Goal: Task Accomplishment & Management: Manage account settings

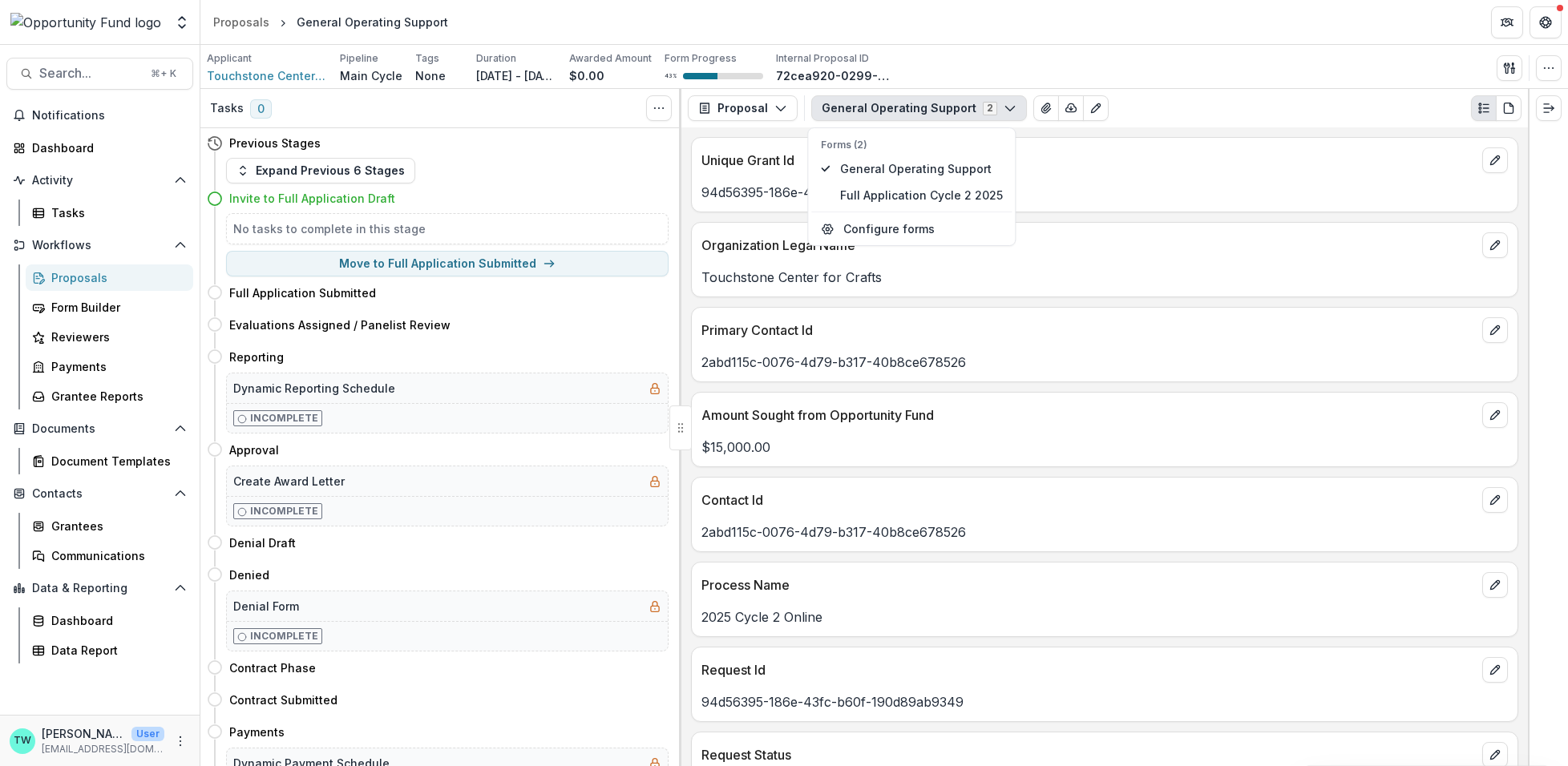
scroll to position [4087, 0]
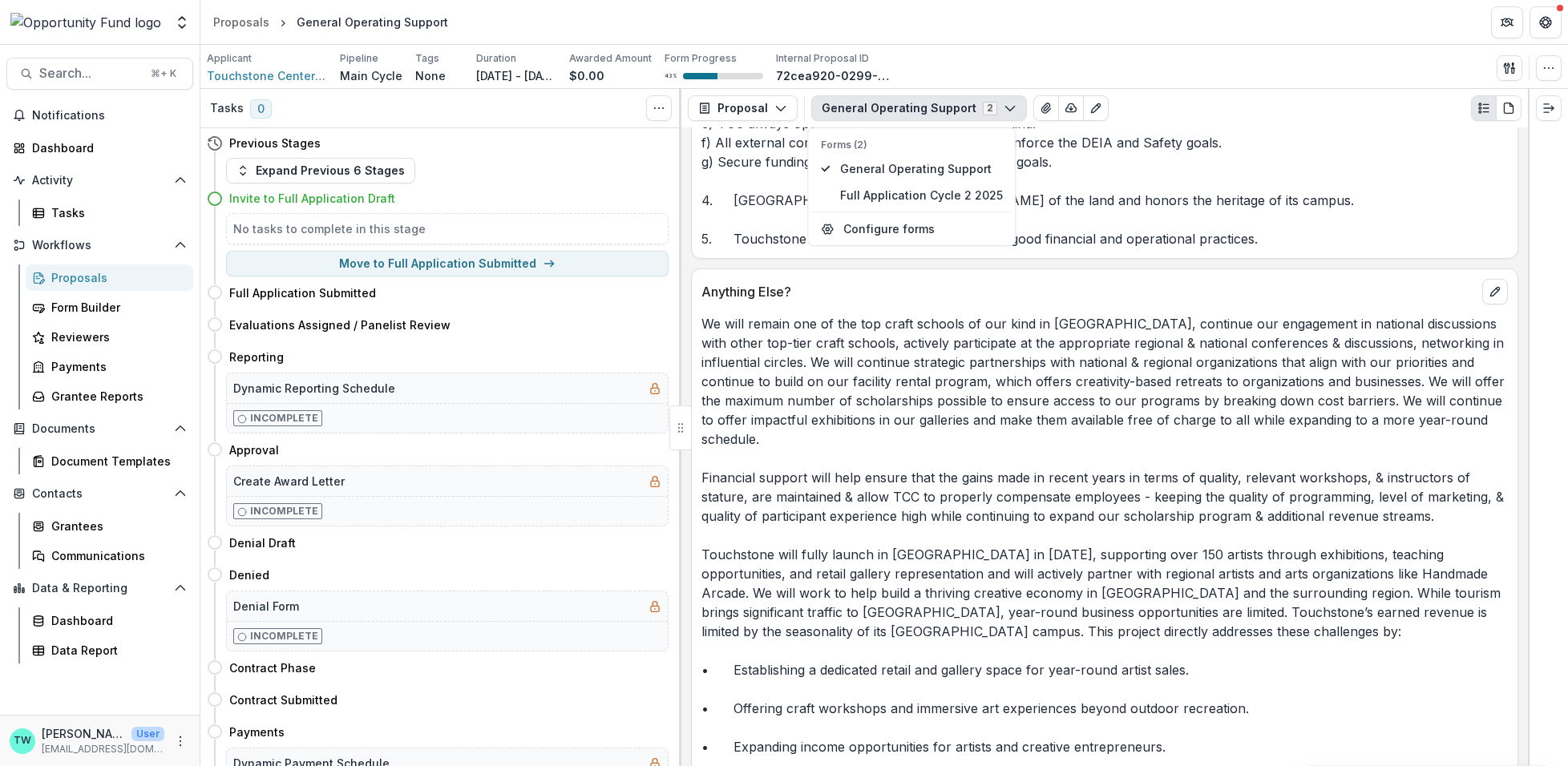
click at [81, 275] on div "Proposals" at bounding box center [116, 278] width 129 height 17
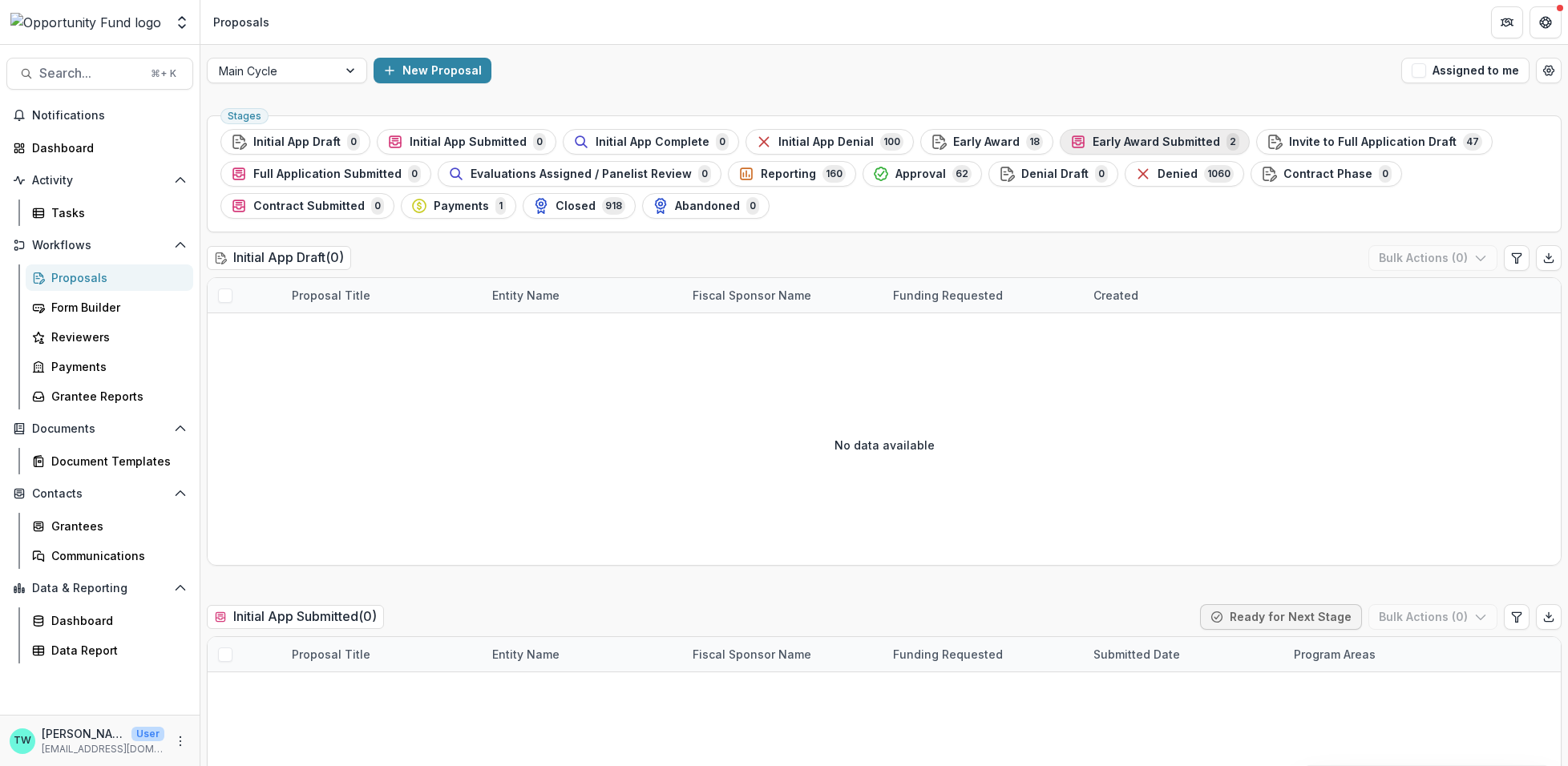
click at [1124, 143] on span "Early Award Submitted" at bounding box center [1157, 143] width 127 height 14
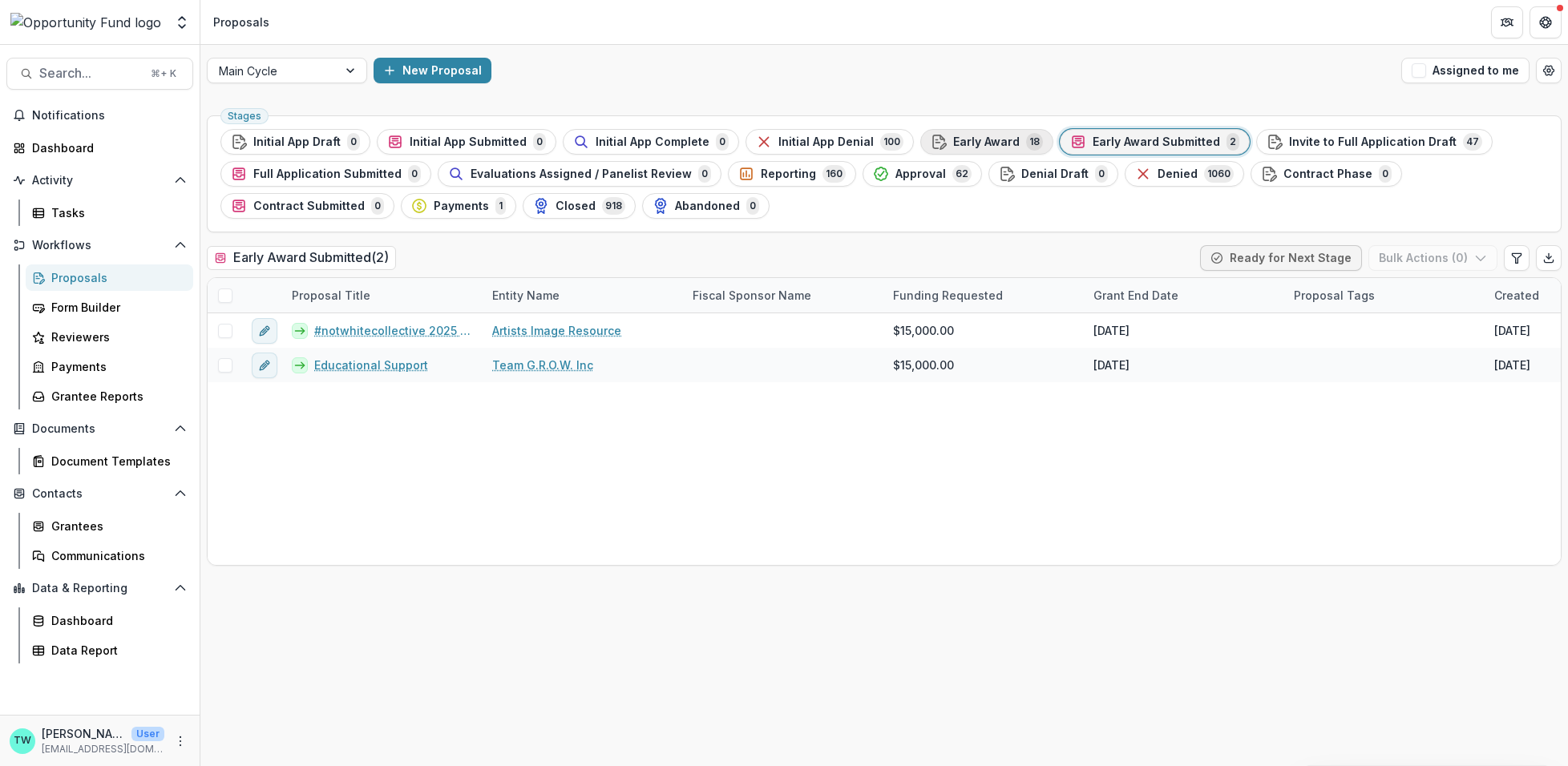
click at [965, 138] on span "Early Award" at bounding box center [986, 143] width 66 height 14
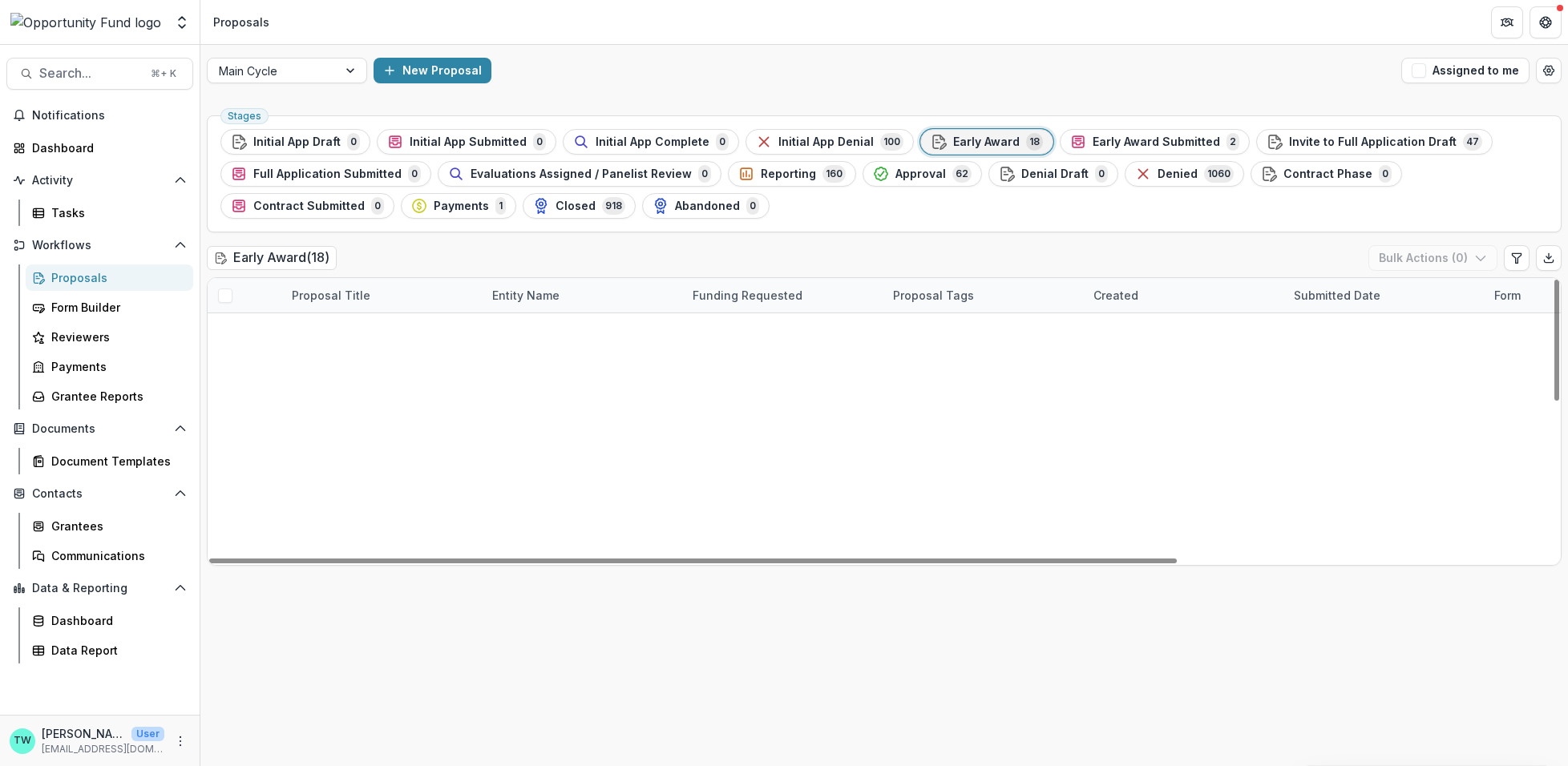
scroll to position [280, 0]
click at [574, 736] on link "NEIGHBORHOOD FUNDERS GROUP" at bounding box center [582, 745] width 181 height 17
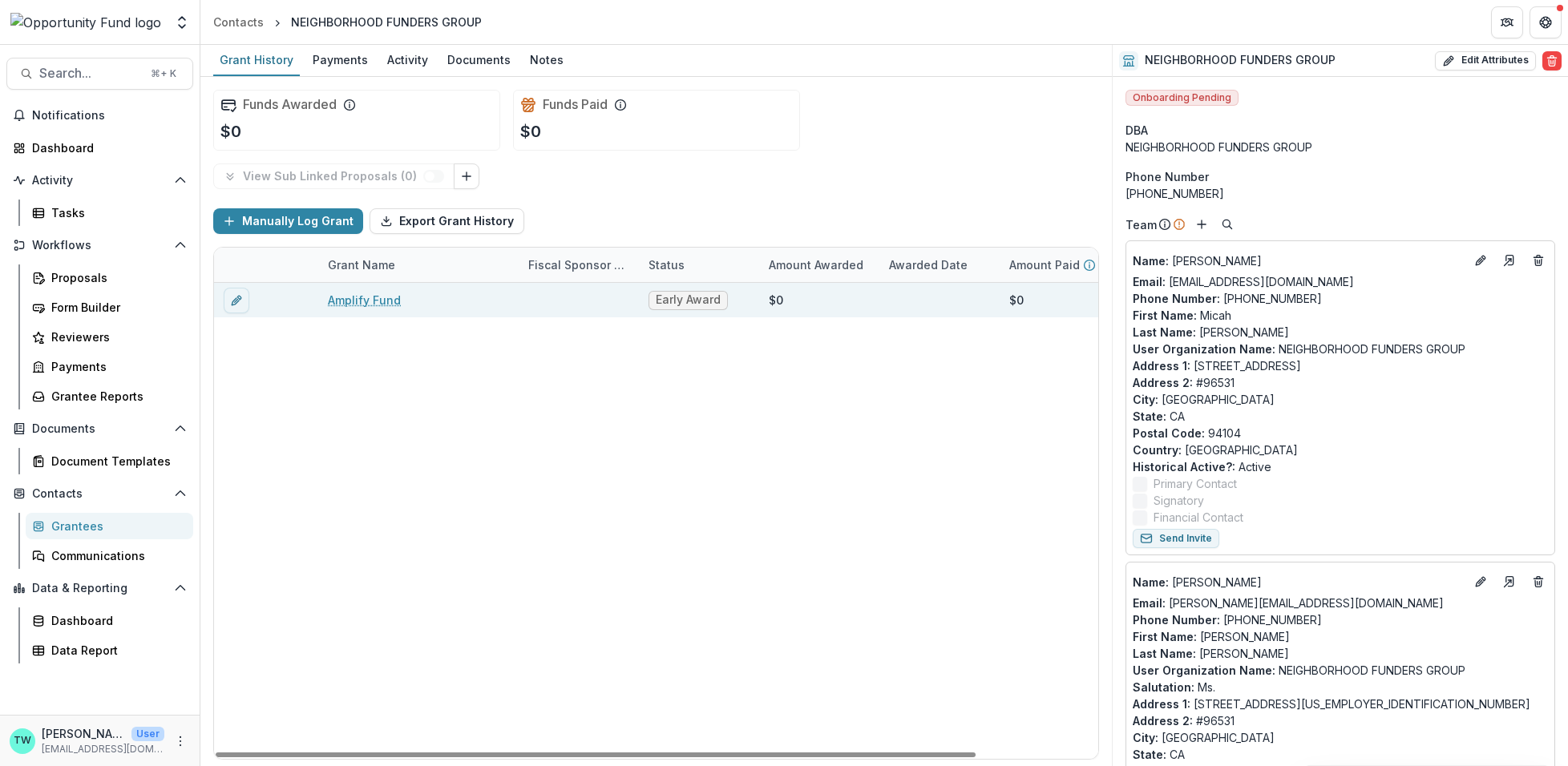
click at [376, 301] on link "Amplify Fund" at bounding box center [364, 300] width 73 height 17
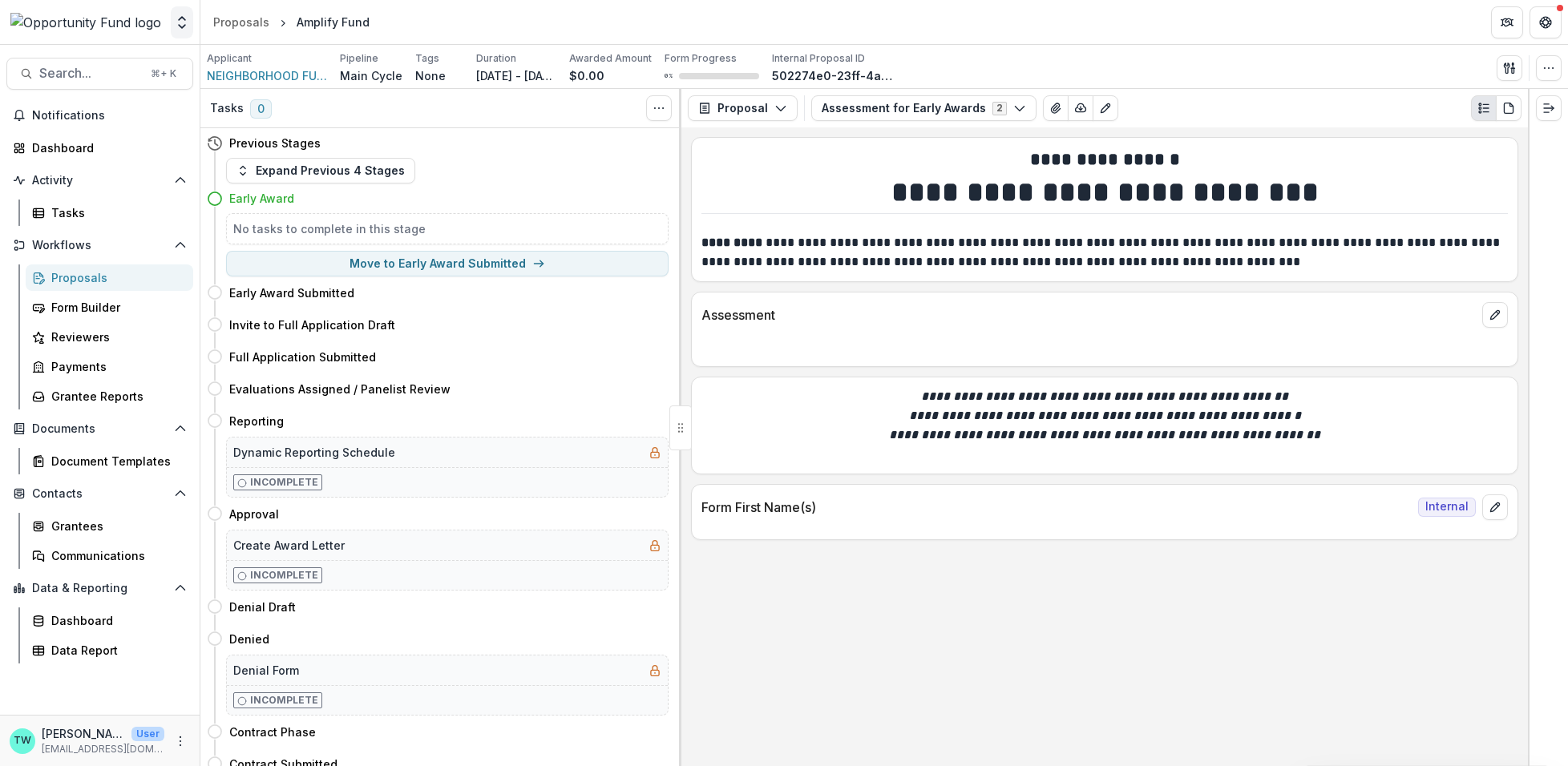
click at [175, 19] on icon "Open entity switcher" at bounding box center [181, 22] width 16 height 16
click at [138, 68] on link "Admin Settings" at bounding box center [101, 62] width 193 height 27
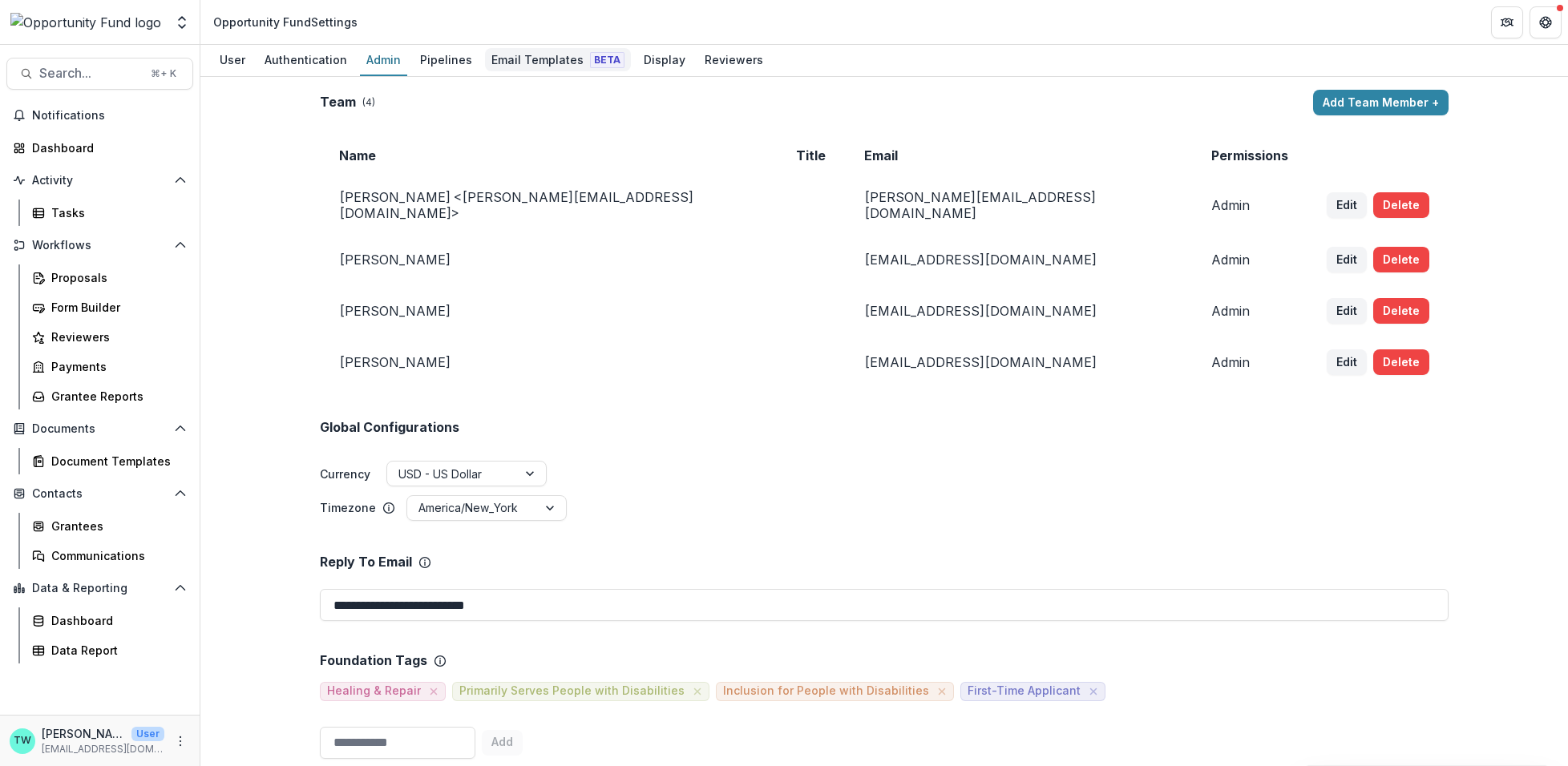
click at [562, 58] on div "Email Templates Beta" at bounding box center [558, 59] width 146 height 23
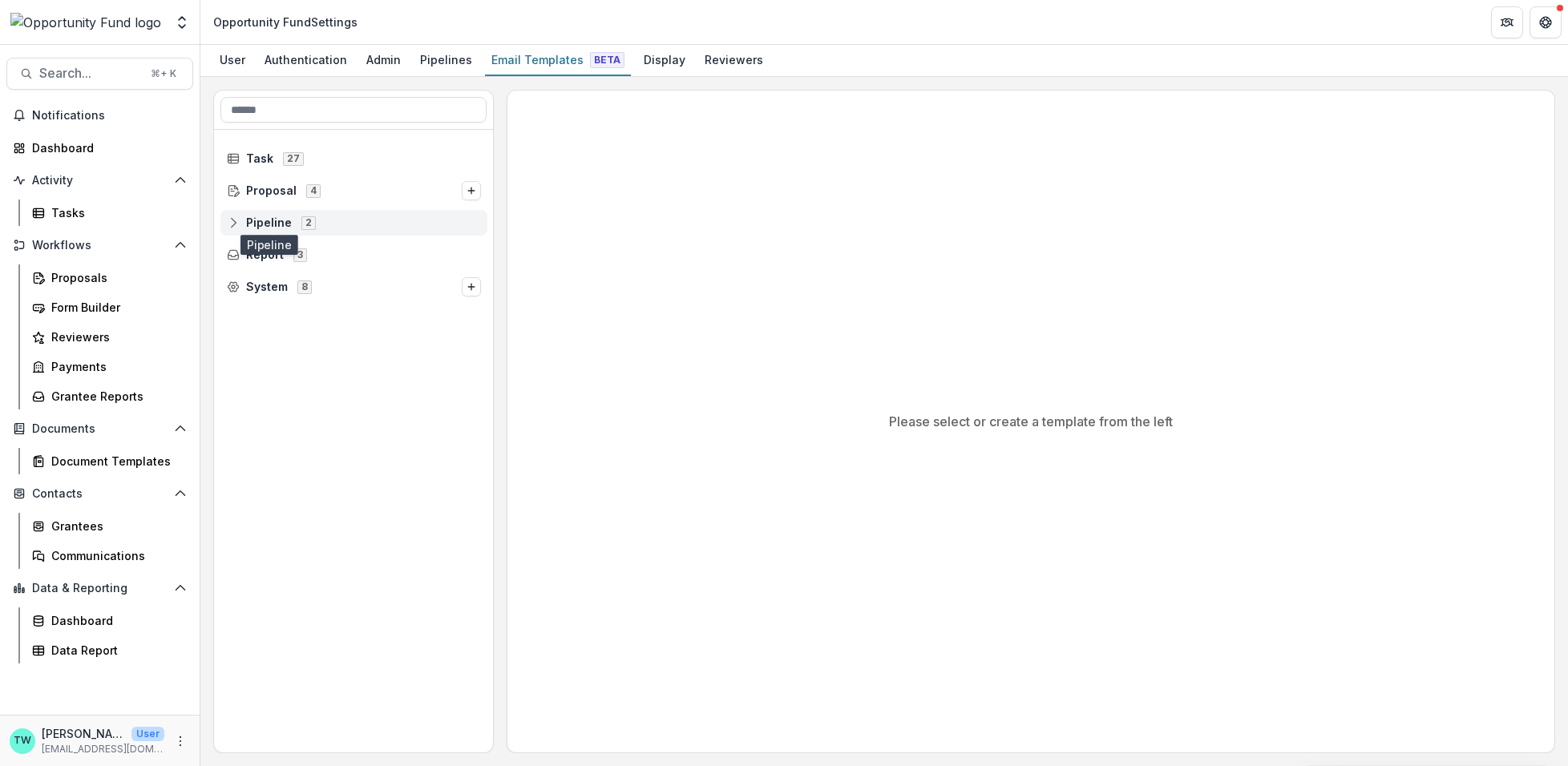
click at [274, 225] on span "Pipeline" at bounding box center [268, 224] width 46 height 14
click at [289, 288] on span "Main Cycle" at bounding box center [290, 287] width 65 height 14
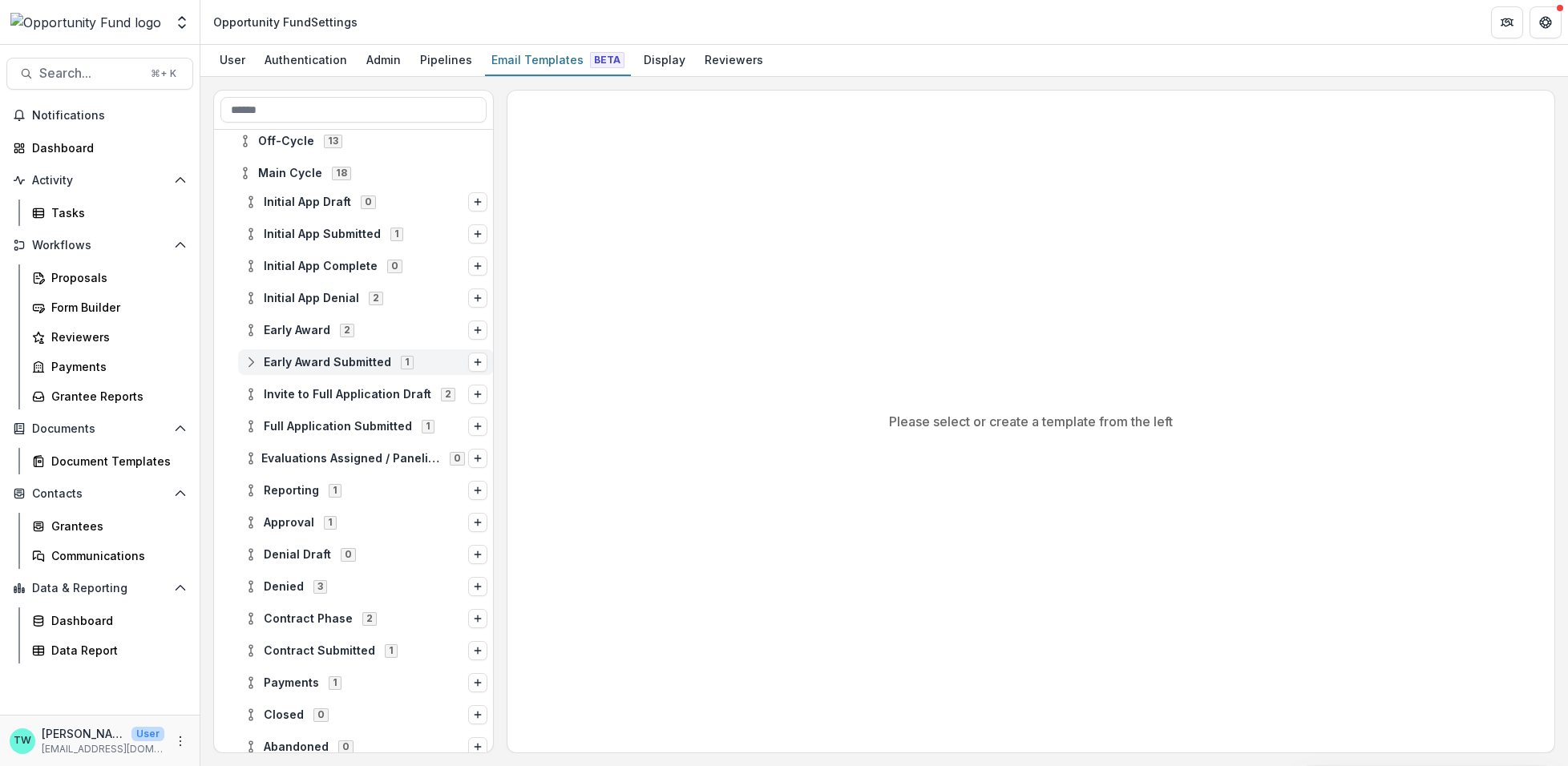
scroll to position [113, 0]
click at [321, 334] on span "Early Award" at bounding box center [297, 332] width 66 height 14
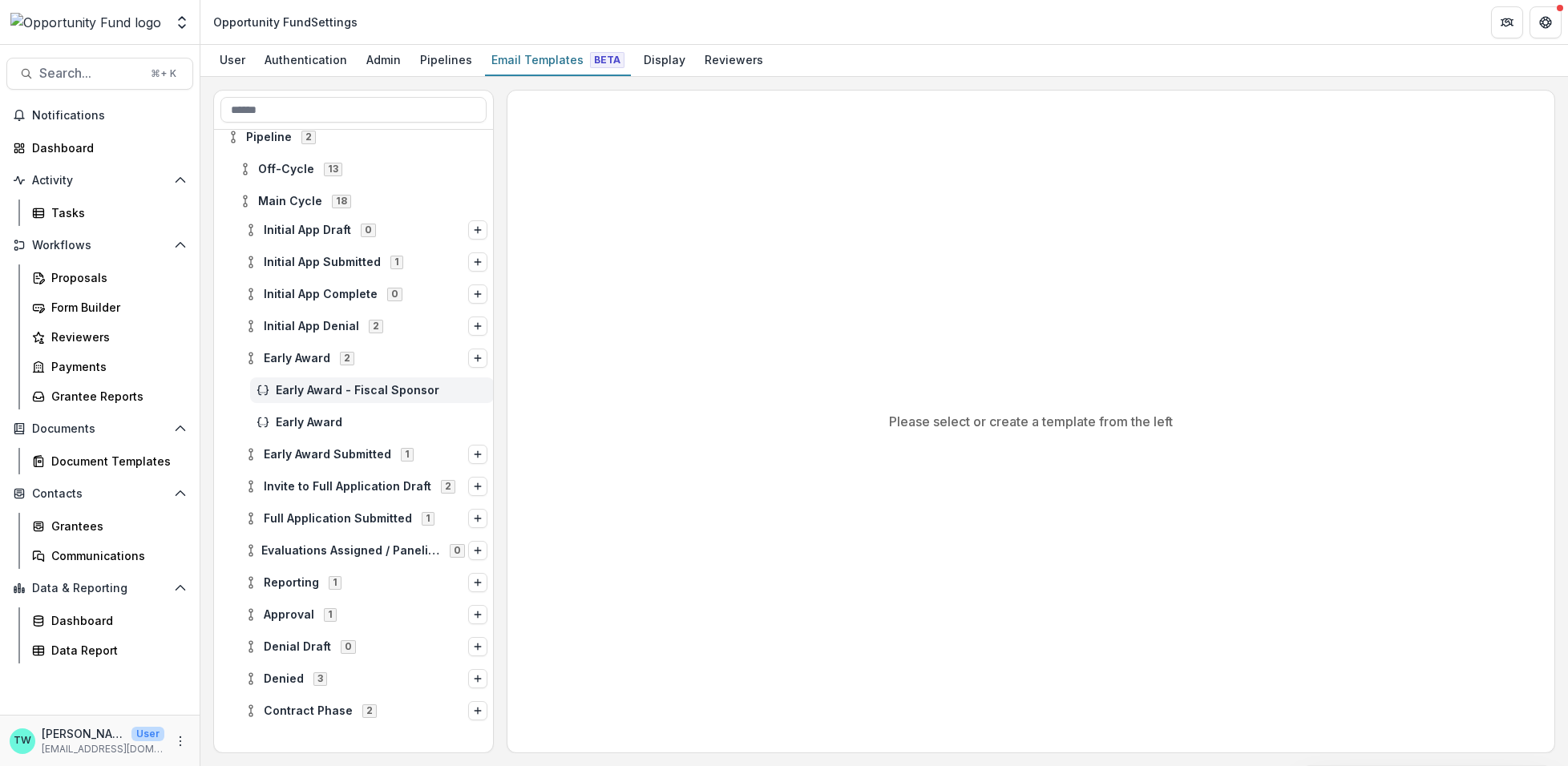
scroll to position [0, 0]
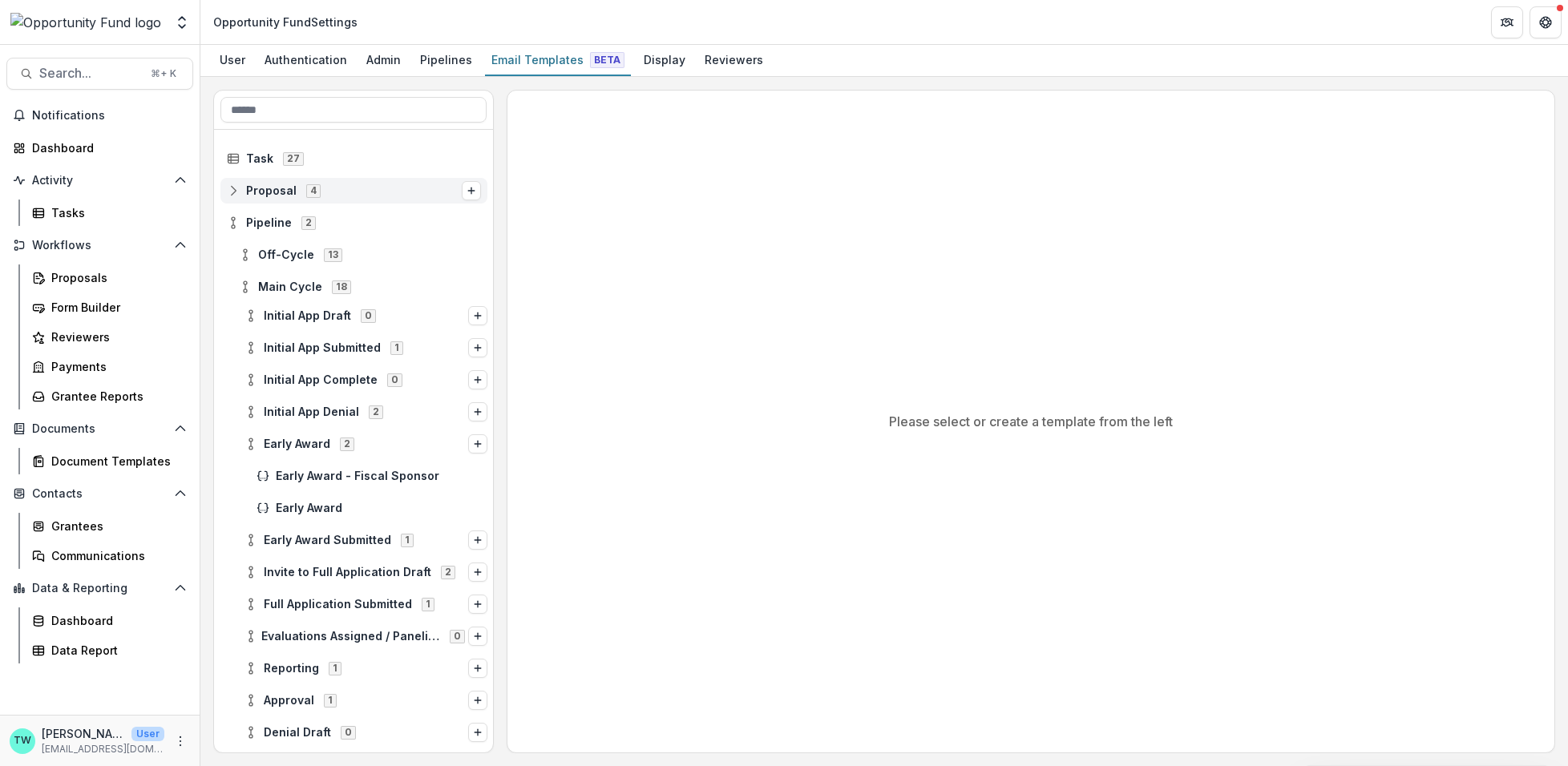
click at [236, 188] on icon at bounding box center [233, 190] width 13 height 13
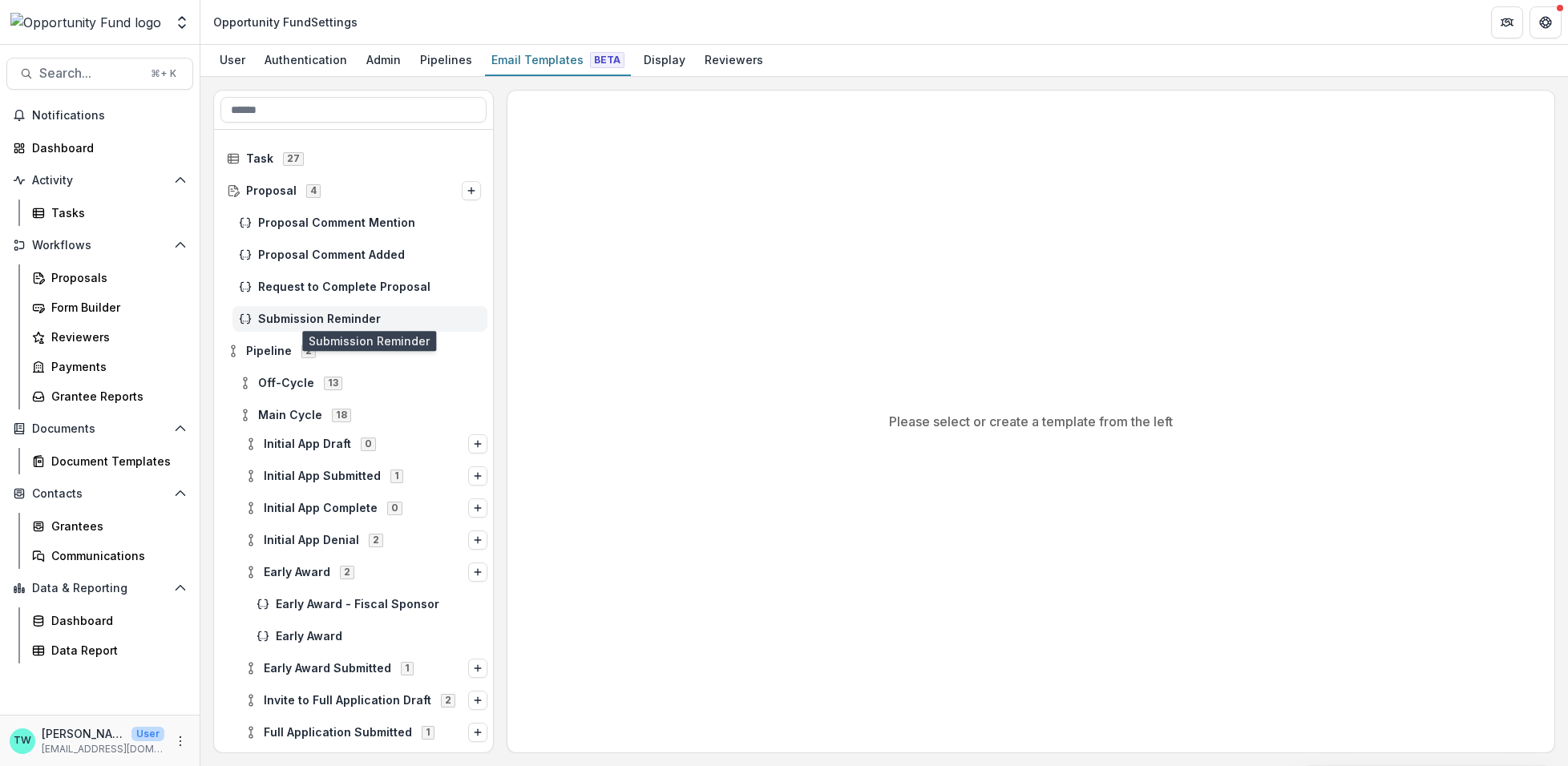
click at [347, 318] on span "Submission Reminder" at bounding box center [369, 320] width 223 height 14
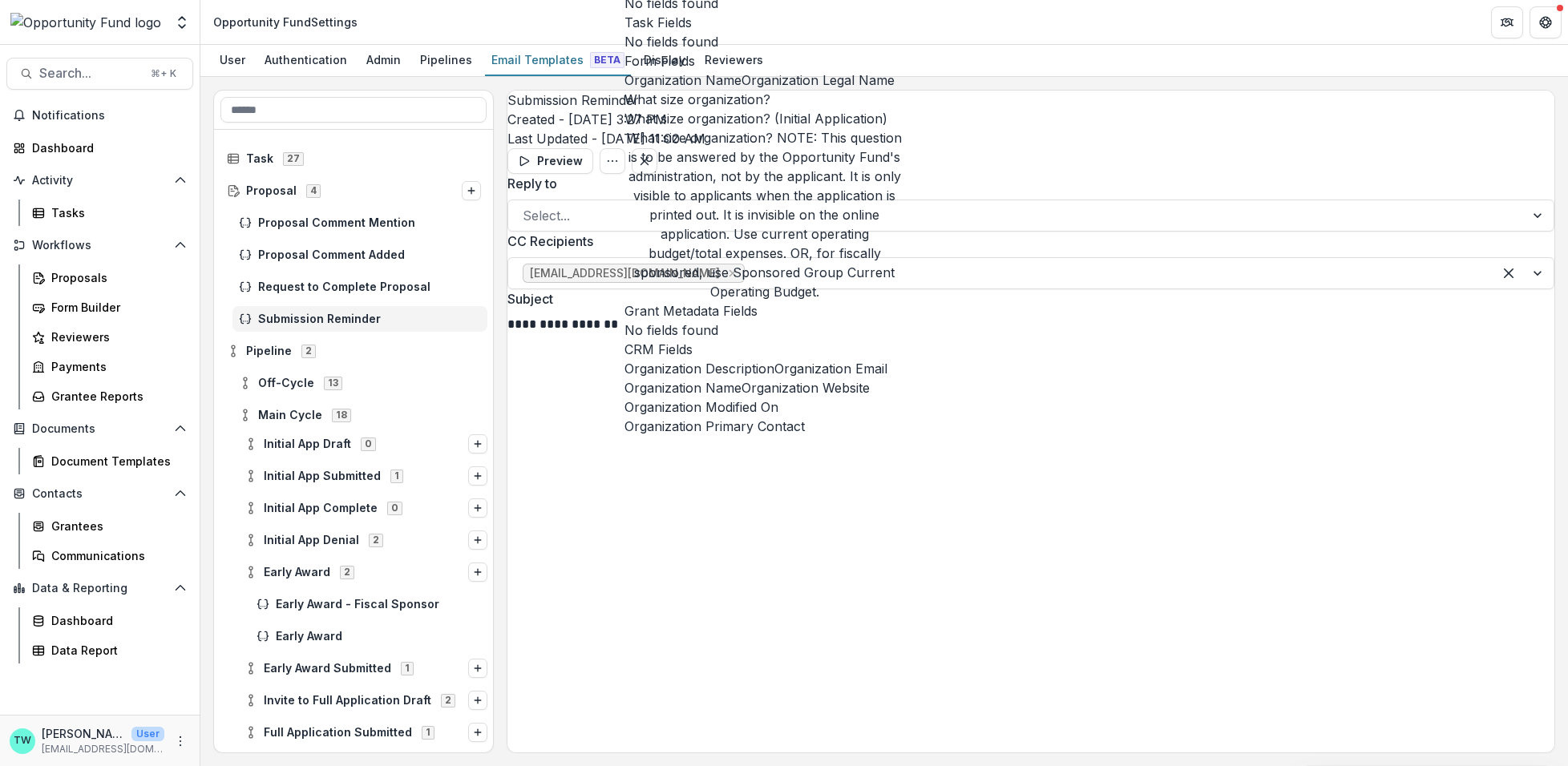
scroll to position [353, 0]
click at [692, 378] on span "Organization Name" at bounding box center [683, 388] width 117 height 19
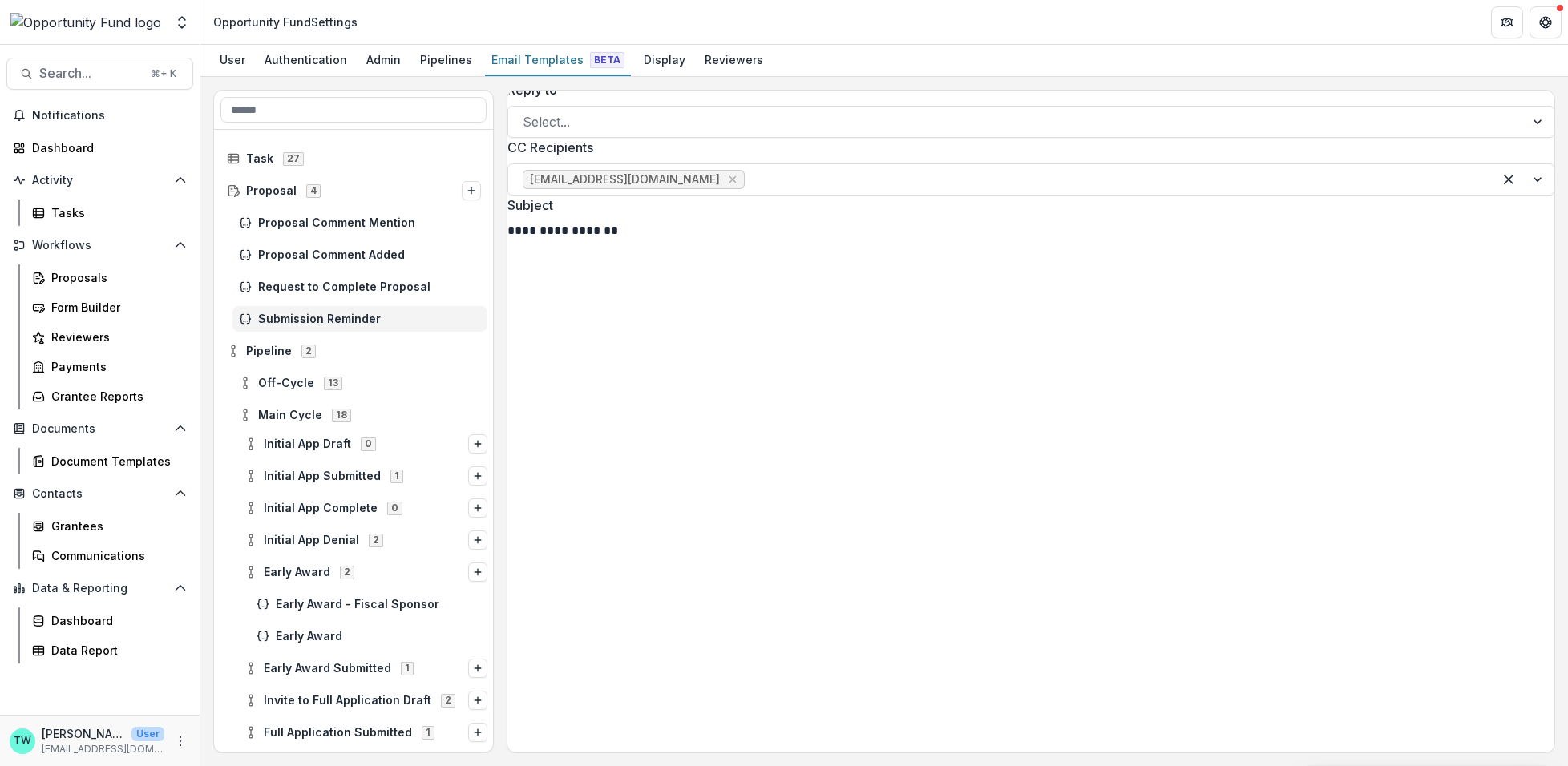
scroll to position [148, 0]
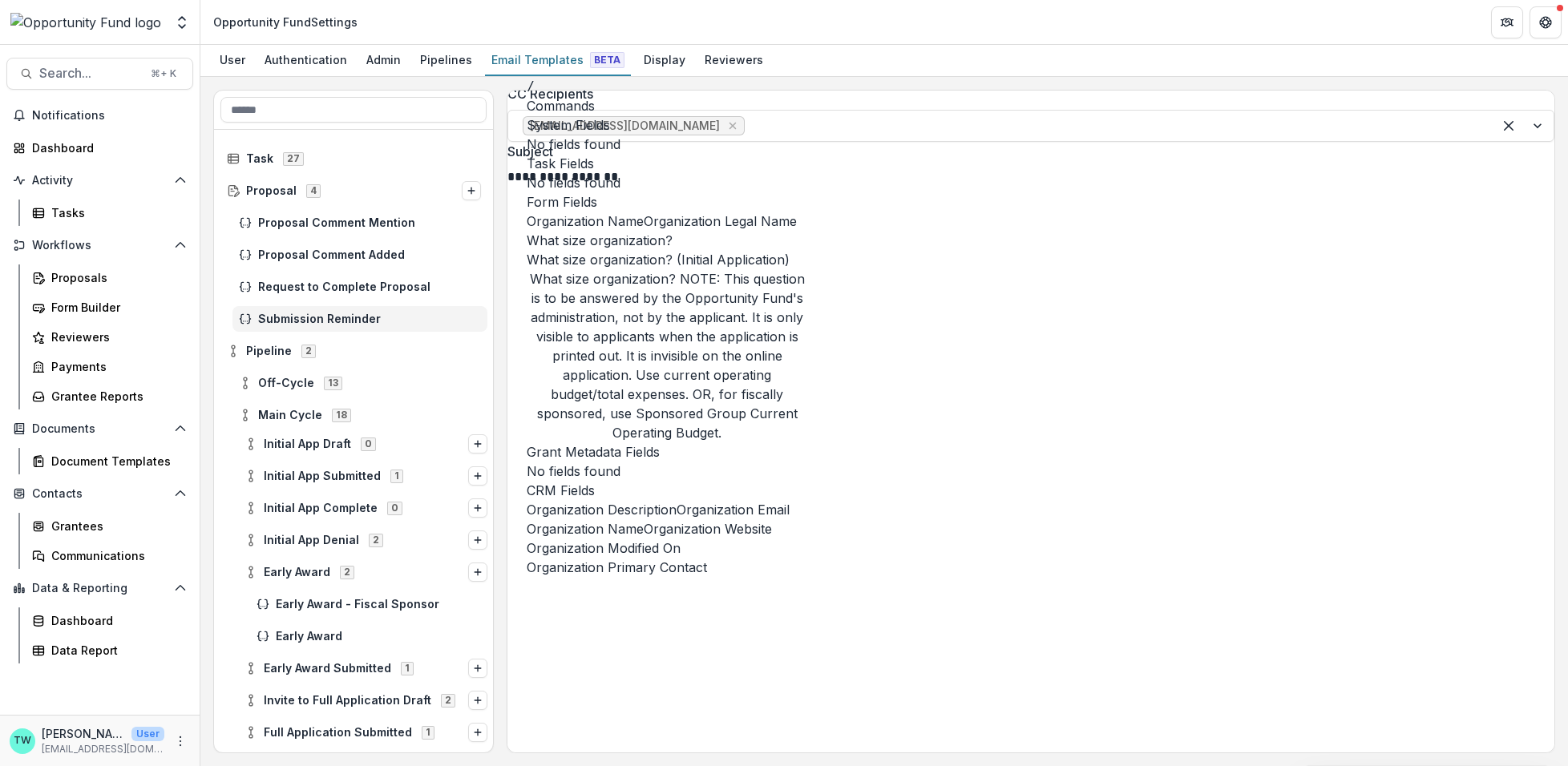
scroll to position [353, 0]
click at [644, 519] on button "Organization Name" at bounding box center [585, 529] width 117 height 19
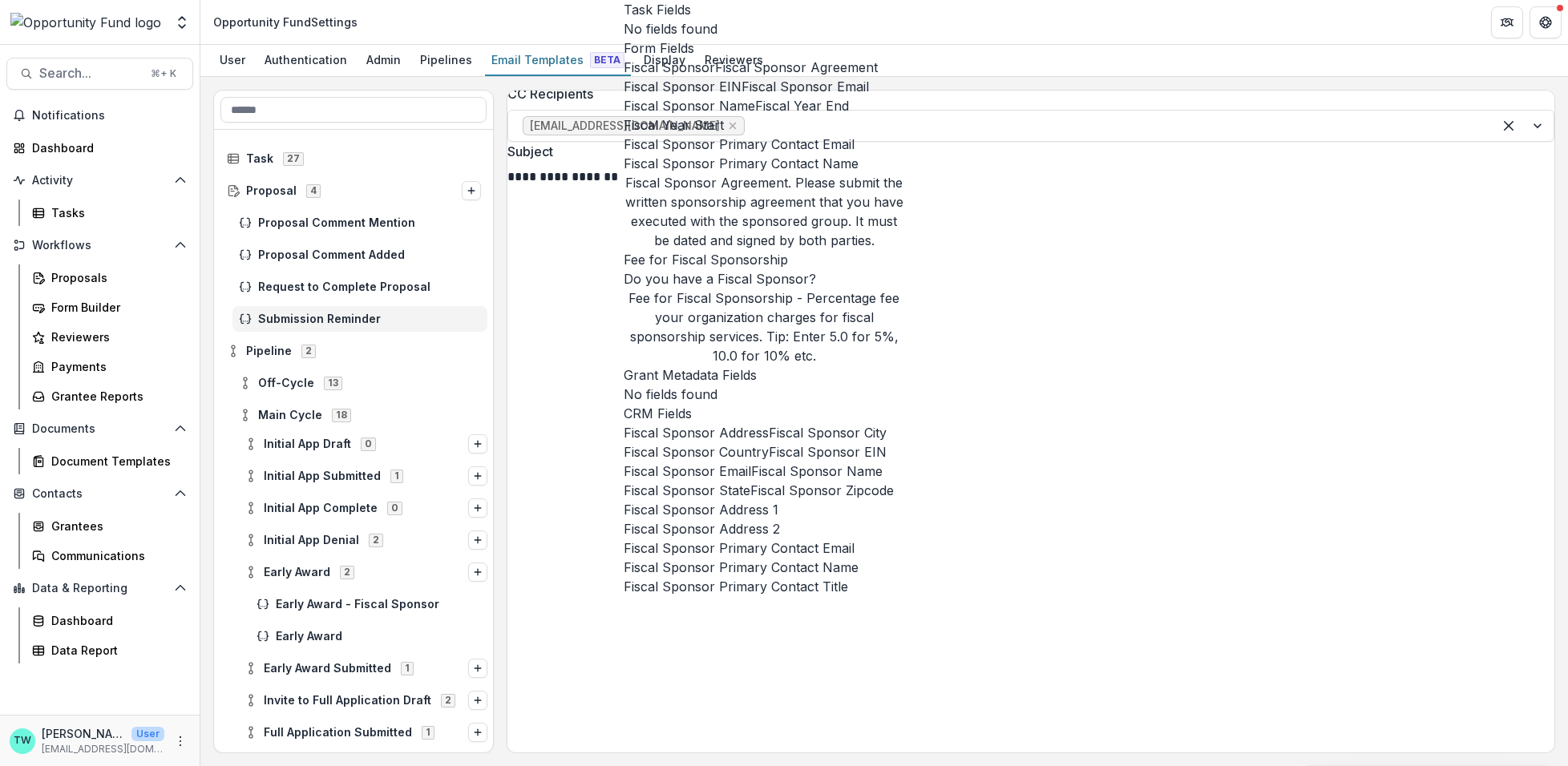
scroll to position [97, 0]
click at [752, 115] on span "Fiscal Sponsor Name" at bounding box center [689, 106] width 132 height 19
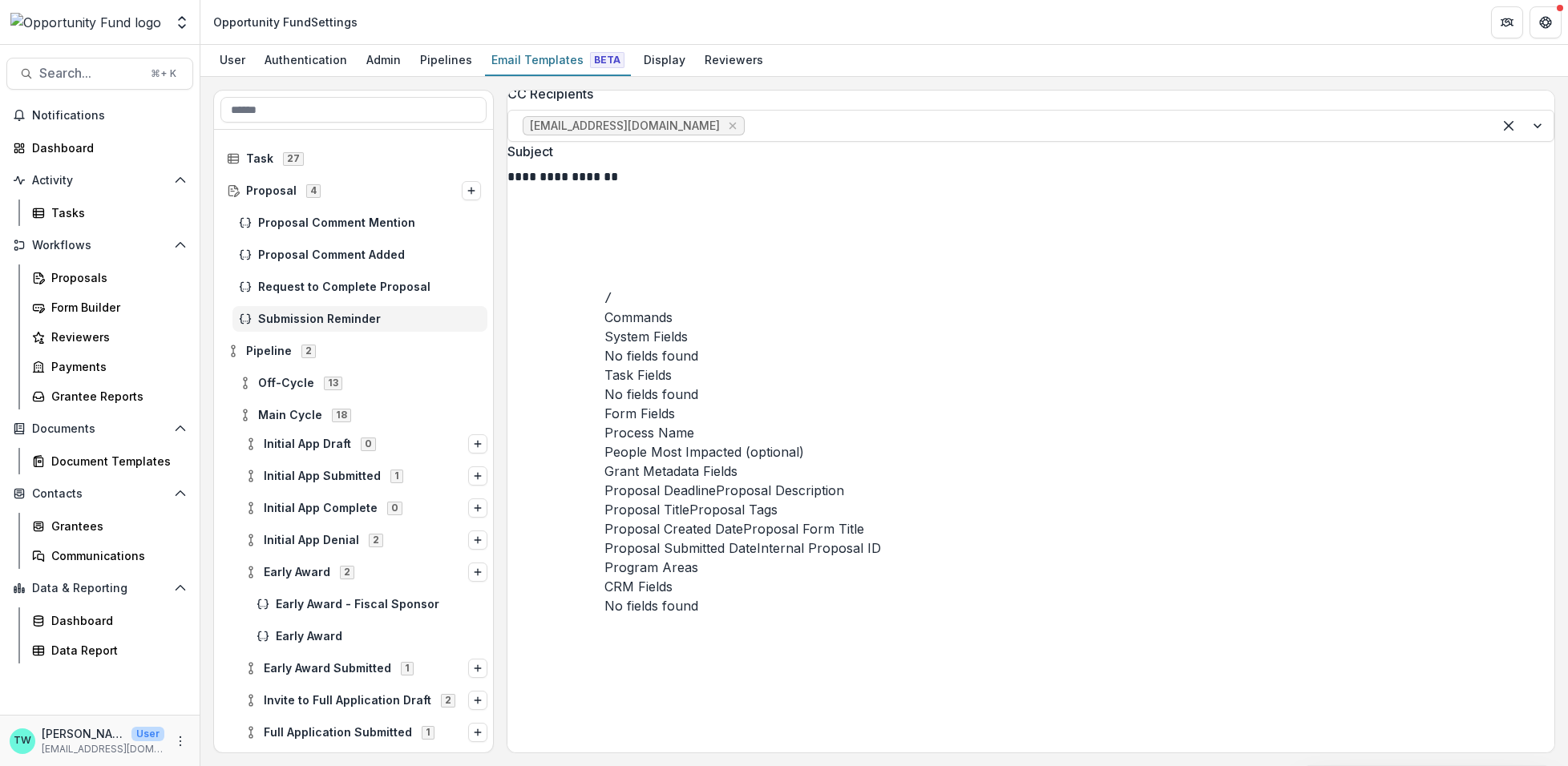
click at [690, 519] on button "Proposal Title" at bounding box center [647, 510] width 85 height 19
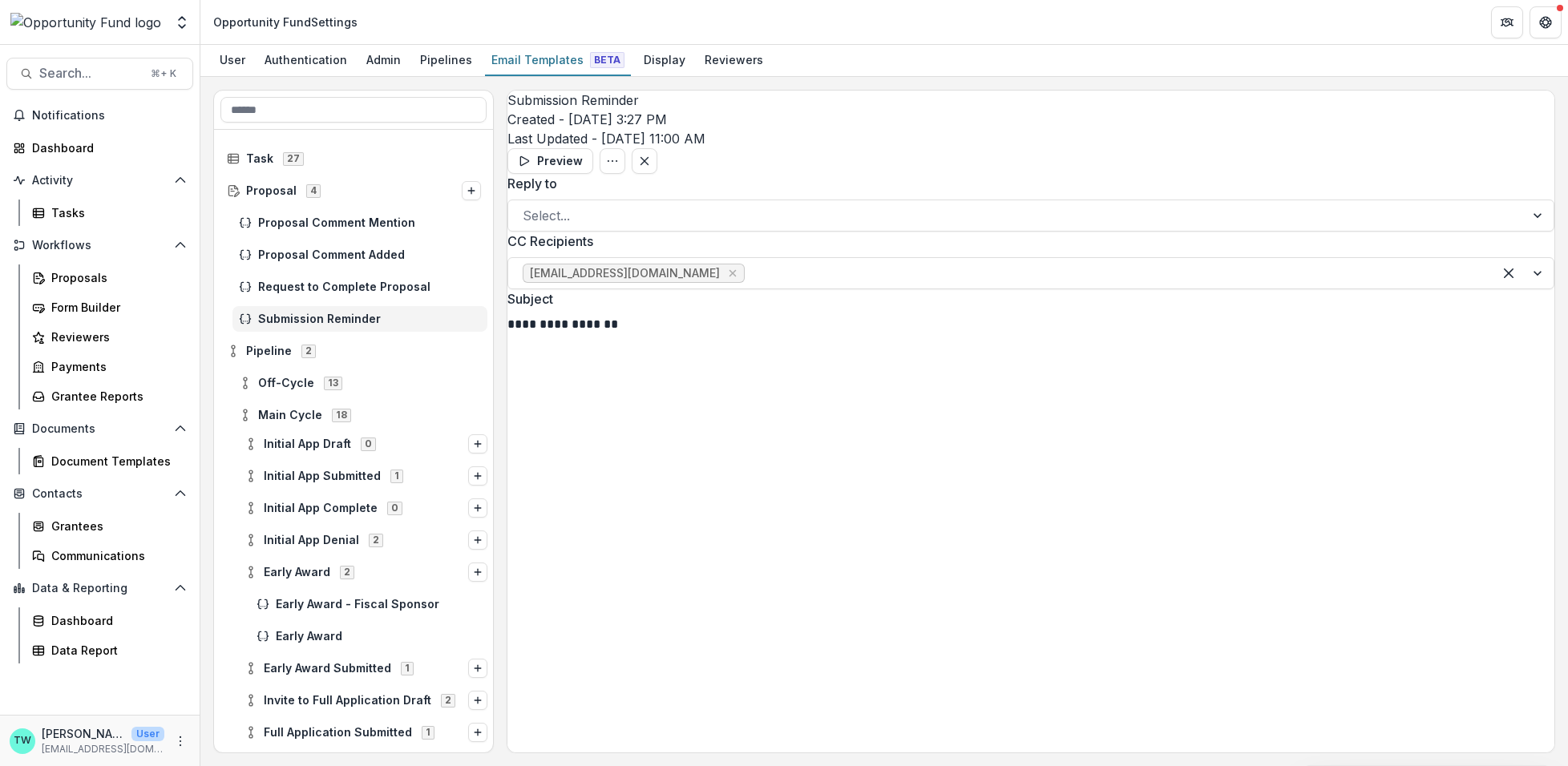
click at [593, 148] on button "Preview" at bounding box center [550, 161] width 86 height 26
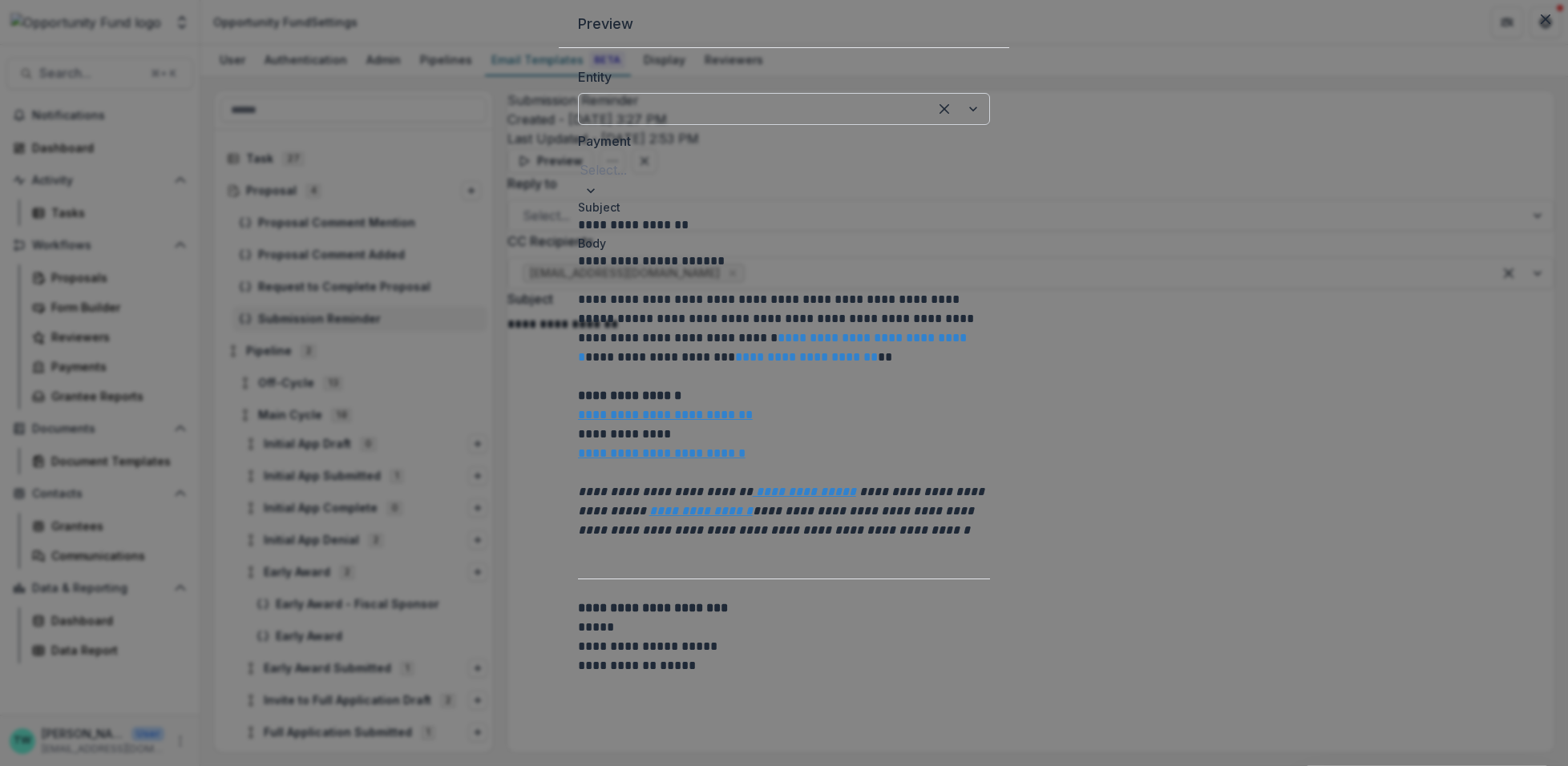
click at [593, 120] on div at bounding box center [754, 109] width 322 height 22
type input "**********"
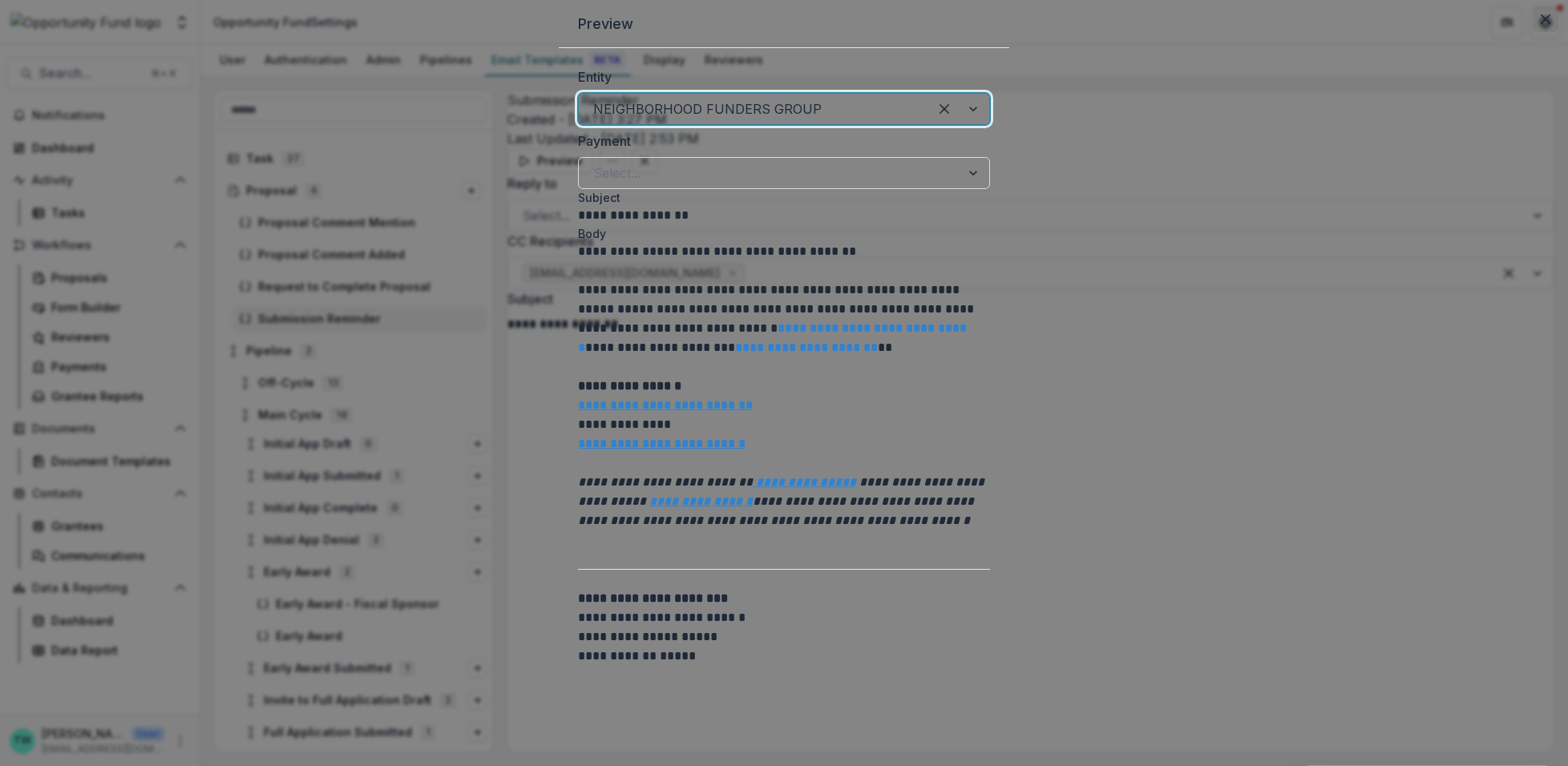
click at [1533, 32] on button "Close" at bounding box center [1546, 19] width 26 height 26
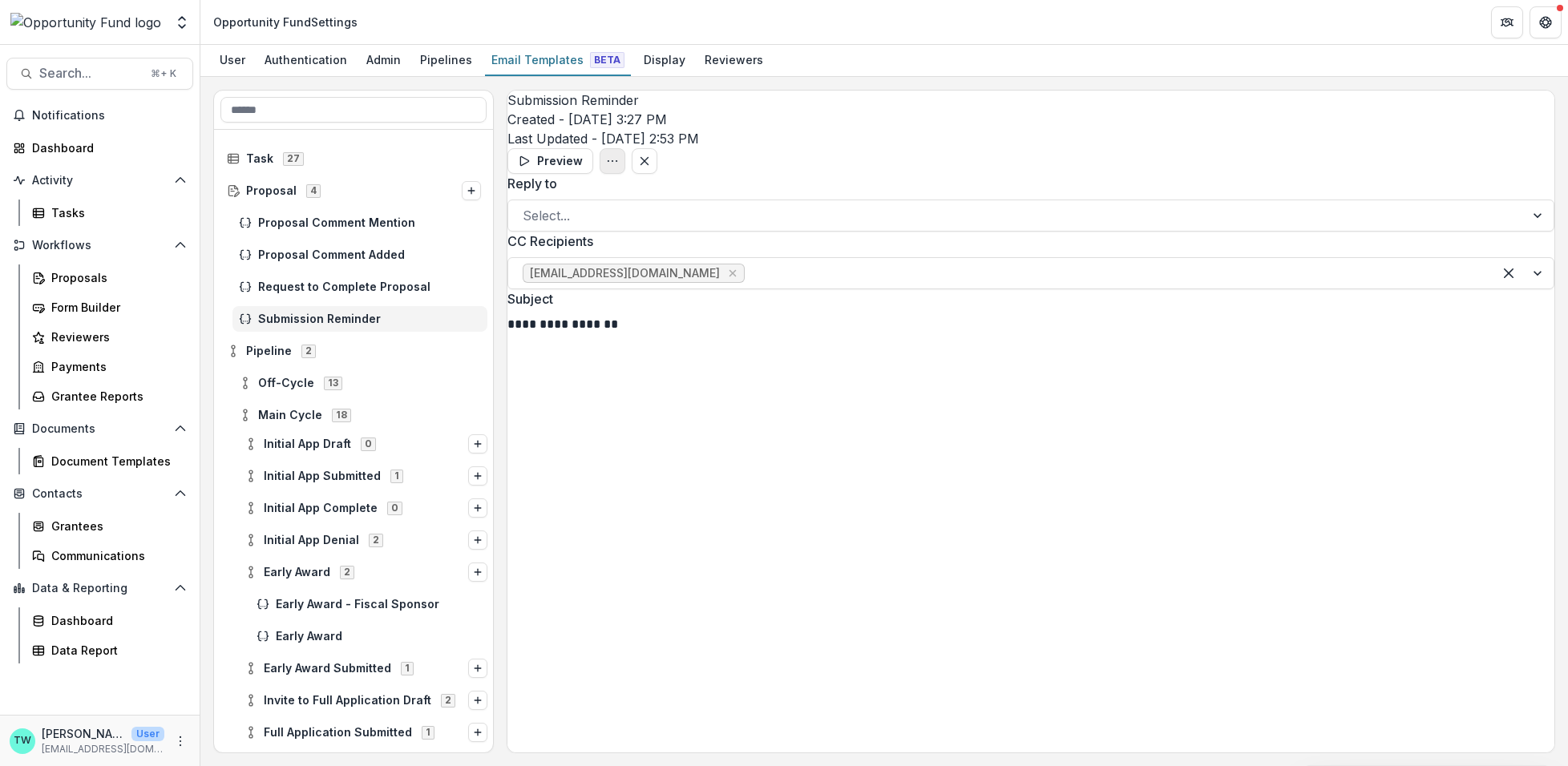
click at [619, 155] on icon "Options" at bounding box center [612, 161] width 13 height 13
click at [92, 304] on div "Form Builder" at bounding box center [116, 308] width 129 height 17
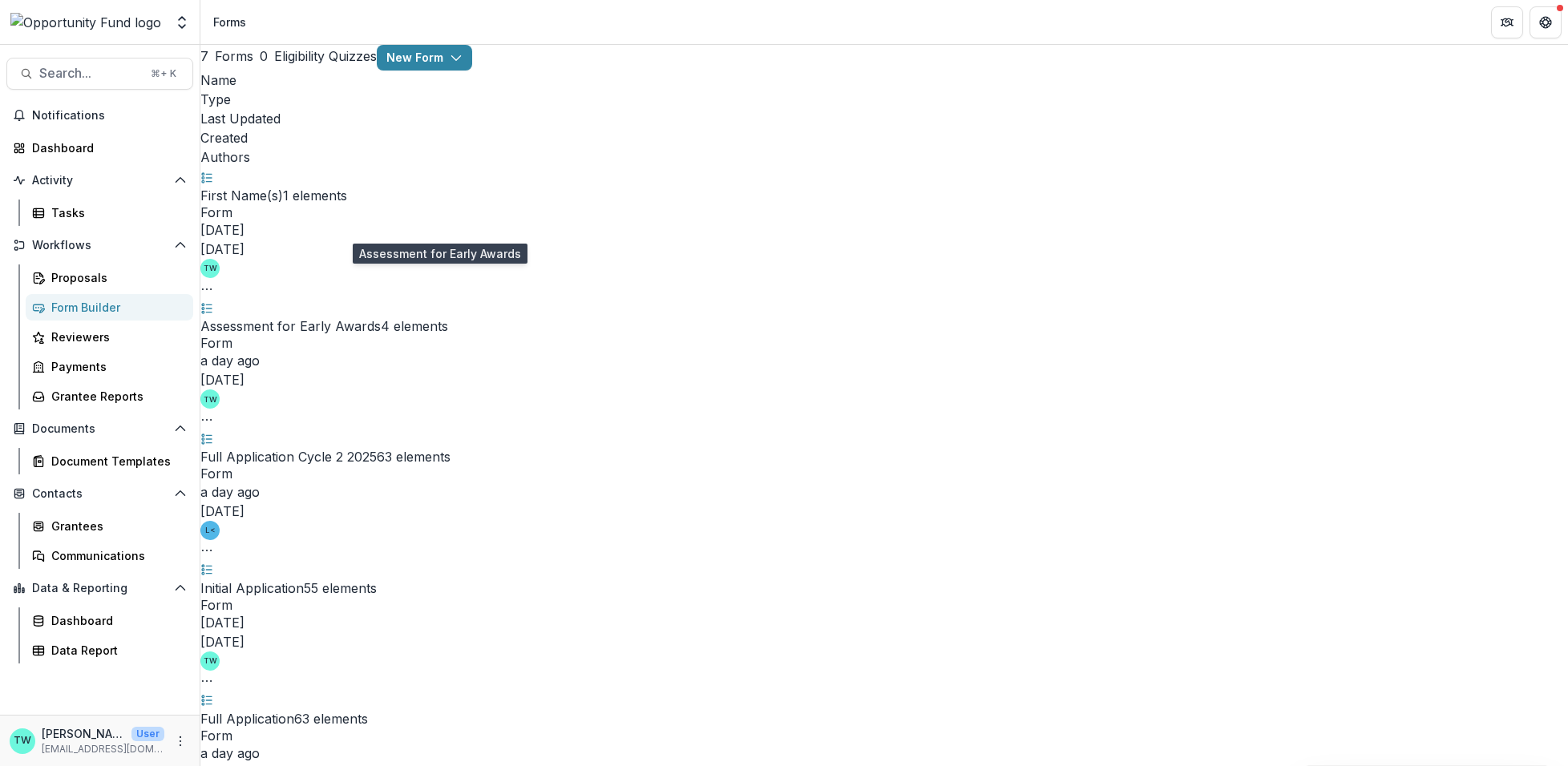
click at [381, 318] on link "Assessment for Early Awards" at bounding box center [291, 326] width 181 height 16
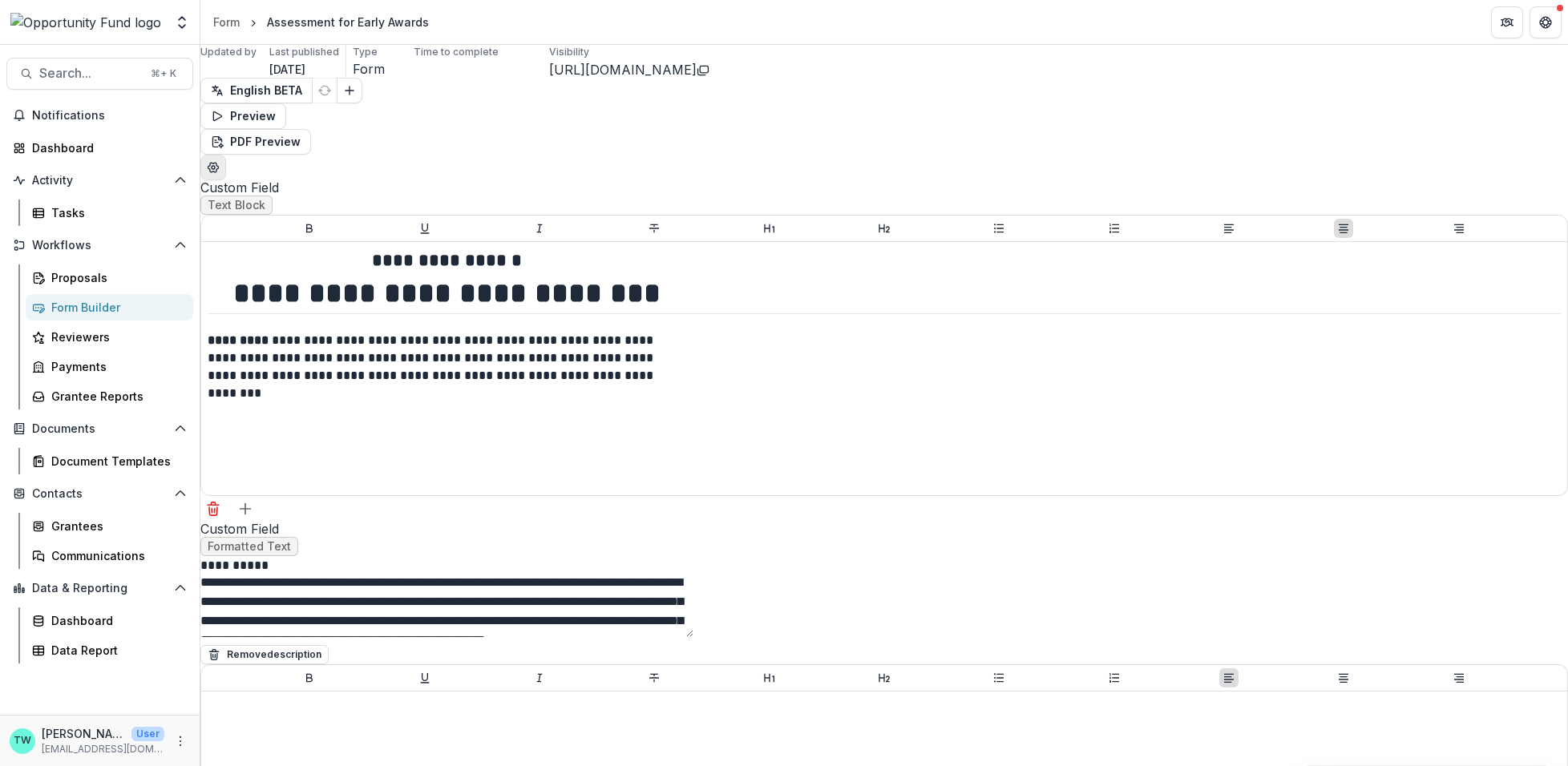
click at [218, 162] on icon "Edit Form Settings" at bounding box center [213, 167] width 10 height 9
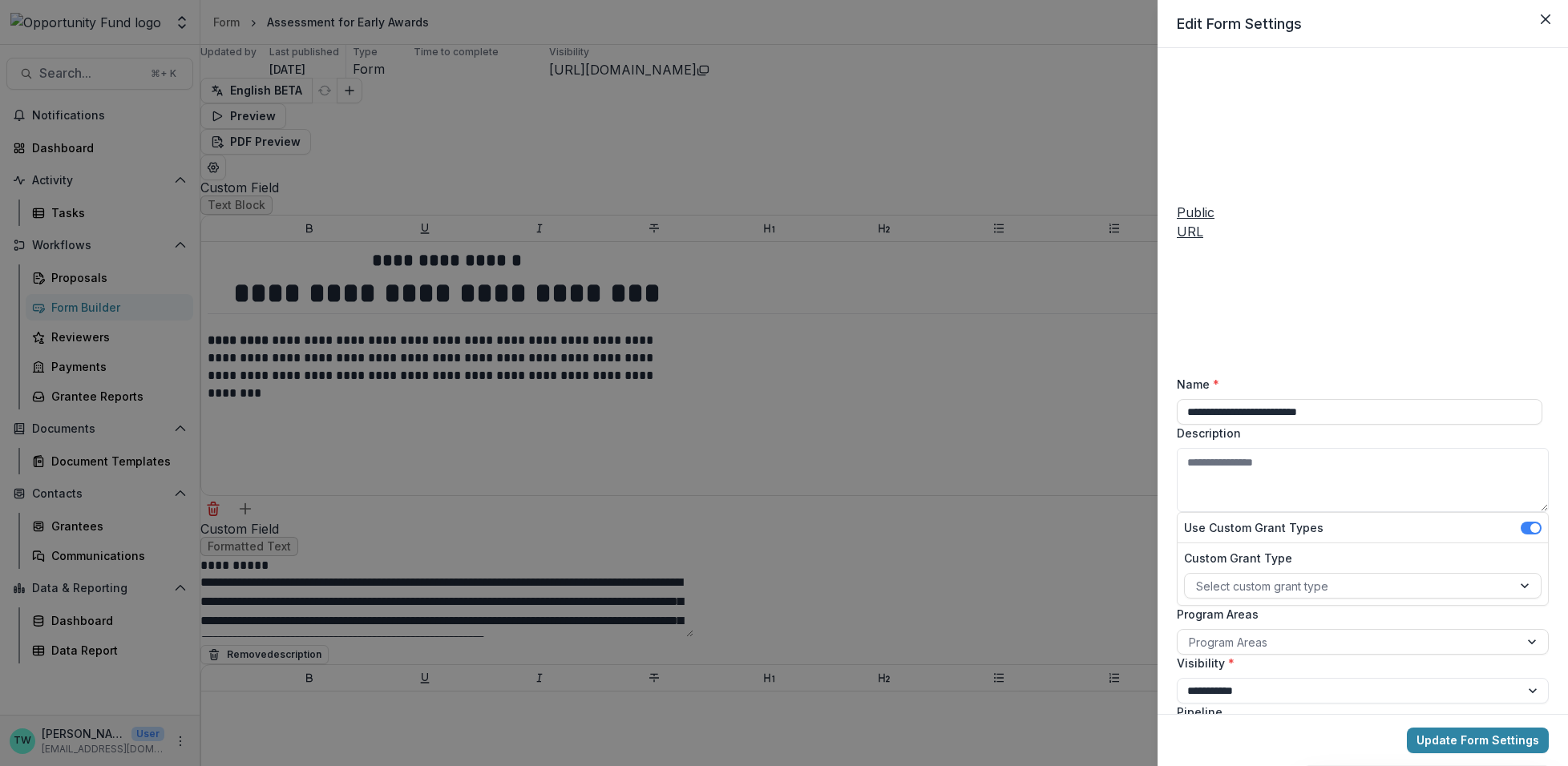
click at [434, 161] on div "**********" at bounding box center [784, 383] width 1568 height 766
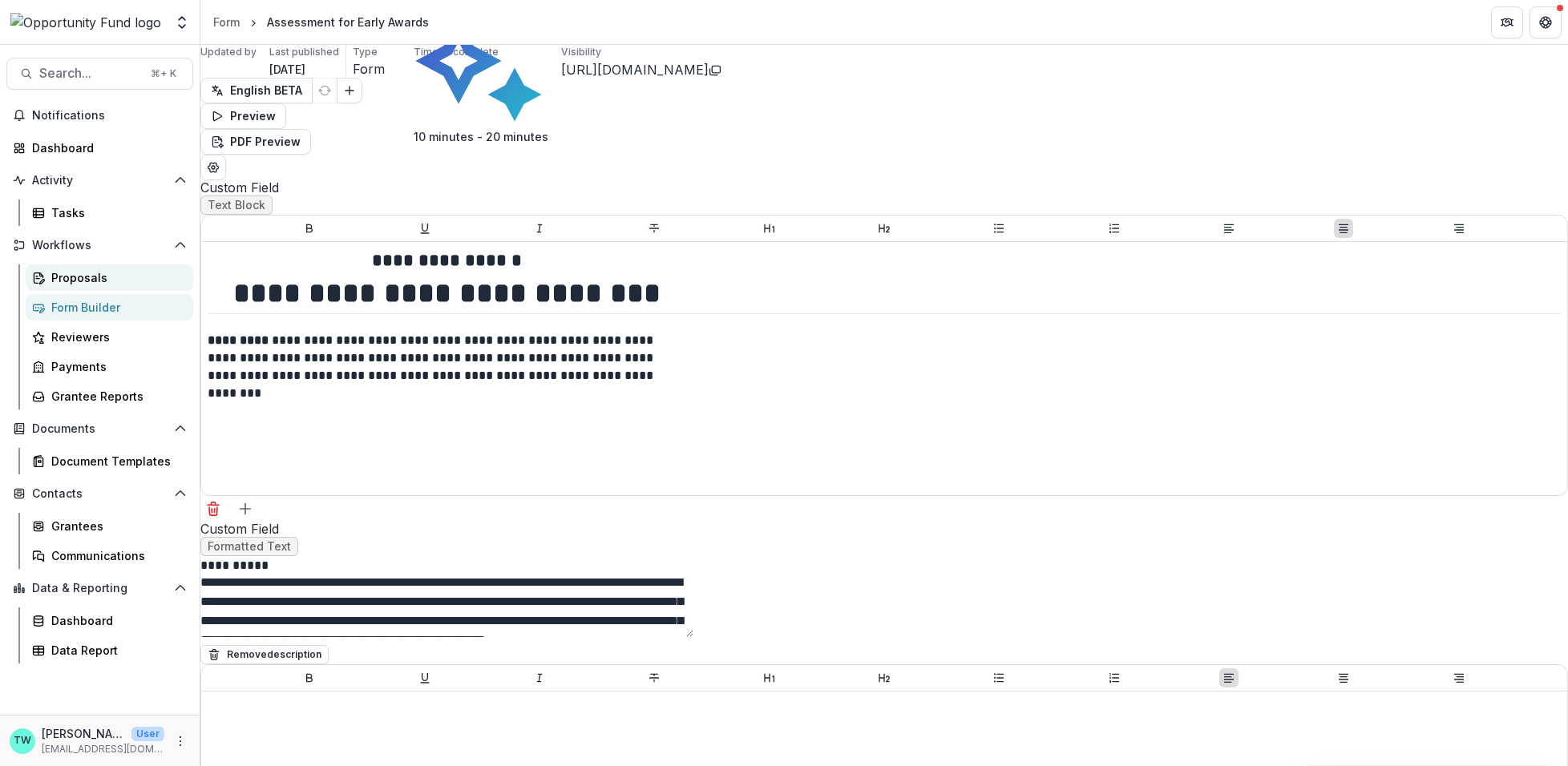
click at [72, 279] on div "Proposals" at bounding box center [116, 278] width 129 height 17
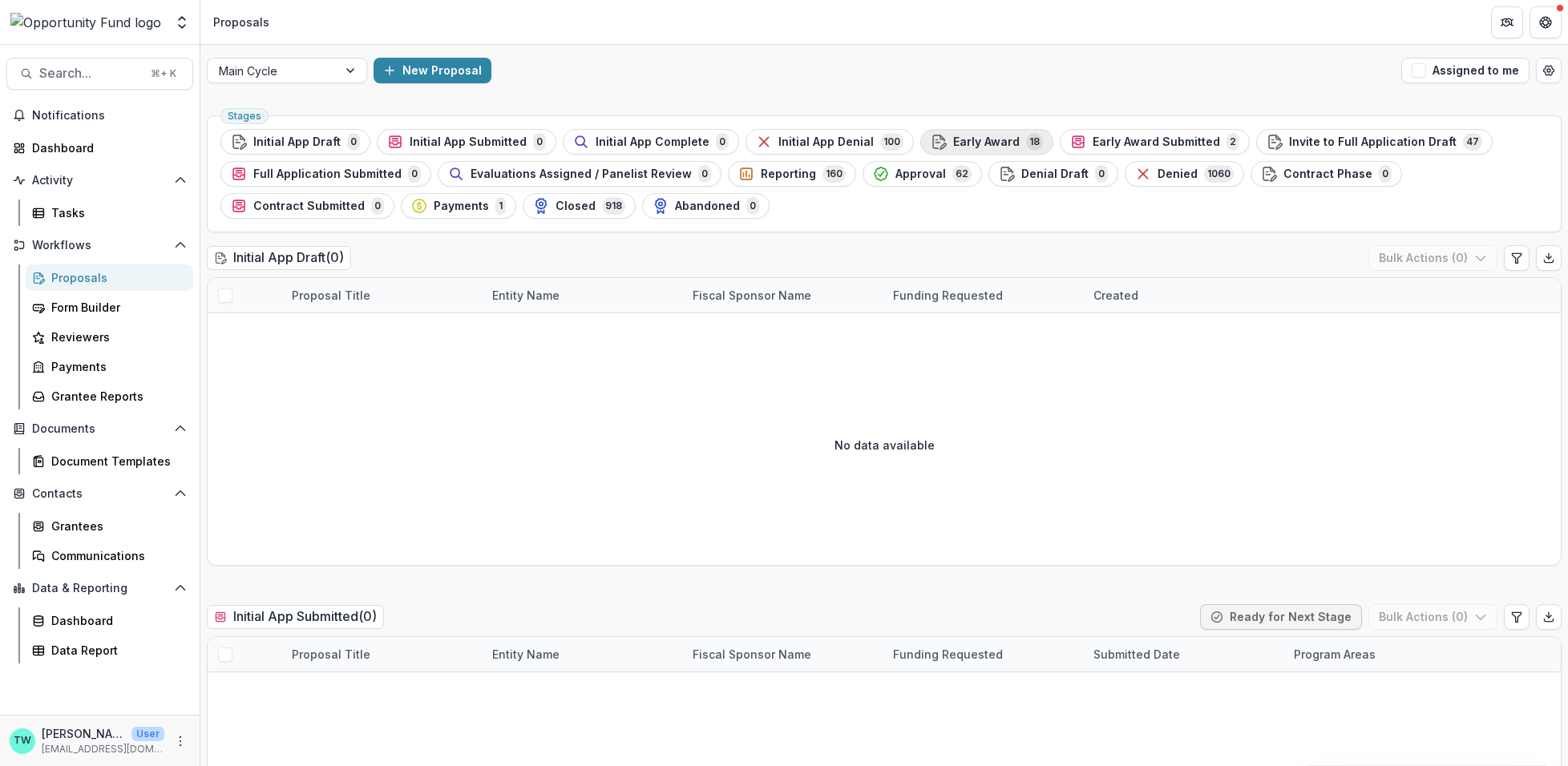
click at [985, 138] on span "Early Award" at bounding box center [986, 143] width 66 height 14
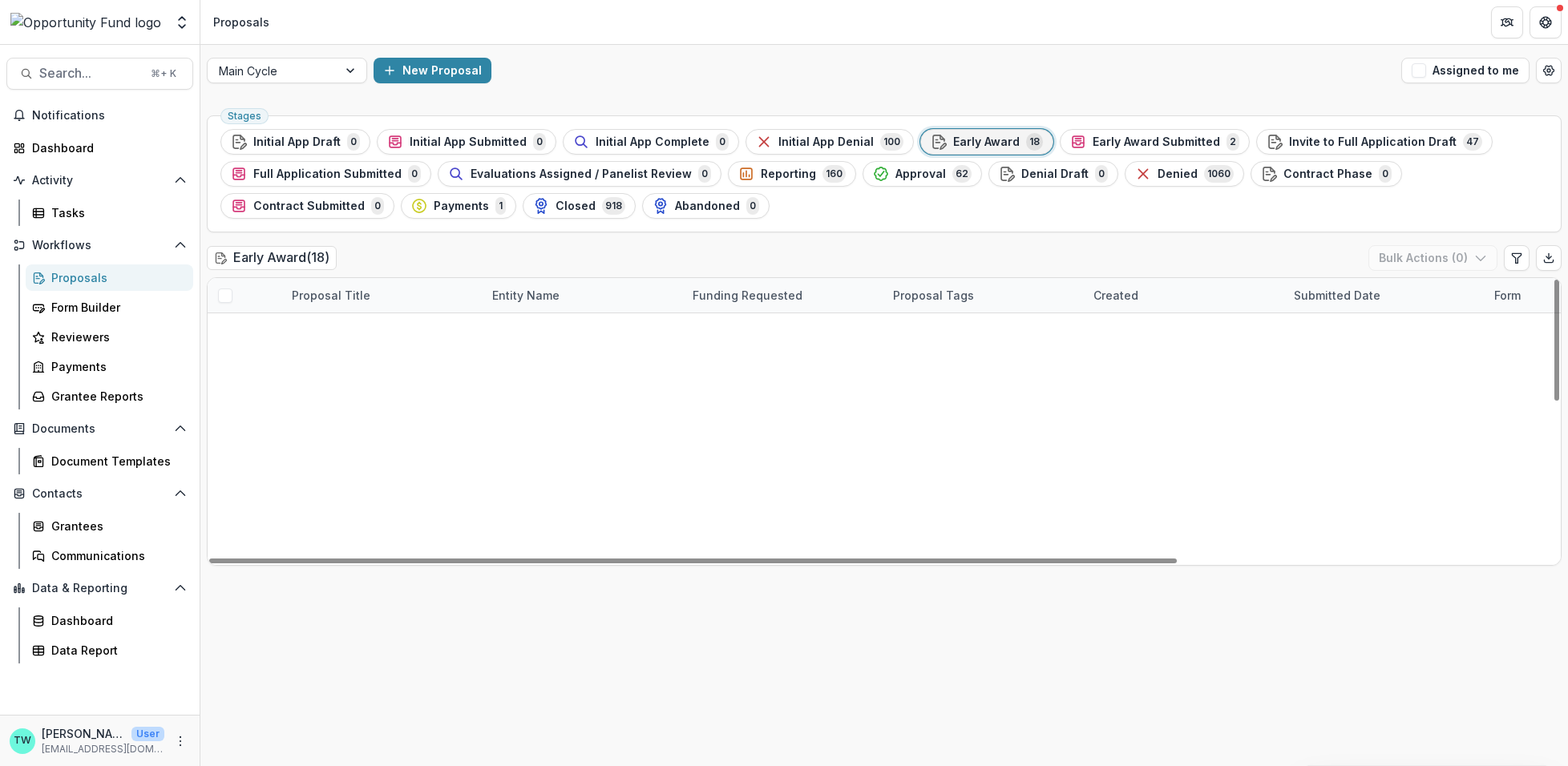
scroll to position [328, 0]
click at [599, 736] on link "NEIGHBORHOOD FUNDERS GROUP" at bounding box center [582, 745] width 181 height 17
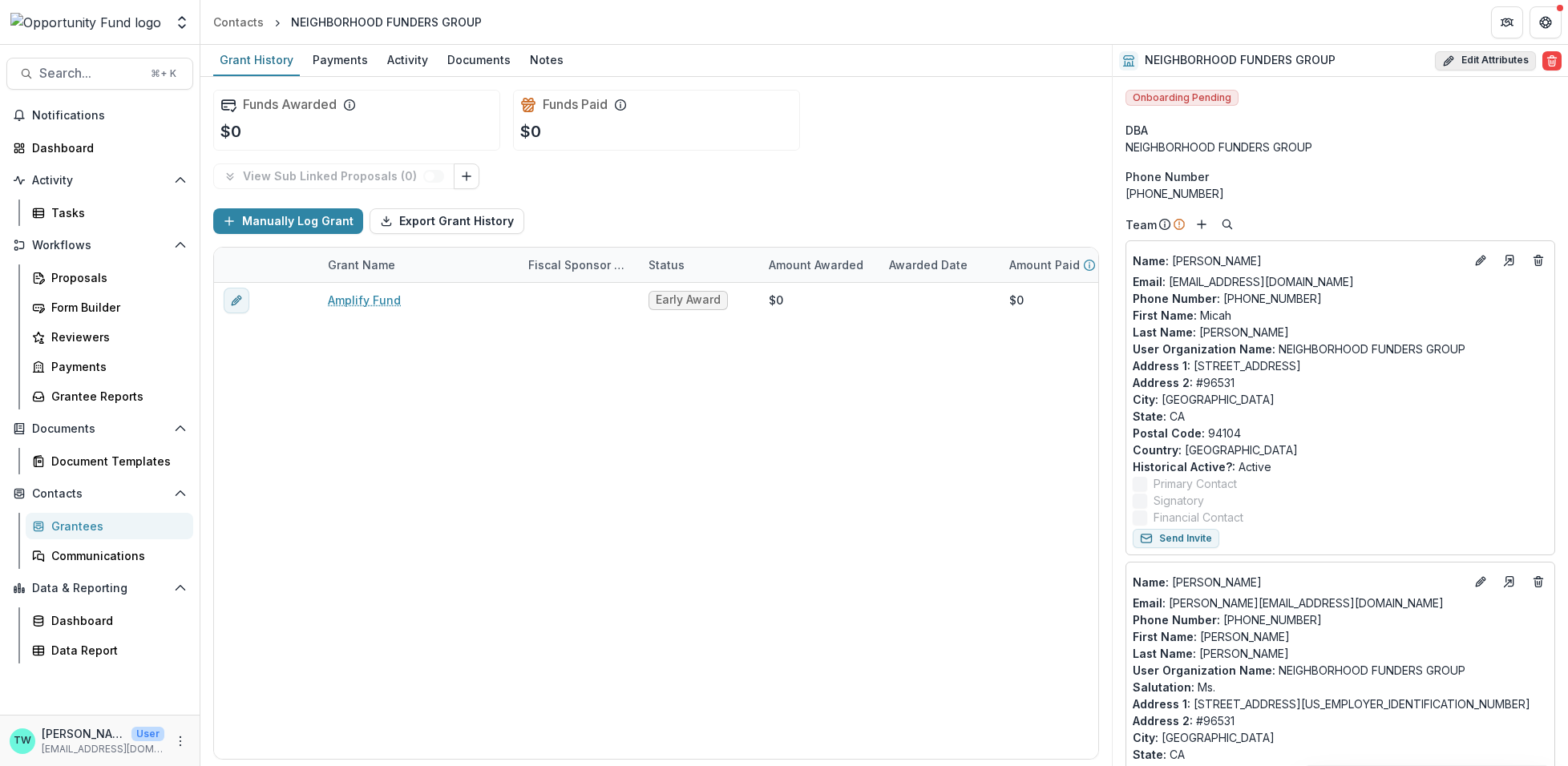
click at [1496, 62] on button "Edit Attributes" at bounding box center [1485, 61] width 101 height 19
select select
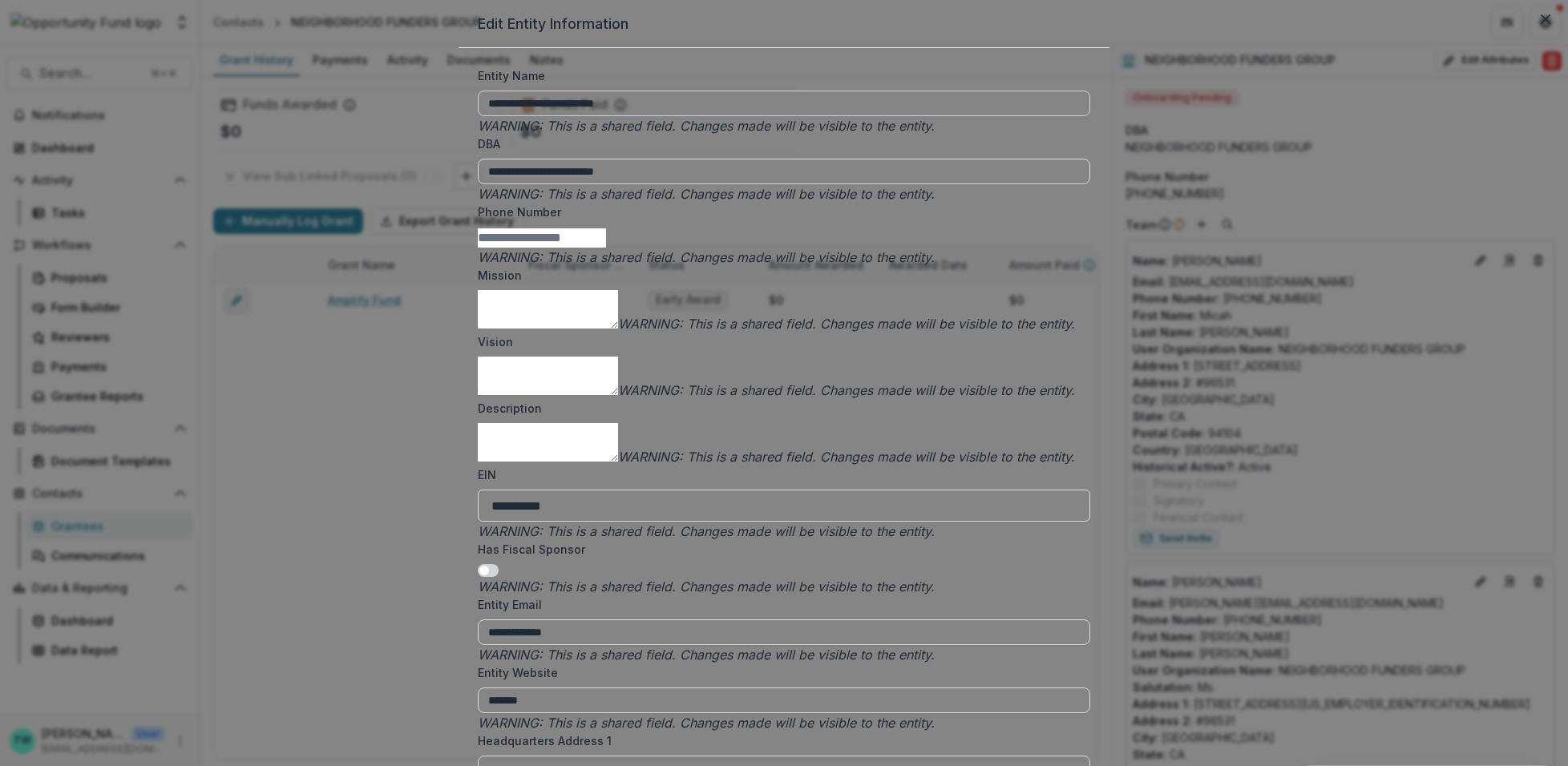
drag, startPoint x: 672, startPoint y: 156, endPoint x: 591, endPoint y: 160, distance: 81.1
click at [591, 116] on input "**********" at bounding box center [784, 103] width 612 height 26
drag, startPoint x: 713, startPoint y: 157, endPoint x: 670, endPoint y: 159, distance: 43.0
click at [670, 116] on input "**********" at bounding box center [784, 103] width 612 height 26
drag, startPoint x: 761, startPoint y: 150, endPoint x: 716, endPoint y: 156, distance: 45.4
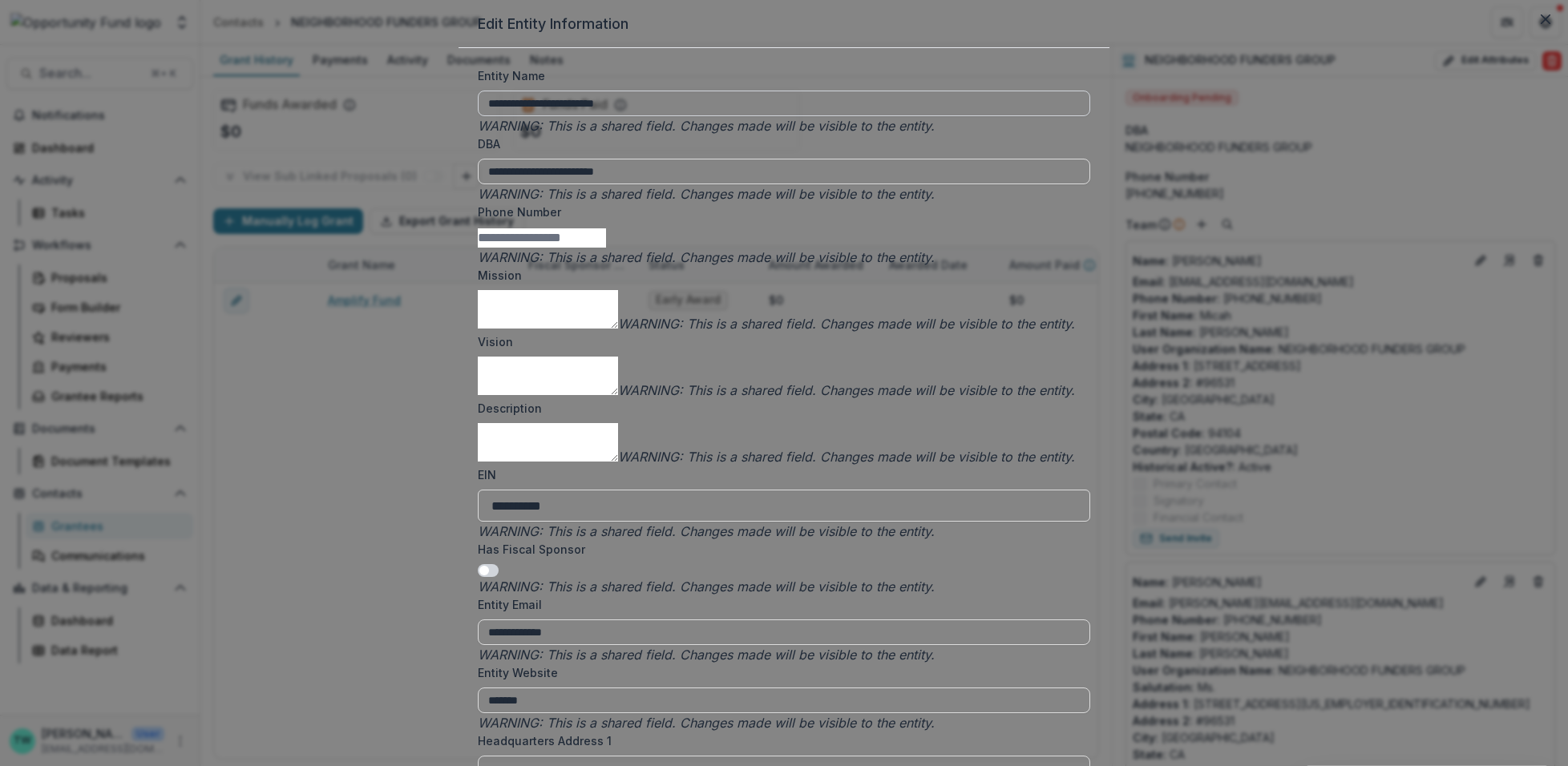
click at [716, 116] on input "**********" at bounding box center [784, 103] width 612 height 26
type input "**********"
drag, startPoint x: 673, startPoint y: 230, endPoint x: 594, endPoint y: 235, distance: 79.2
click at [594, 184] on input "**********" at bounding box center [784, 172] width 612 height 26
click at [711, 184] on input "**********" at bounding box center [784, 172] width 612 height 26
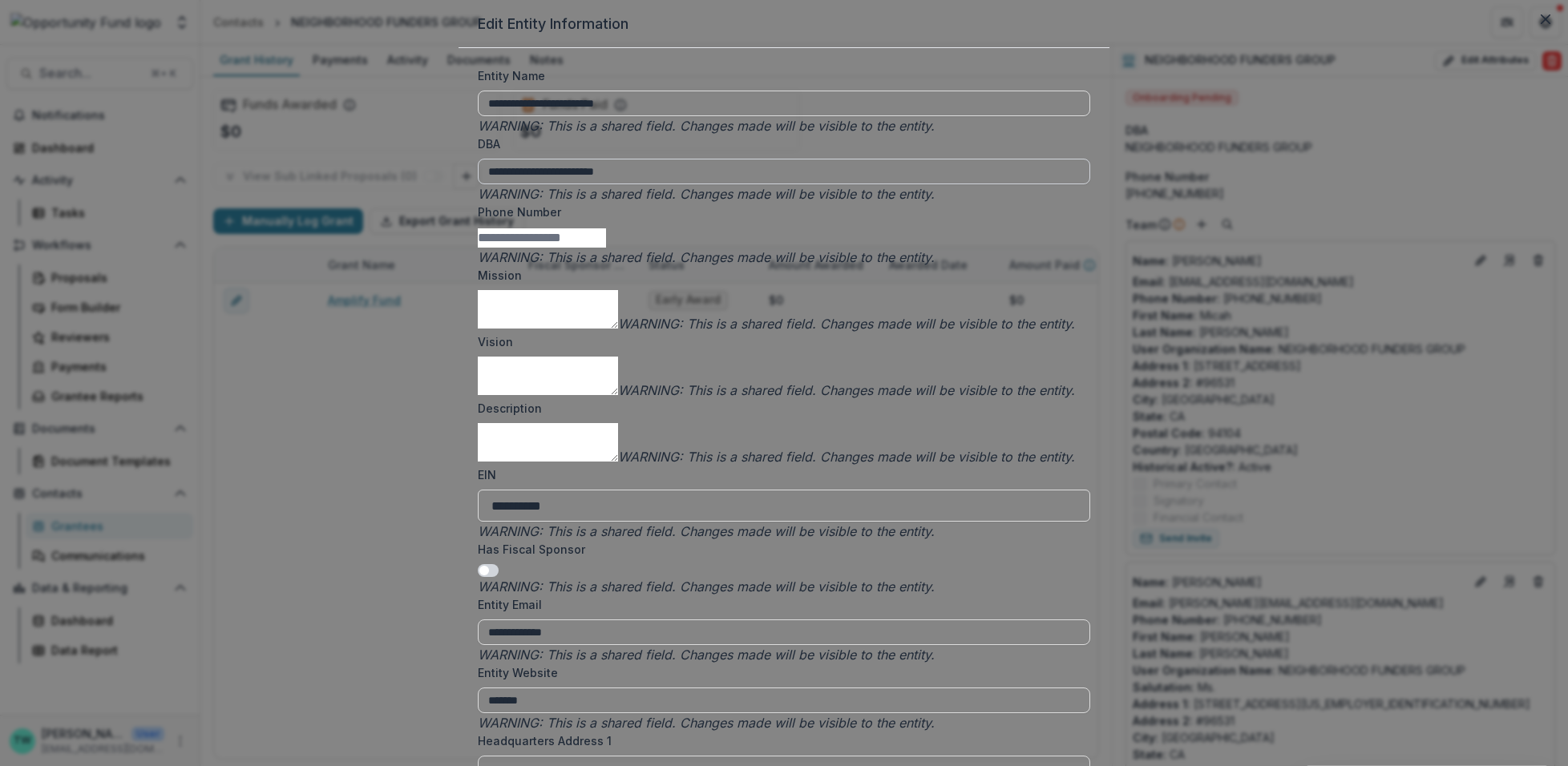
drag, startPoint x: 711, startPoint y: 236, endPoint x: 669, endPoint y: 239, distance: 42.1
click at [669, 184] on input "**********" at bounding box center [784, 172] width 612 height 26
drag, startPoint x: 750, startPoint y: 236, endPoint x: 716, endPoint y: 237, distance: 34.0
click at [716, 184] on input "**********" at bounding box center [784, 172] width 612 height 26
type input "**********"
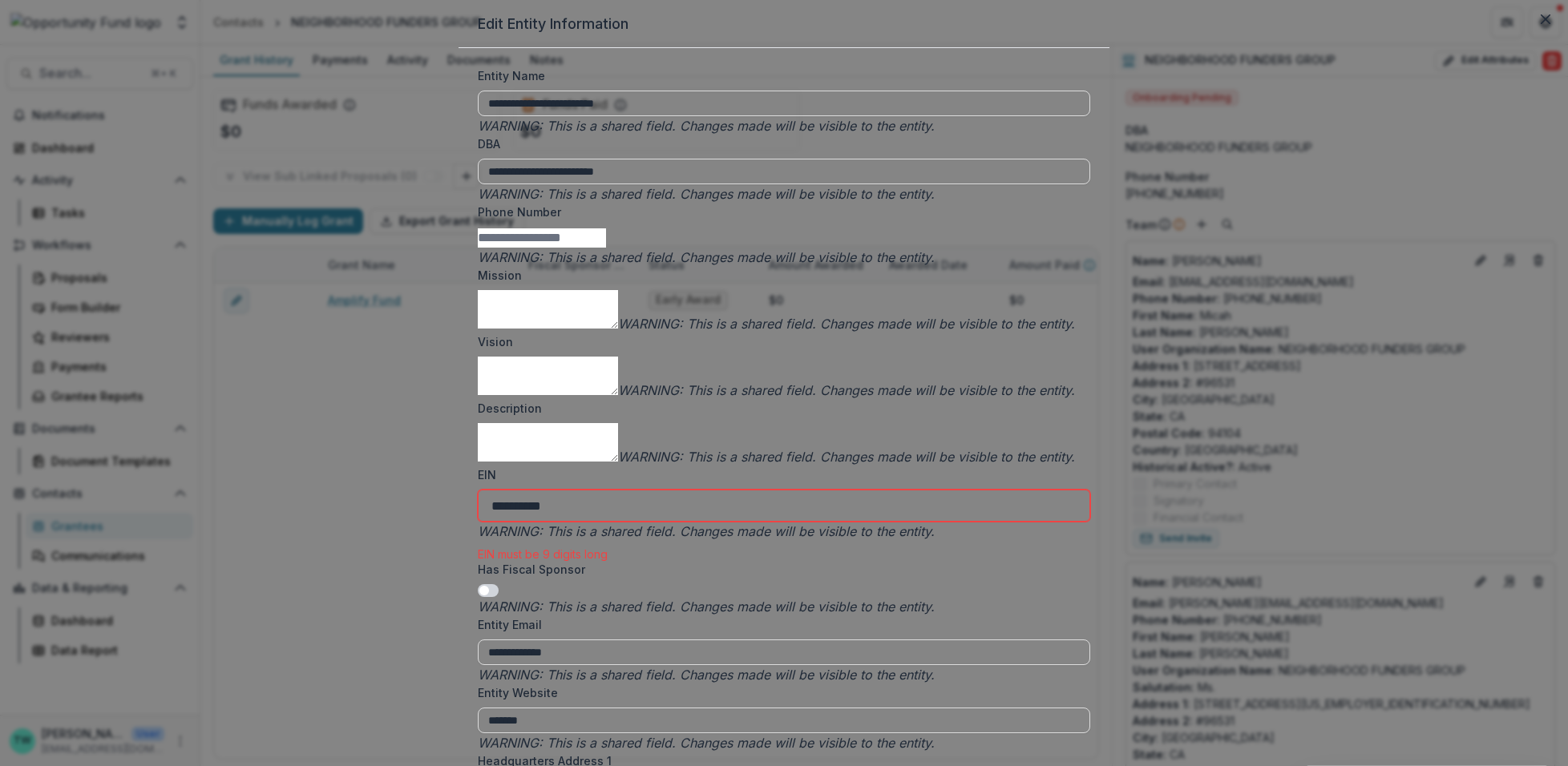
click at [611, 490] on input "**********" at bounding box center [784, 506] width 612 height 32
type input "**********"
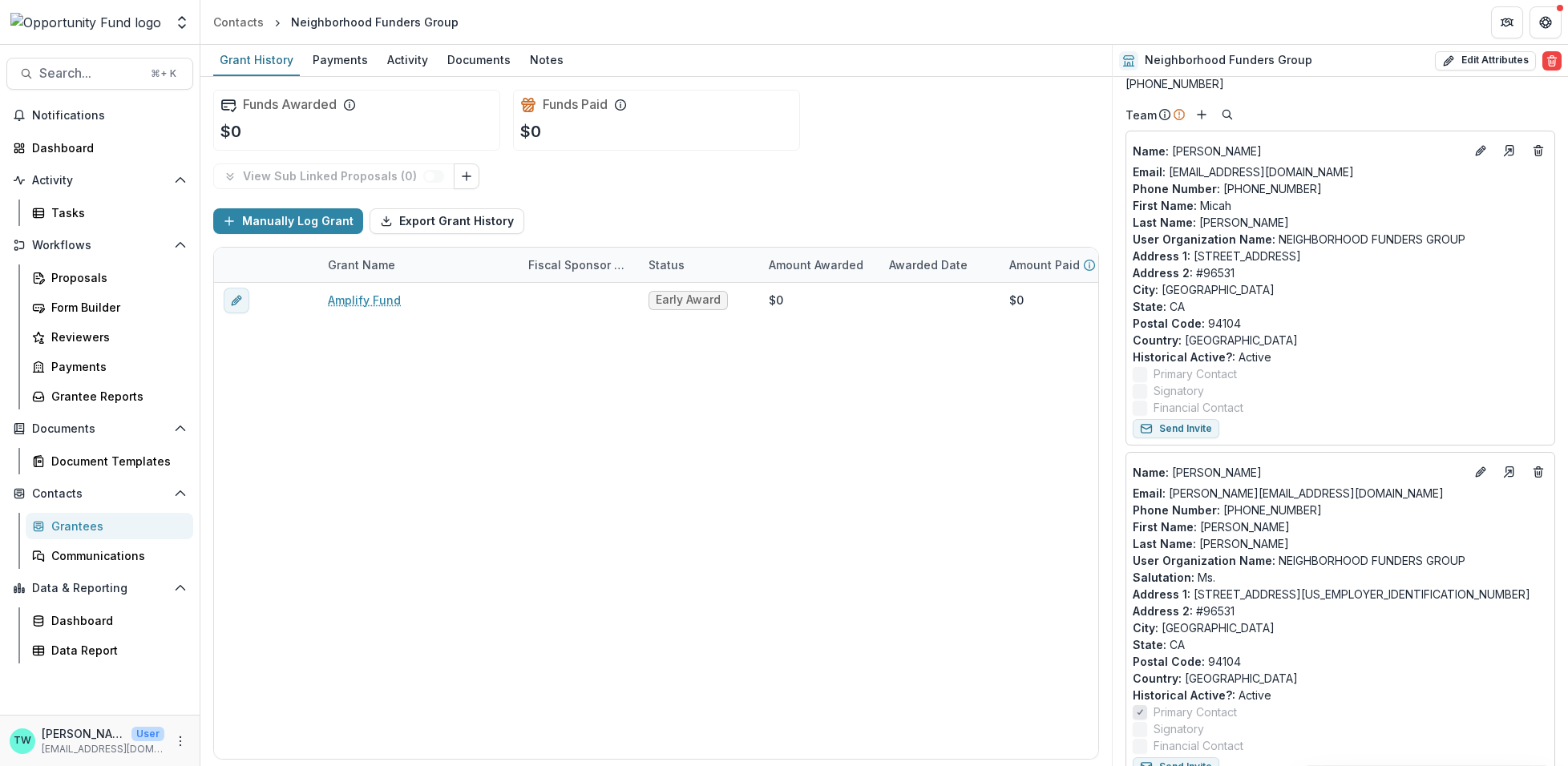
scroll to position [107, 0]
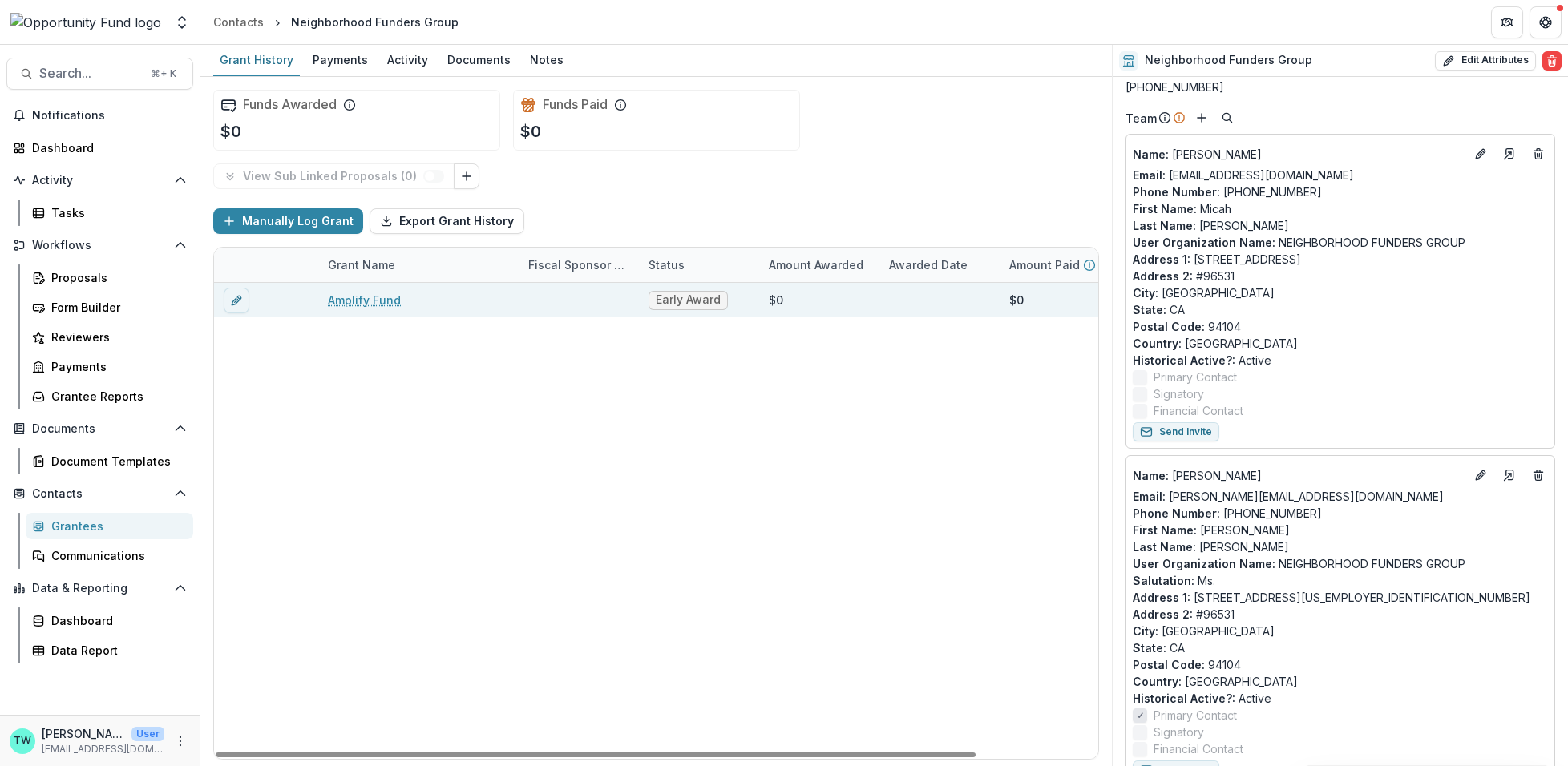
click at [368, 297] on link "Amplify Fund" at bounding box center [364, 300] width 73 height 17
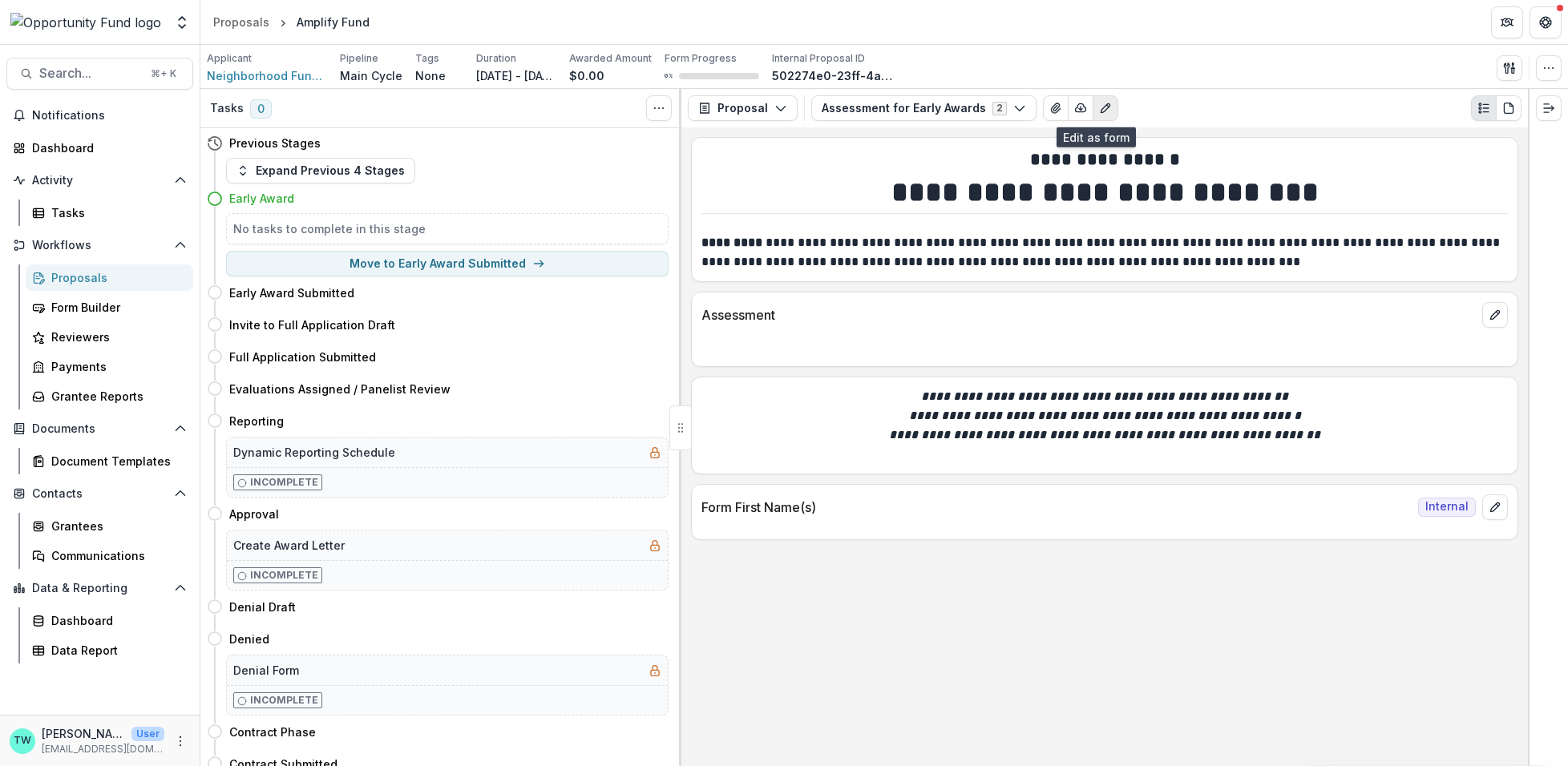
click at [1101, 110] on icon "Edit as form" at bounding box center [1105, 108] width 9 height 9
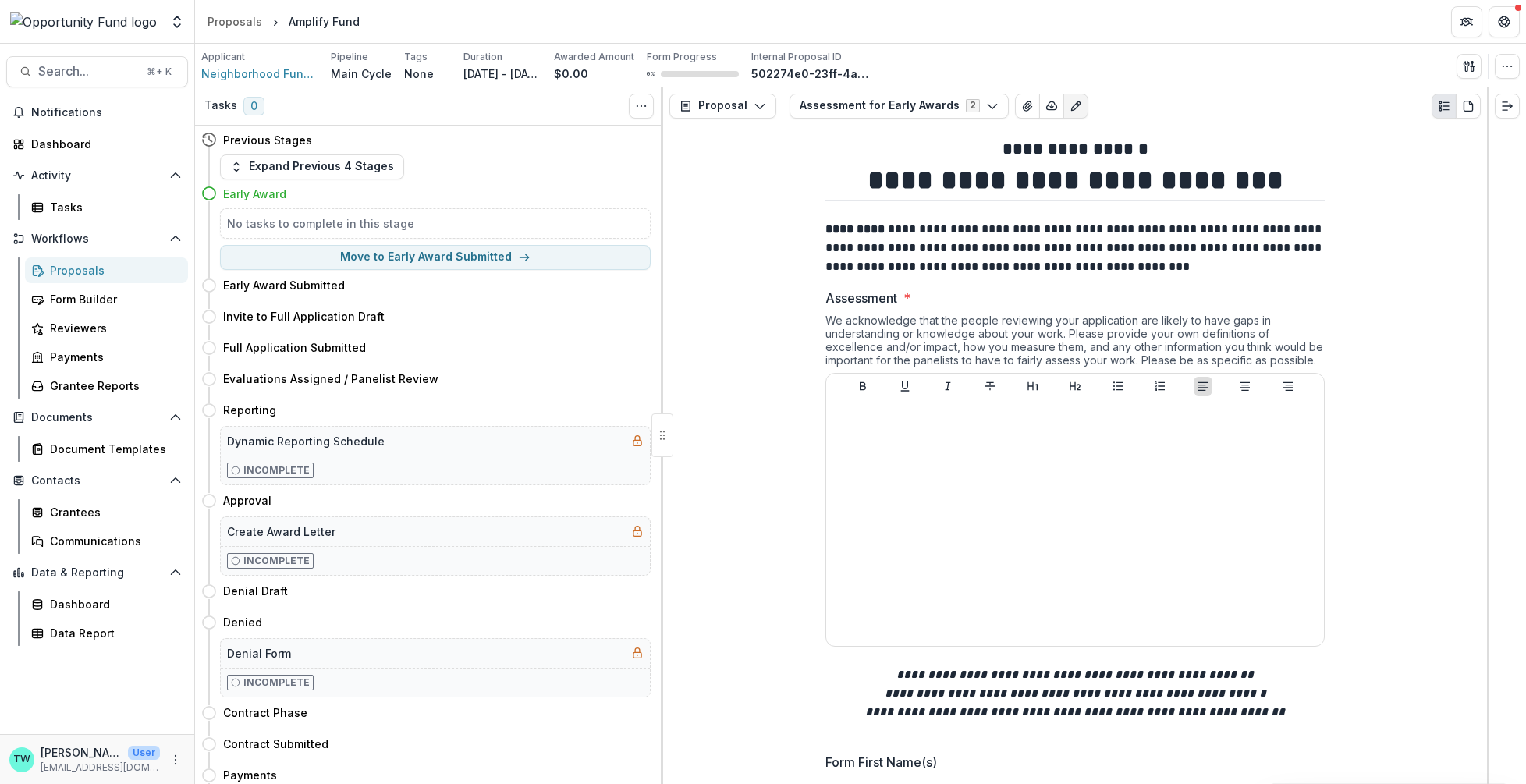
scroll to position [6, 0]
click at [725, 515] on div "**********" at bounding box center [1075, 482] width 824 height 715
click at [1160, 44] on div "Applicant Neighborhood Funders Group Pipeline Main Cycle Tags None All tags Dur…" at bounding box center [861, 65] width 1331 height 44
click at [279, 70] on span "Neighborhood Funders Group" at bounding box center [260, 74] width 117 height 17
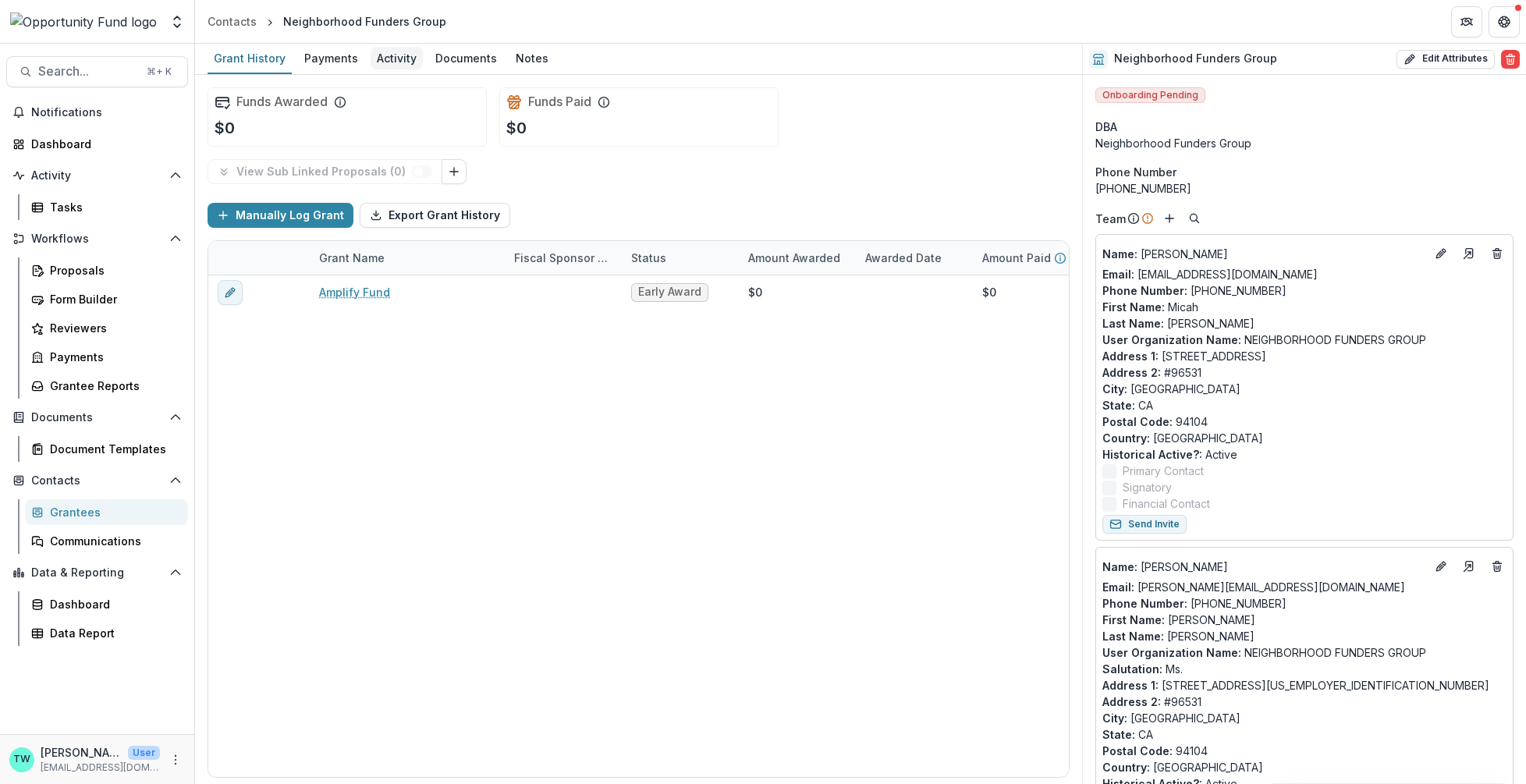
click at [395, 57] on div "Activity" at bounding box center [397, 58] width 52 height 23
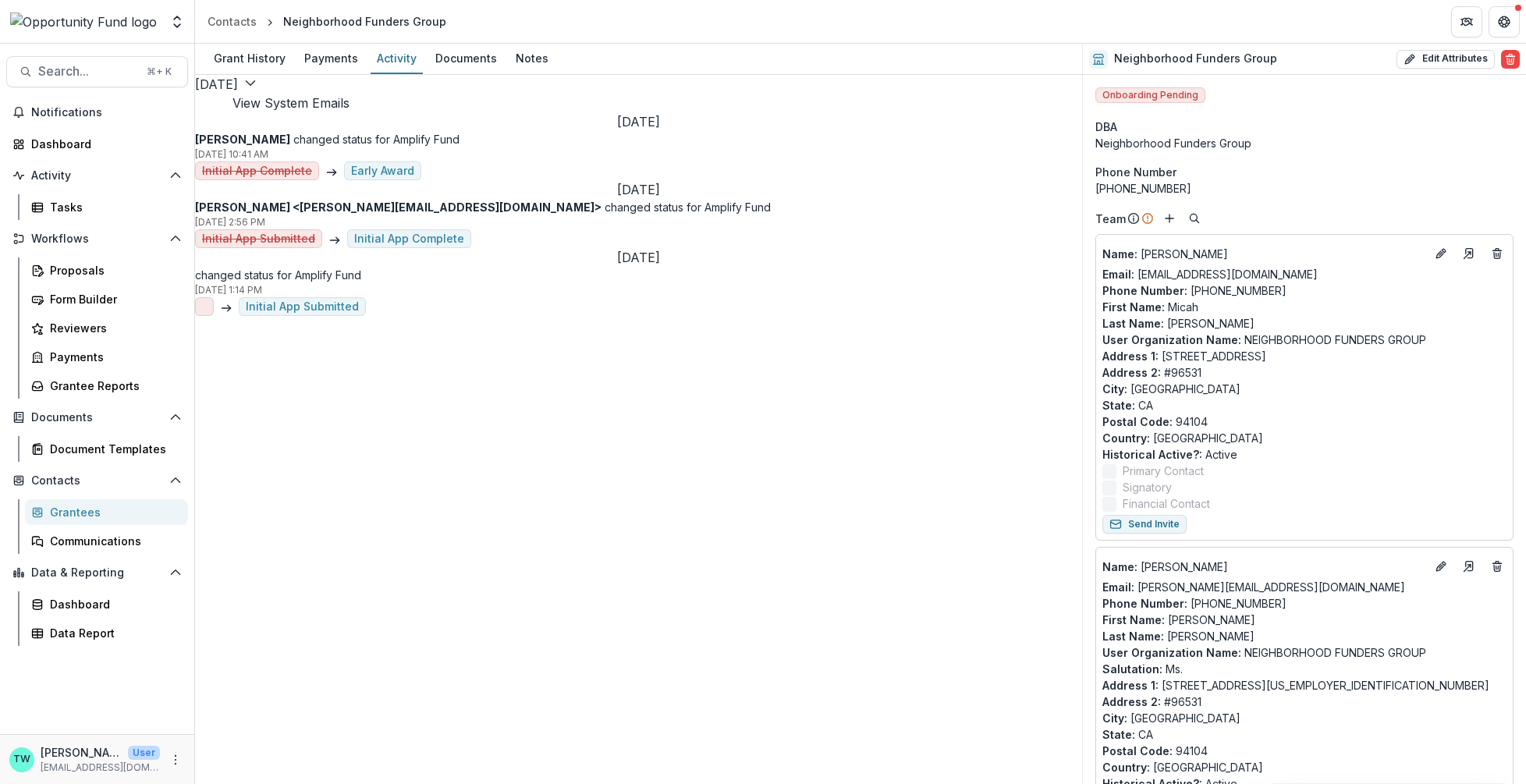
click at [350, 94] on button "View System Emails" at bounding box center [291, 103] width 117 height 18
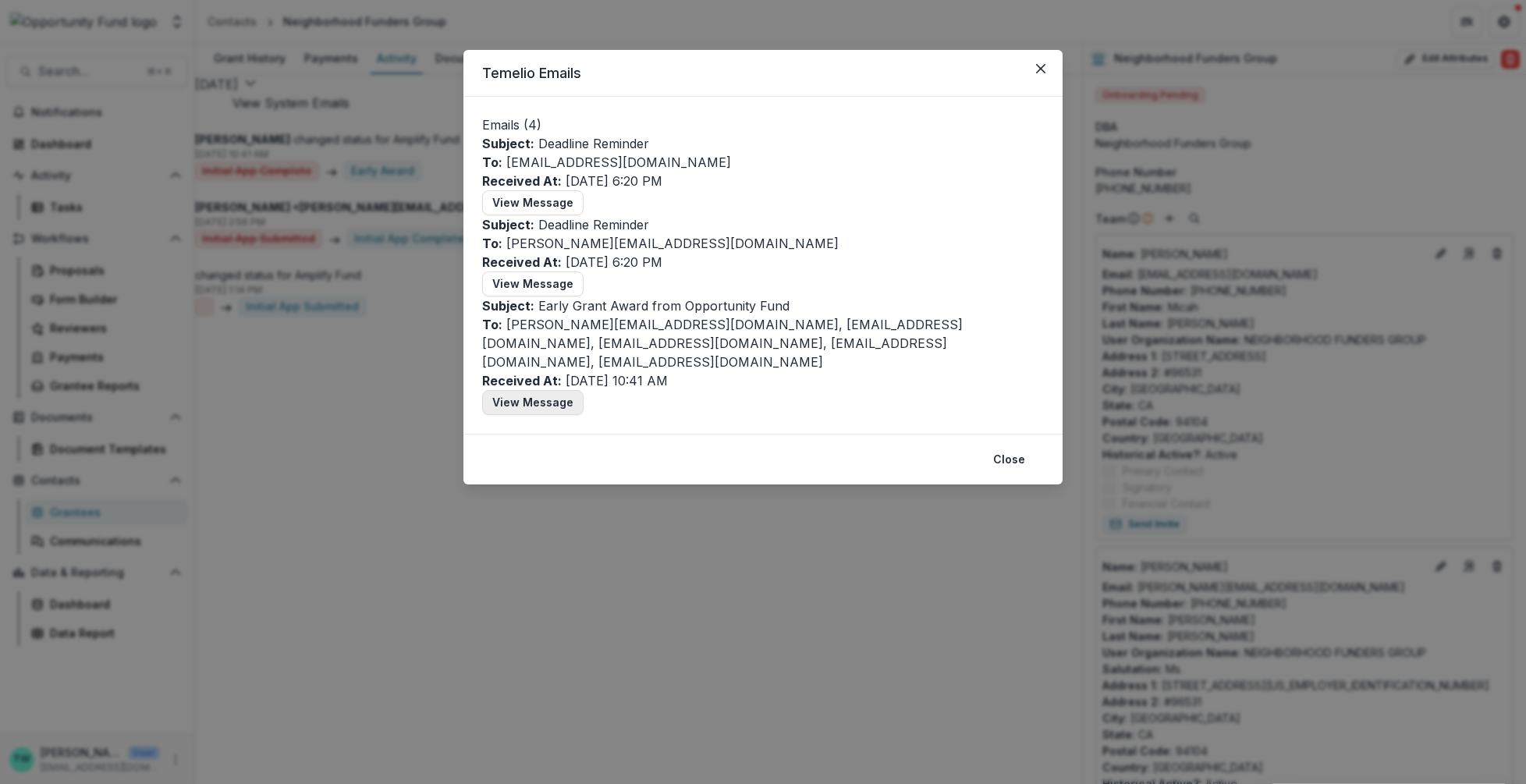
click at [549, 415] on button "View Message" at bounding box center [532, 402] width 101 height 25
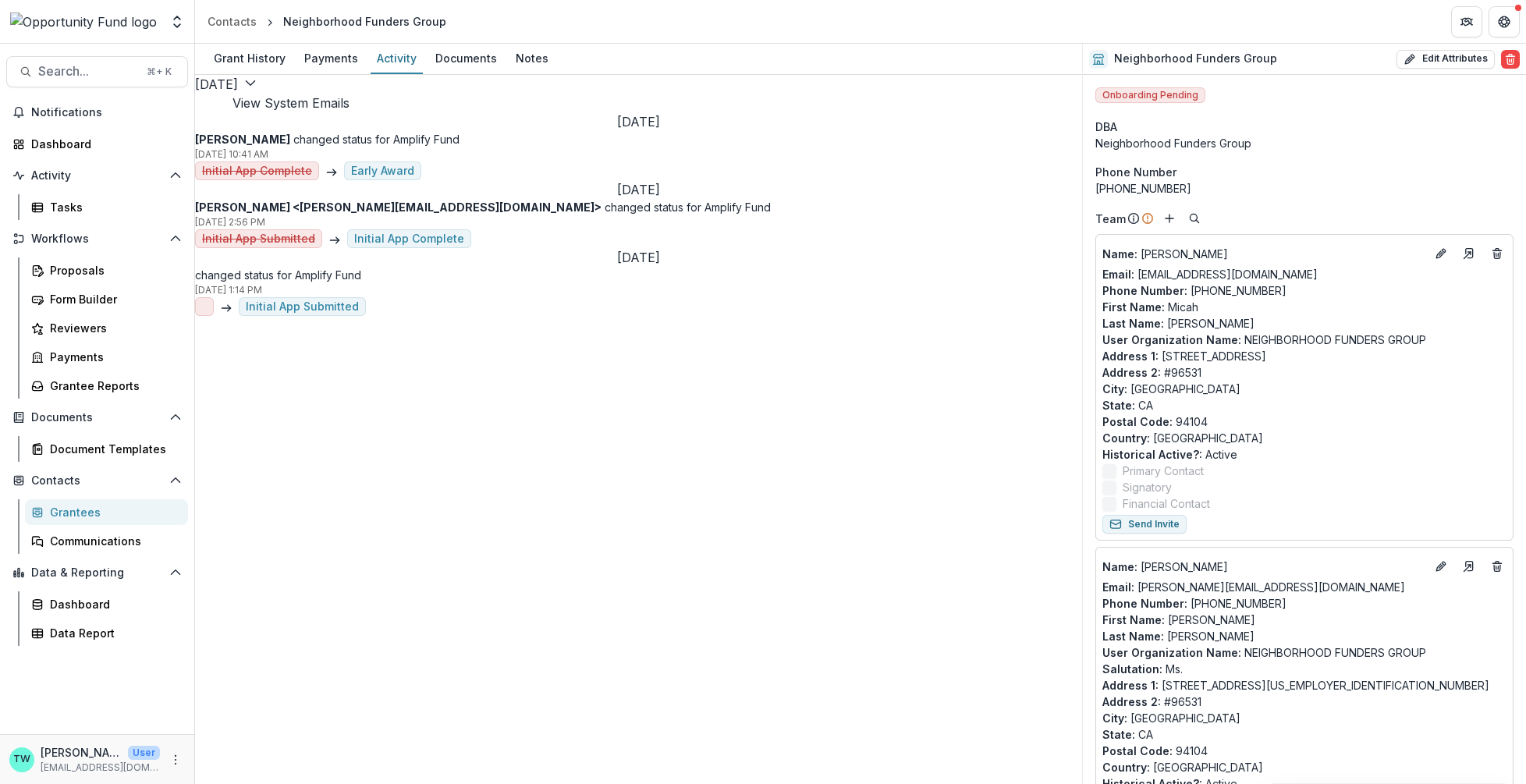
click at [85, 500] on link "Grantees" at bounding box center [106, 512] width 163 height 26
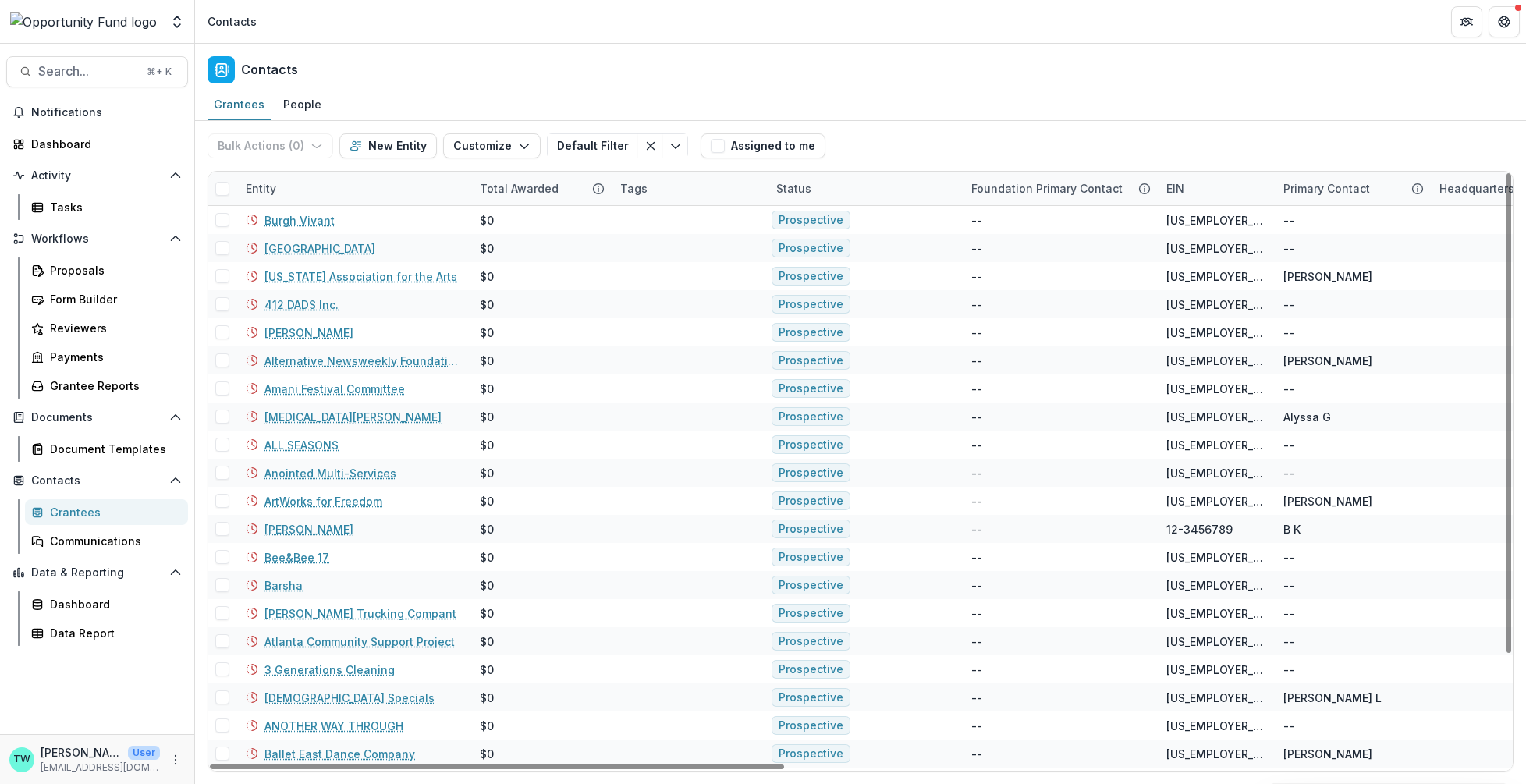
click at [341, 199] on div "Entity" at bounding box center [353, 188] width 234 height 33
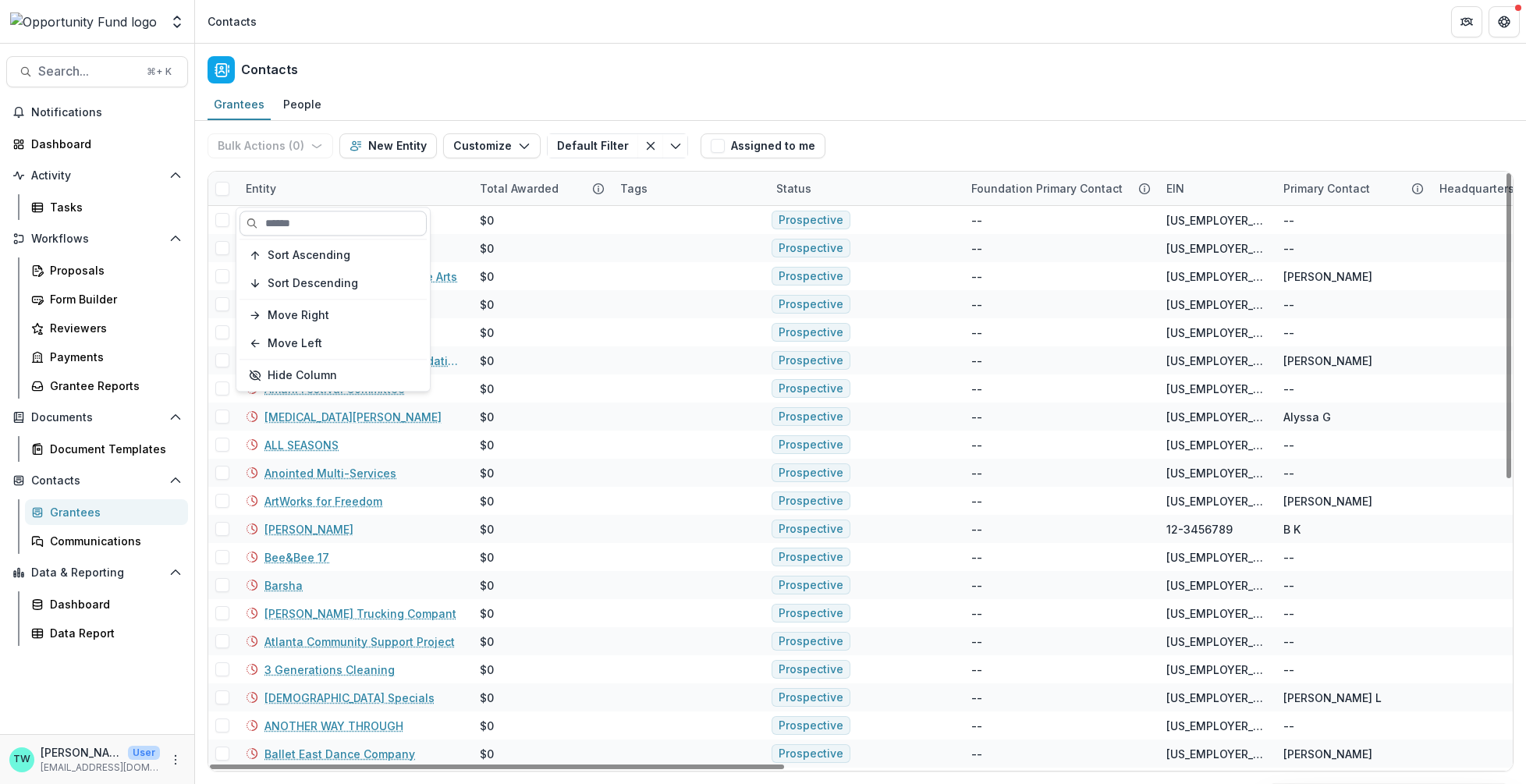
click at [323, 230] on input at bounding box center [333, 223] width 188 height 25
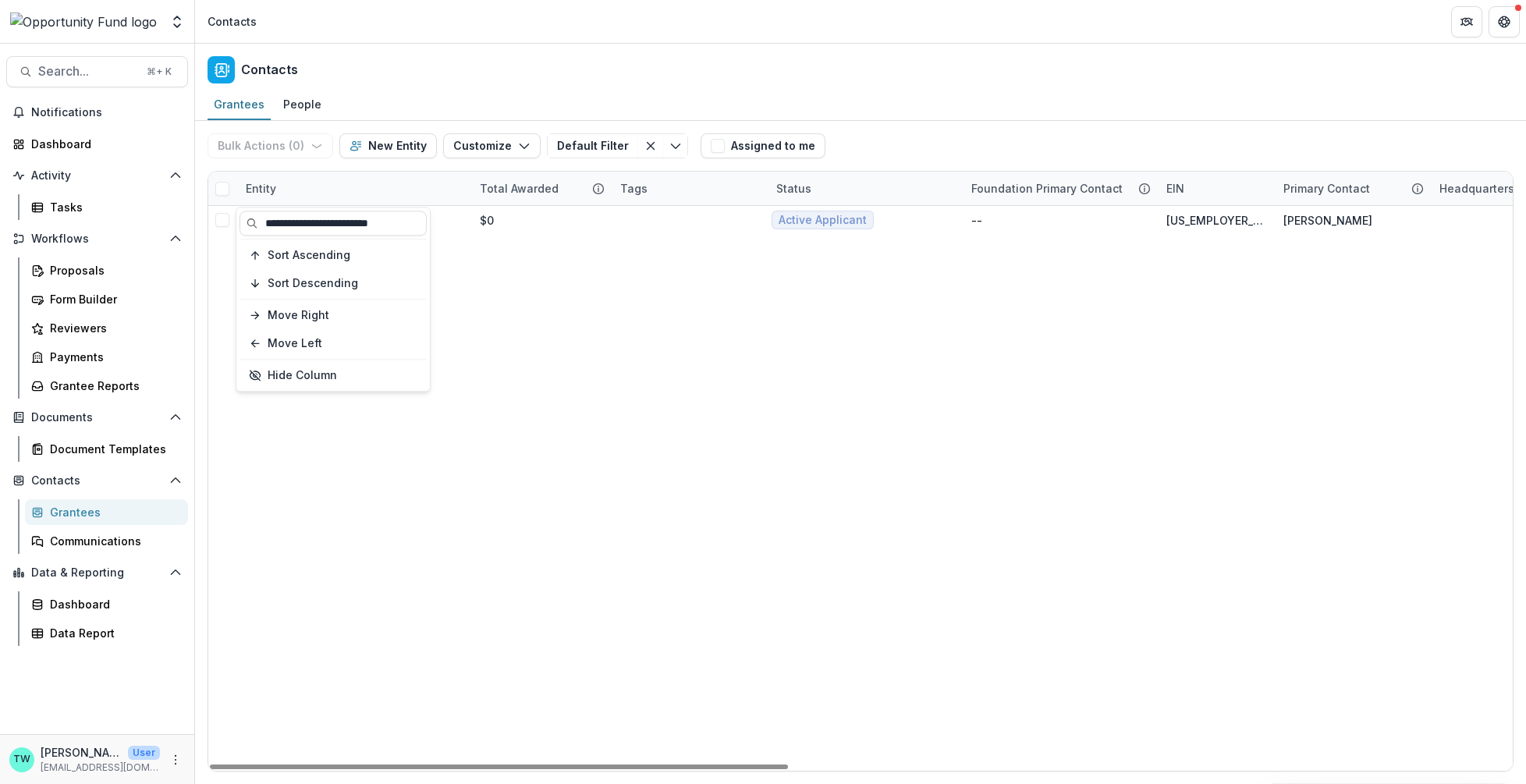
type input "**********"
click at [502, 52] on div "Contacts" at bounding box center [861, 66] width 1331 height 46
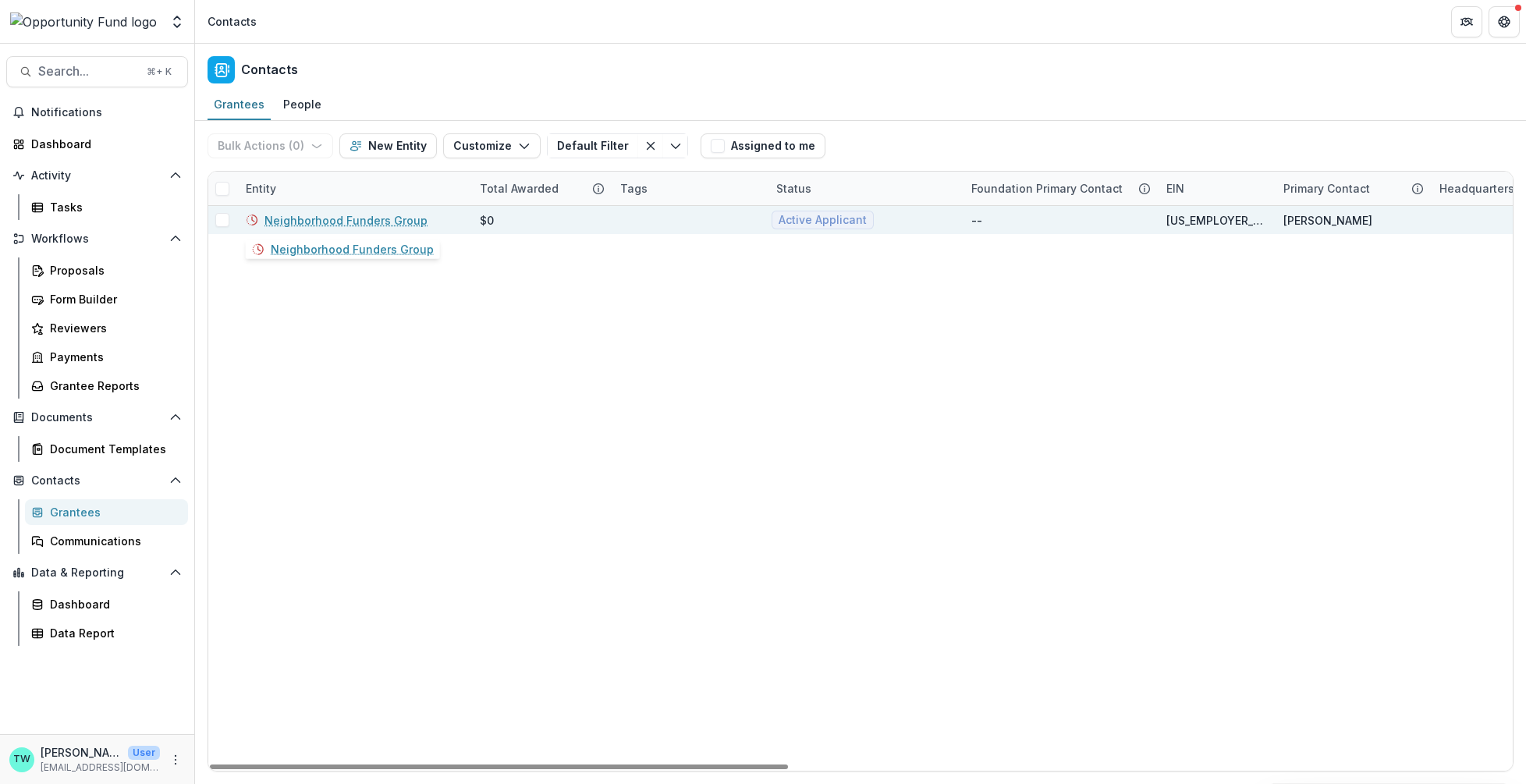
click at [355, 220] on link "Neighborhood Funders Group" at bounding box center [346, 221] width 163 height 17
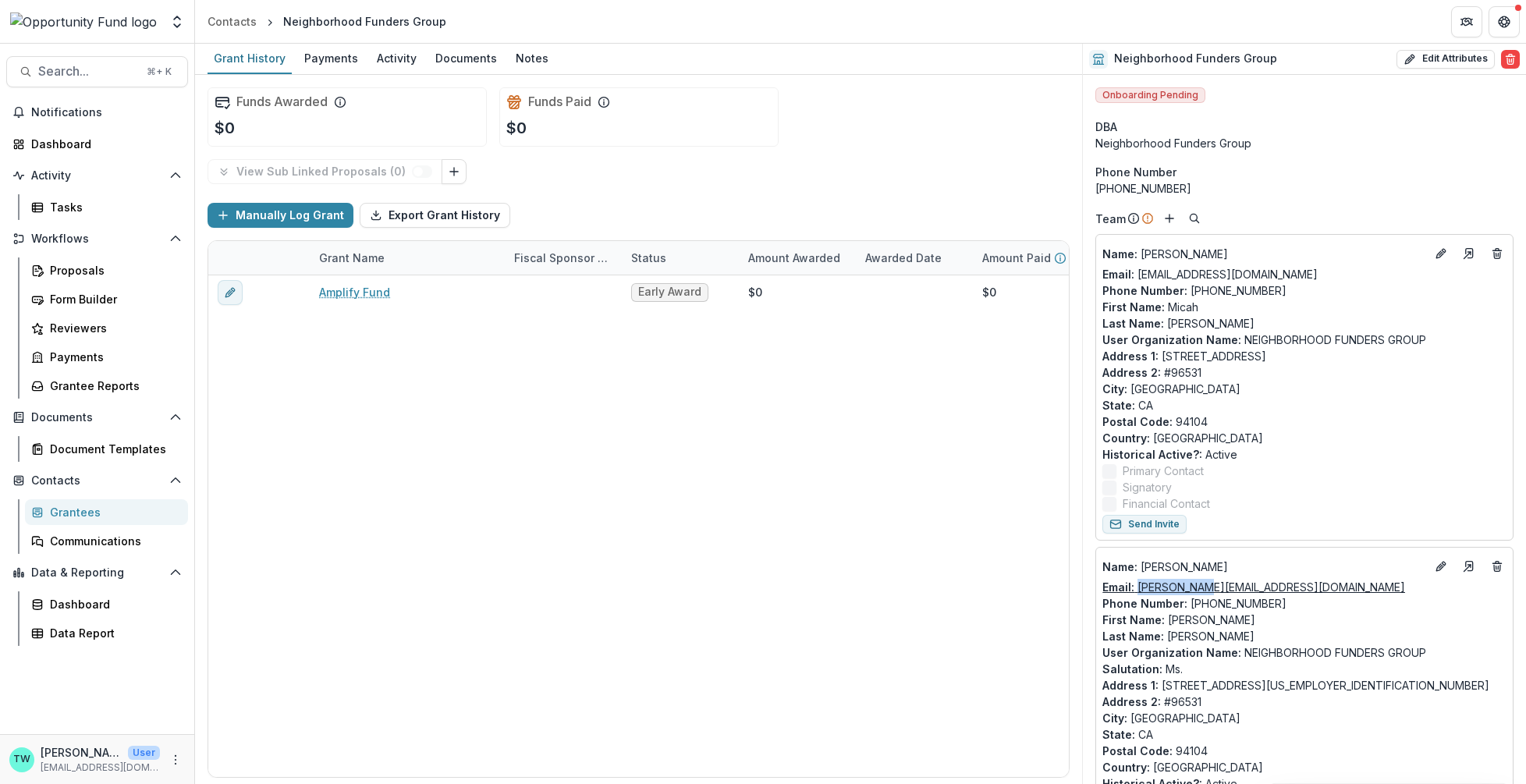
drag, startPoint x: 1218, startPoint y: 587, endPoint x: 1138, endPoint y: 587, distance: 80.0
click at [1138, 587] on div "Email: amy@nfg.org" at bounding box center [1304, 587] width 404 height 17
copy link "amy@nfg.org"
drag, startPoint x: 1278, startPoint y: 269, endPoint x: 1137, endPoint y: 274, distance: 141.1
click at [1137, 274] on div "Email: development@nfg.org" at bounding box center [1304, 274] width 404 height 17
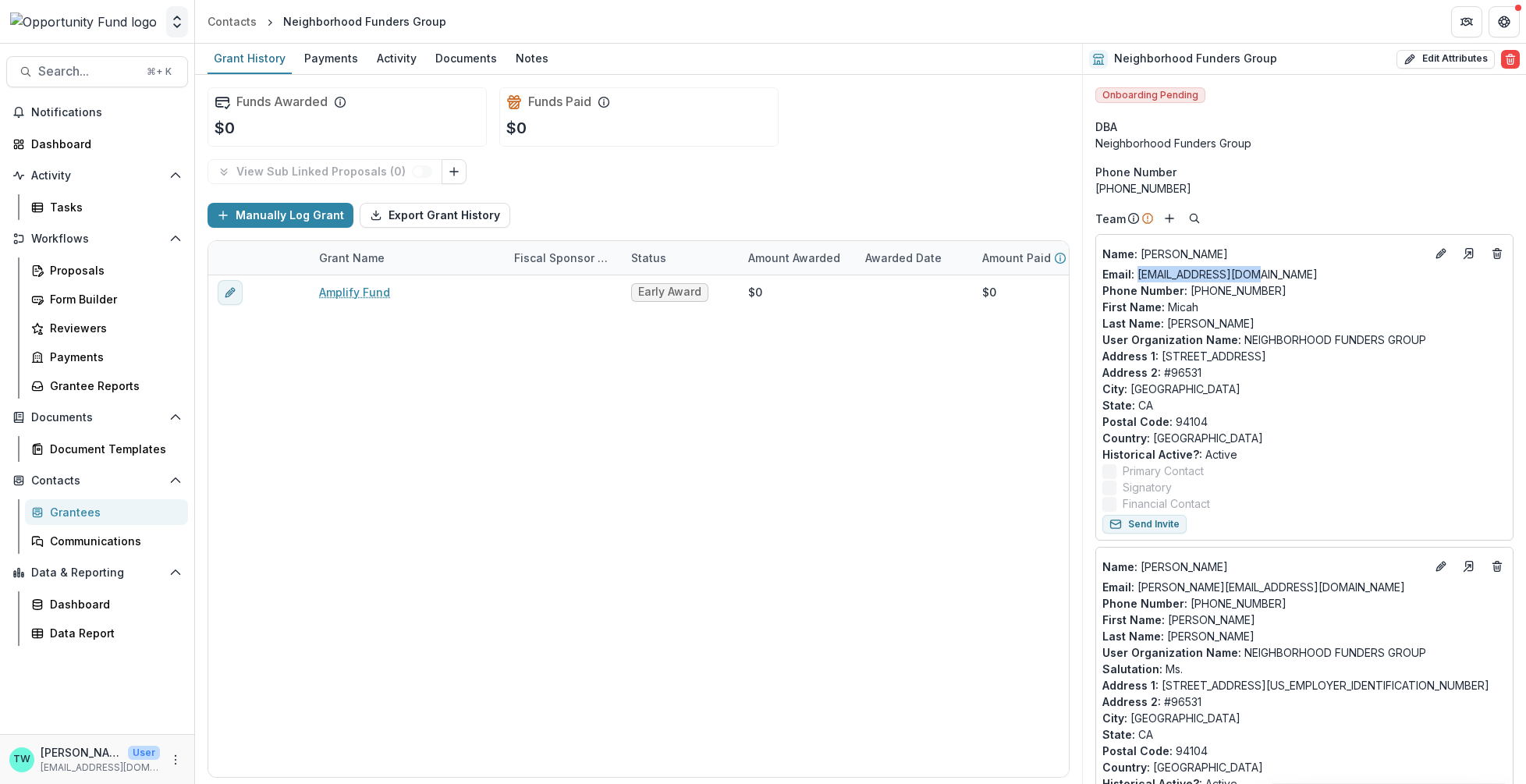
click at [171, 27] on icon "Open entity switcher" at bounding box center [177, 22] width 16 height 16
click at [138, 58] on link "Admin Settings" at bounding box center [98, 60] width 188 height 26
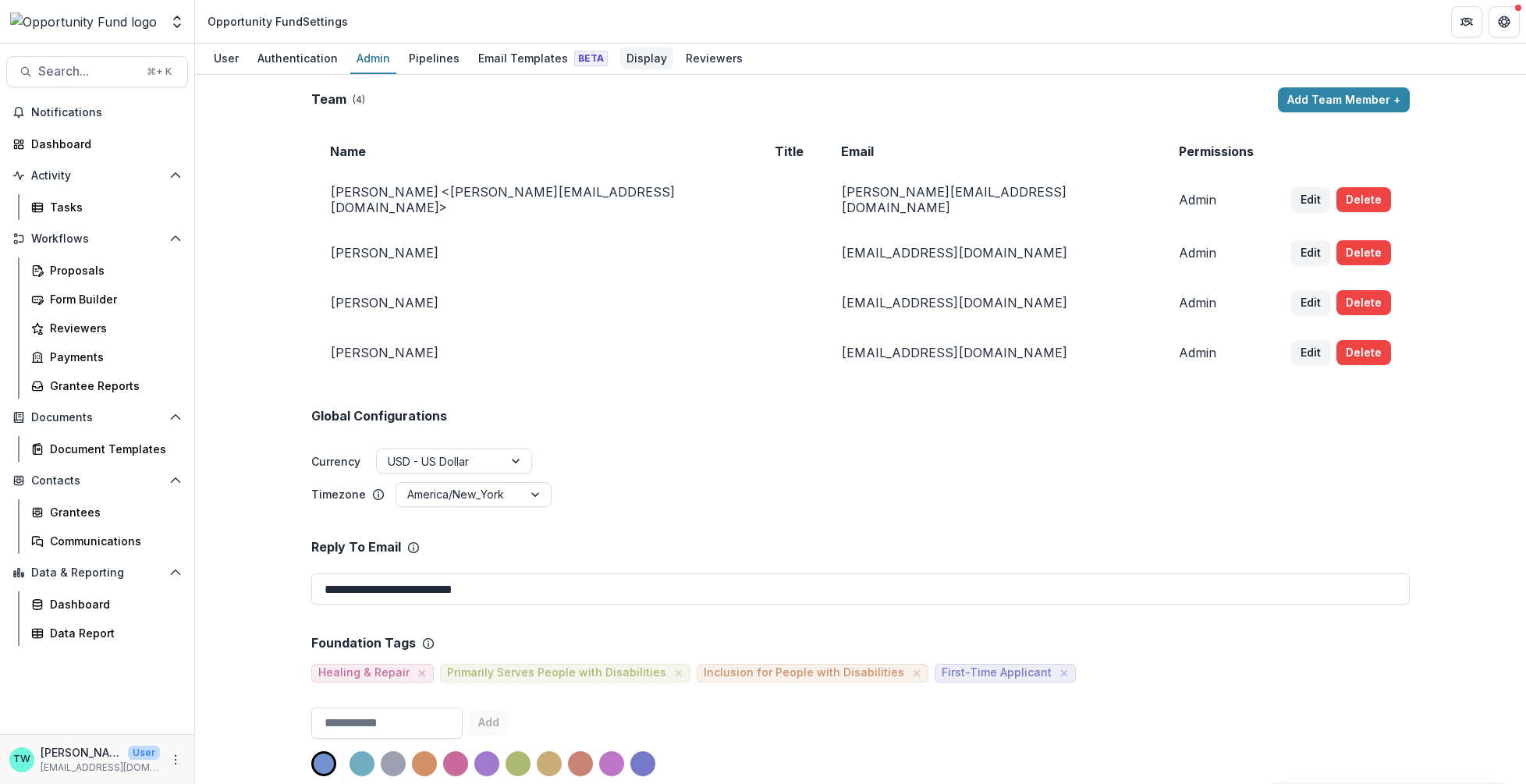
click at [632, 50] on div "Display" at bounding box center [646, 58] width 53 height 23
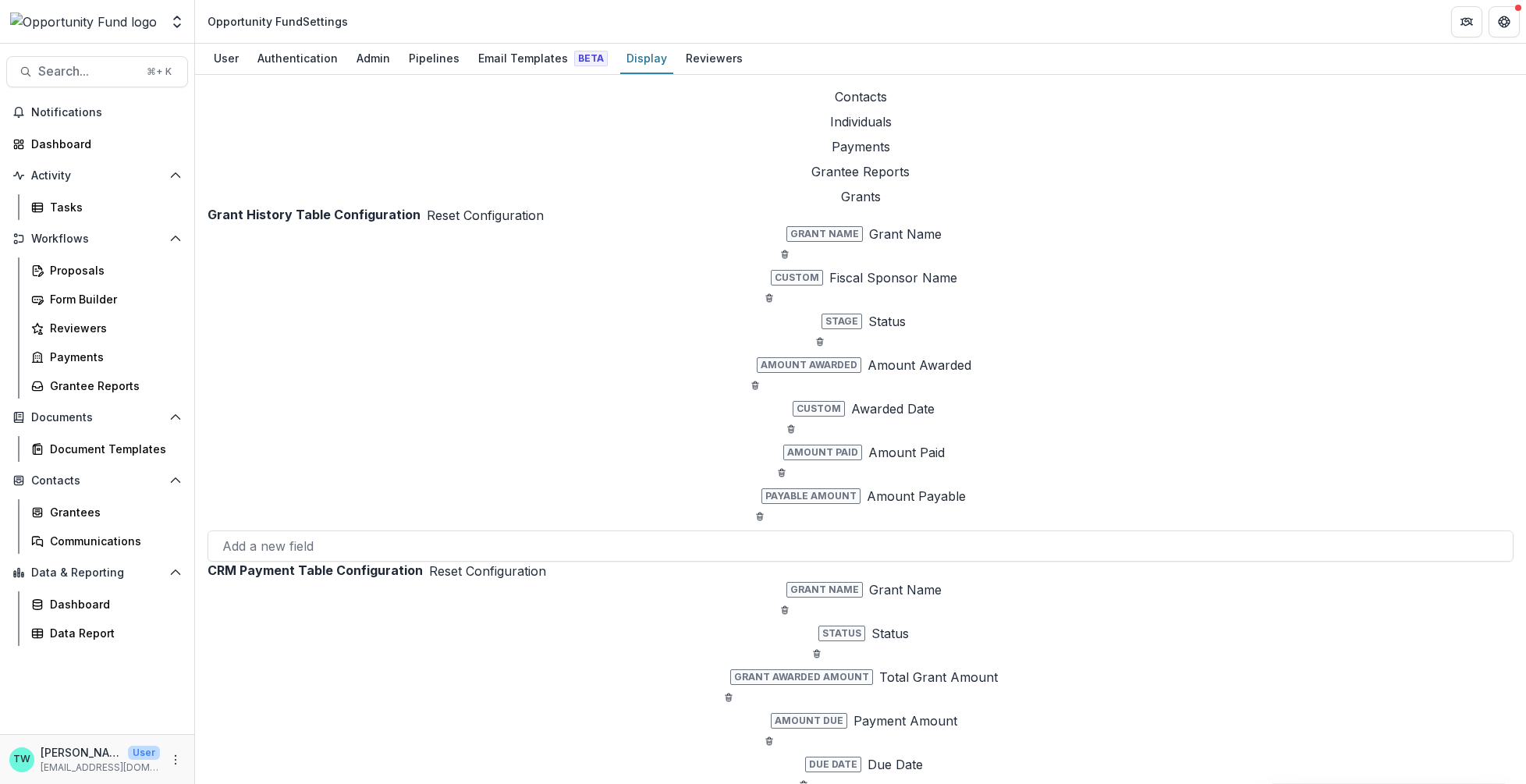
click at [259, 131] on button "Individuals" at bounding box center [861, 121] width 1307 height 18
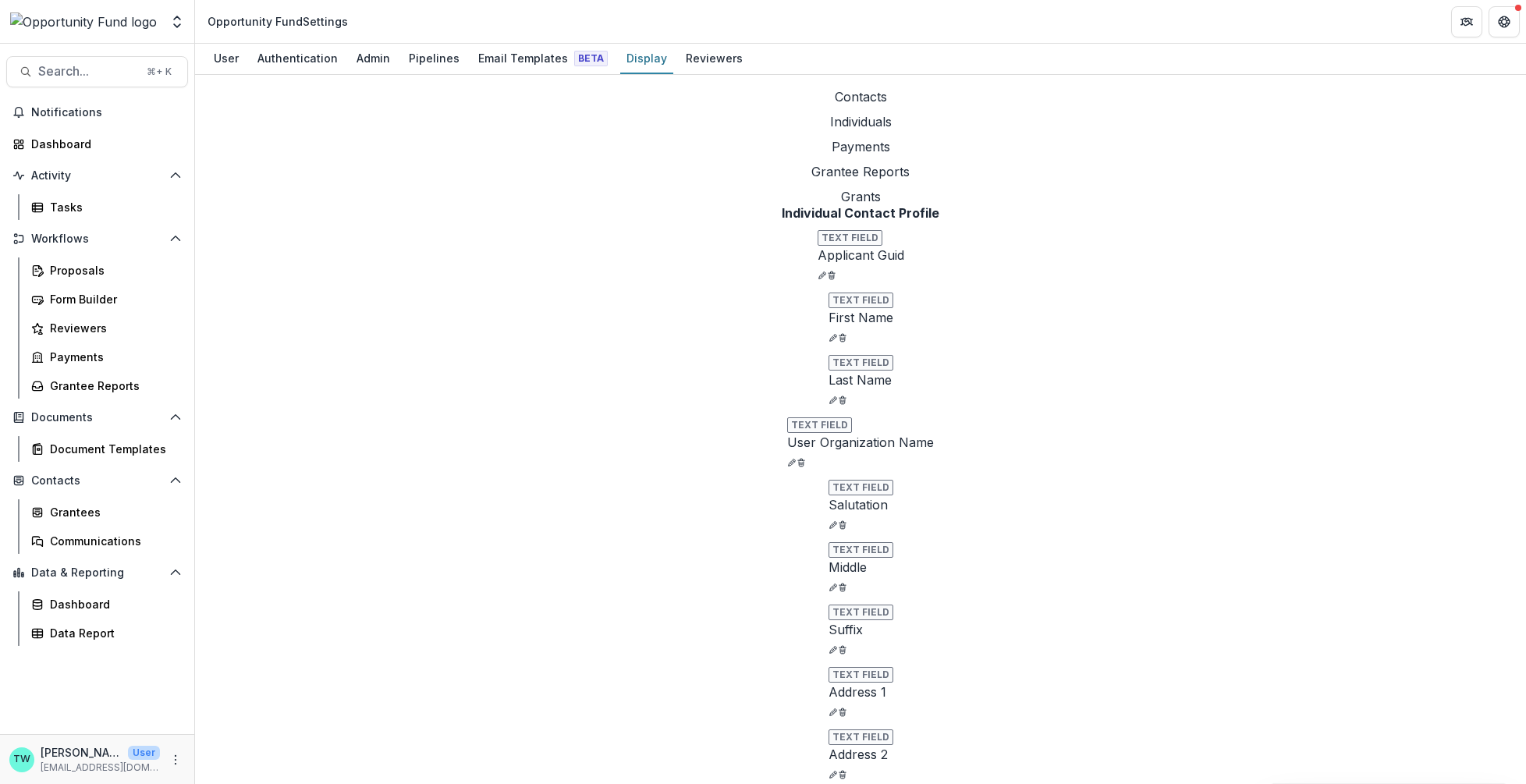
click at [806, 458] on icon "delete-field-row" at bounding box center [801, 462] width 9 height 9
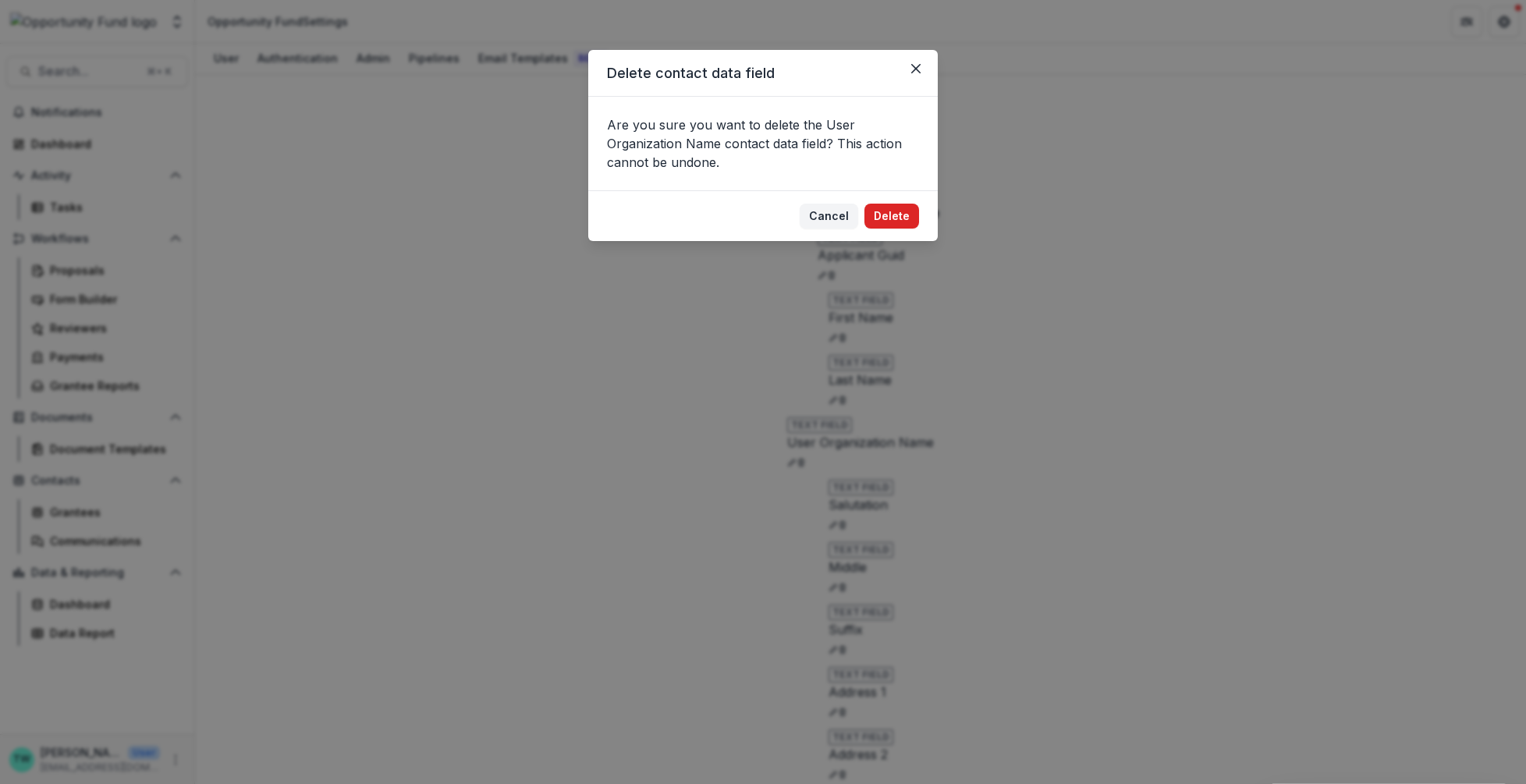
click at [900, 218] on button "Delete" at bounding box center [891, 216] width 54 height 25
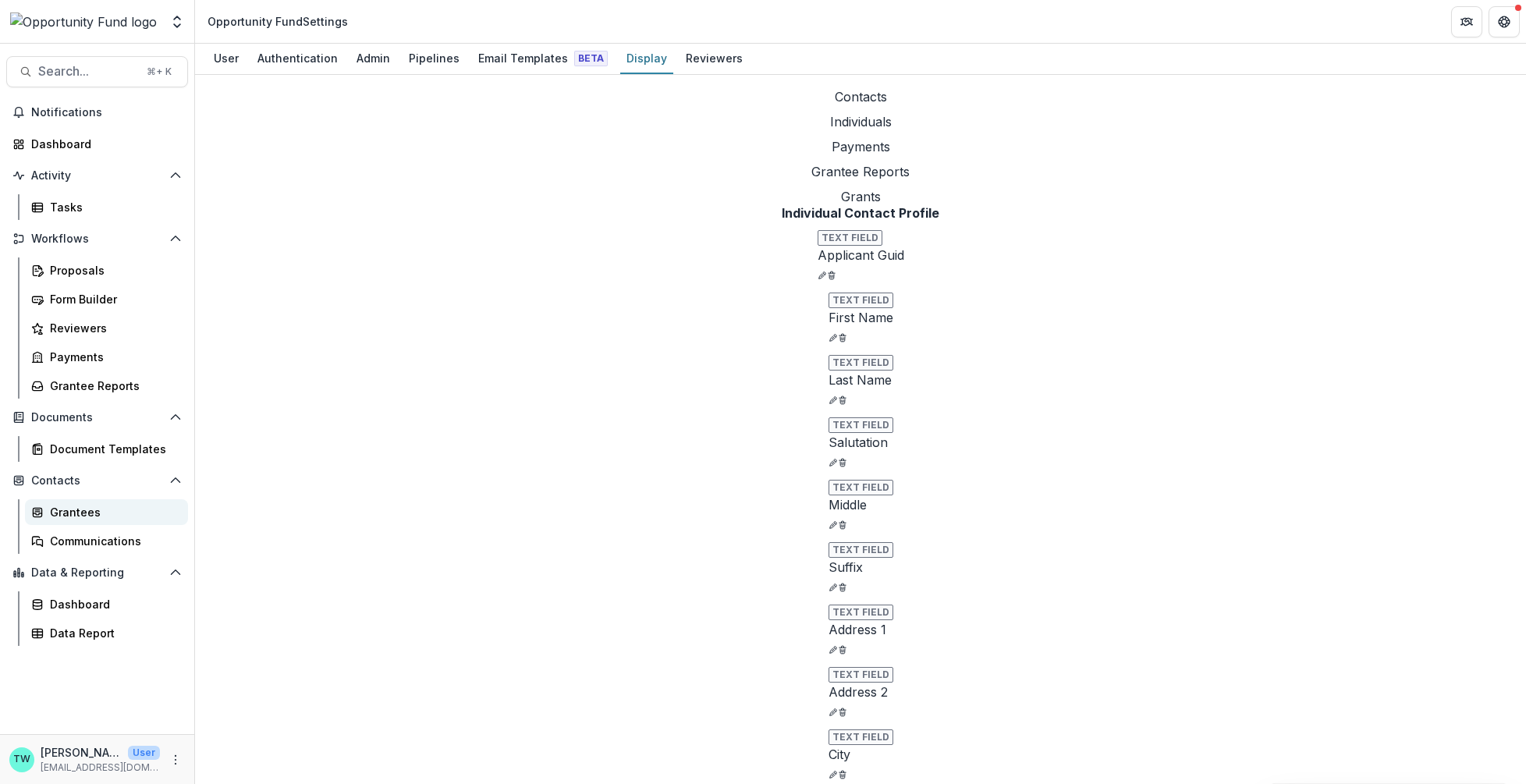
click at [87, 510] on div "Grantees" at bounding box center [113, 512] width 126 height 17
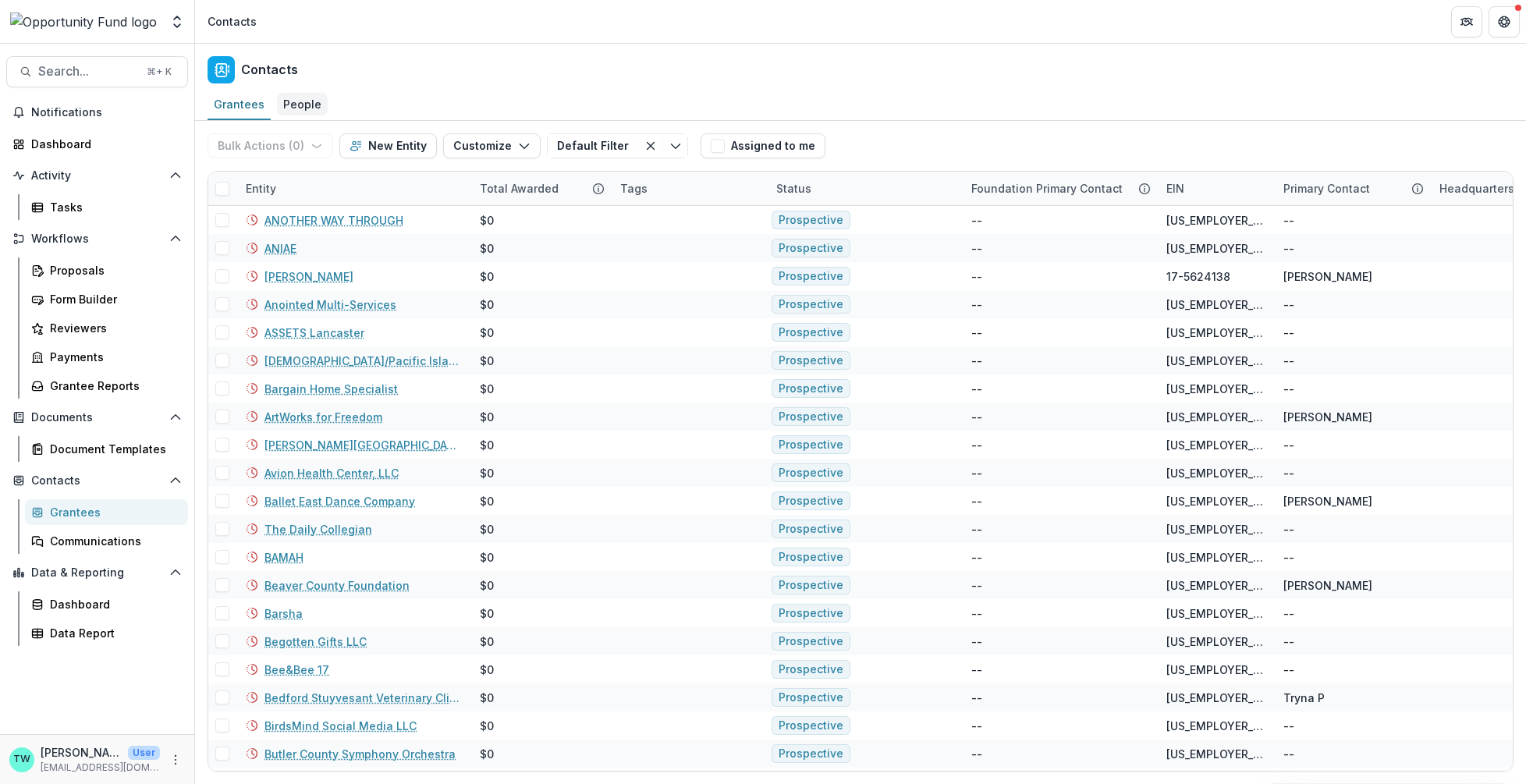
click at [303, 99] on div "People" at bounding box center [302, 104] width 51 height 23
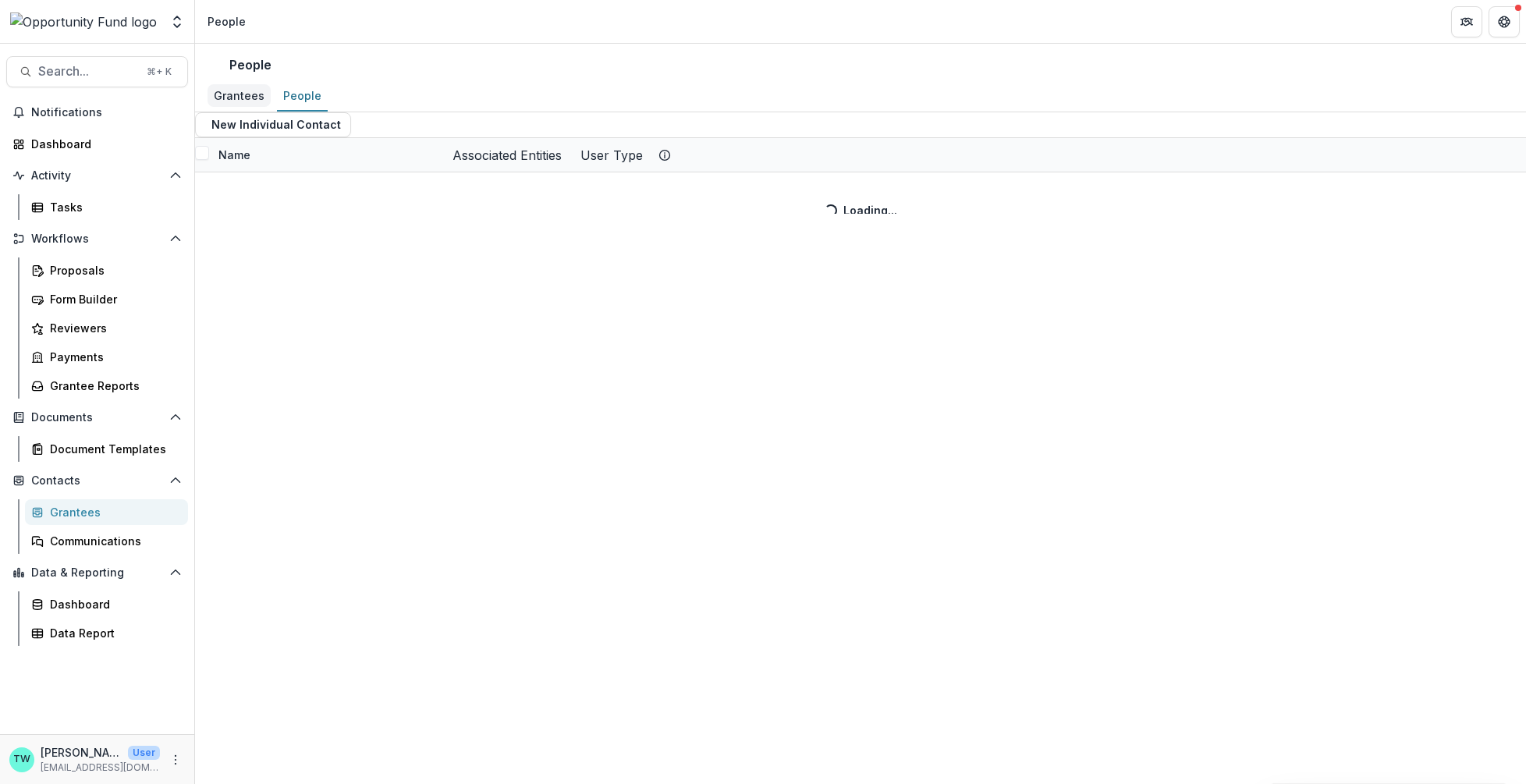
click at [244, 104] on div "Grantees" at bounding box center [239, 95] width 64 height 23
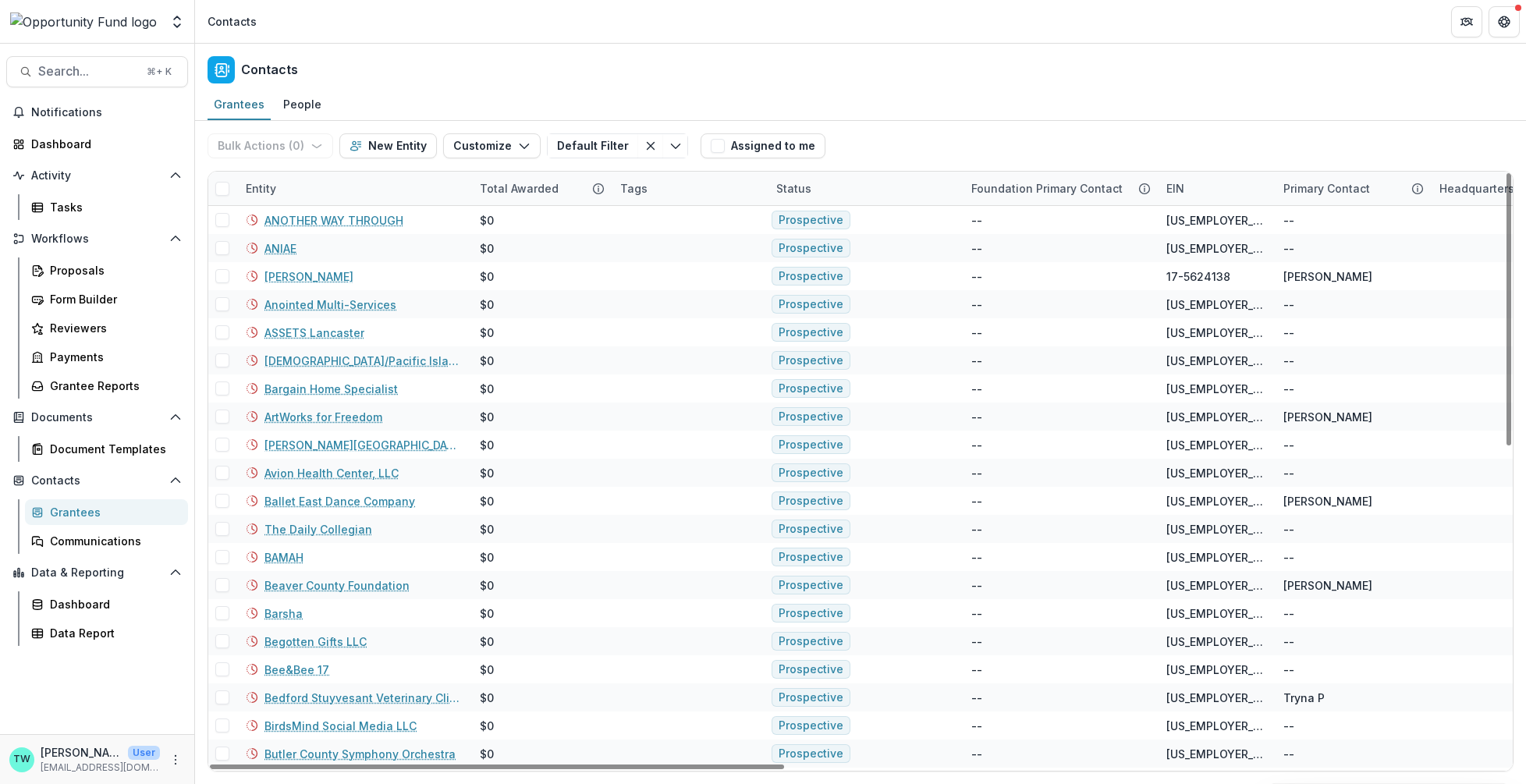
click at [360, 178] on div "Entity" at bounding box center [353, 188] width 234 height 33
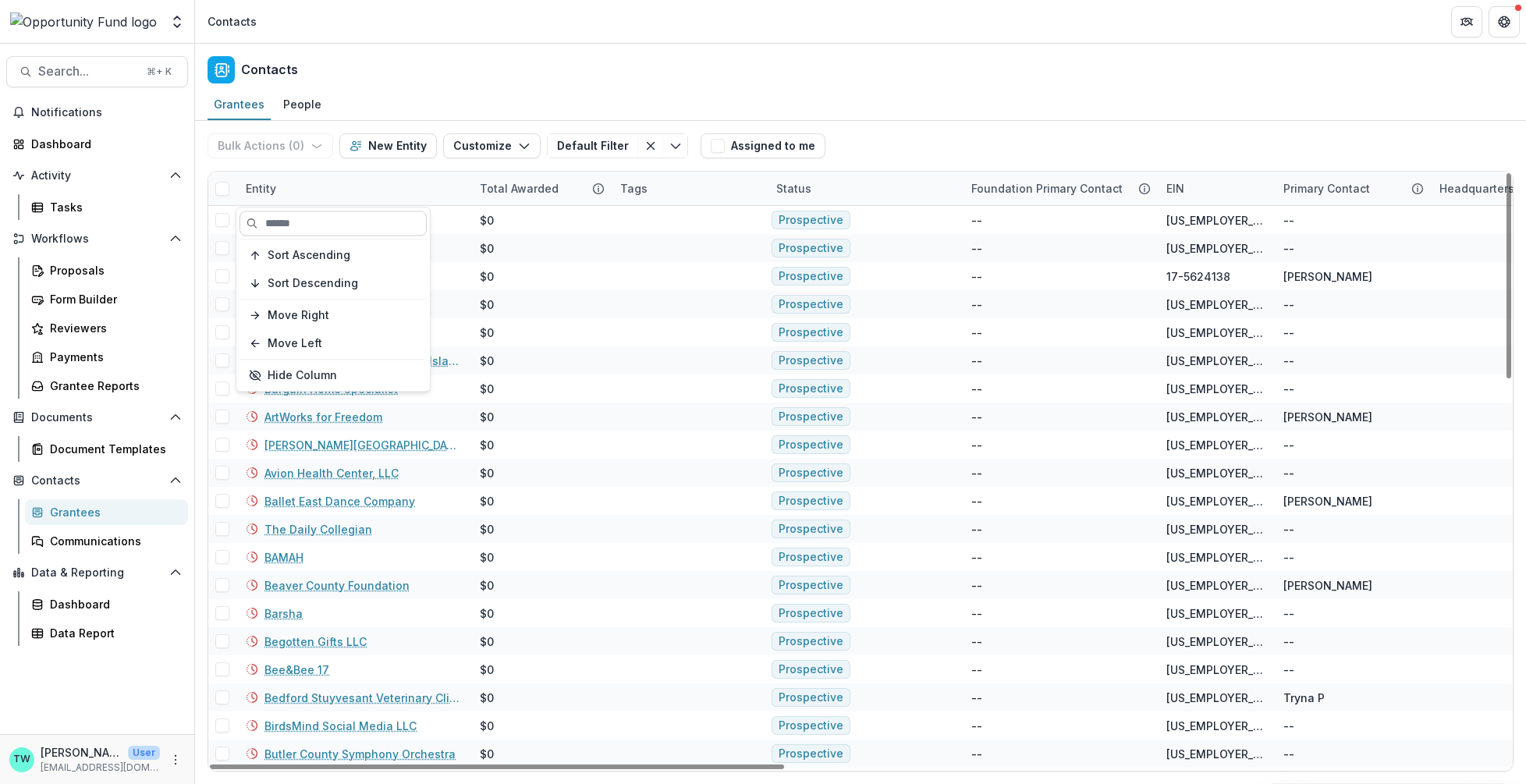
click at [347, 224] on input at bounding box center [333, 223] width 188 height 25
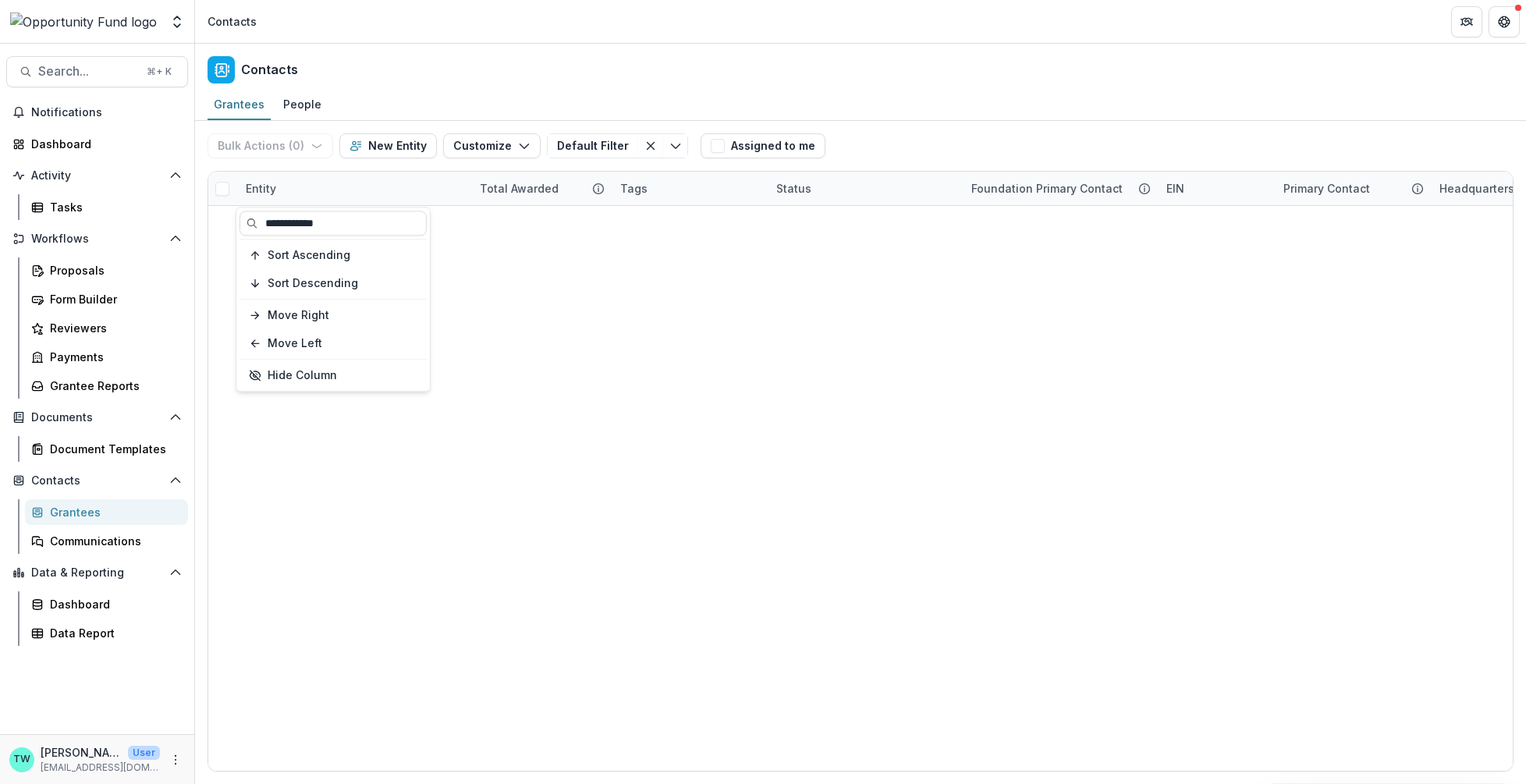
type input "**********"
click at [445, 74] on div "Contacts" at bounding box center [861, 66] width 1331 height 46
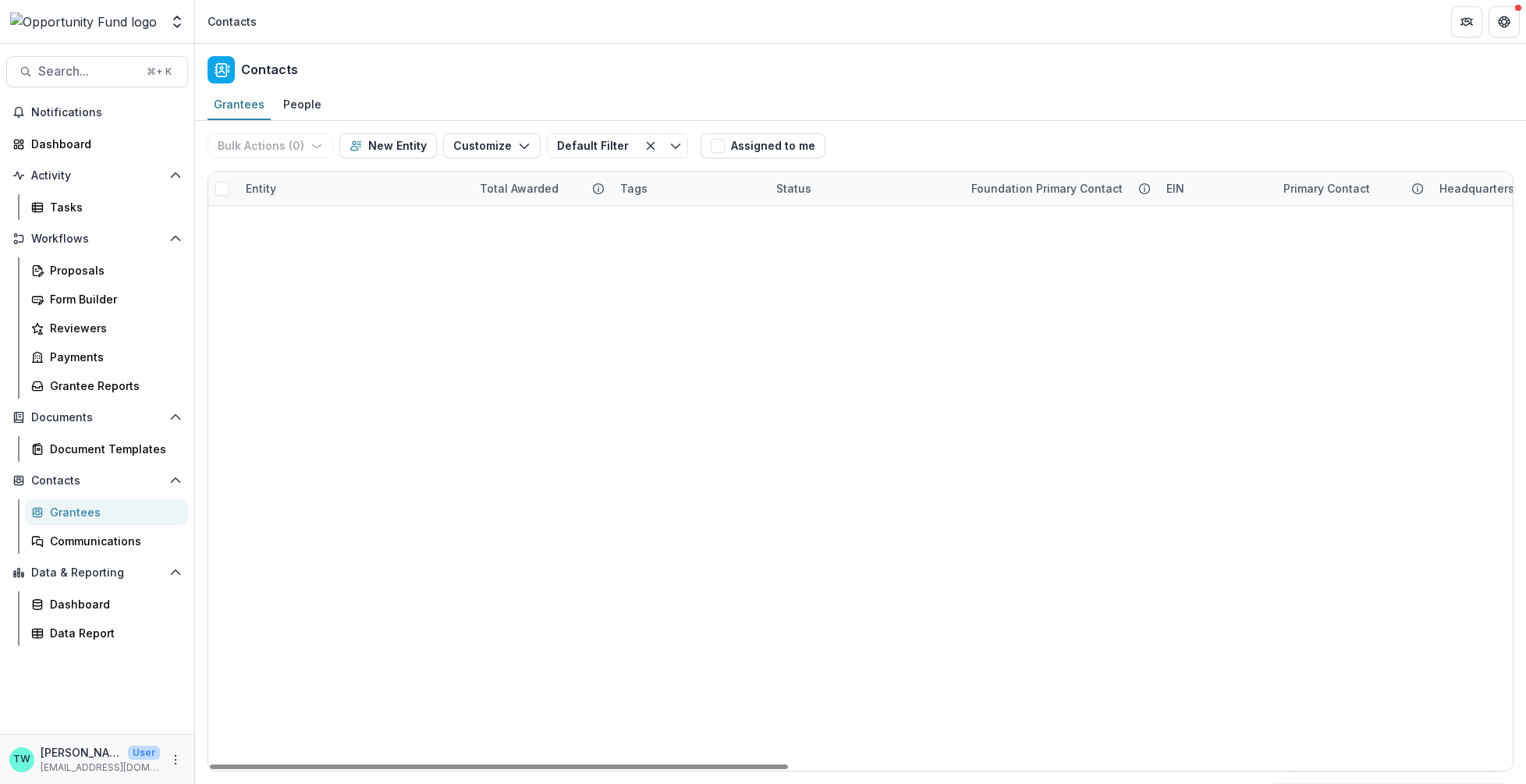
click at [362, 328] on link "Neighborhood Funders Group" at bounding box center [346, 333] width 163 height 17
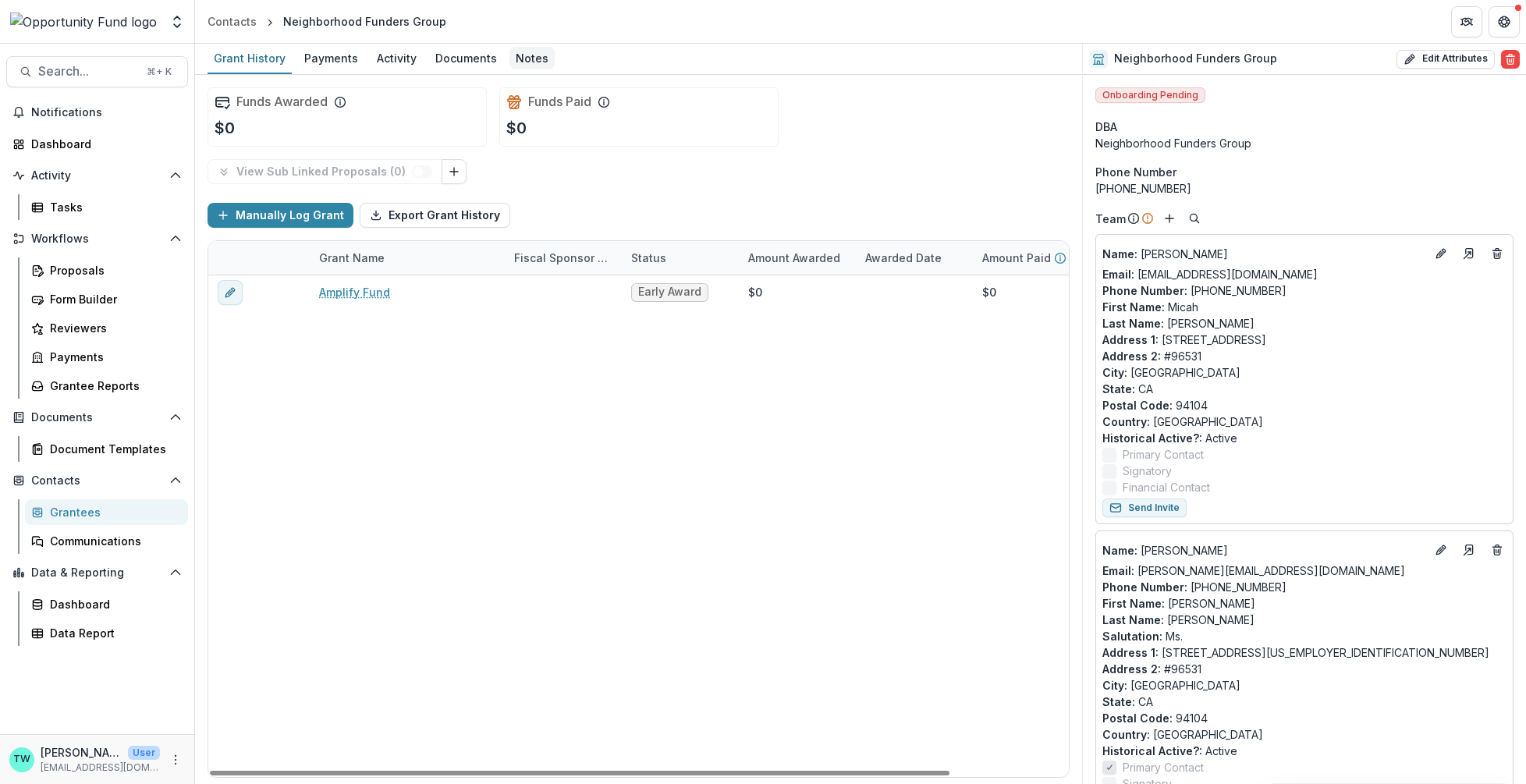
click at [522, 63] on div "Notes" at bounding box center [532, 58] width 45 height 23
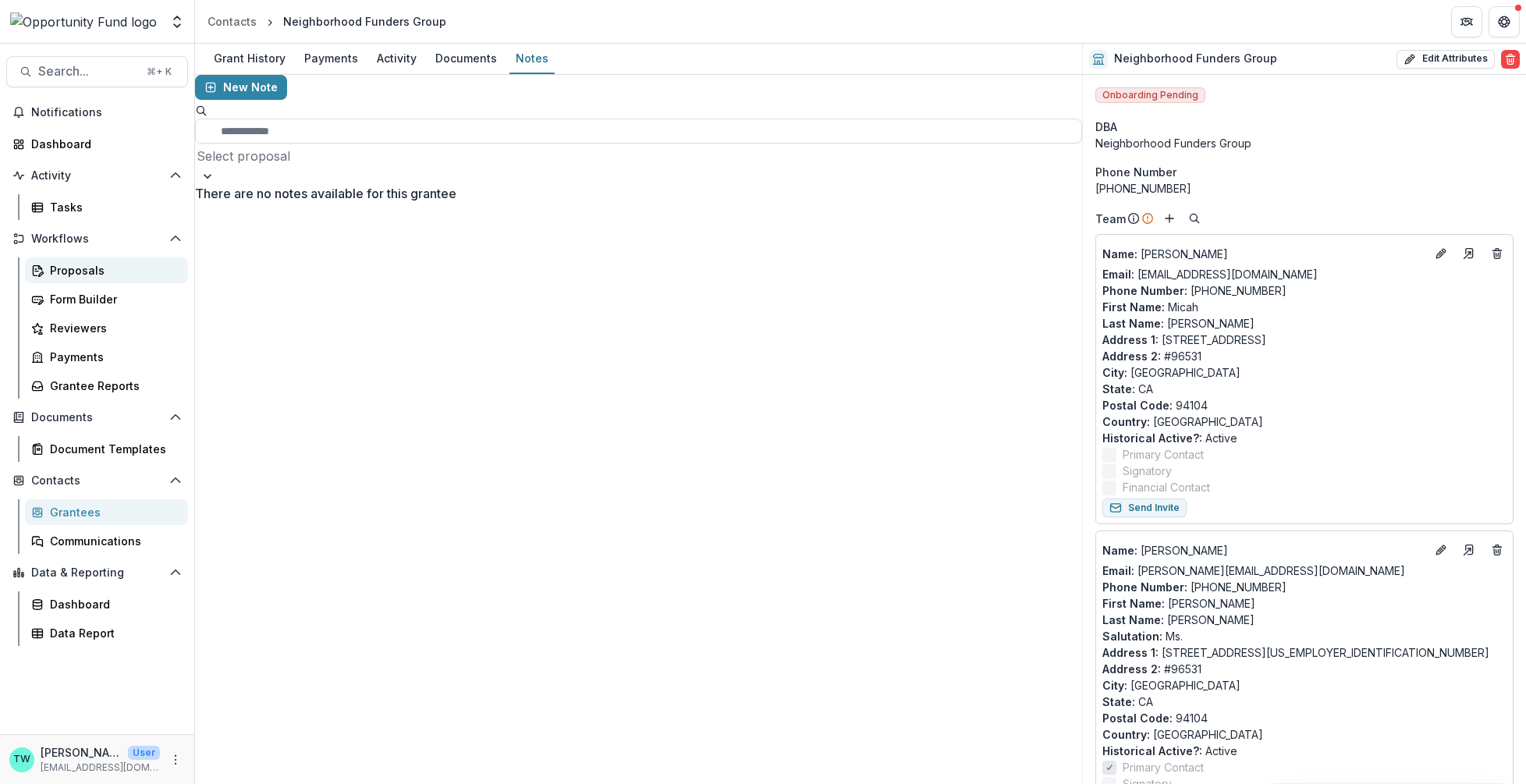
click at [76, 268] on div "Proposals" at bounding box center [113, 270] width 126 height 17
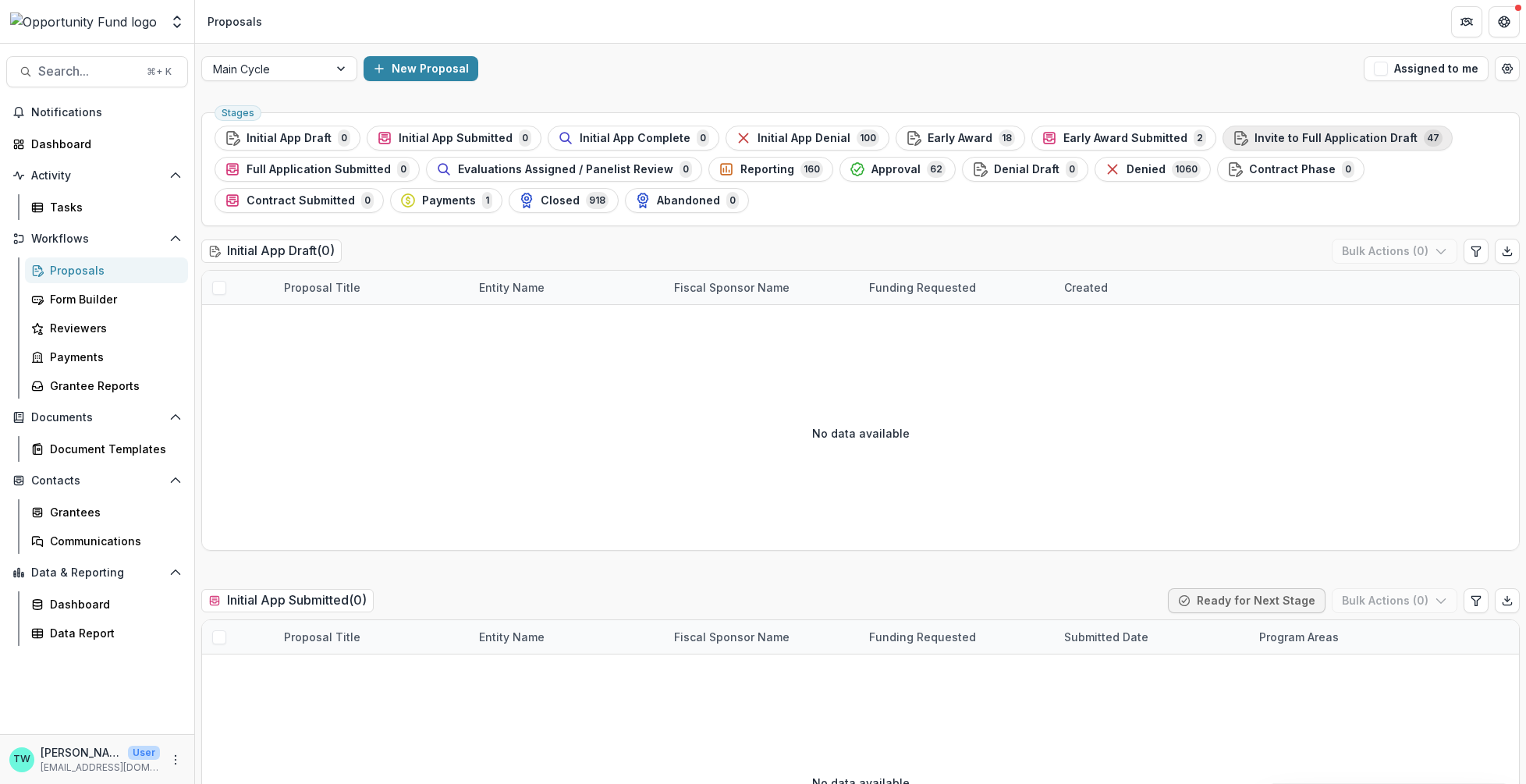
click at [1262, 141] on span "Invite to Full Application Draft" at bounding box center [1336, 139] width 163 height 13
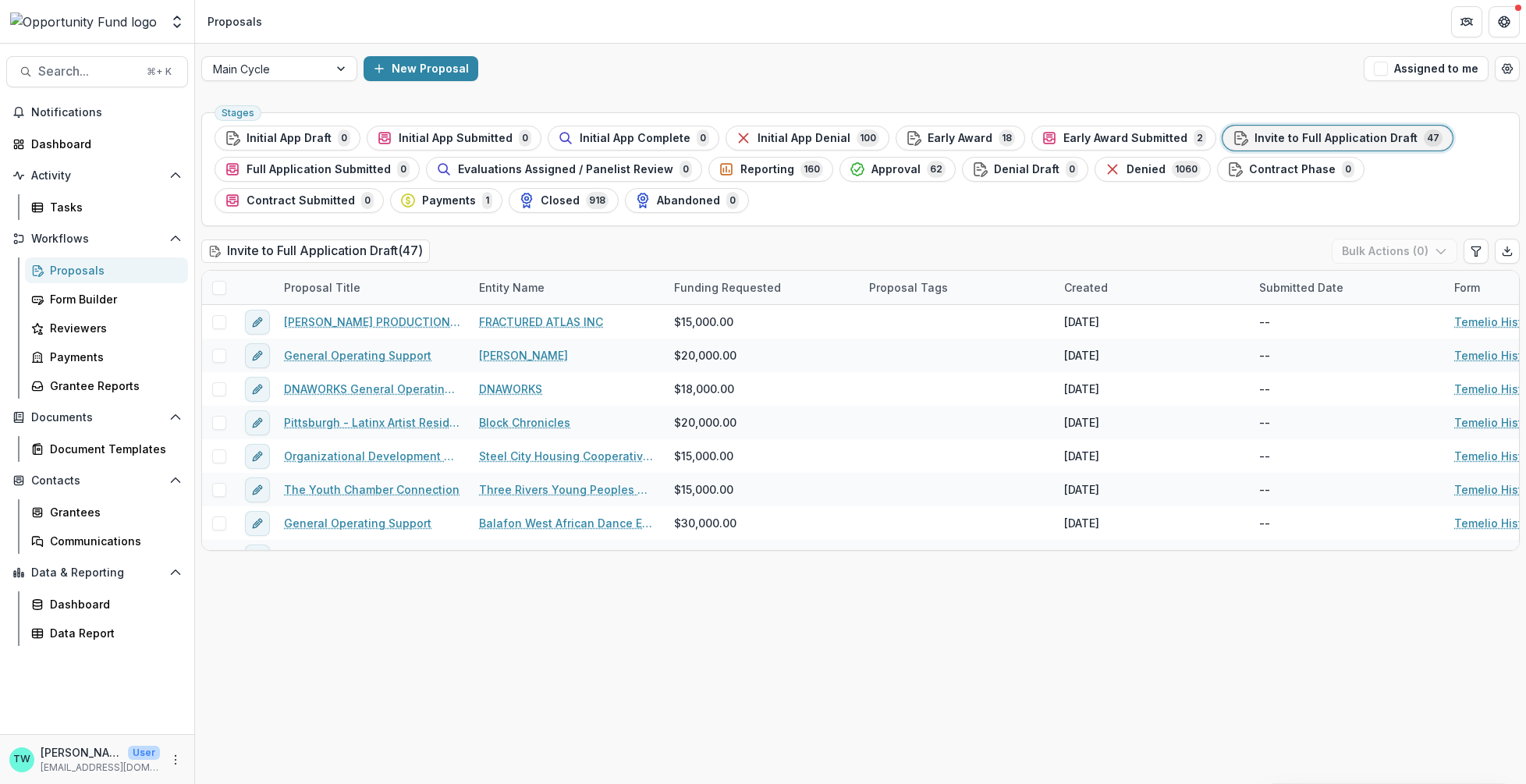
click at [80, 271] on div "Proposals" at bounding box center [113, 270] width 126 height 17
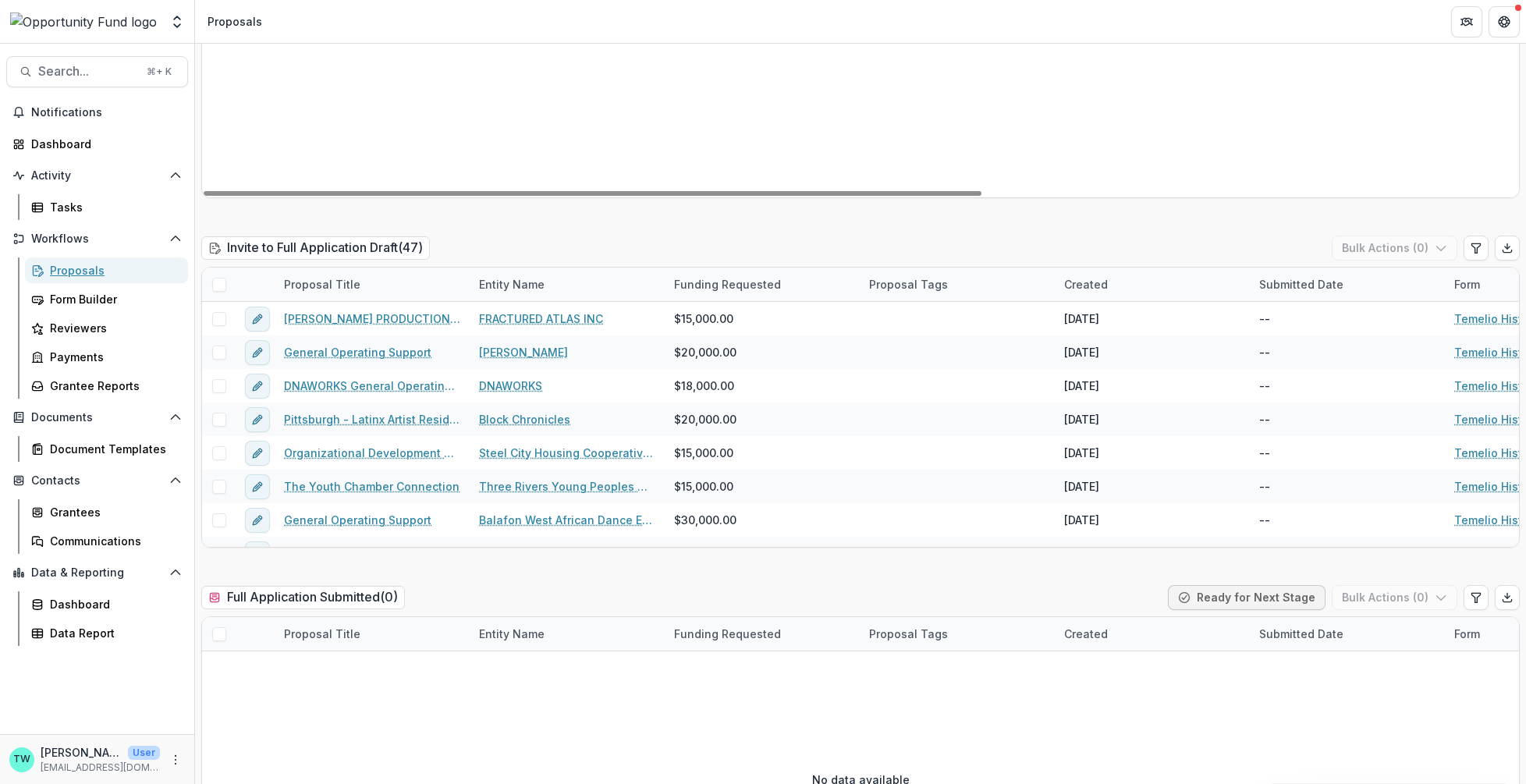
scroll to position [2112, 0]
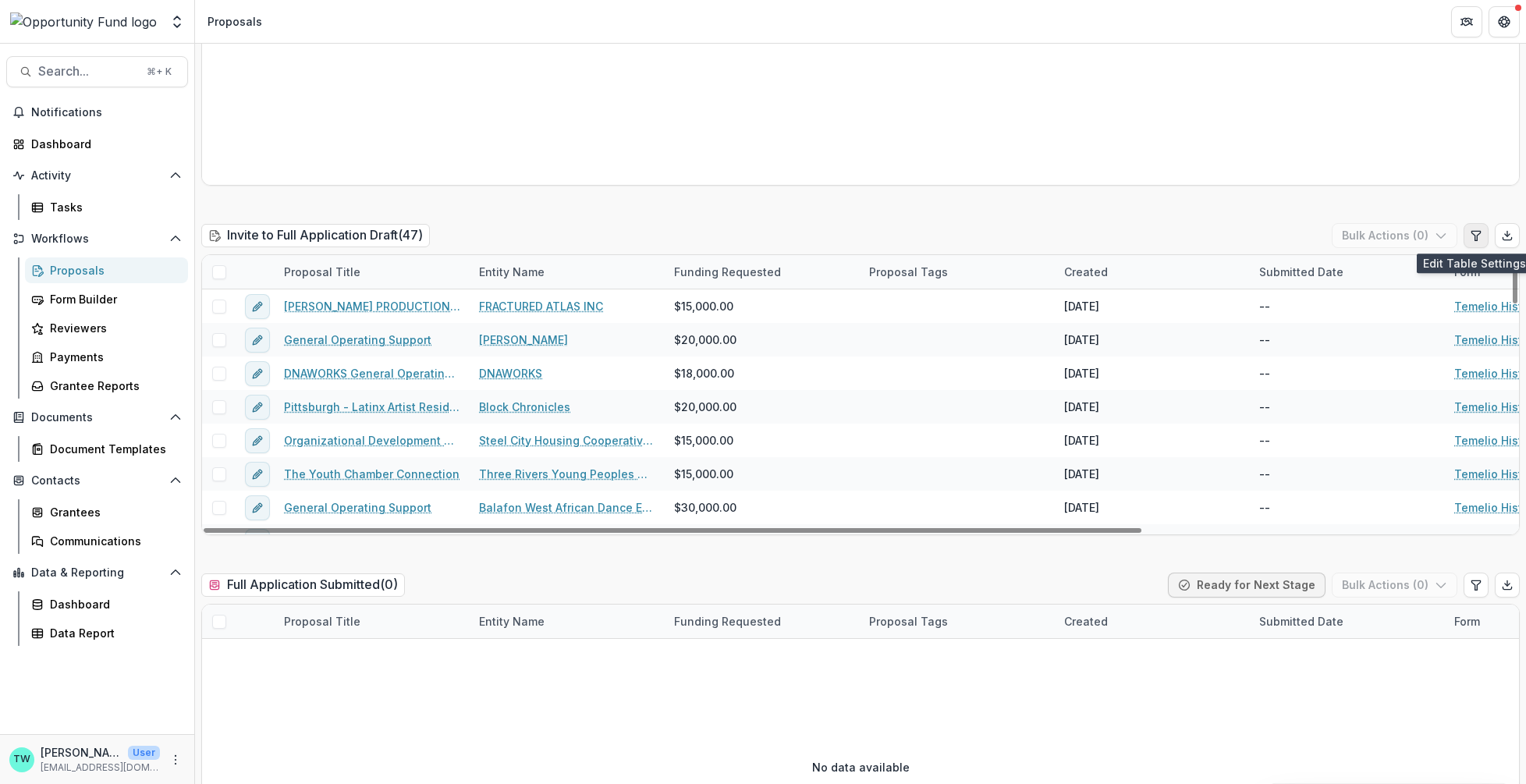
click at [1472, 237] on icon "Edit table settings" at bounding box center [1476, 235] width 8 height 9
select select "******"
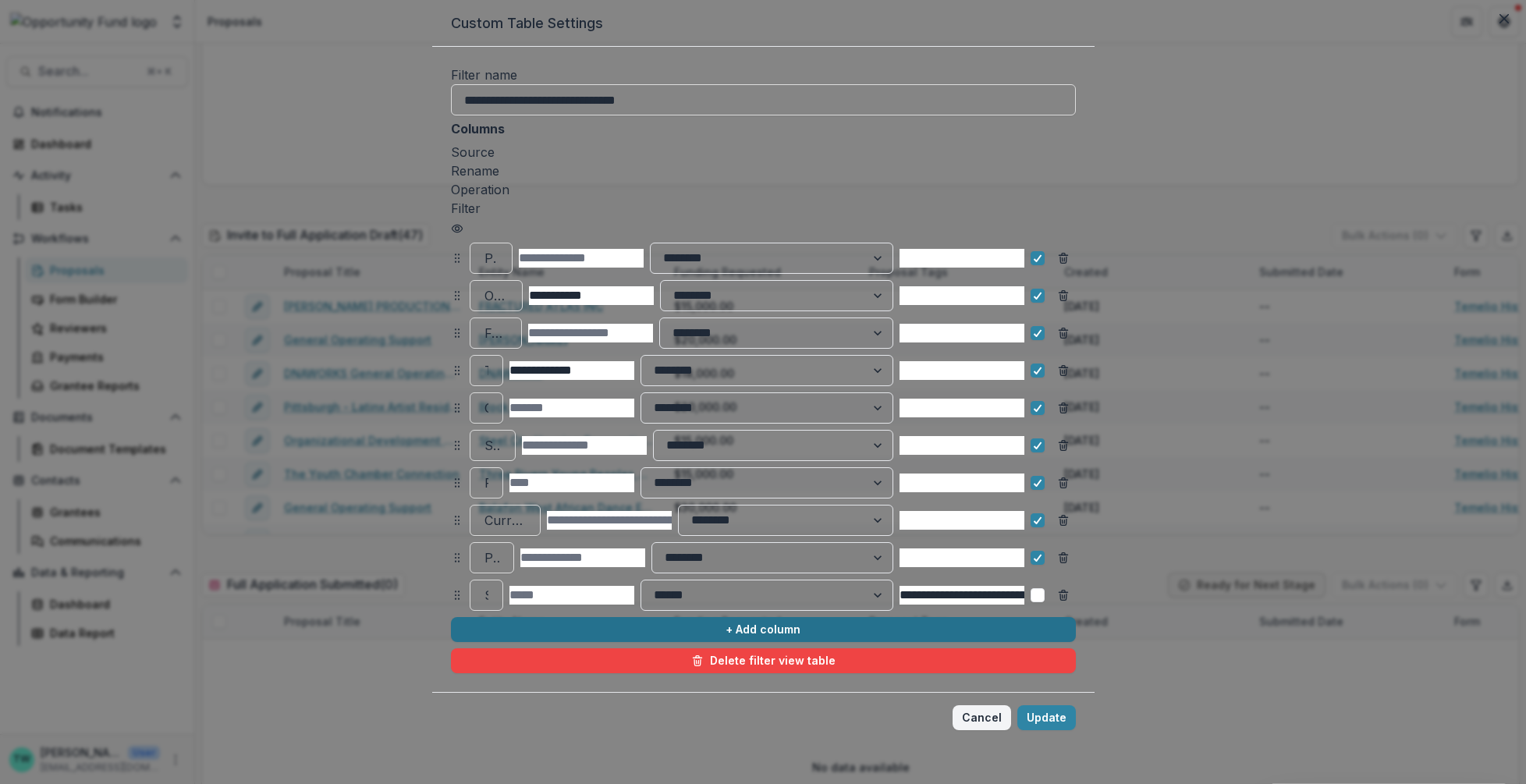
click at [480, 617] on button "+ Add column" at bounding box center [763, 629] width 625 height 25
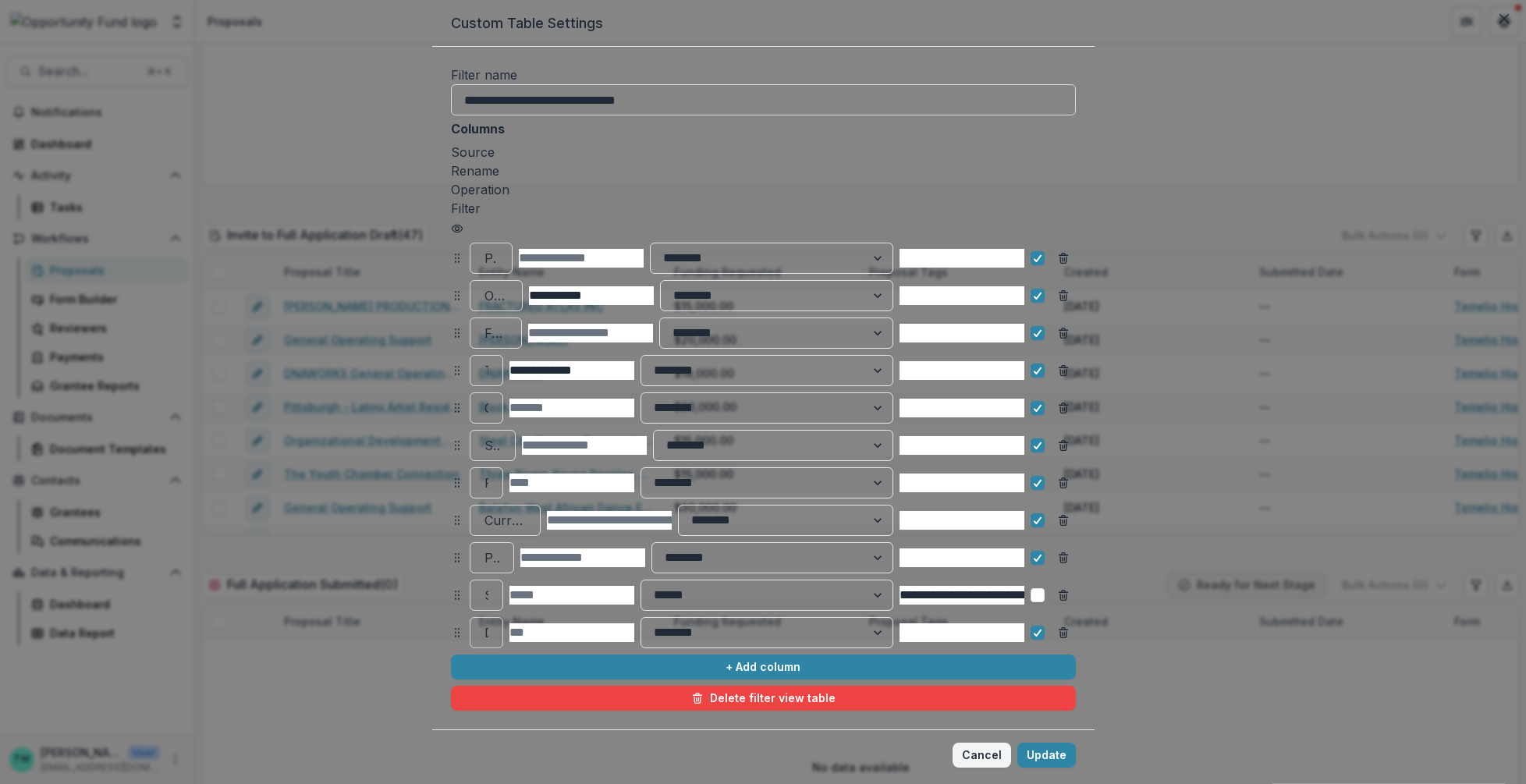
click at [485, 622] on div at bounding box center [486, 633] width 4 height 22
type input "**********"
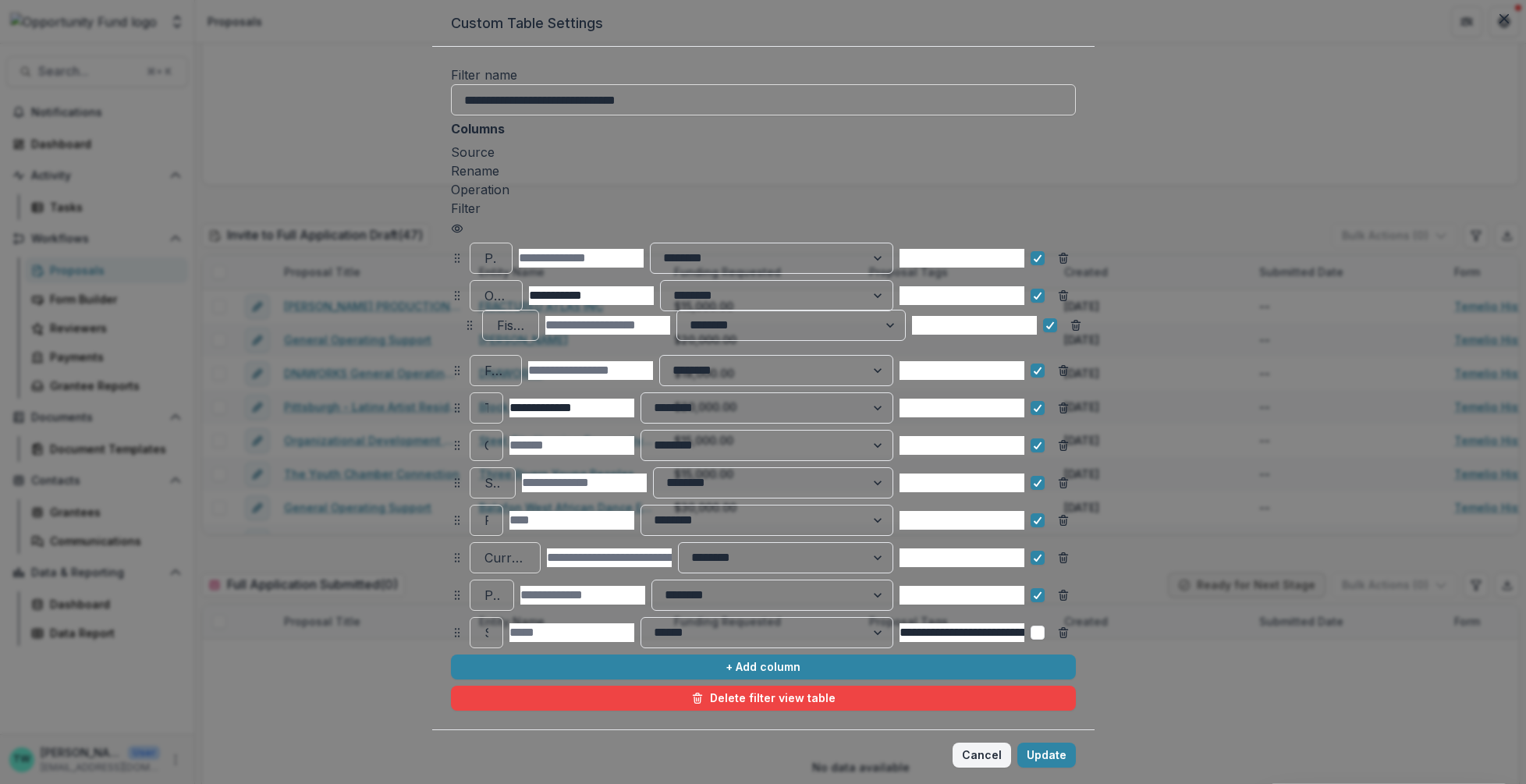
drag, startPoint x: 335, startPoint y: 620, endPoint x: 348, endPoint y: 314, distance: 306.3
click at [464, 319] on icon at bounding box center [470, 325] width 13 height 13
select select "******"
click at [1076, 745] on button "Update" at bounding box center [1047, 755] width 59 height 25
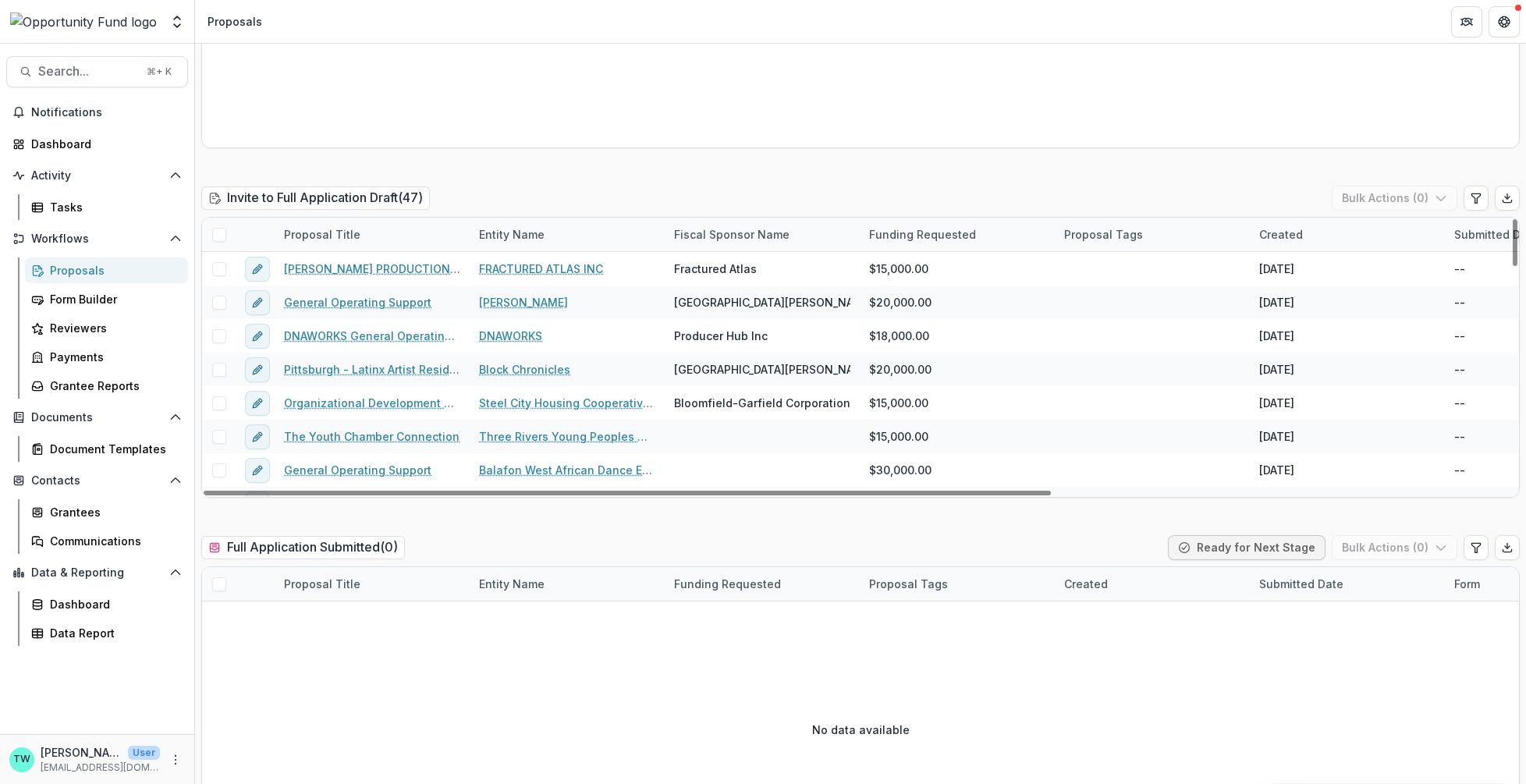
scroll to position [2052, 0]
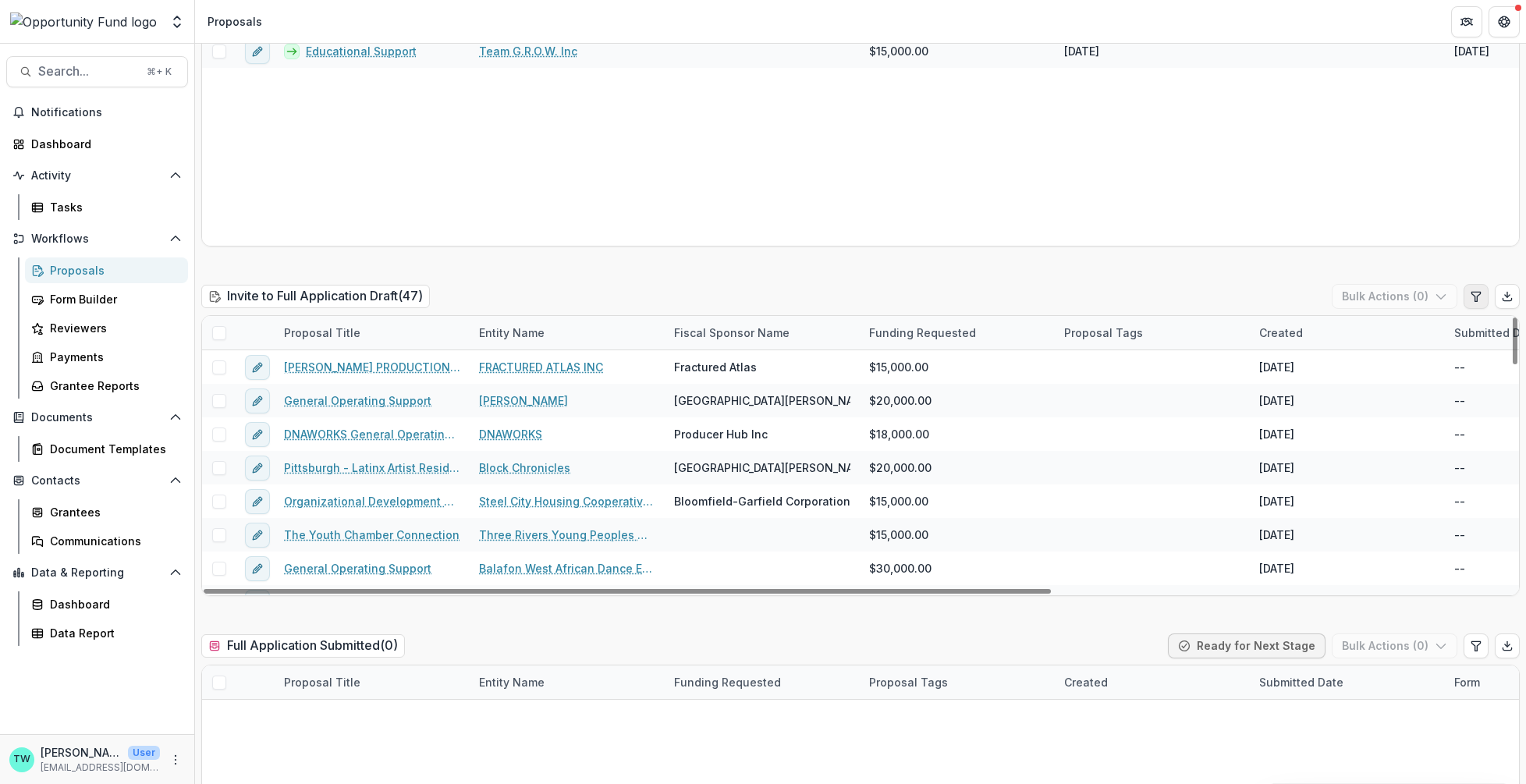
click at [1470, 298] on icon "Edit table settings" at bounding box center [1476, 296] width 13 height 13
select select "******"
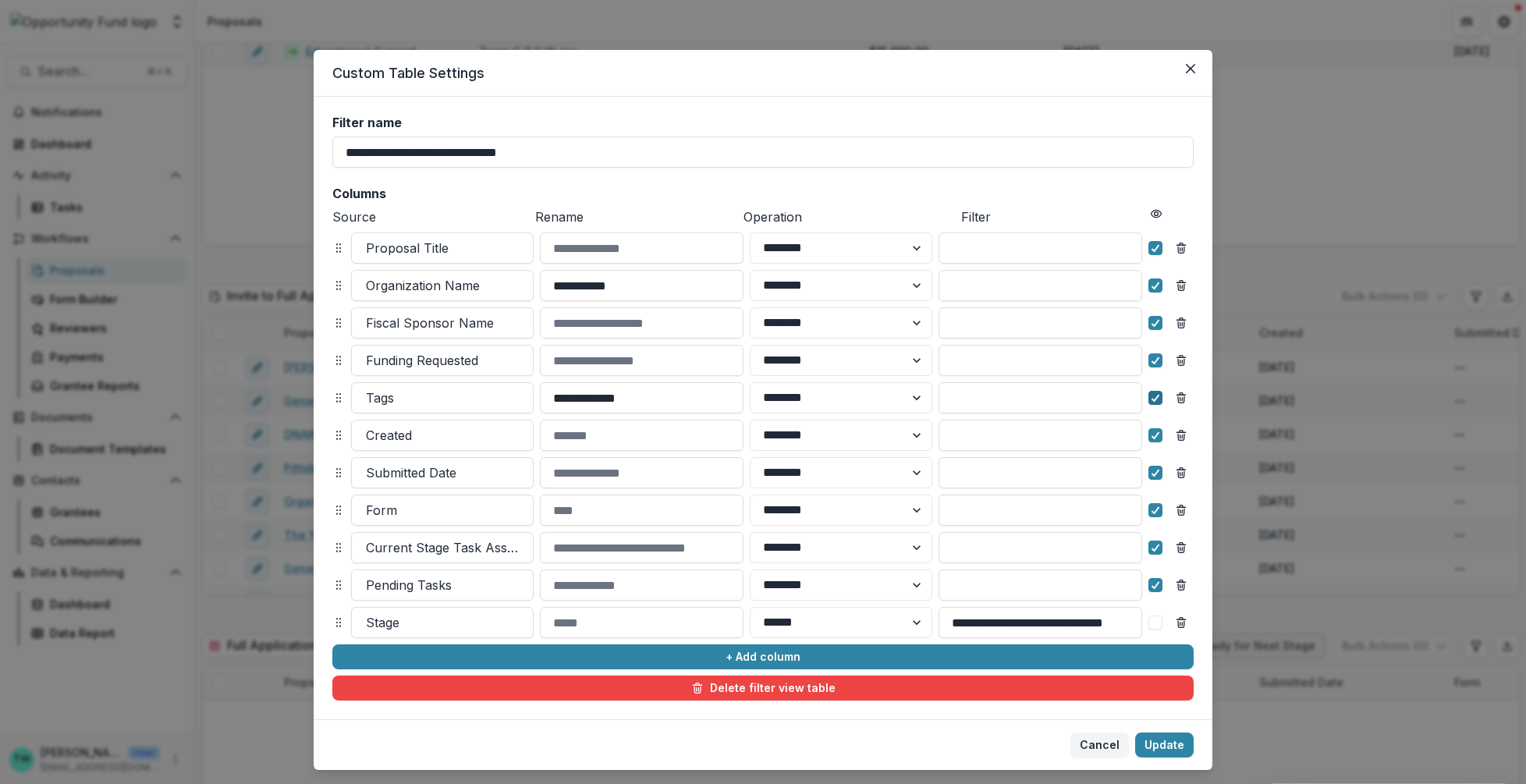
click at [1158, 398] on icon at bounding box center [1155, 397] width 9 height 8
click at [1154, 433] on icon at bounding box center [1155, 435] width 9 height 8
click at [1151, 469] on icon at bounding box center [1155, 472] width 9 height 8
click at [1152, 515] on div at bounding box center [1155, 510] width 9 height 13
click at [1151, 551] on div at bounding box center [1155, 547] width 9 height 13
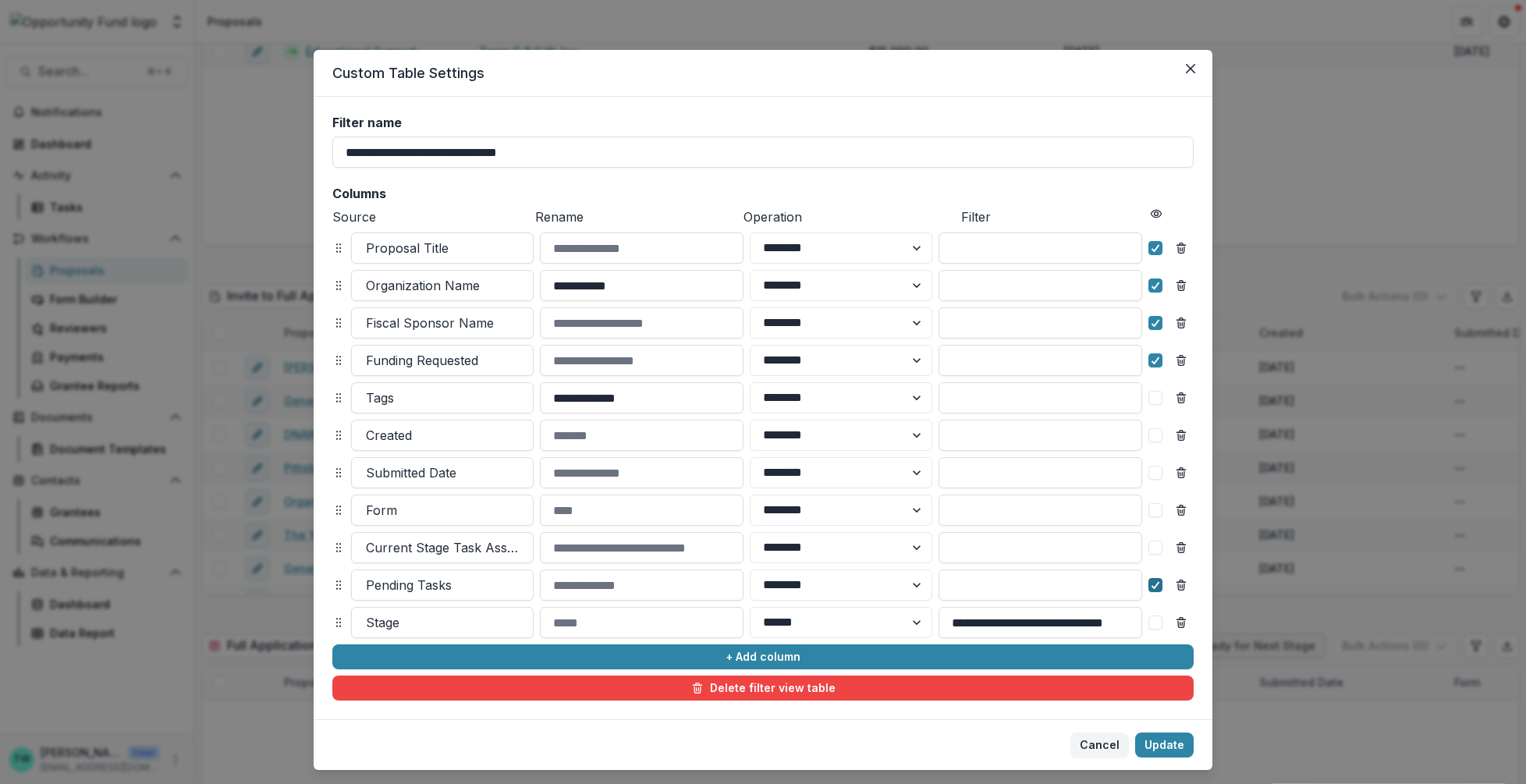
click at [1154, 588] on icon at bounding box center [1155, 585] width 9 height 8
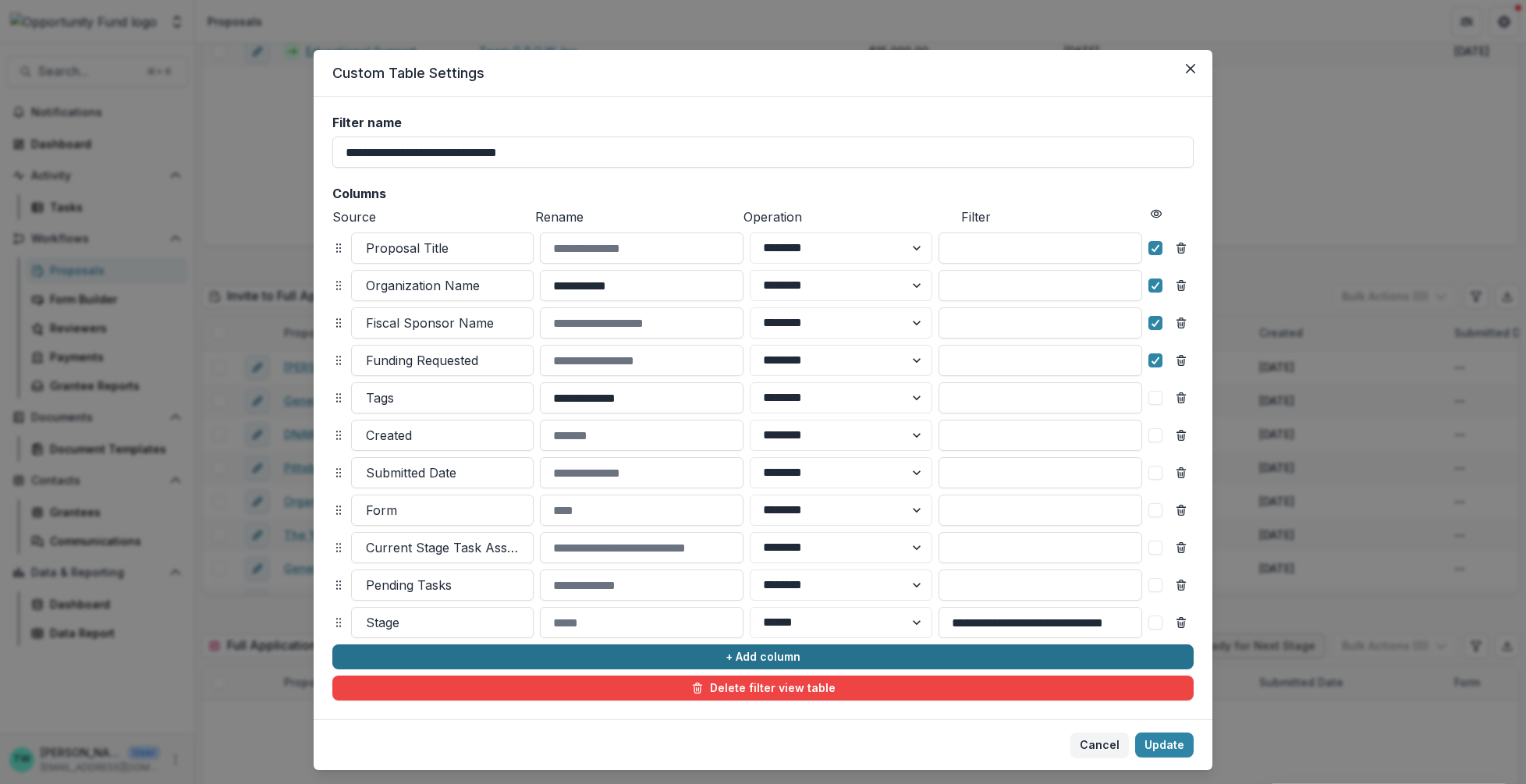
click at [553, 657] on button "+ Add column" at bounding box center [763, 657] width 861 height 25
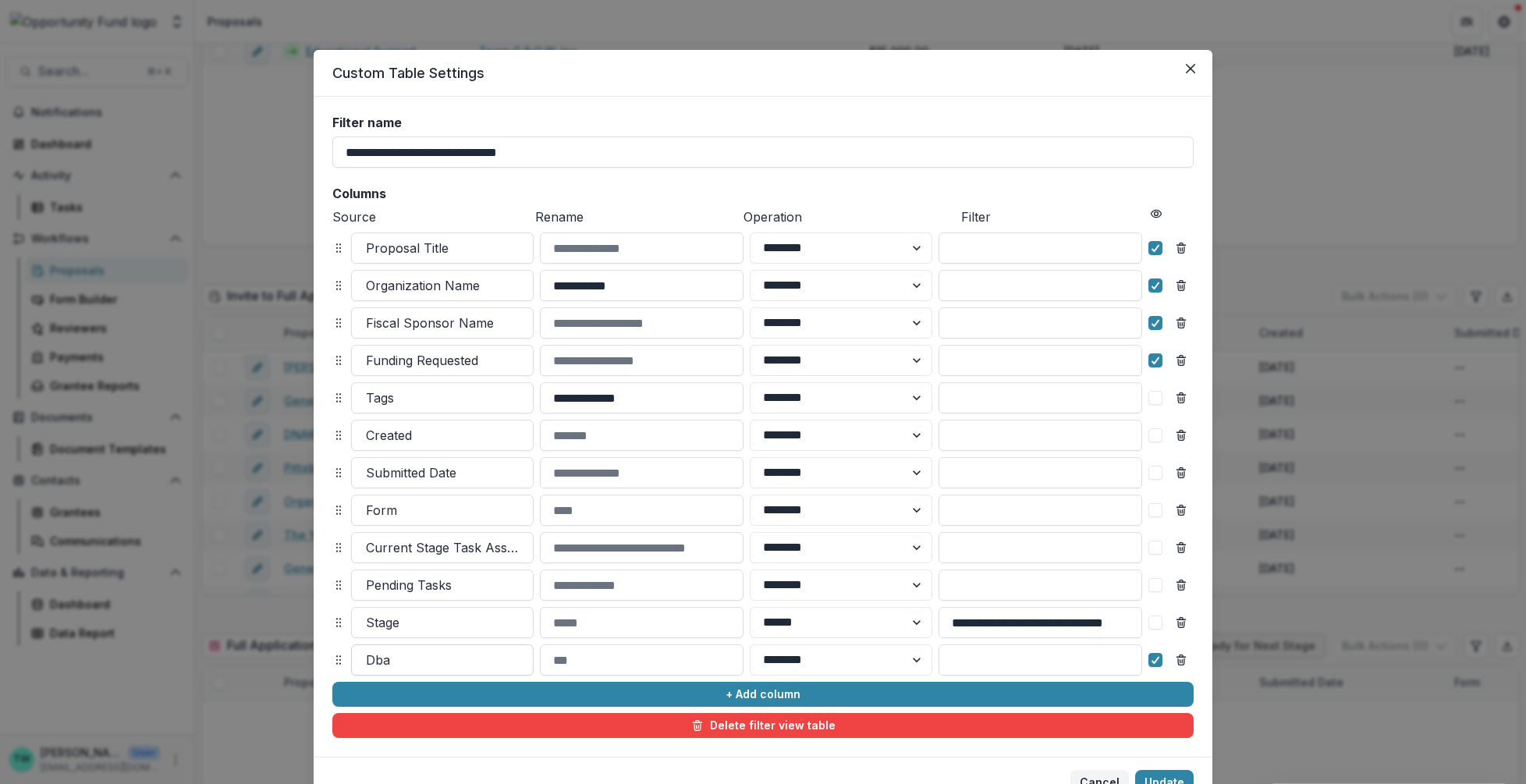
click at [452, 664] on div at bounding box center [442, 660] width 153 height 22
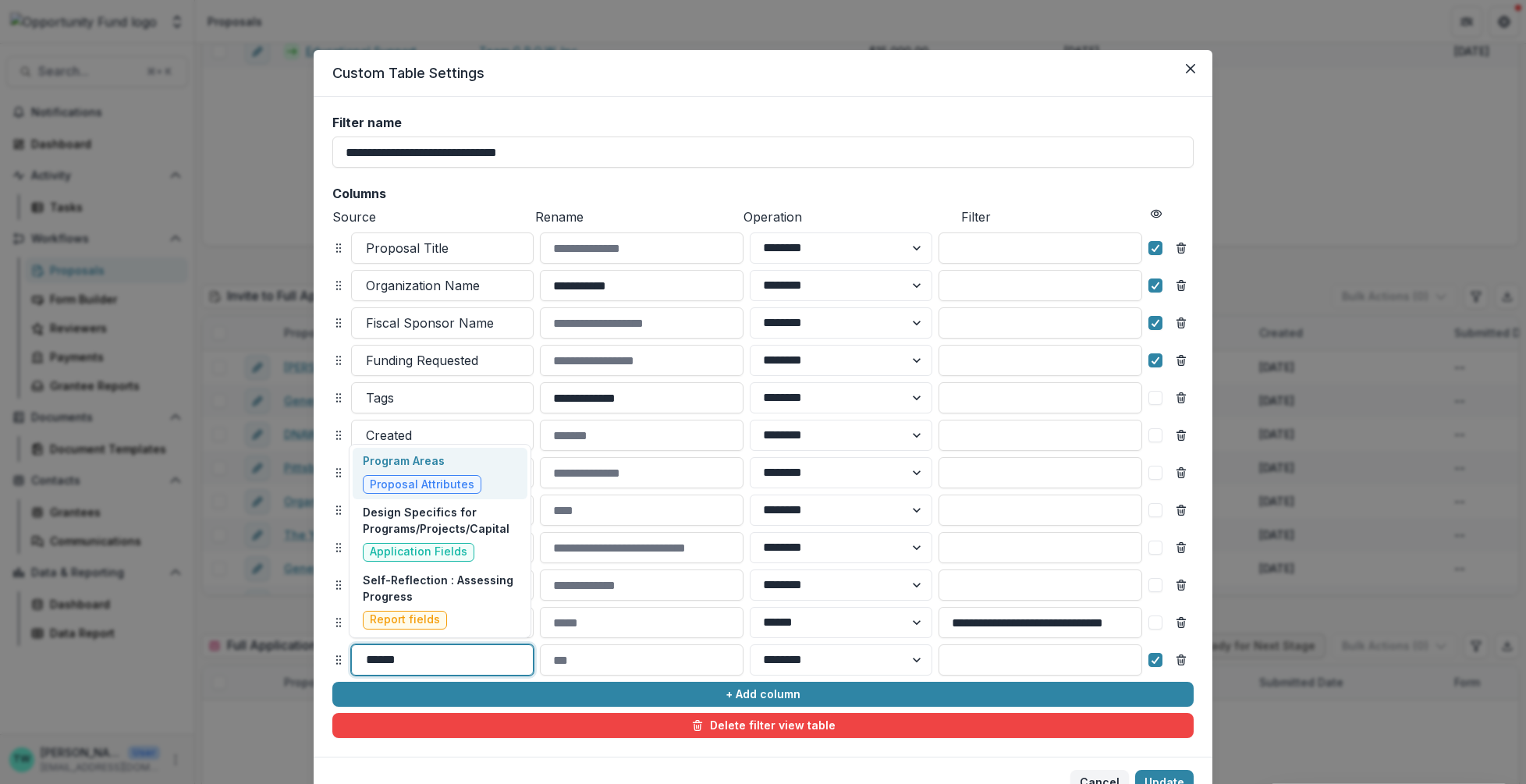
type input "*******"
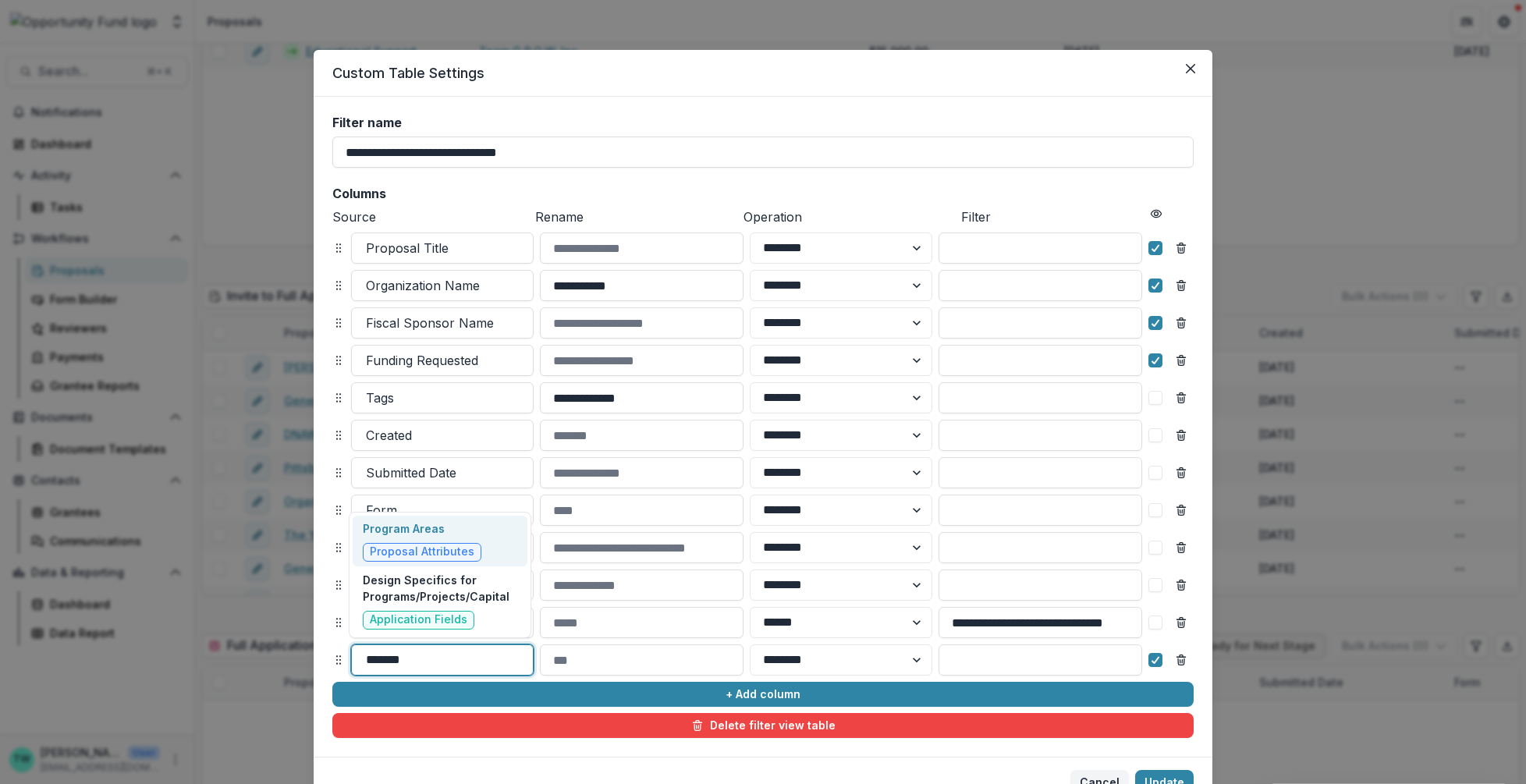
click at [415, 535] on p "Program Areas" at bounding box center [422, 529] width 119 height 17
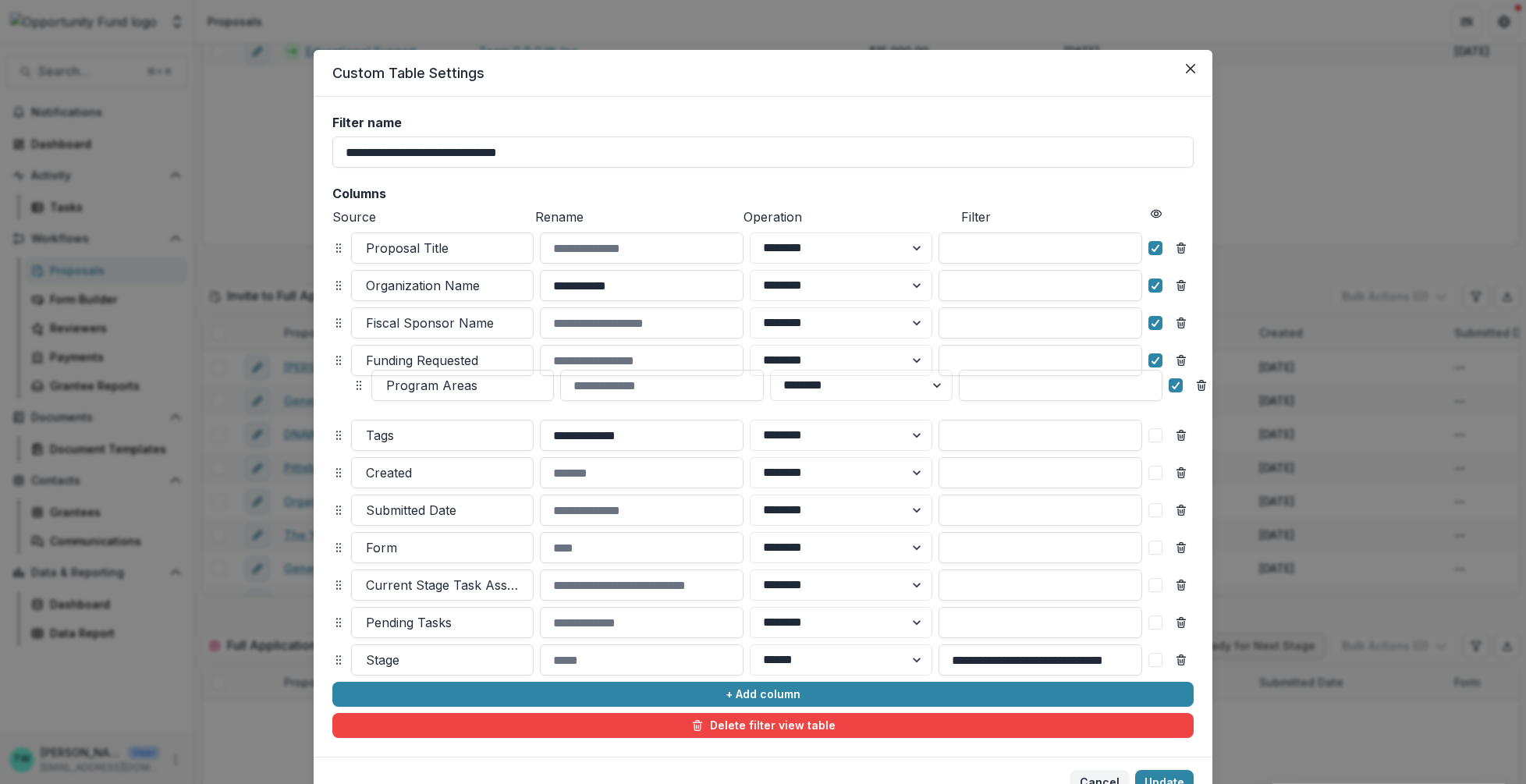
drag, startPoint x: 337, startPoint y: 660, endPoint x: 356, endPoint y: 386, distance: 274.7
click at [356, 386] on icon at bounding box center [358, 385] width 13 height 13
select select "******"
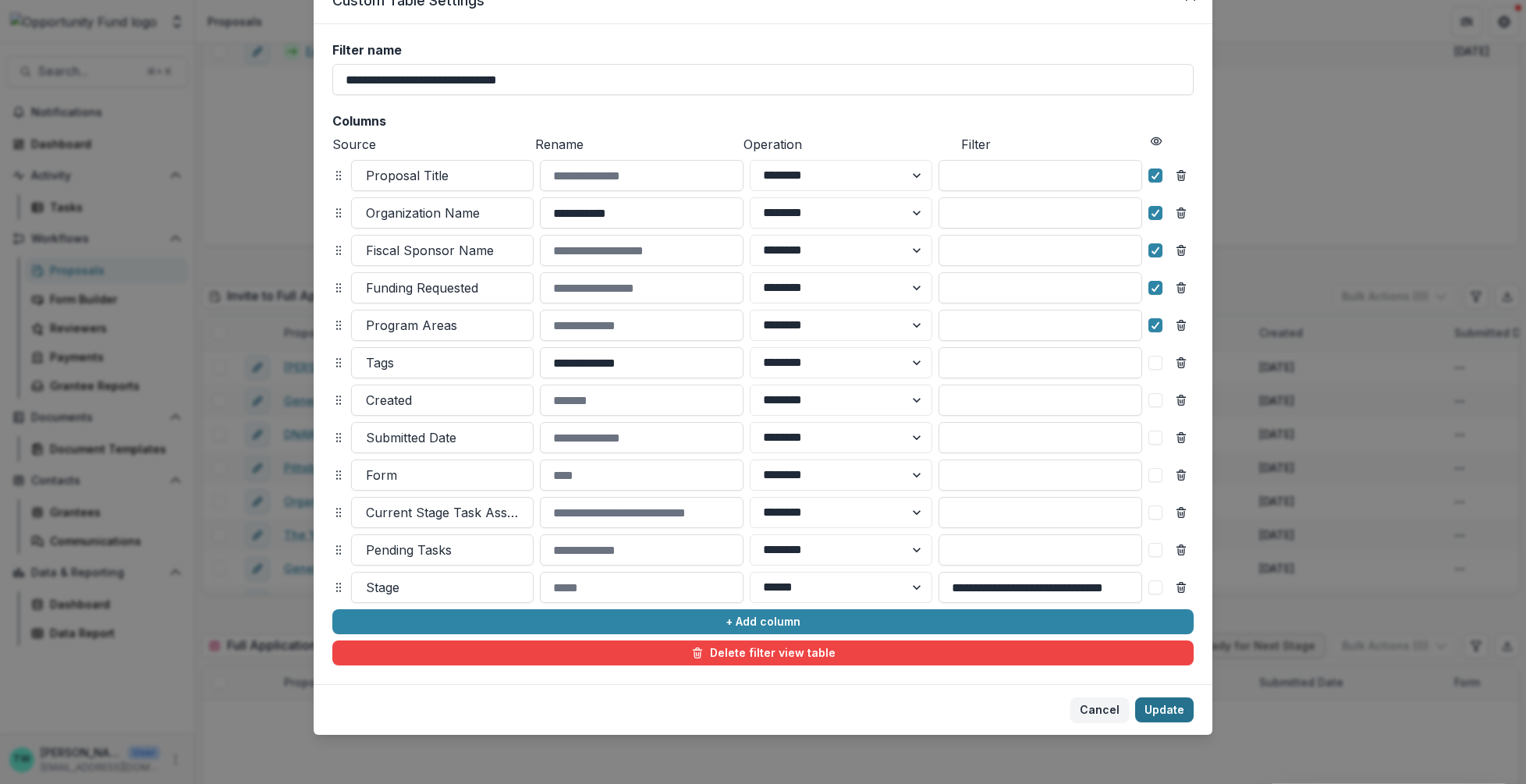
click at [1166, 709] on button "Update" at bounding box center [1164, 710] width 59 height 25
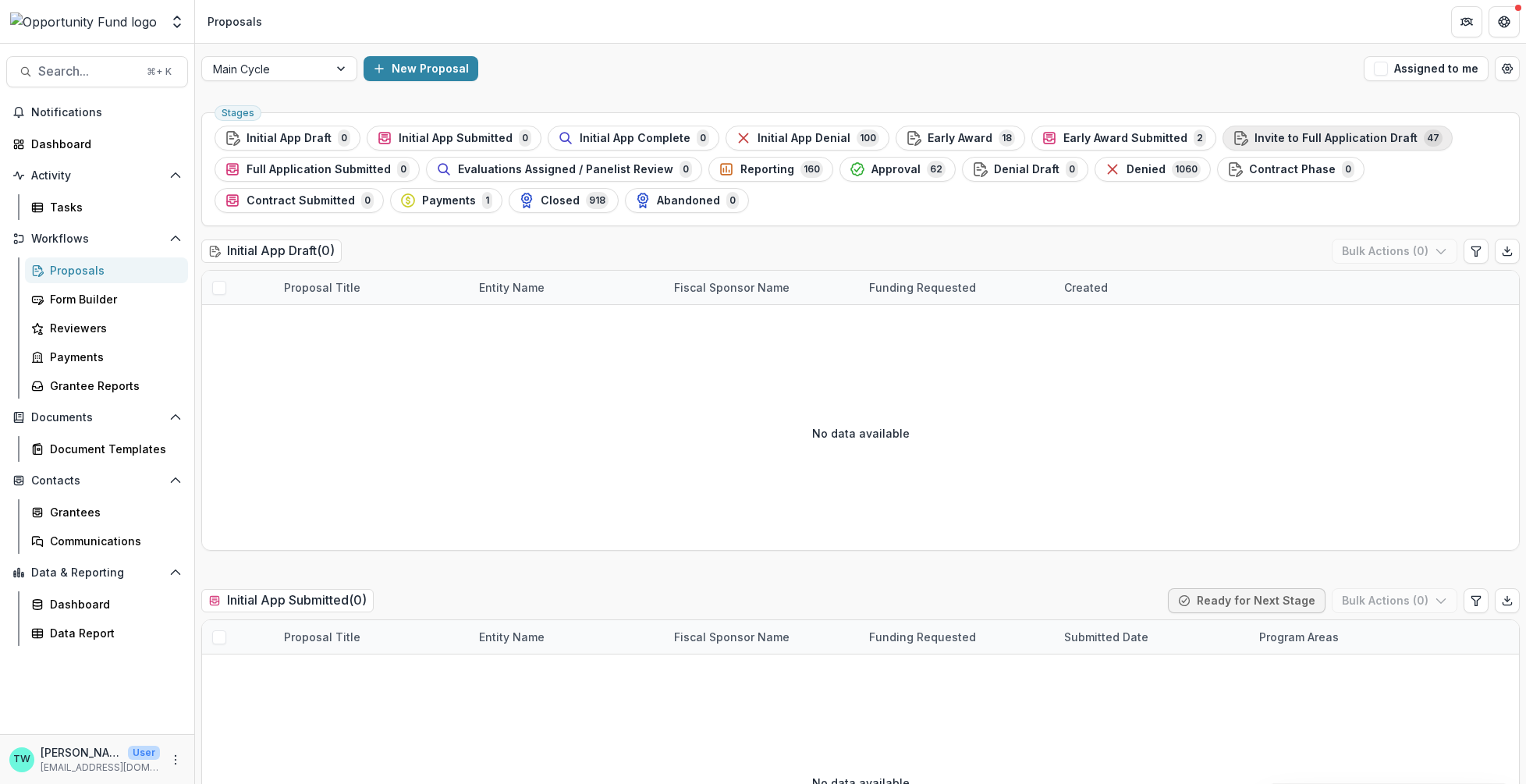
click at [1300, 136] on span "Invite to Full Application Draft" at bounding box center [1336, 139] width 163 height 13
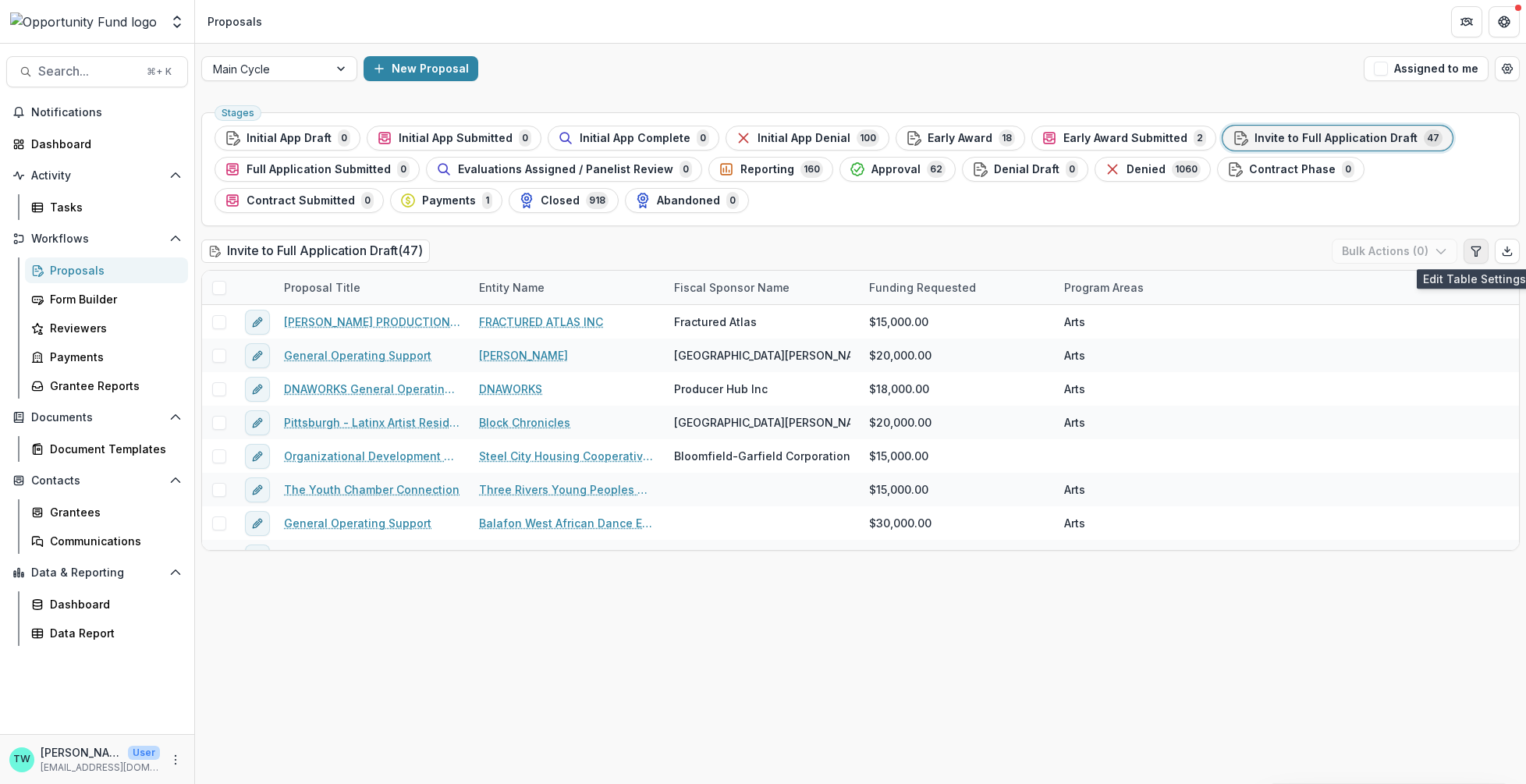
click at [1476, 249] on icon "Edit table settings" at bounding box center [1476, 251] width 13 height 13
select select "******"
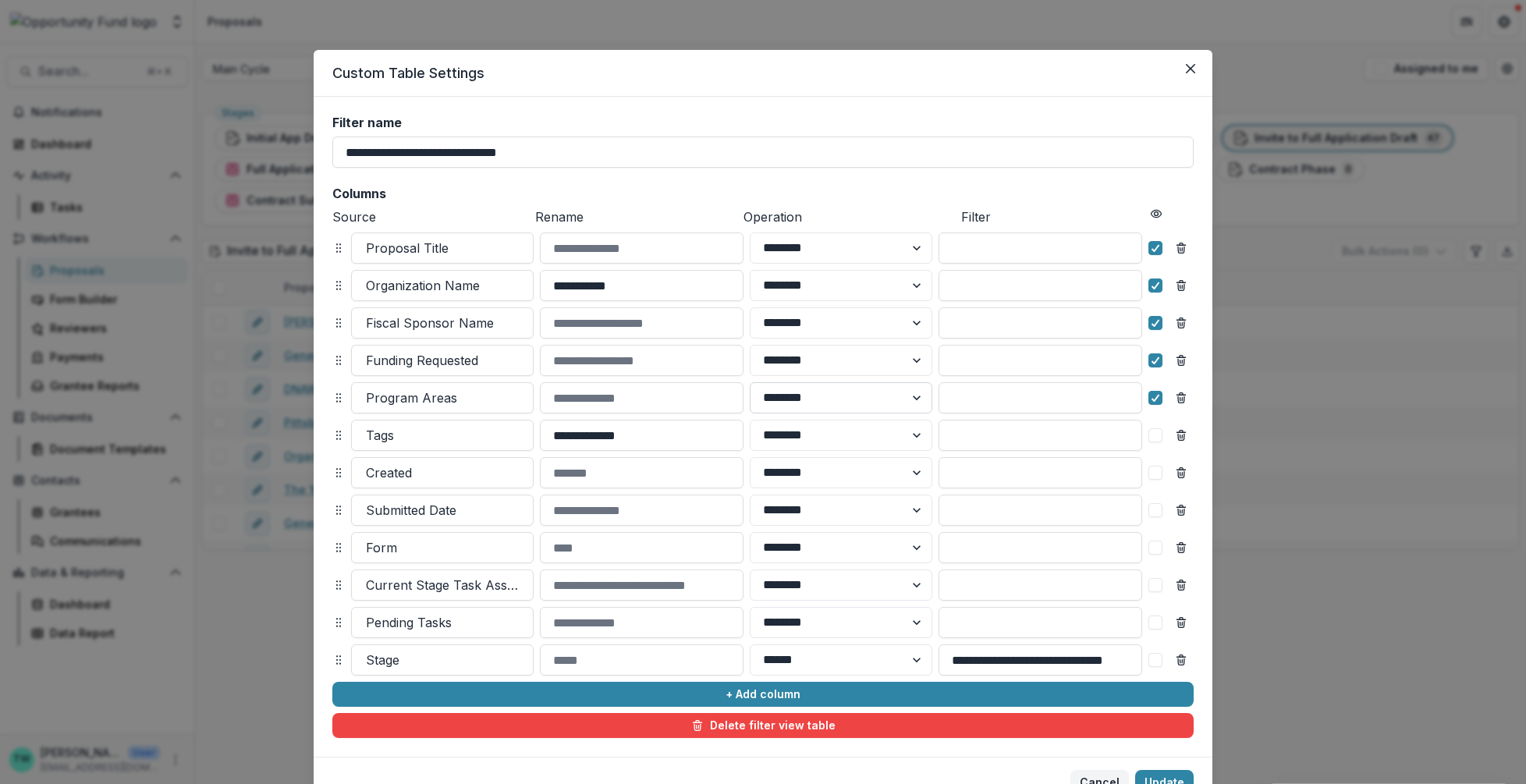
click at [915, 401] on select "******** ******" at bounding box center [841, 397] width 182 height 31
select select "******"
click at [750, 382] on select "******** ******" at bounding box center [841, 397] width 182 height 31
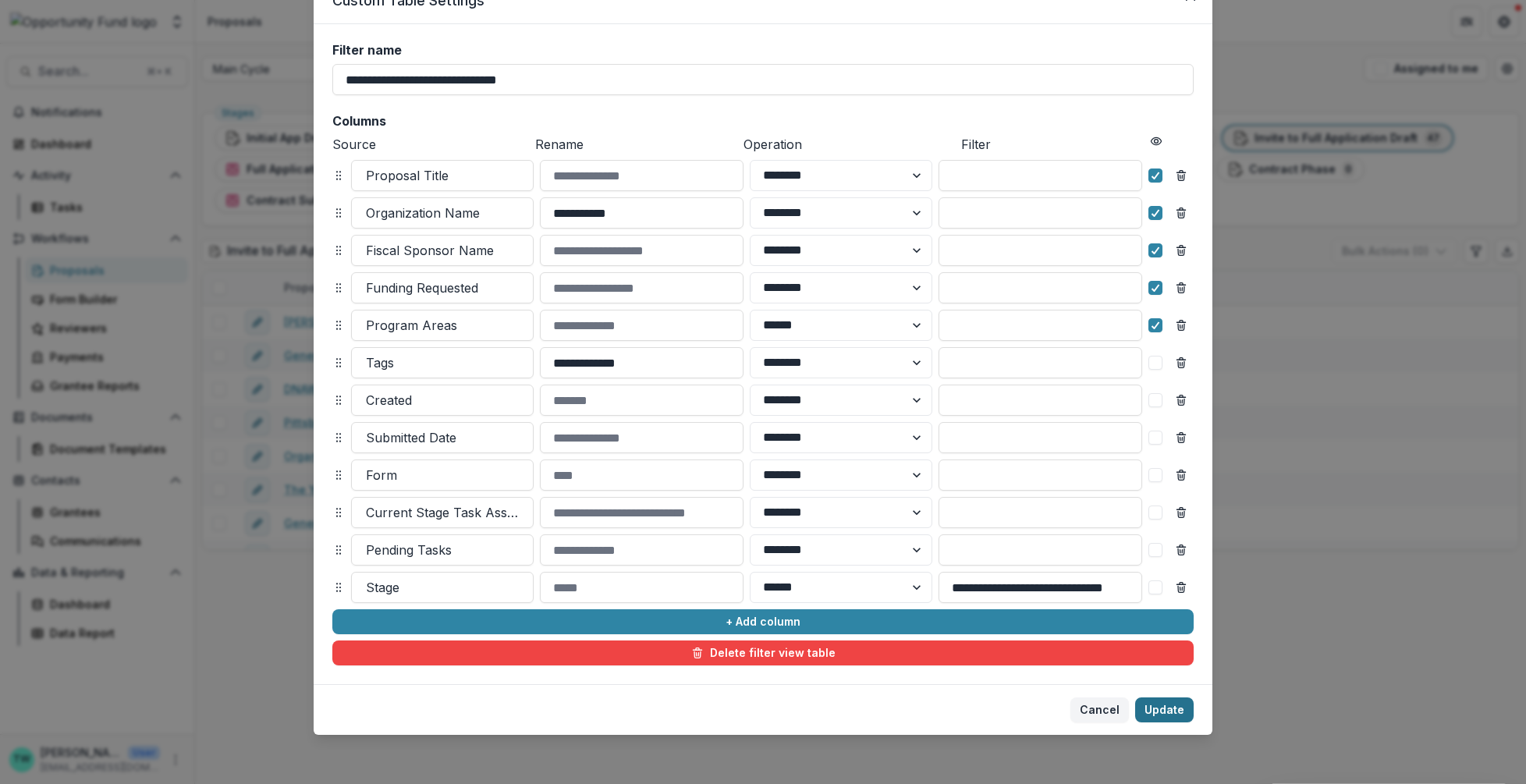
click at [1161, 708] on button "Update" at bounding box center [1164, 710] width 59 height 25
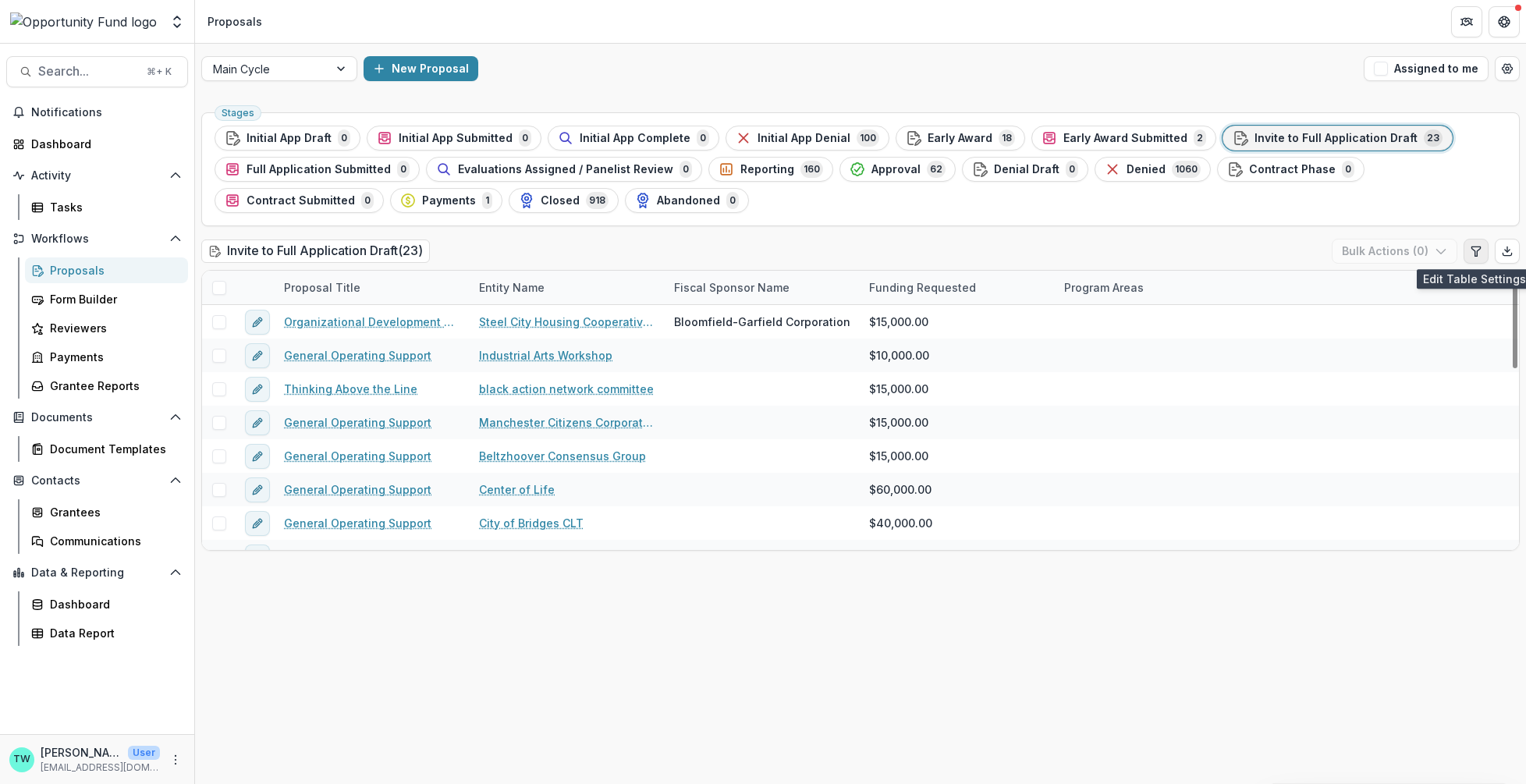
click at [1475, 248] on icon "Edit table settings" at bounding box center [1476, 251] width 13 height 13
select select "******"
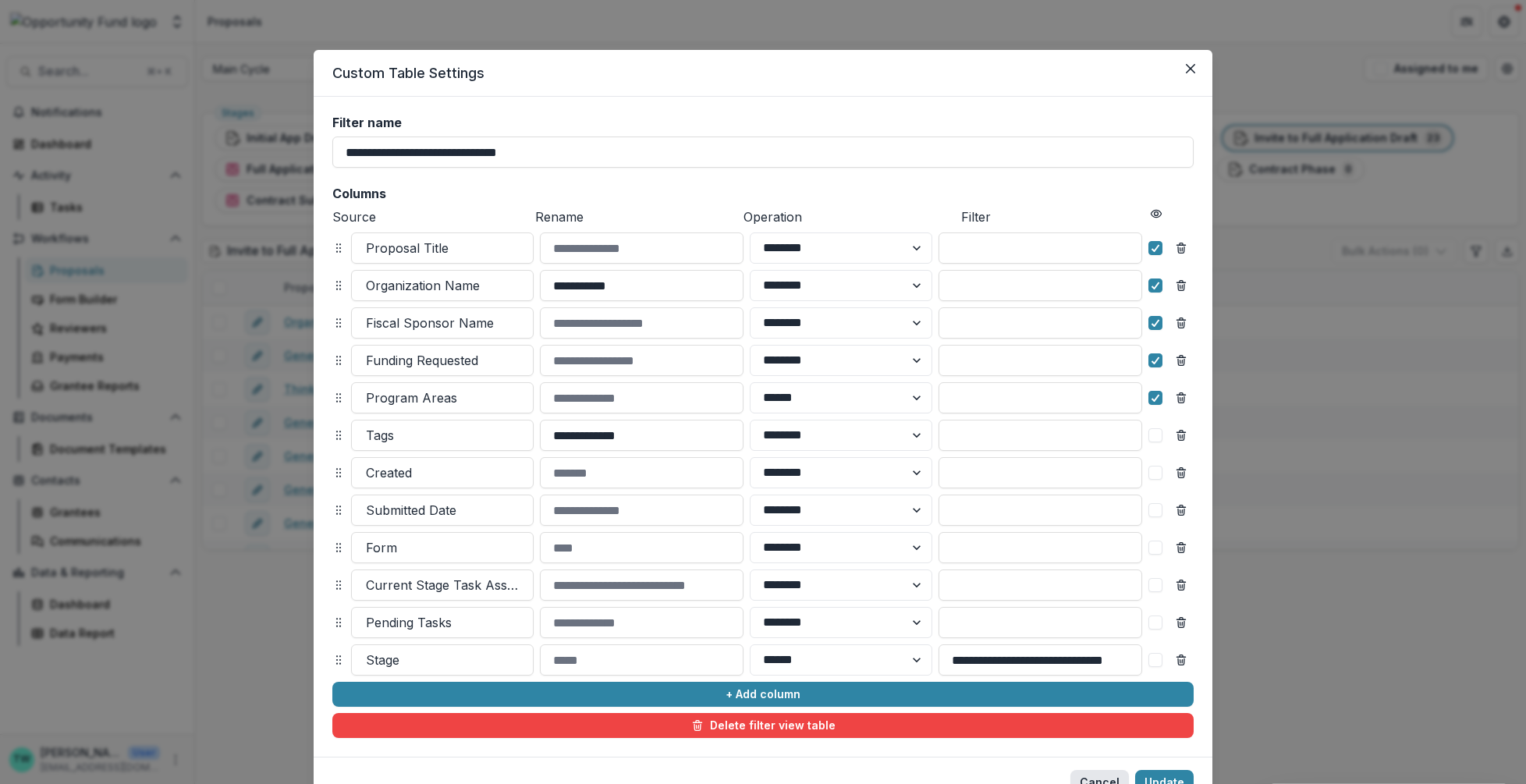
click at [1097, 778] on button "Cancel" at bounding box center [1100, 782] width 59 height 25
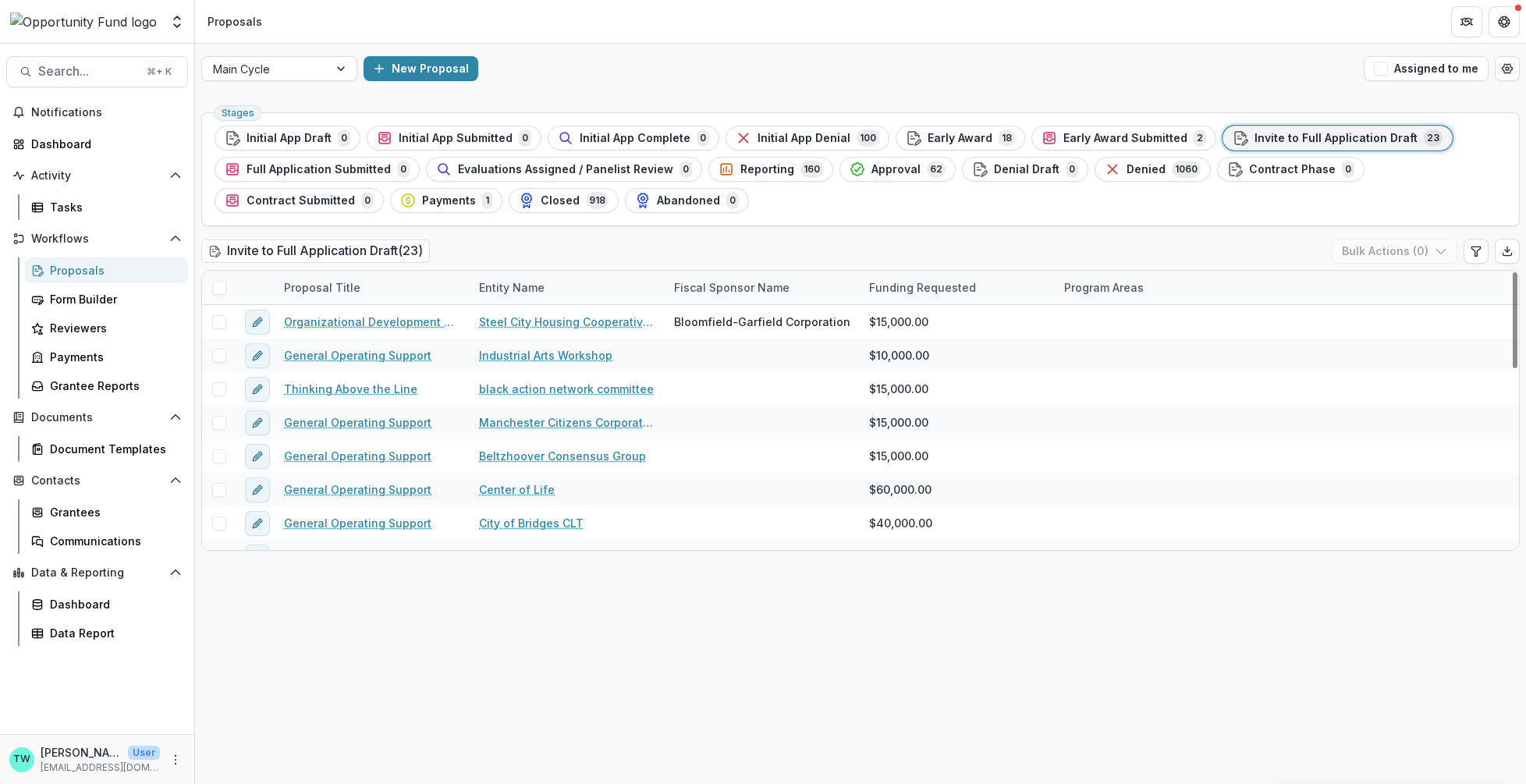
click at [218, 282] on span at bounding box center [219, 288] width 14 height 14
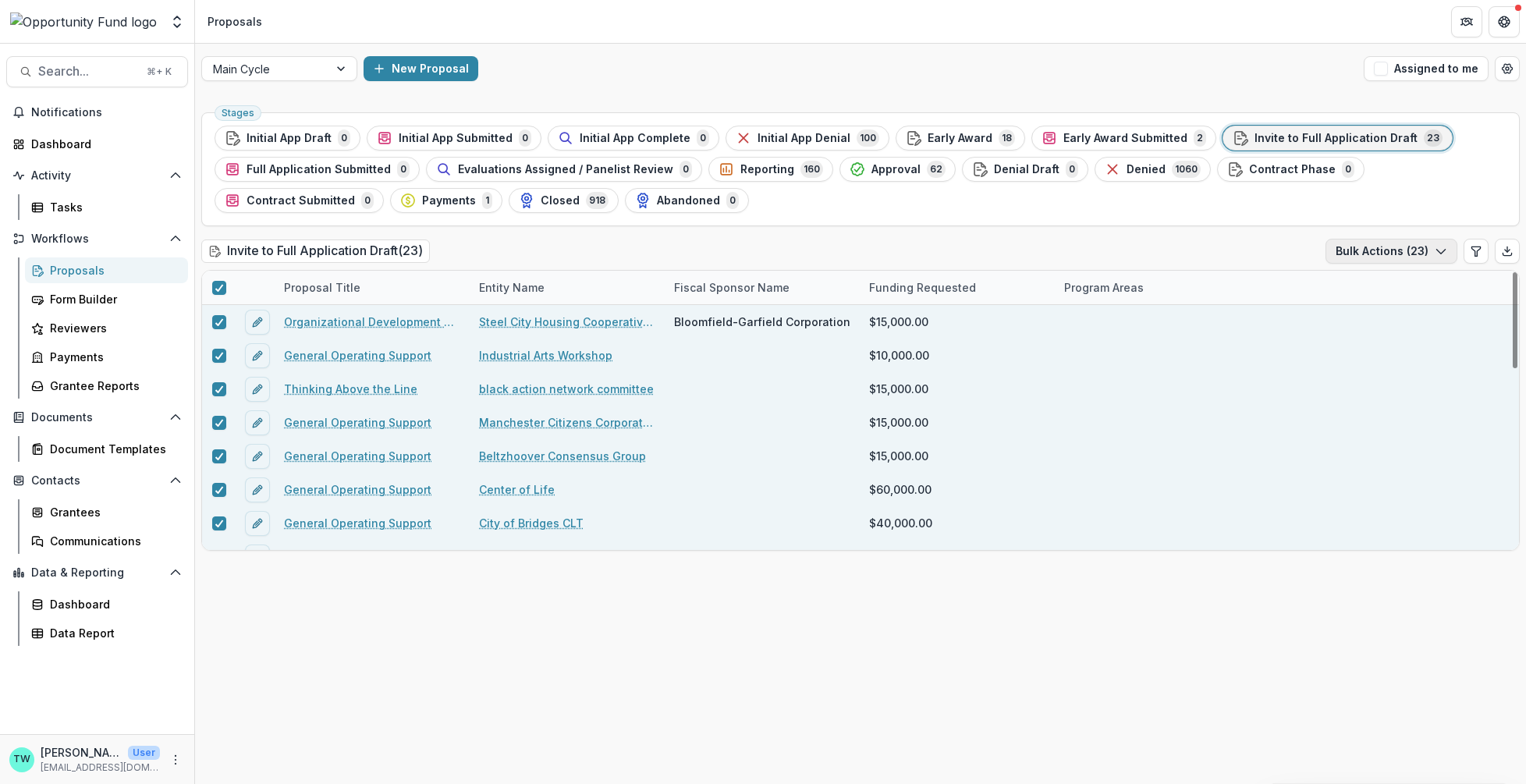
click at [1431, 251] on button "Bulk Actions ( 23 )" at bounding box center [1392, 251] width 132 height 25
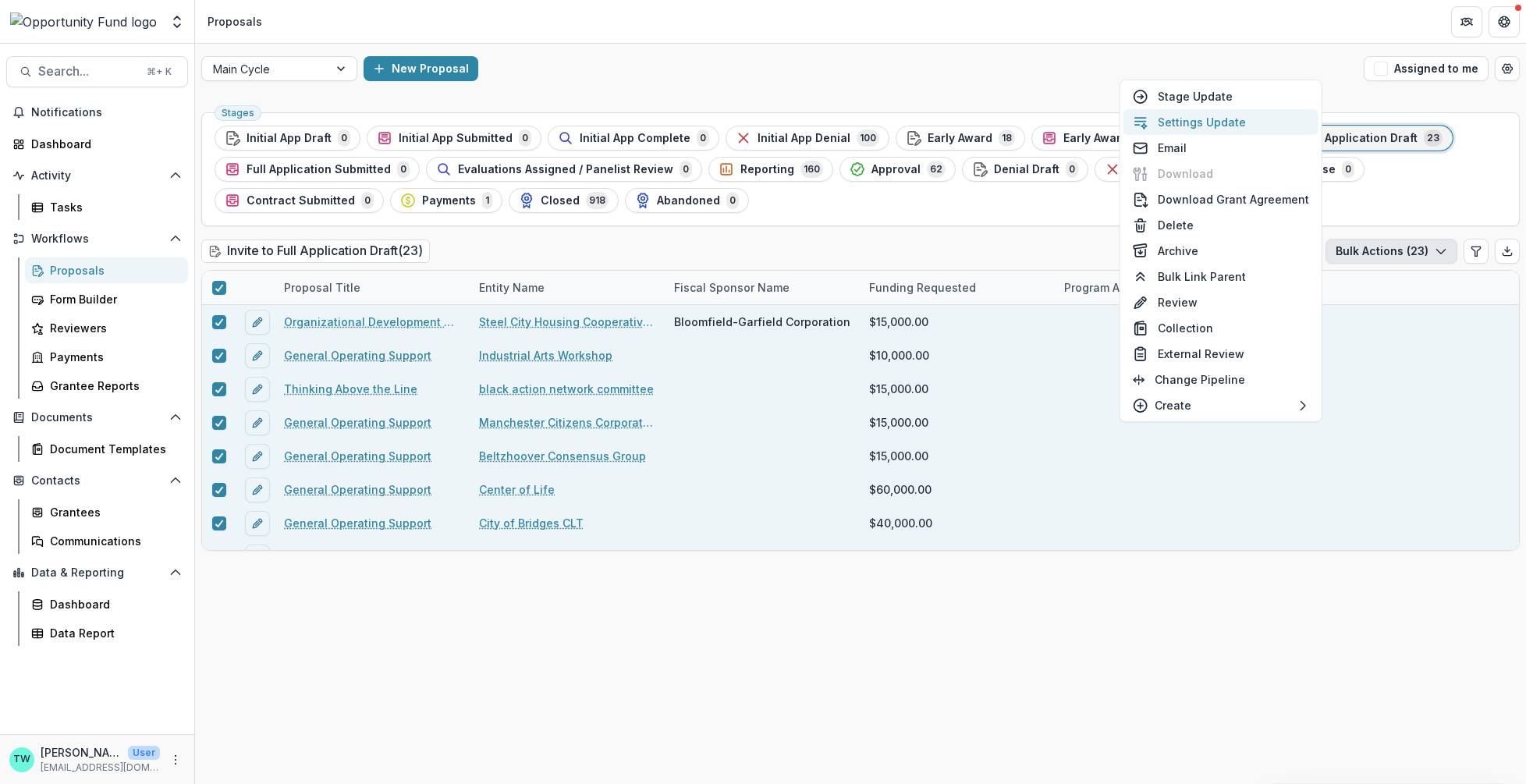
click at [1226, 114] on button "Settings Update" at bounding box center [1220, 122] width 195 height 26
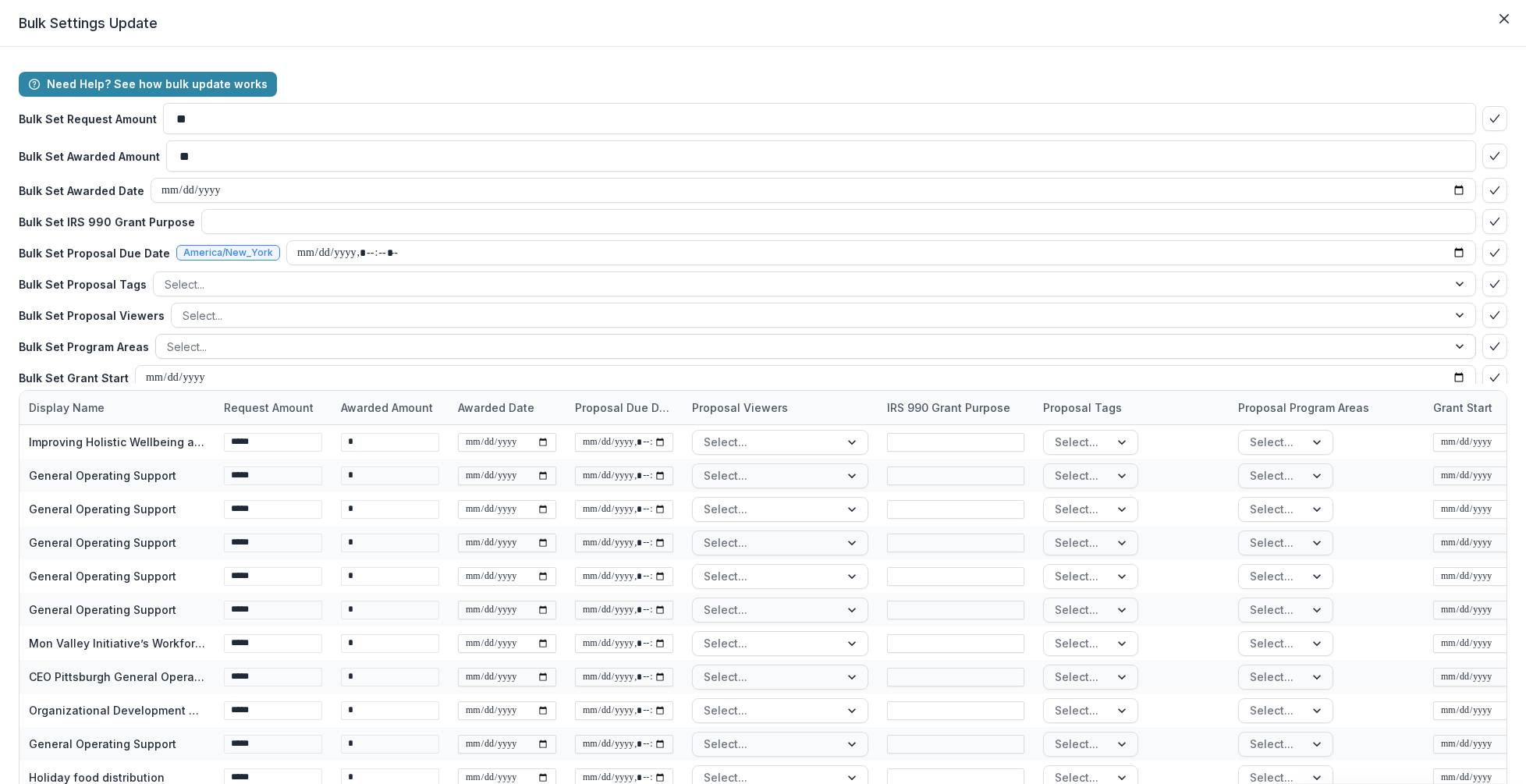
click at [265, 339] on div at bounding box center [801, 346] width 1270 height 19
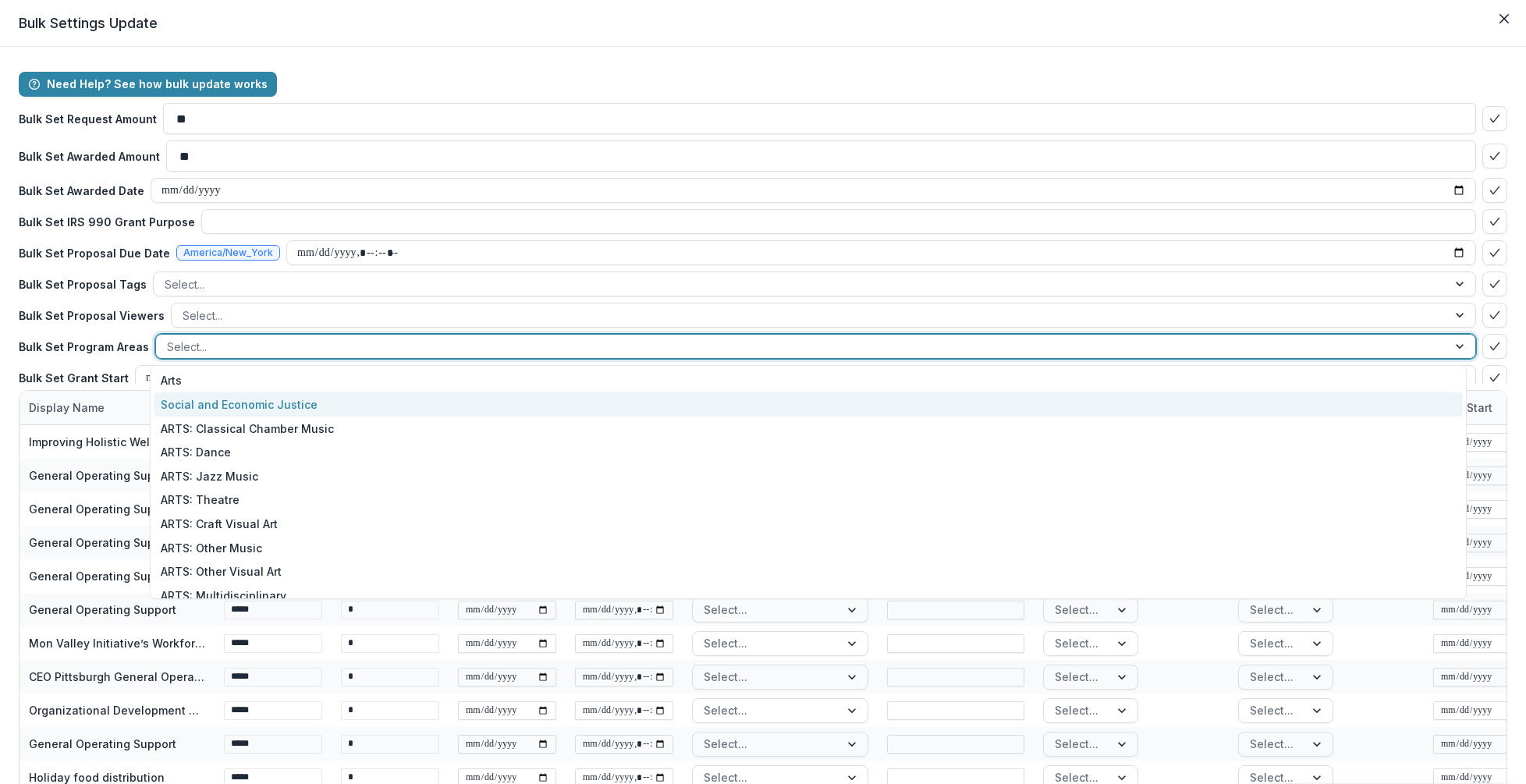
click at [267, 399] on div "Social and Economic Justice" at bounding box center [809, 404] width 1309 height 24
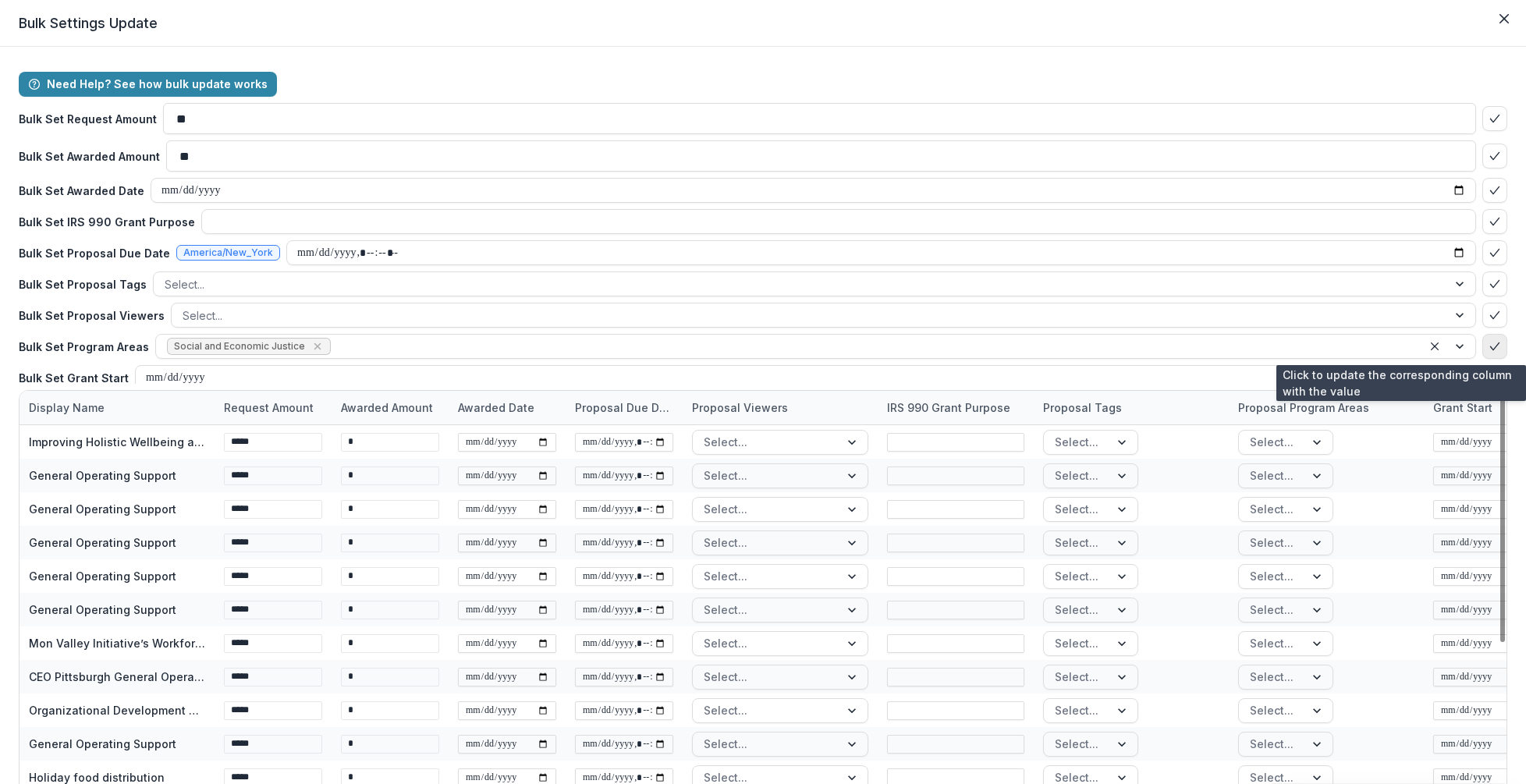
click at [1490, 346] on icon "bulk-confirm-option" at bounding box center [1495, 346] width 13 height 13
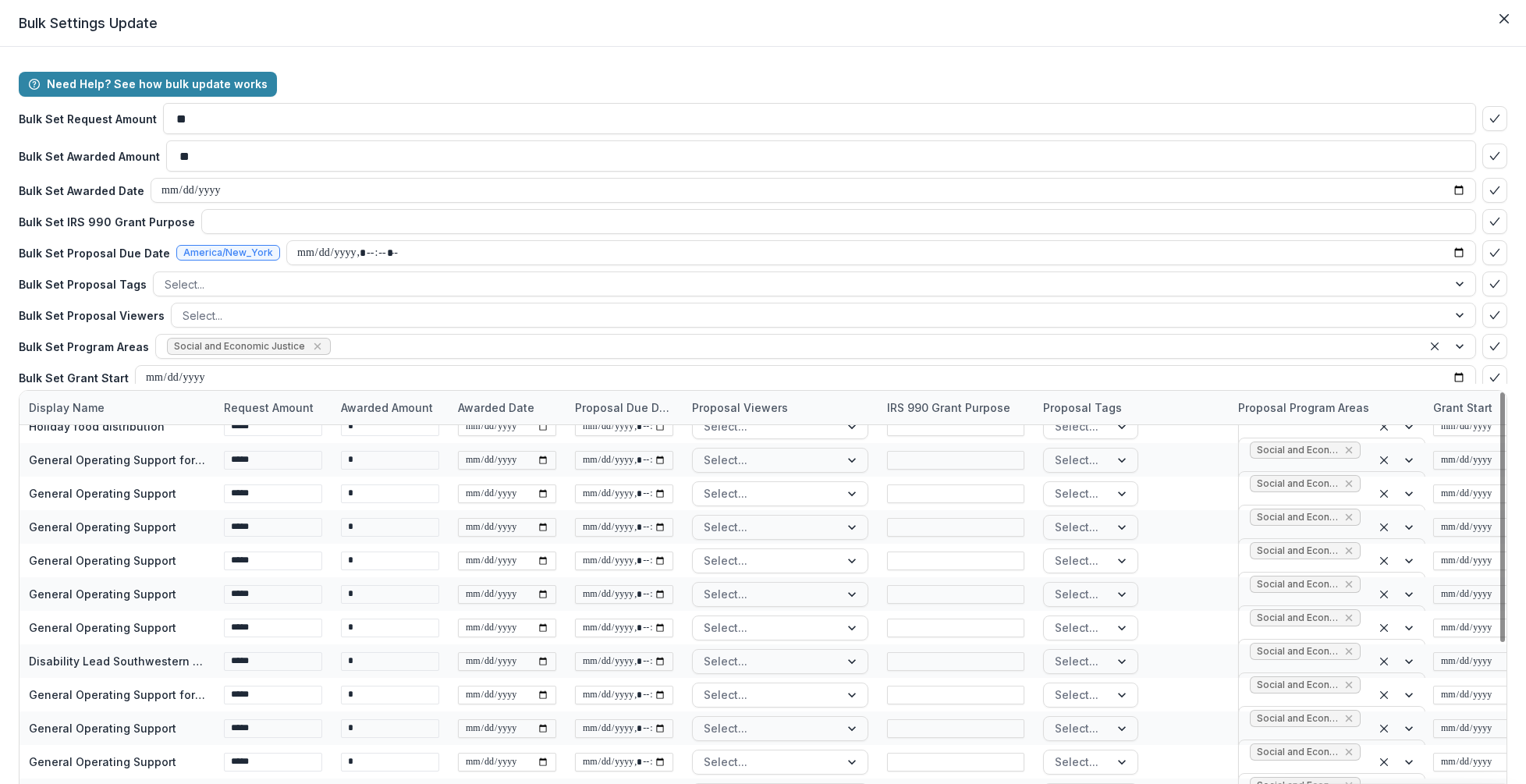
scroll to position [131, 0]
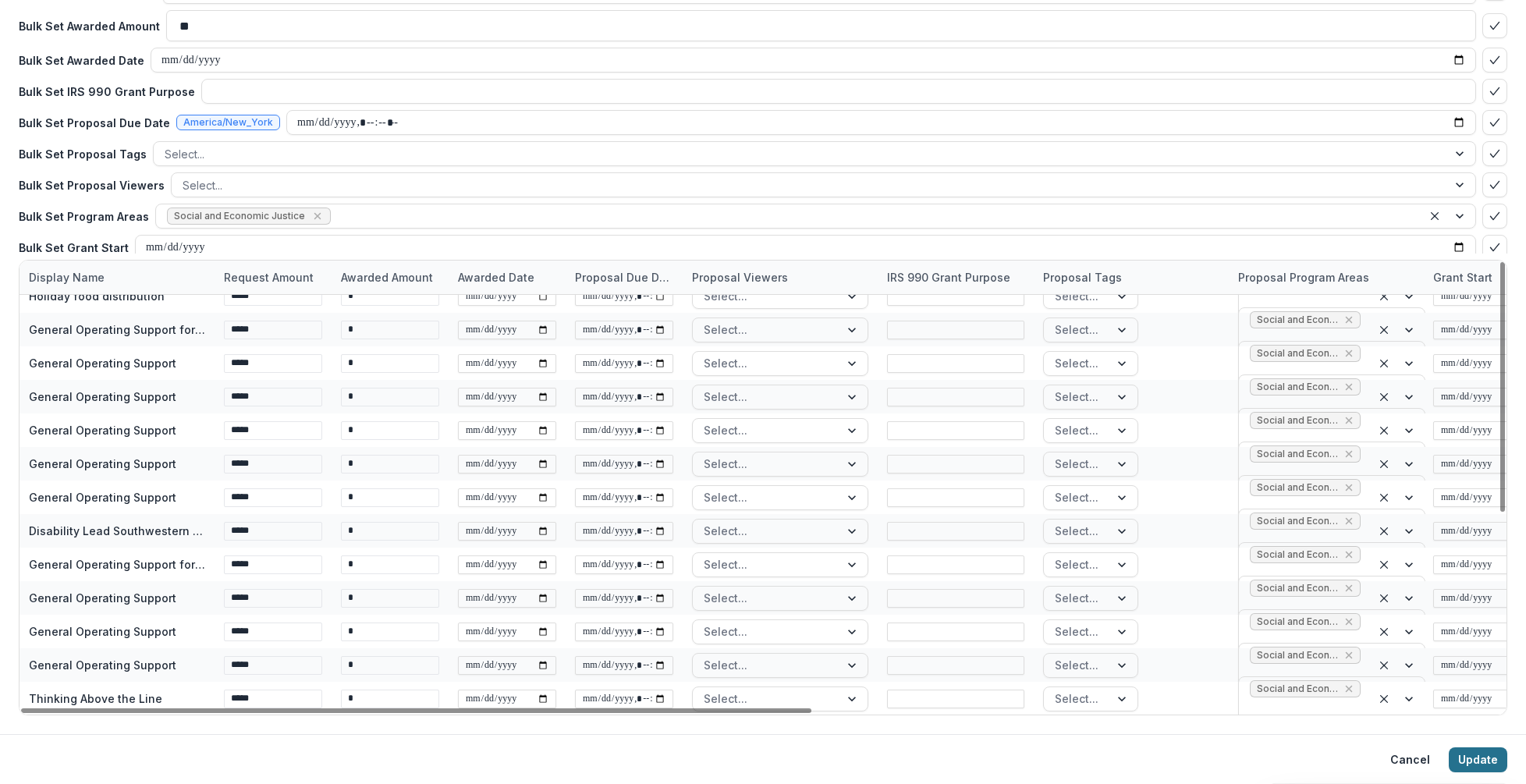
click at [1474, 758] on button "Update" at bounding box center [1478, 760] width 59 height 25
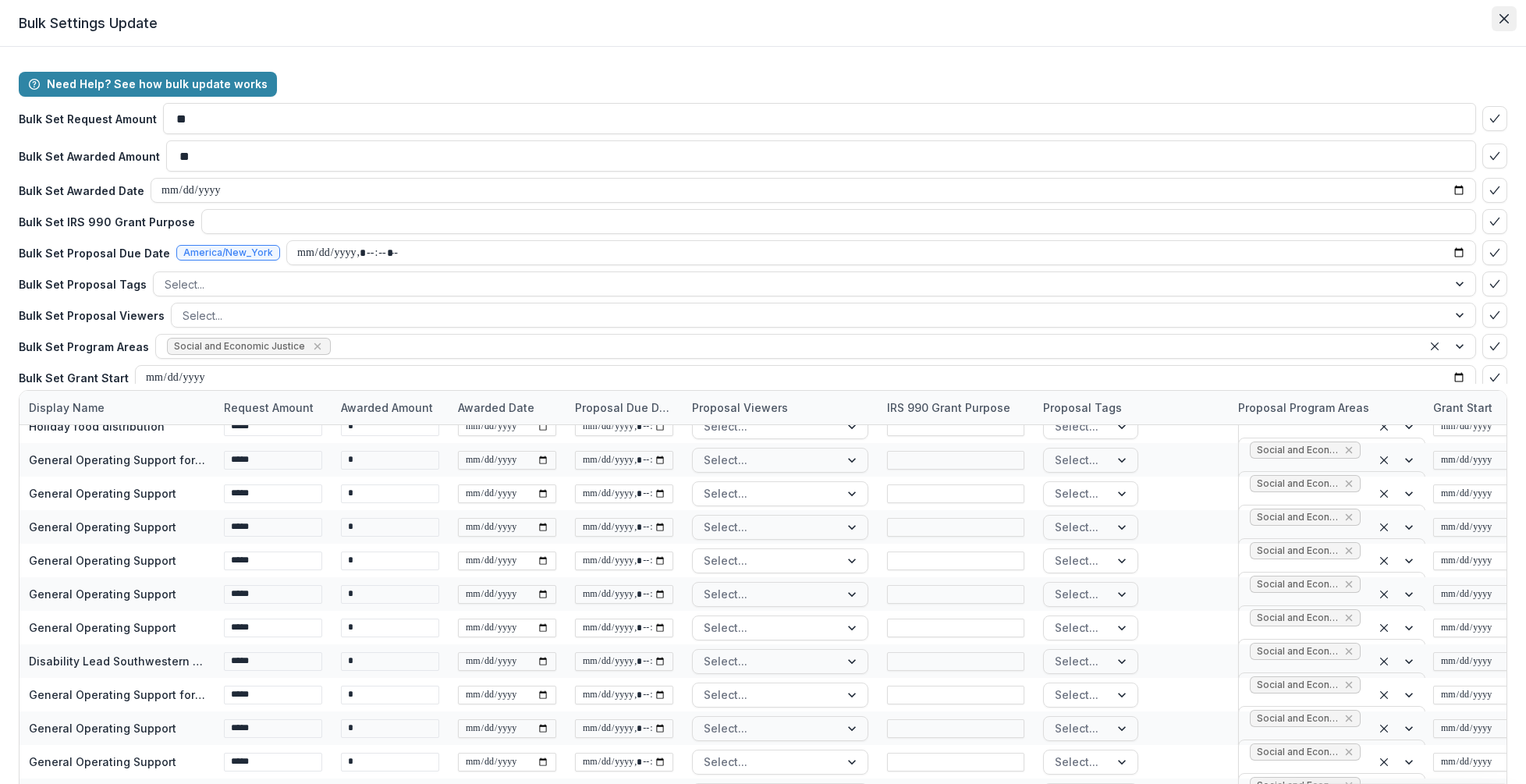
click at [1500, 18] on icon "Close" at bounding box center [1504, 18] width 9 height 9
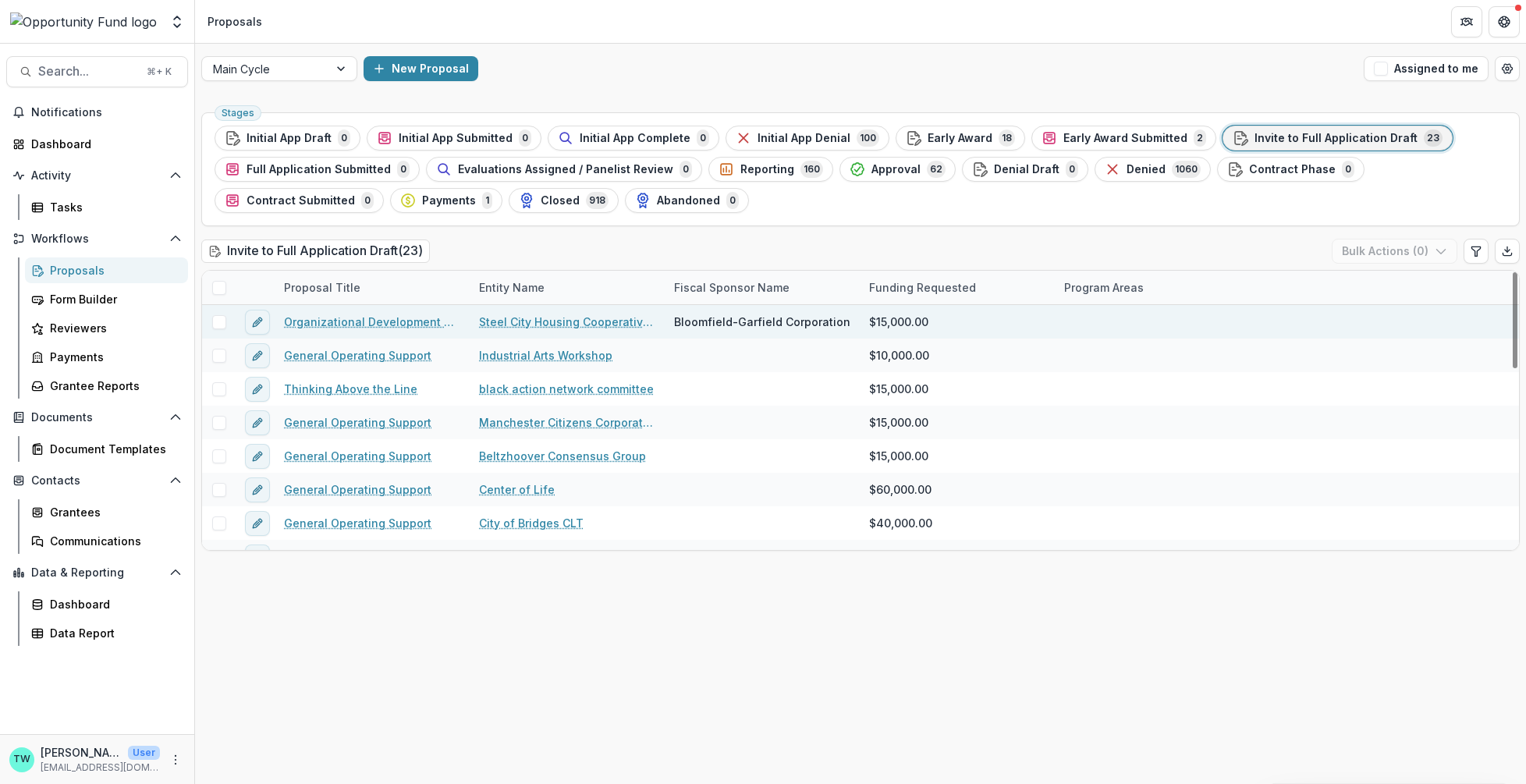
click at [372, 320] on link "Organizational Development Support" at bounding box center [372, 322] width 177 height 17
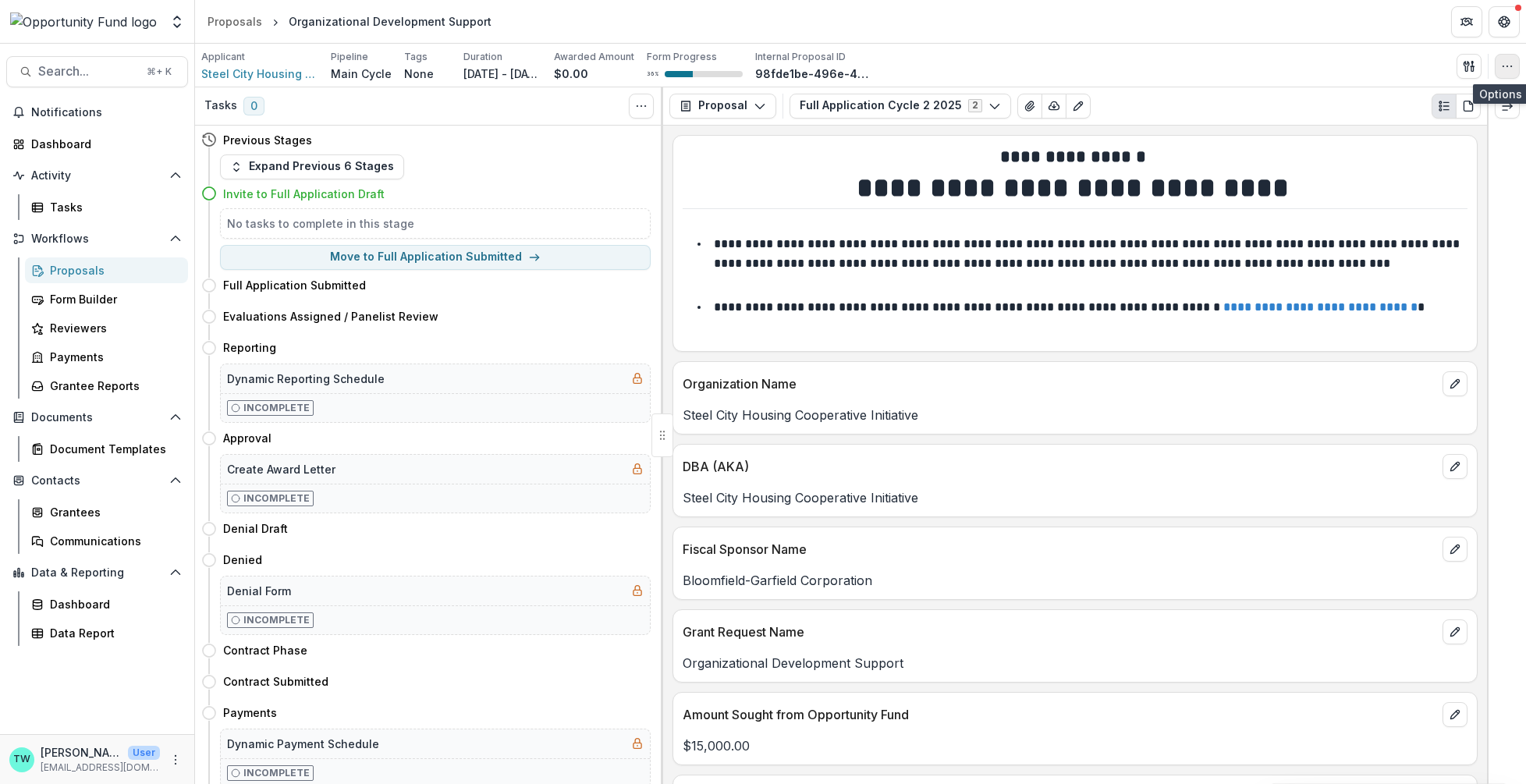
click at [1508, 63] on icon "button" at bounding box center [1508, 66] width 13 height 13
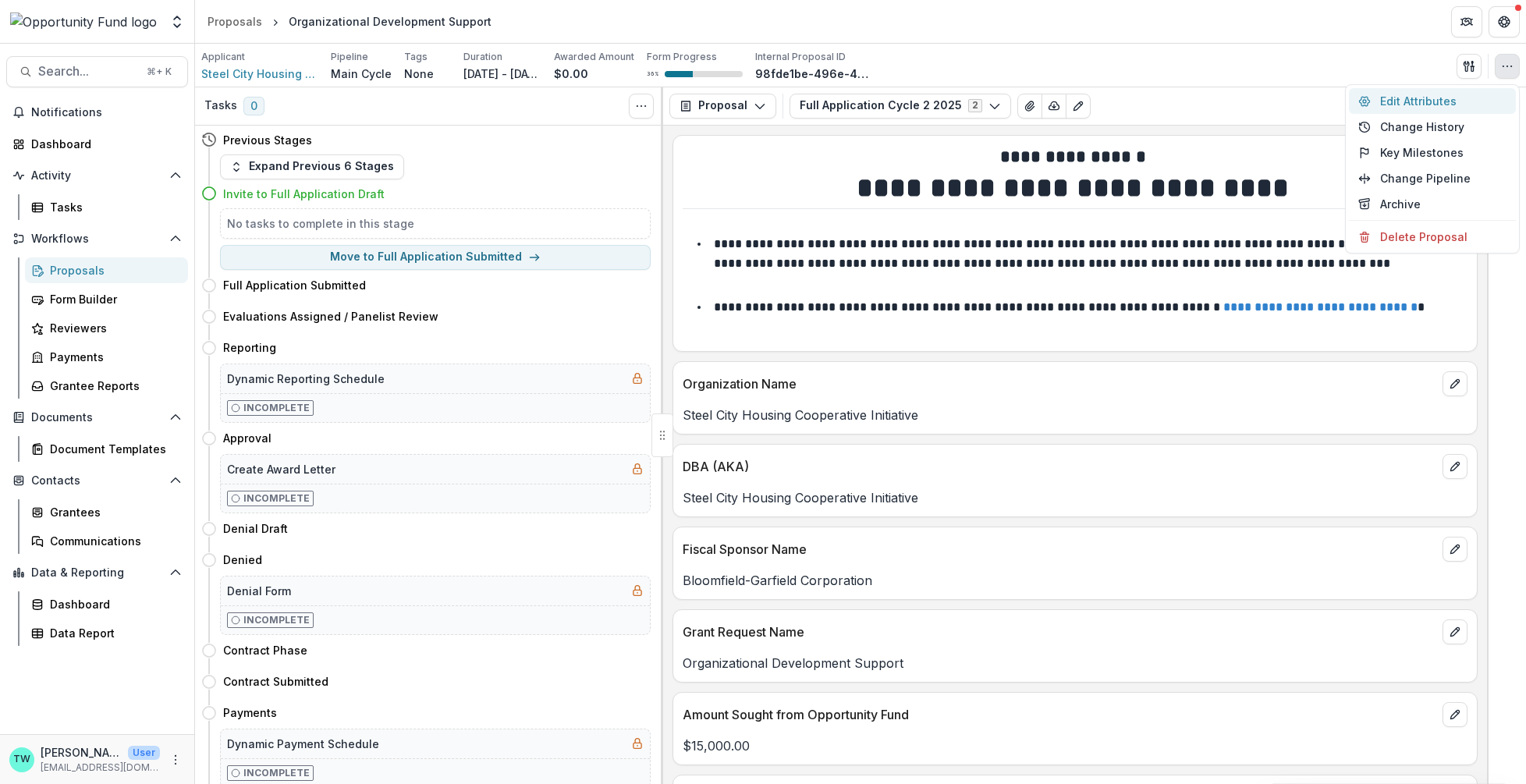
click at [1430, 95] on button "Edit Attributes" at bounding box center [1432, 100] width 167 height 26
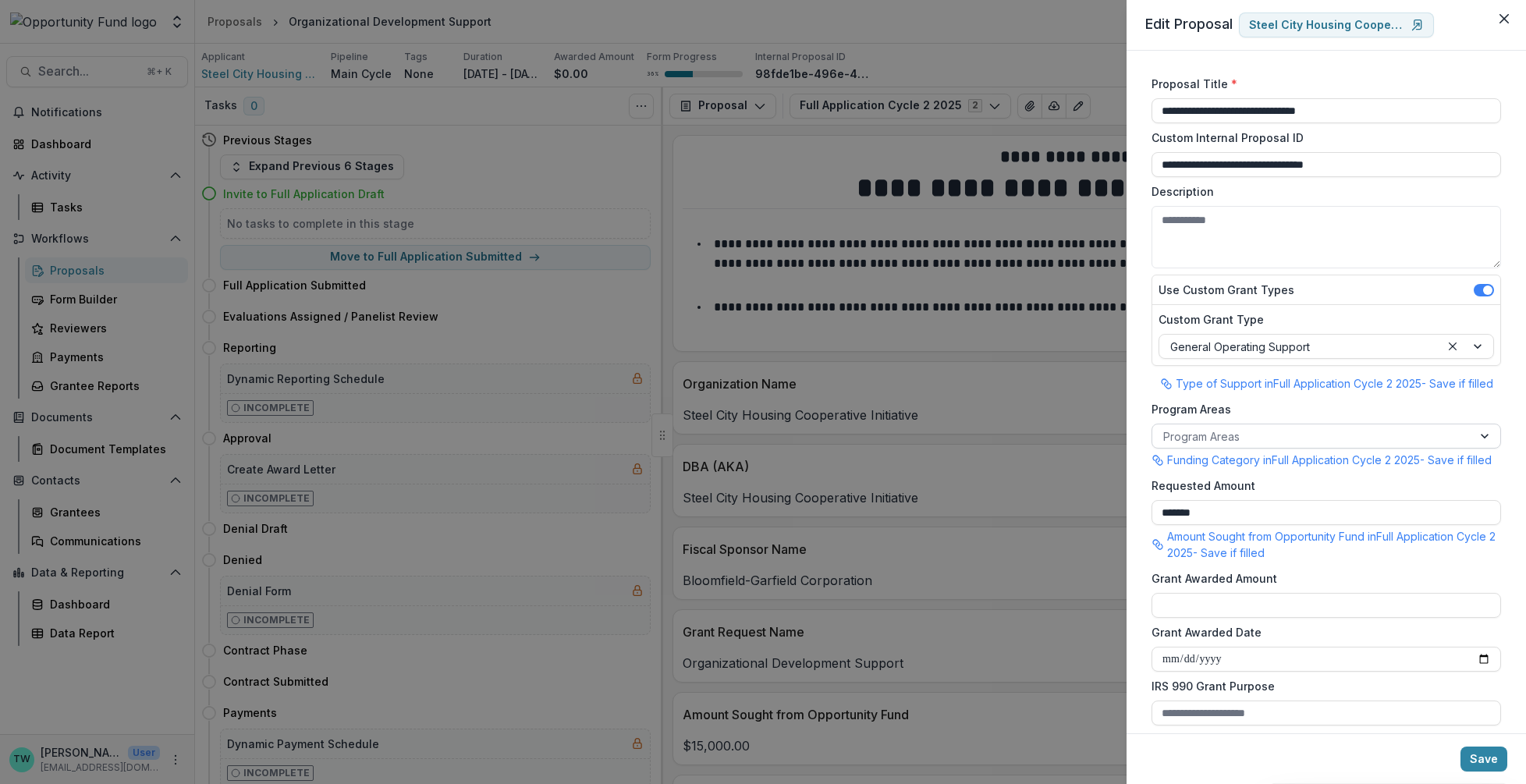
click at [1308, 438] on div at bounding box center [1313, 436] width 298 height 19
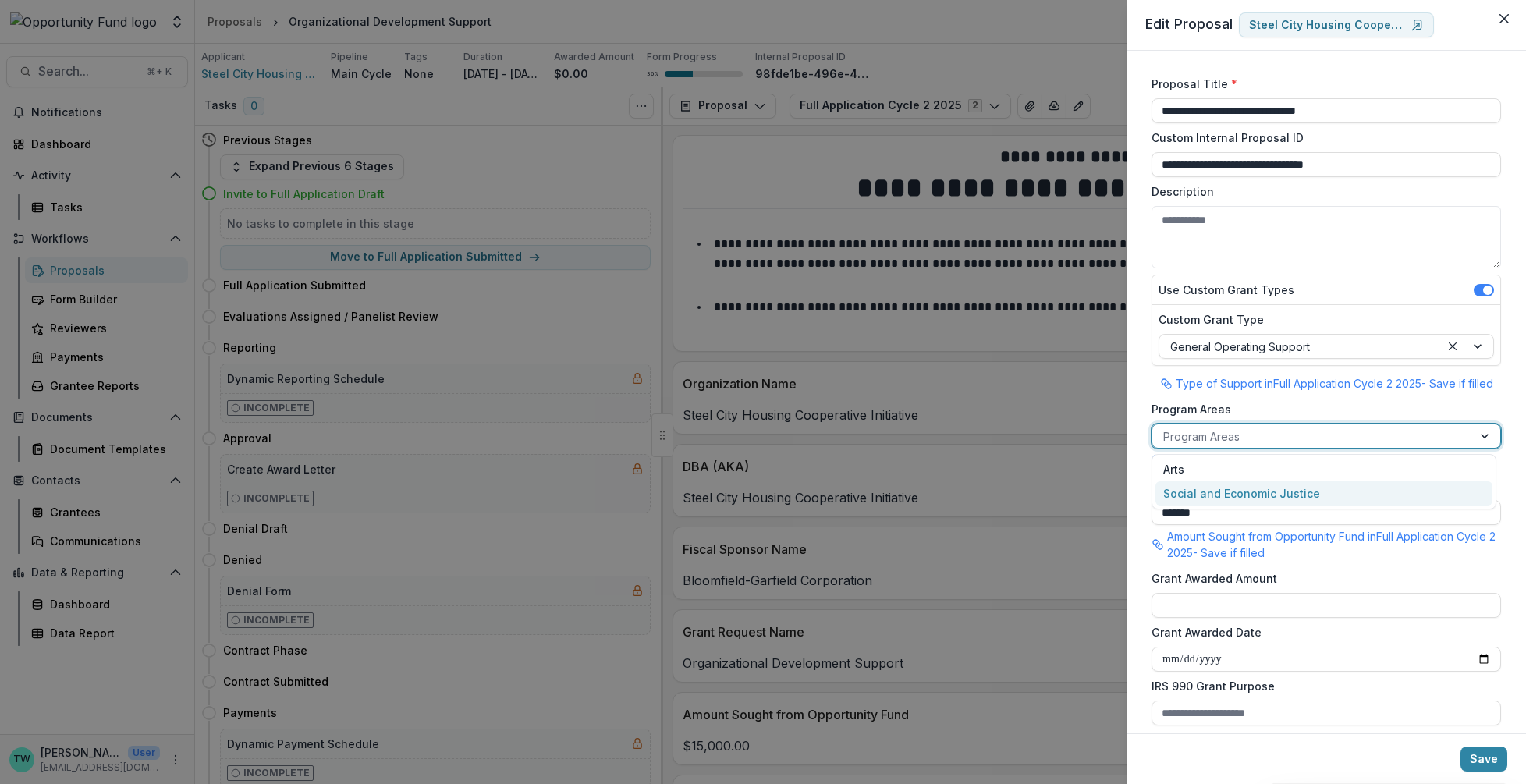
click at [1299, 493] on div "Social and Economic Justice" at bounding box center [1324, 493] width 337 height 24
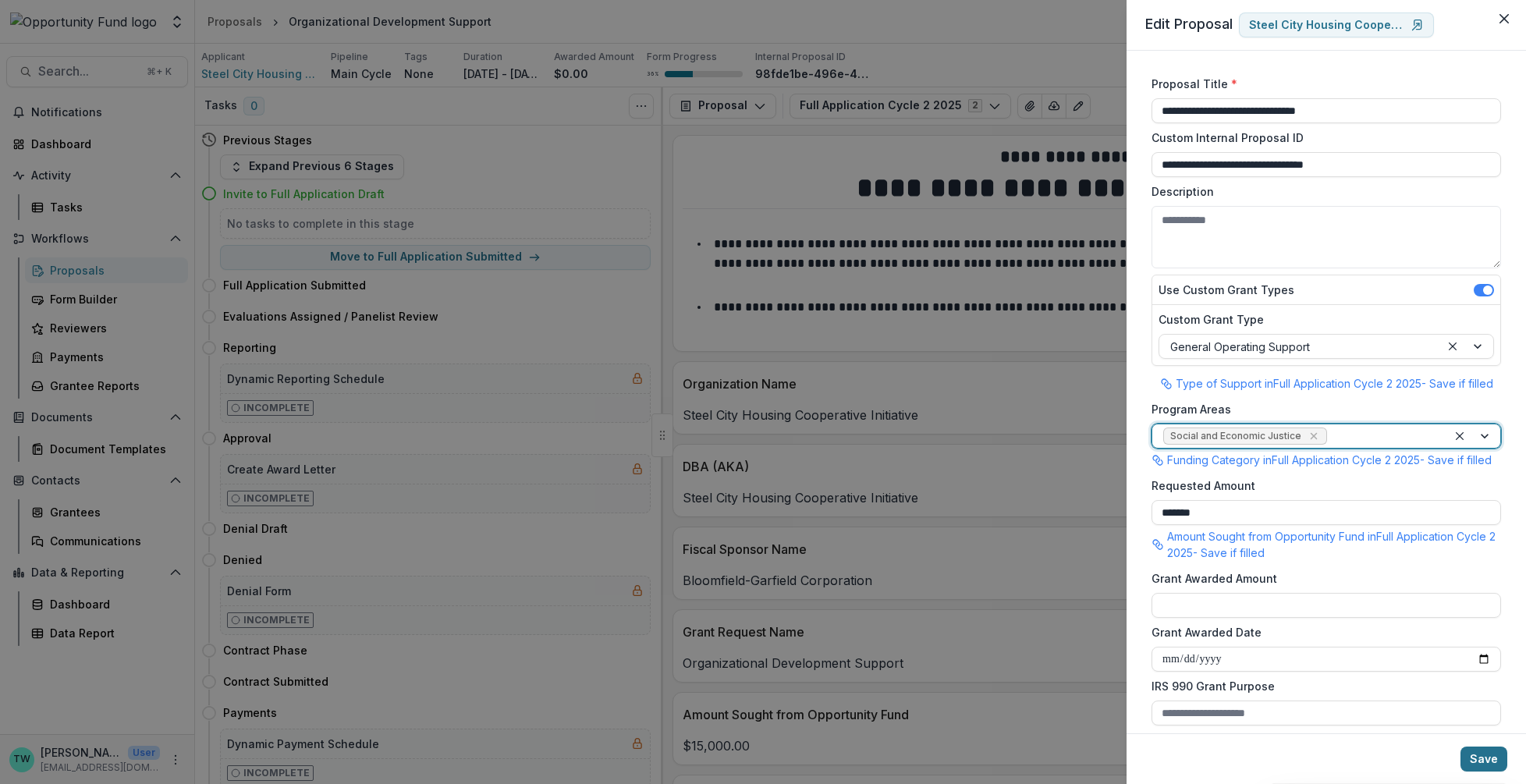
click at [1486, 758] on button "Save" at bounding box center [1484, 759] width 47 height 25
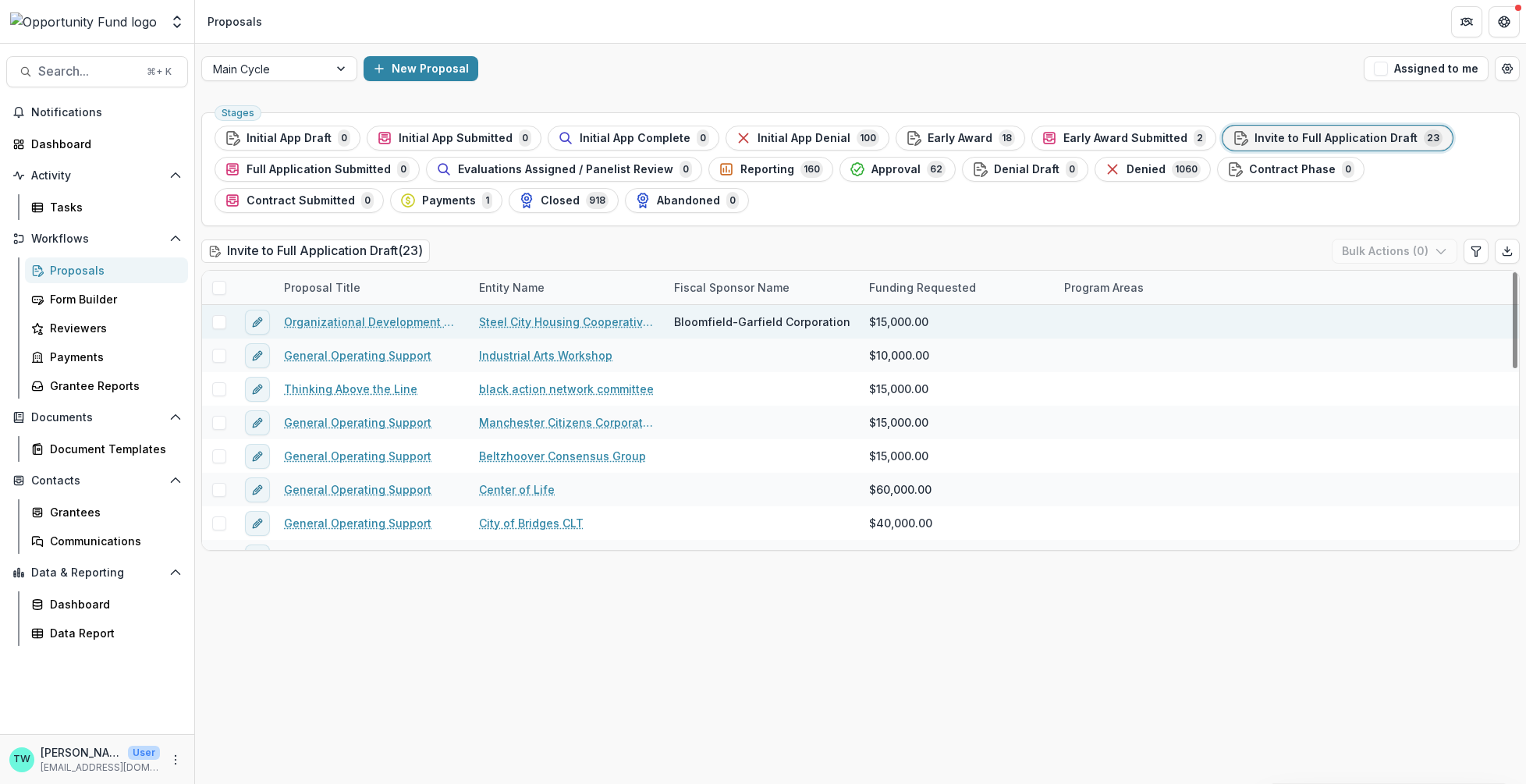
click at [328, 324] on link "Organizational Development Support" at bounding box center [372, 322] width 177 height 17
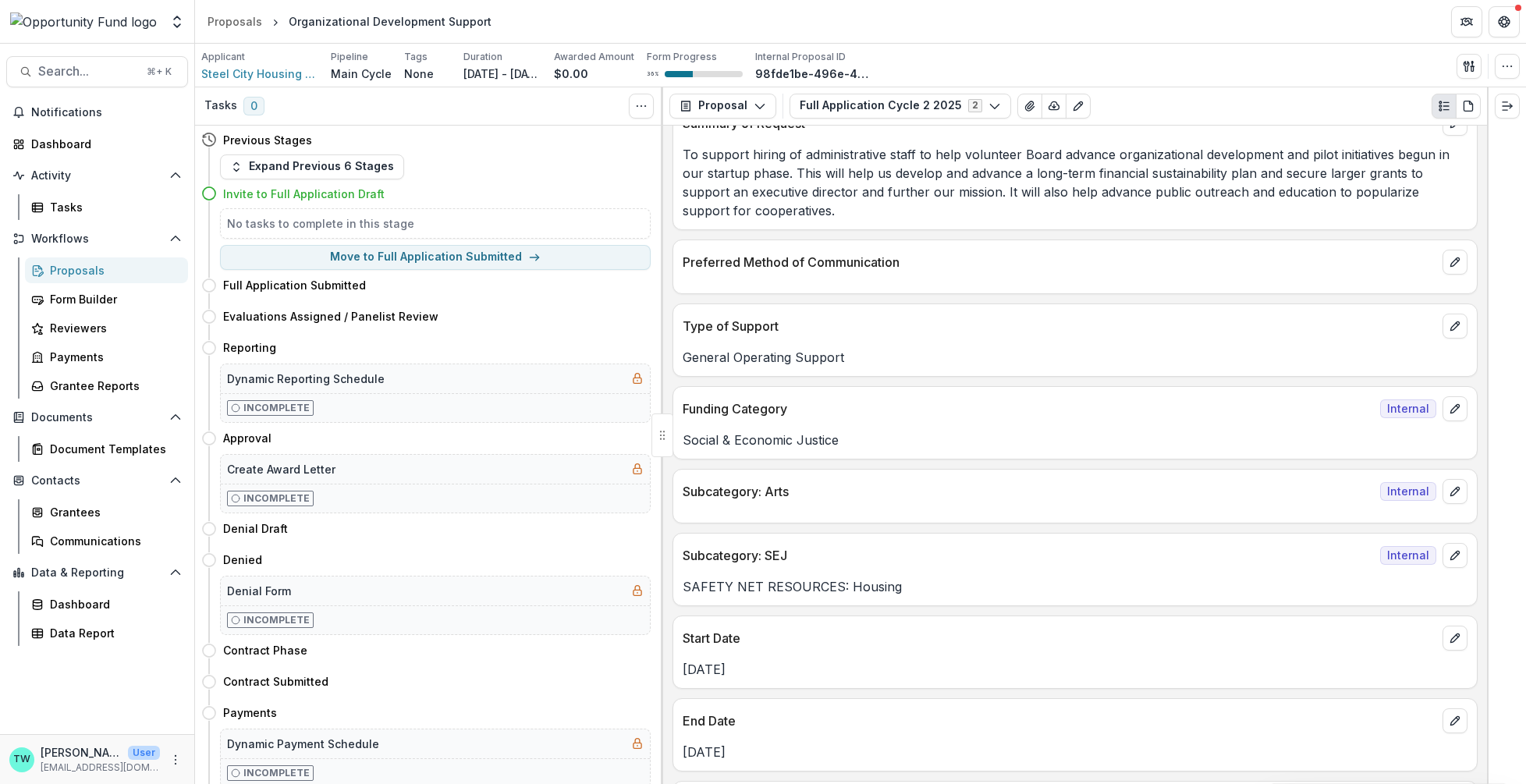
scroll to position [678, 0]
click at [177, 18] on polyline "Open entity switcher" at bounding box center [177, 18] width 6 height 3
click at [90, 57] on link "Admin Settings" at bounding box center [98, 60] width 188 height 26
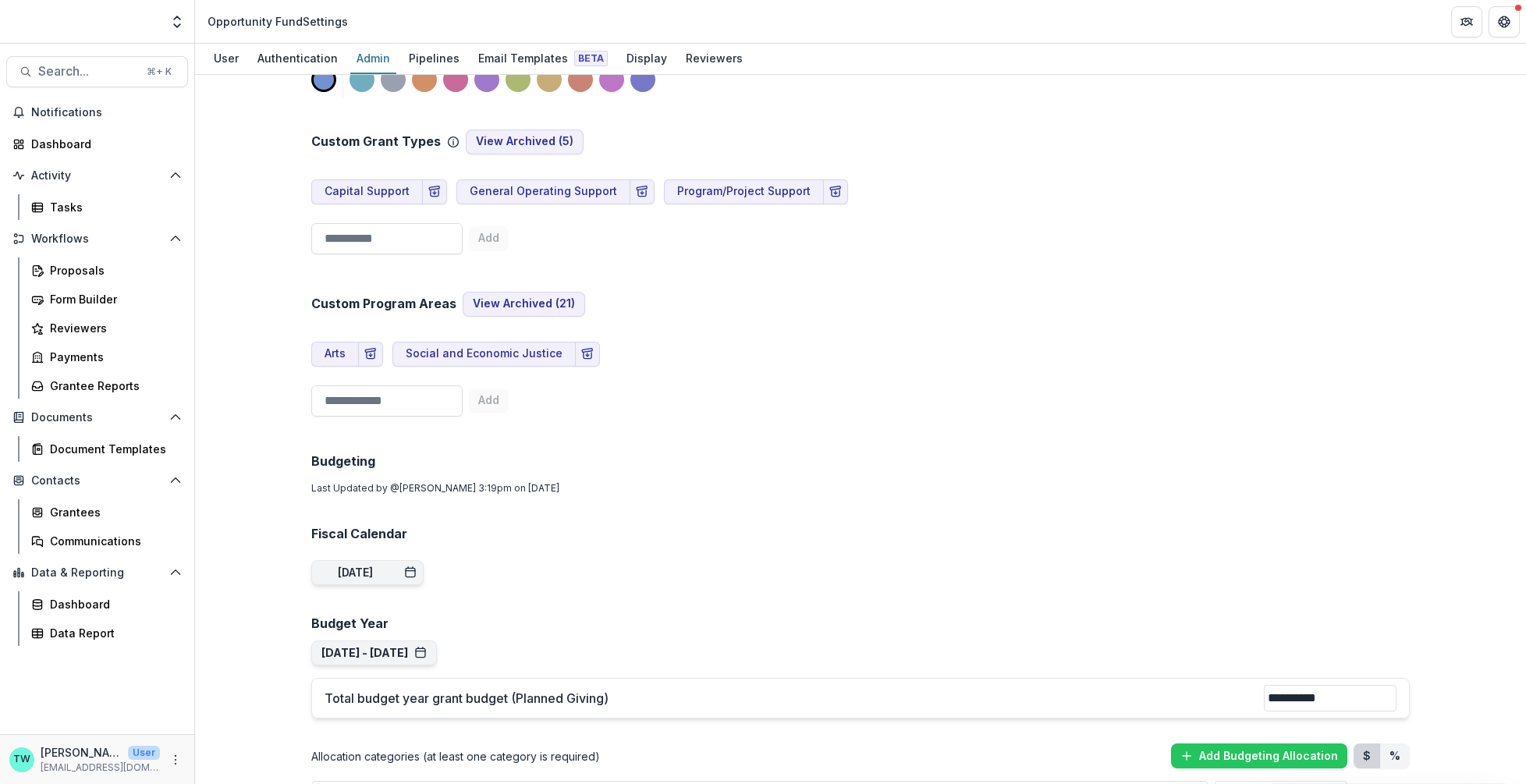
scroll to position [689, 0]
click at [494, 343] on button "Social and Economic Justice" at bounding box center [484, 352] width 183 height 25
click at [432, 342] on button "Social and Economic Justice" at bounding box center [484, 352] width 183 height 25
click at [542, 292] on button "View Archived ( 21 )" at bounding box center [524, 303] width 122 height 25
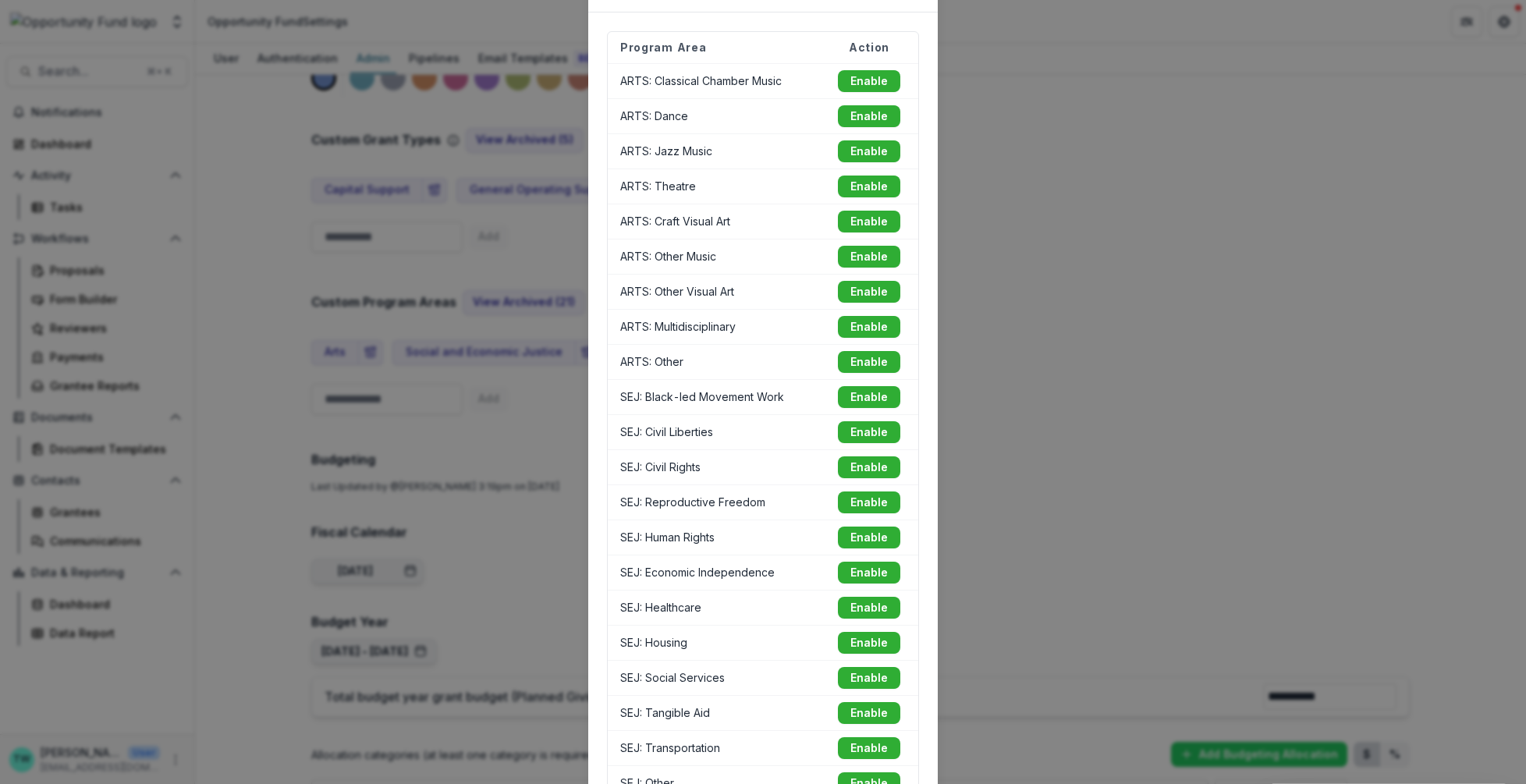
scroll to position [0, 0]
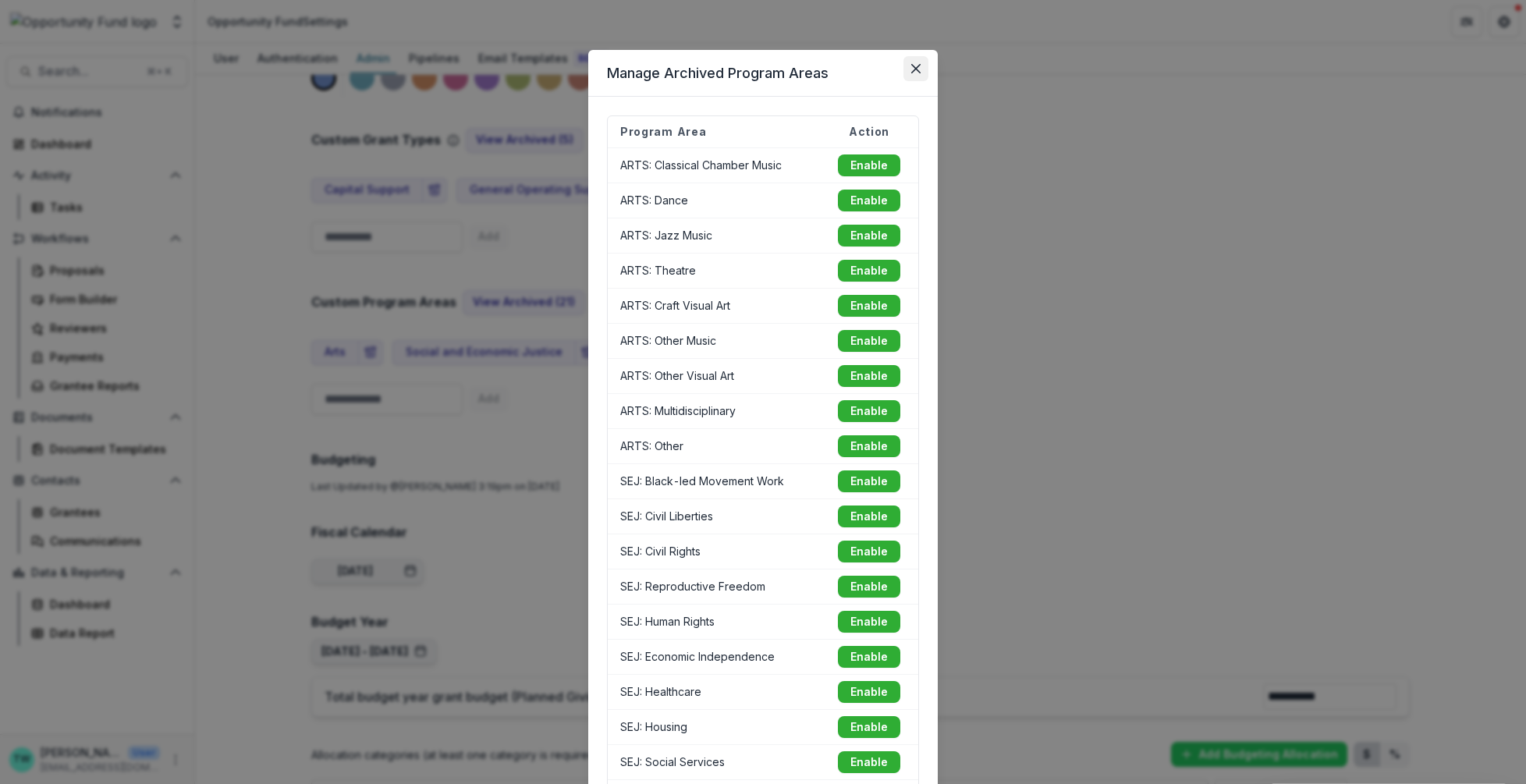
click at [912, 64] on icon "Close" at bounding box center [916, 68] width 9 height 9
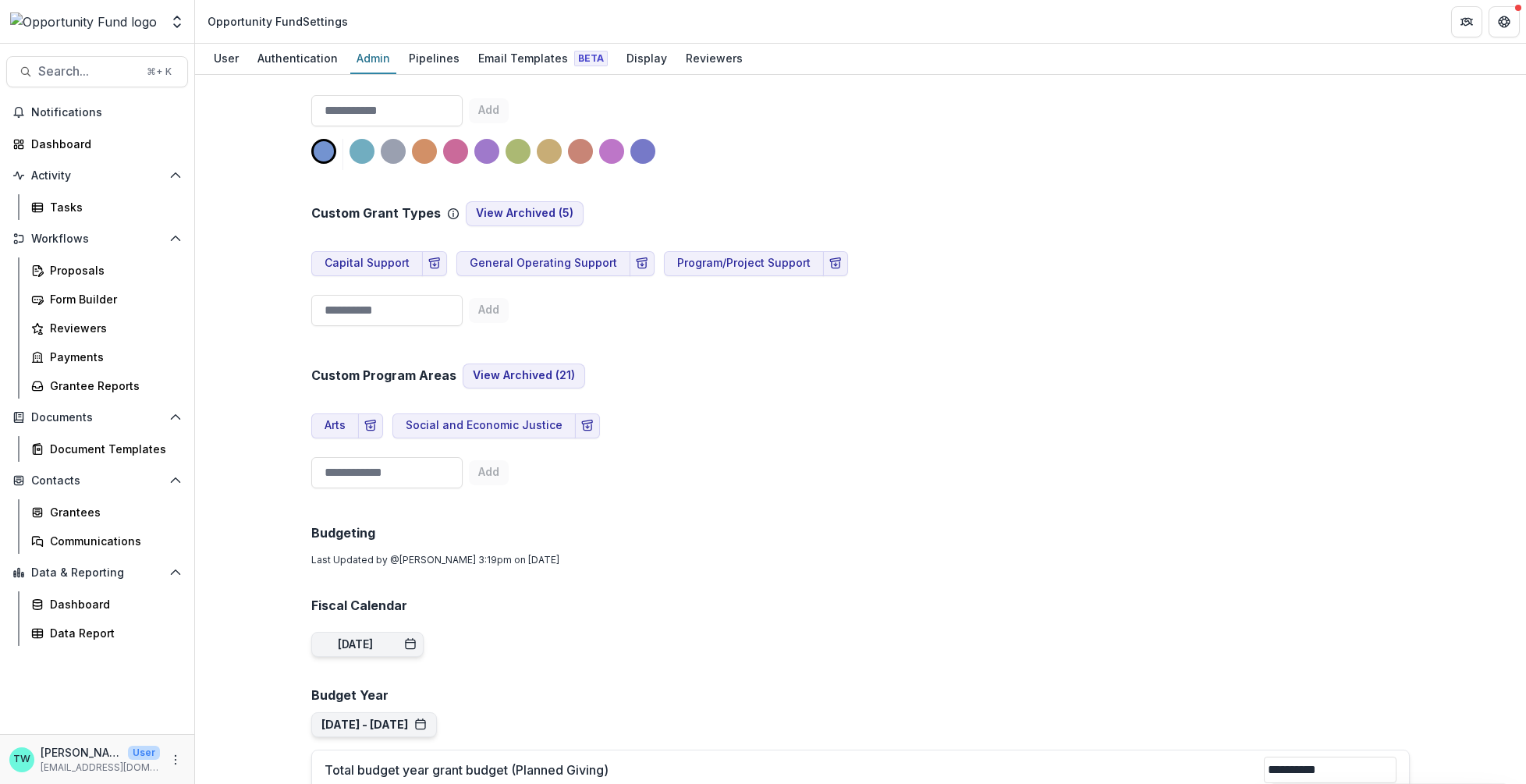
scroll to position [612, 0]
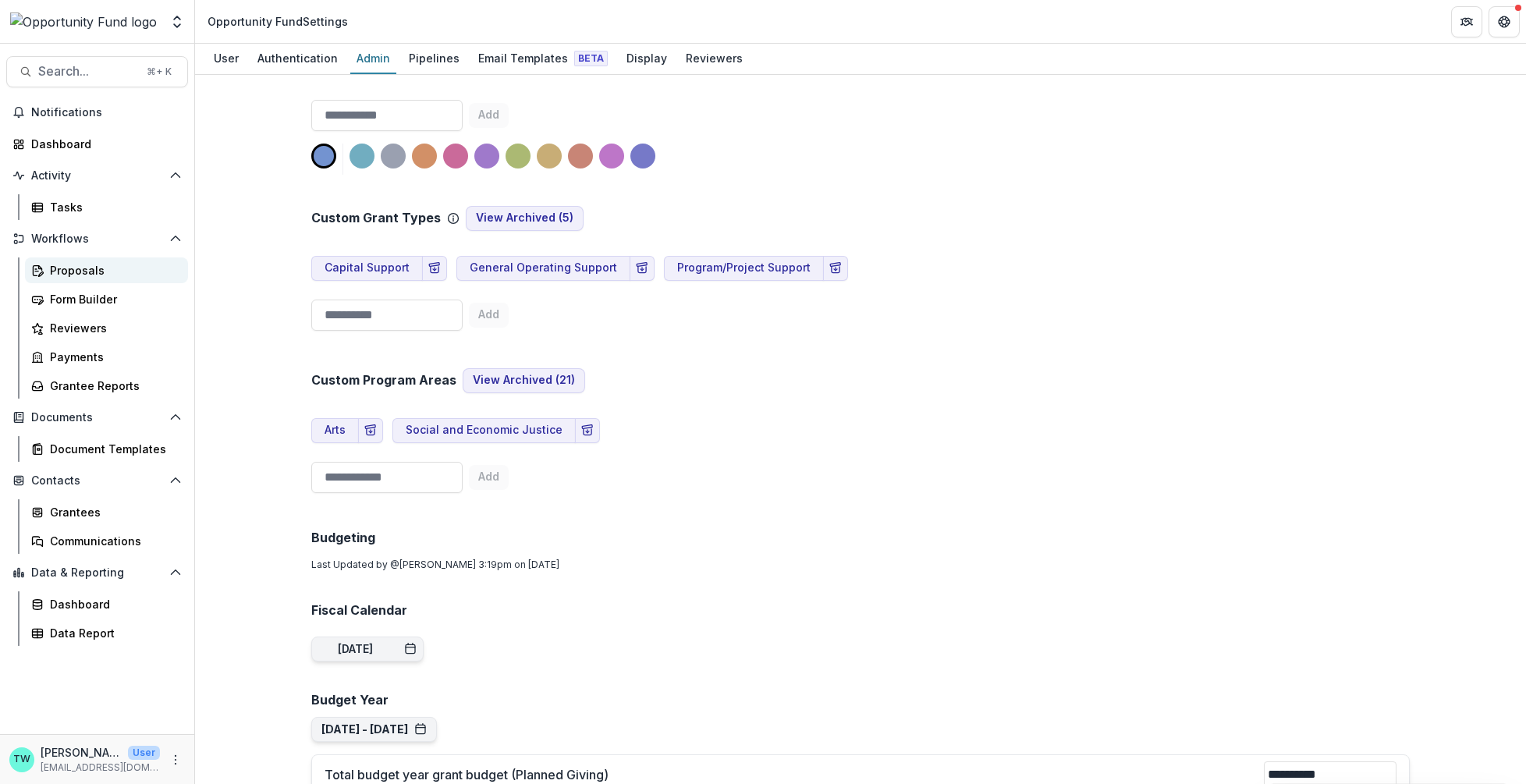
click at [82, 267] on div "Proposals" at bounding box center [113, 270] width 126 height 17
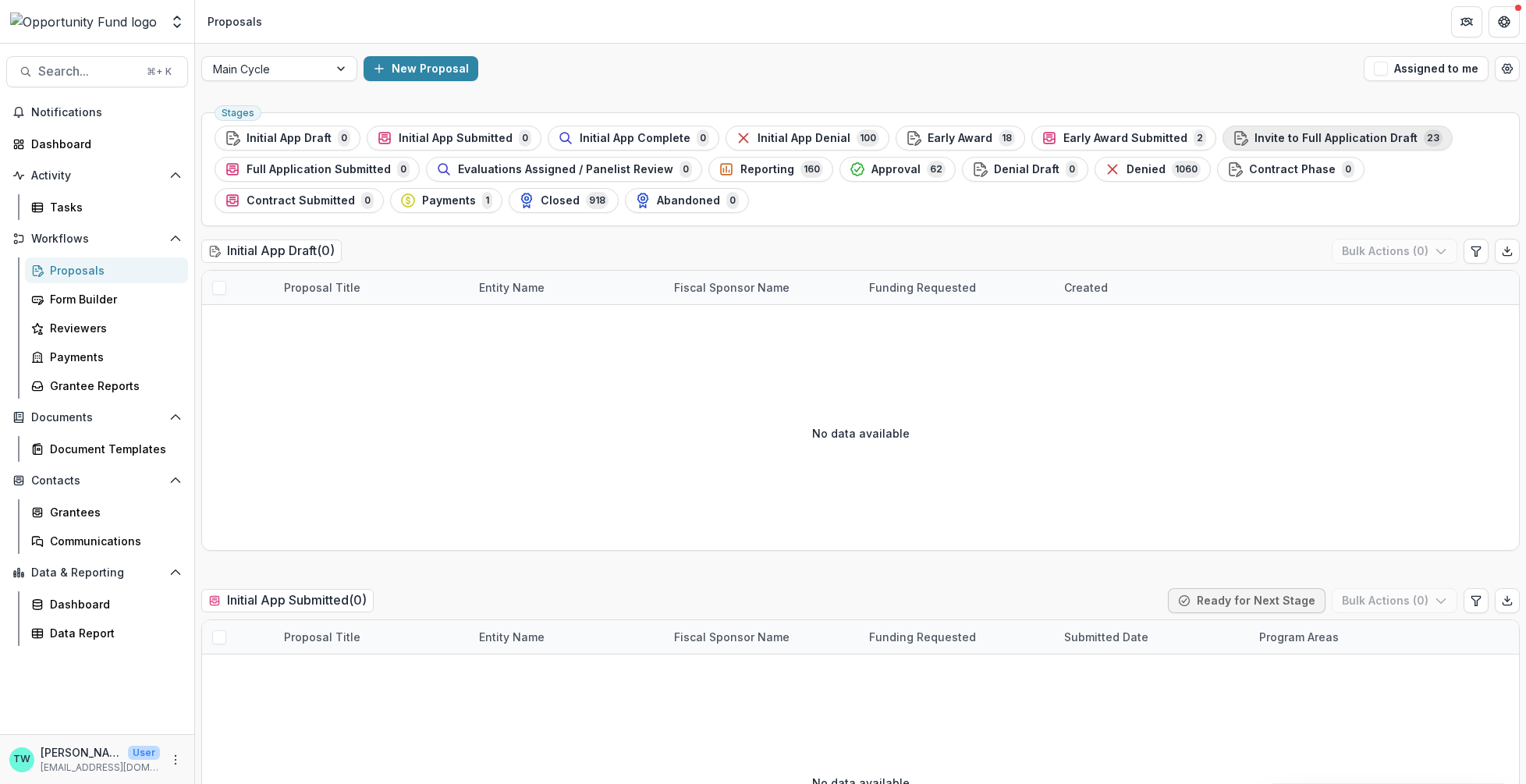
click at [1292, 141] on span "Invite to Full Application Draft" at bounding box center [1336, 139] width 163 height 13
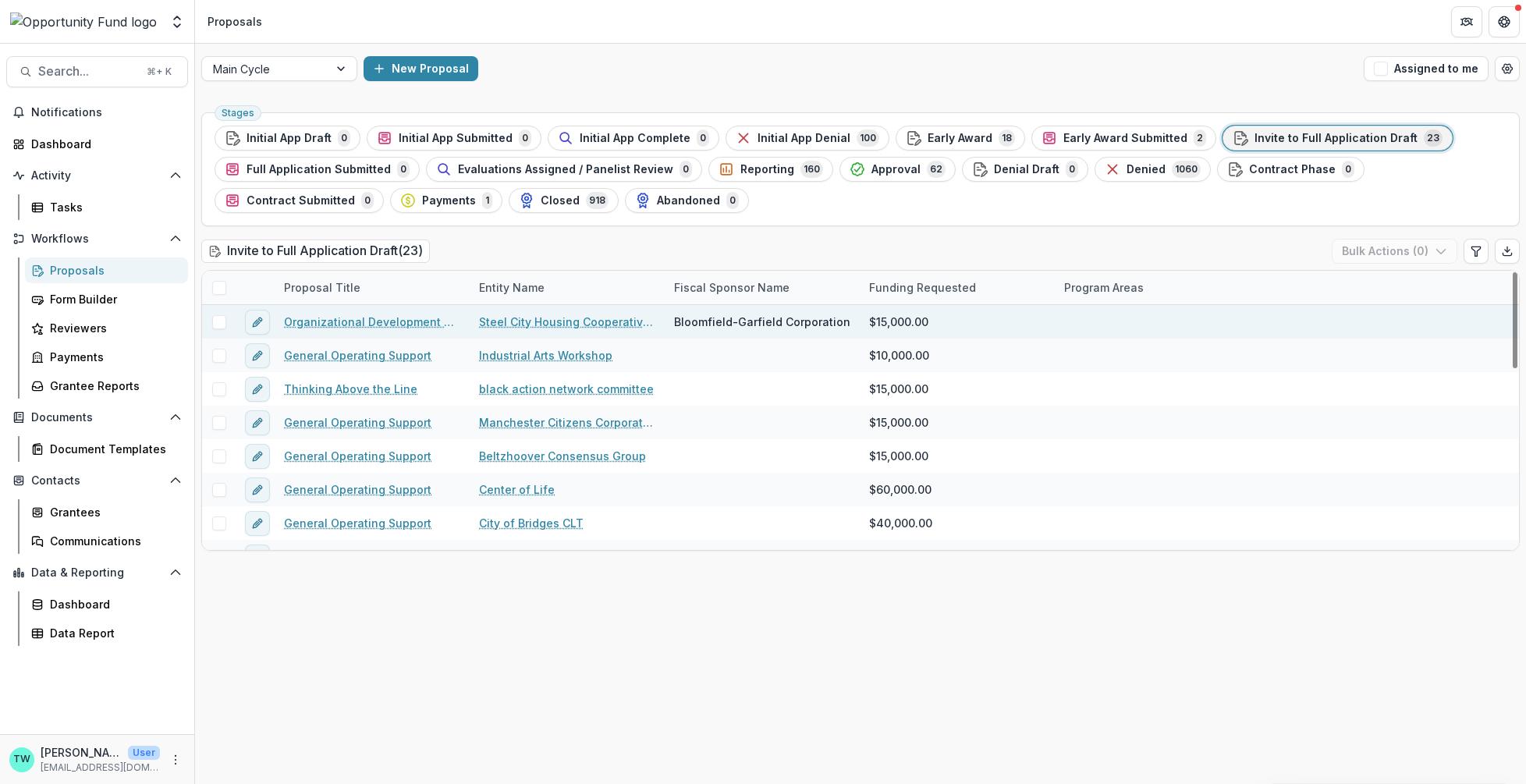
click at [381, 317] on link "Organizational Development Support" at bounding box center [372, 322] width 177 height 17
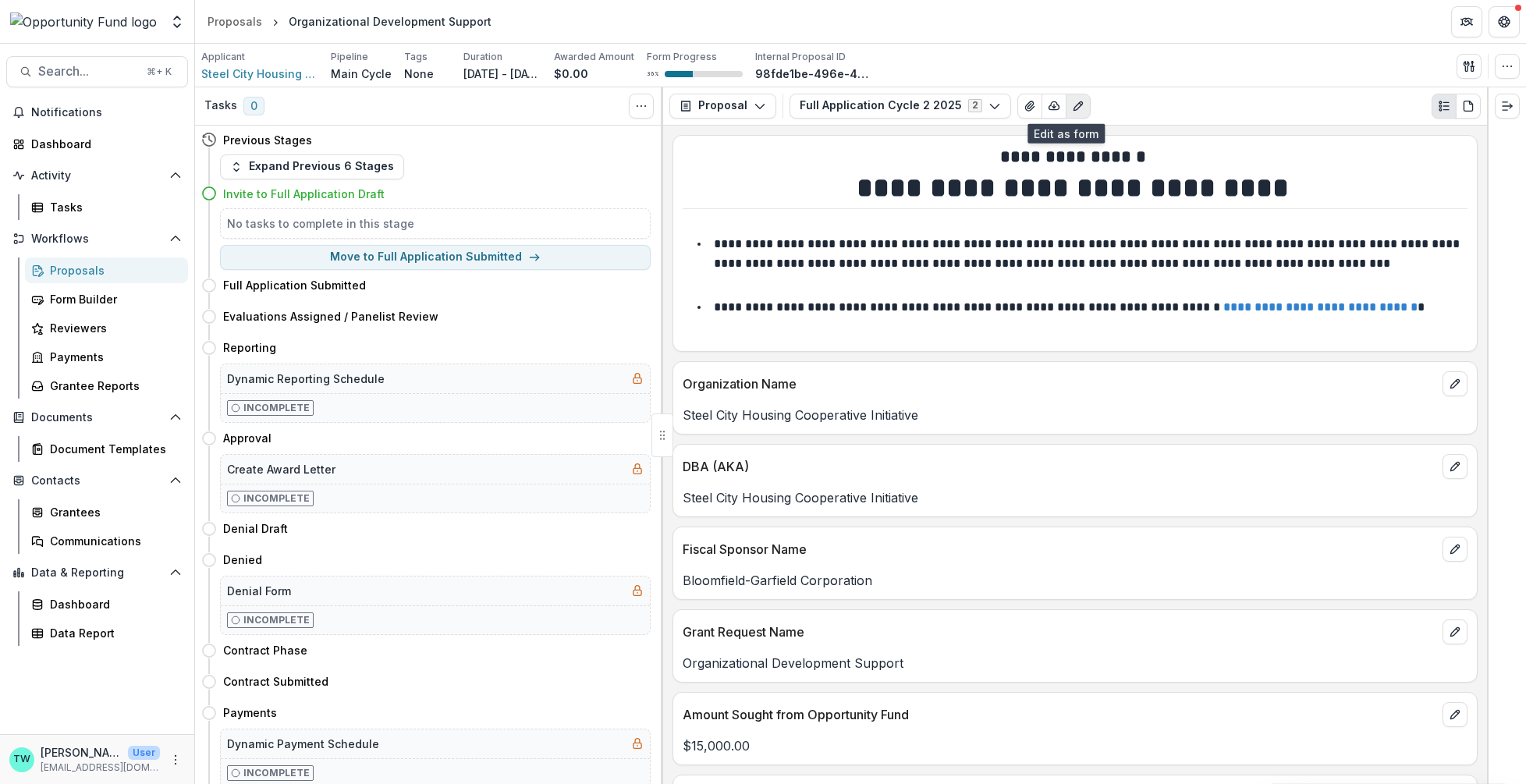
click at [1072, 107] on icon "Edit as form" at bounding box center [1078, 105] width 13 height 13
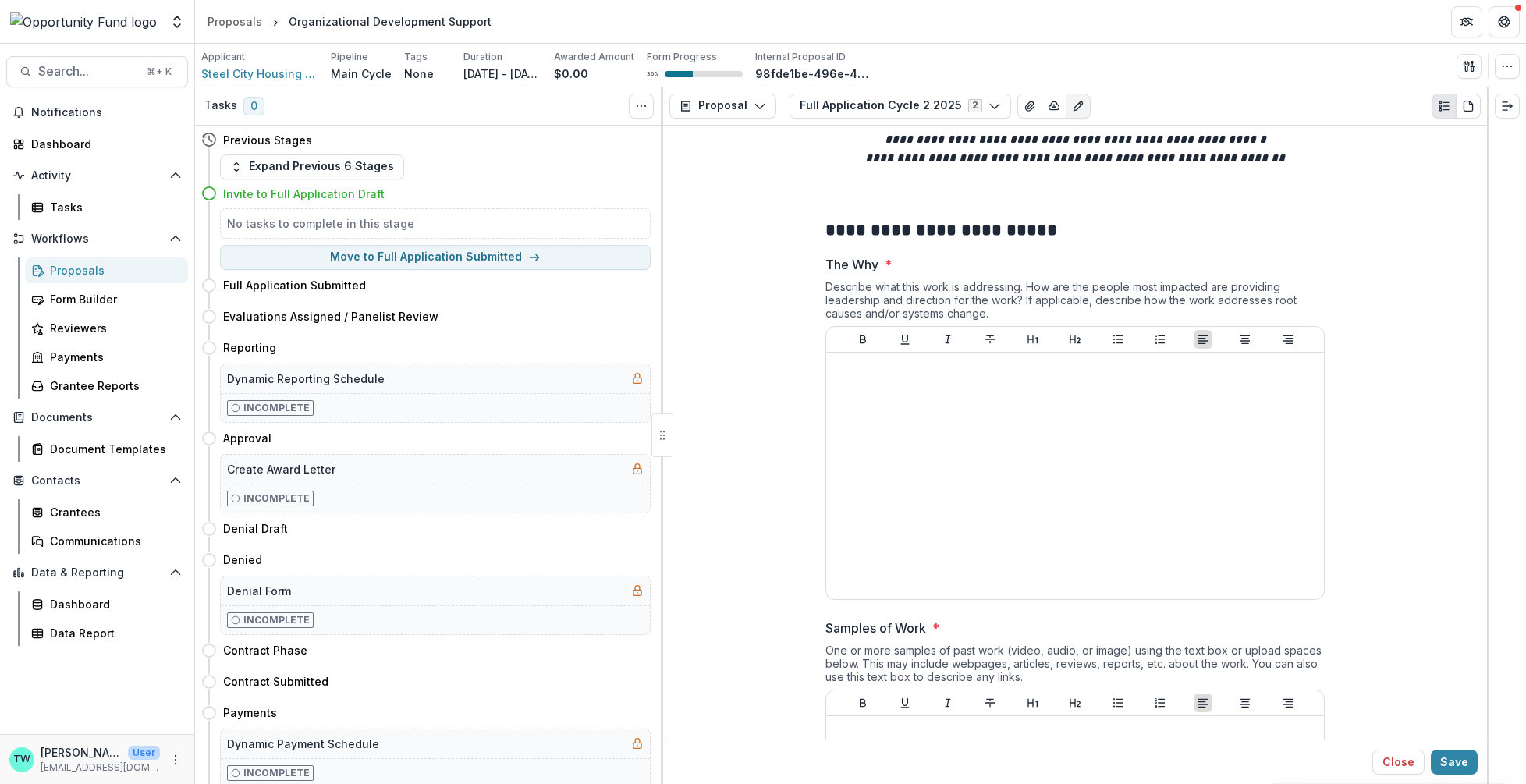
scroll to position [4035, 0]
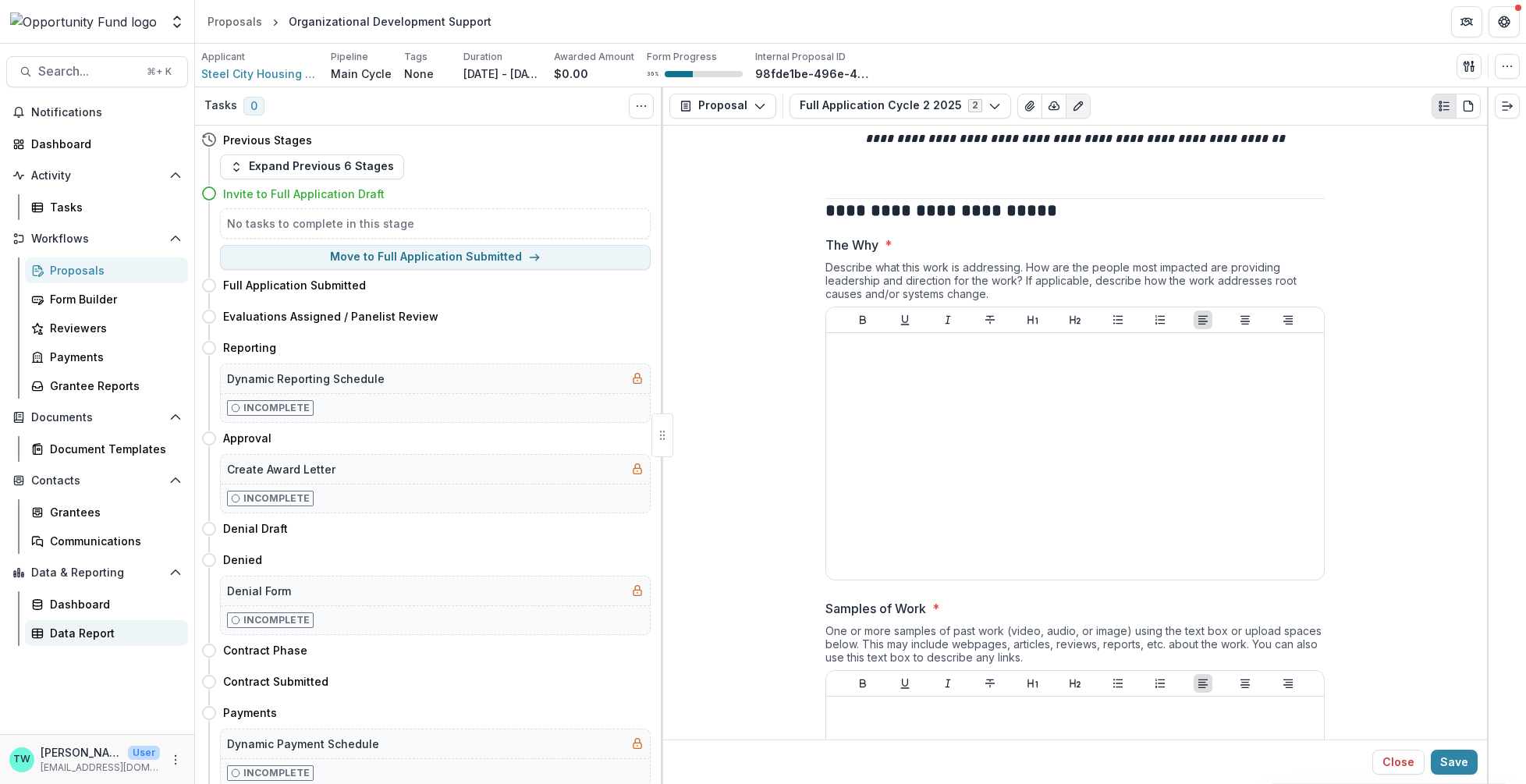
click at [81, 634] on div "Data Report" at bounding box center [113, 633] width 126 height 17
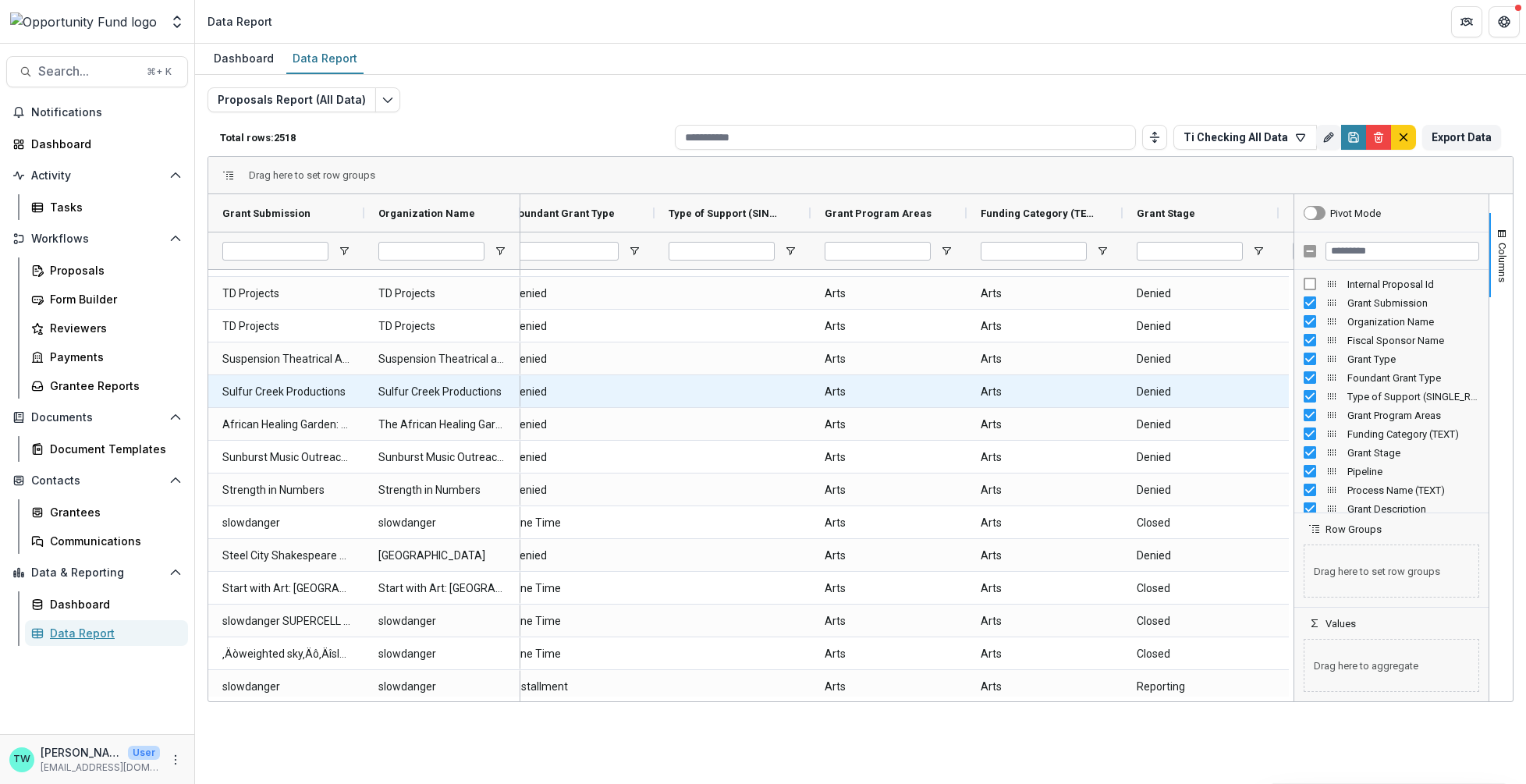
scroll to position [1423, 0]
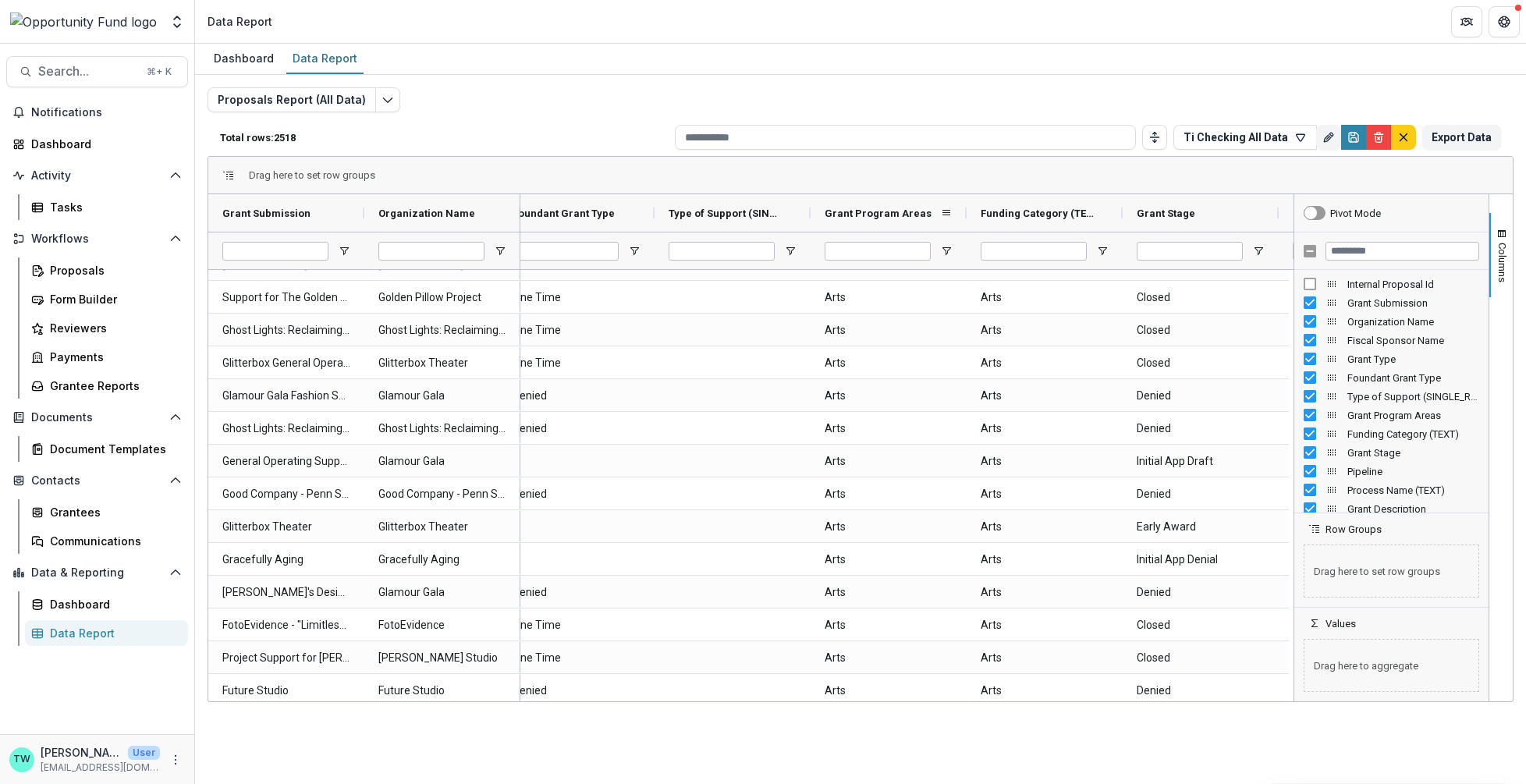
click at [901, 209] on span "Grant Program Areas" at bounding box center [878, 213] width 107 height 12
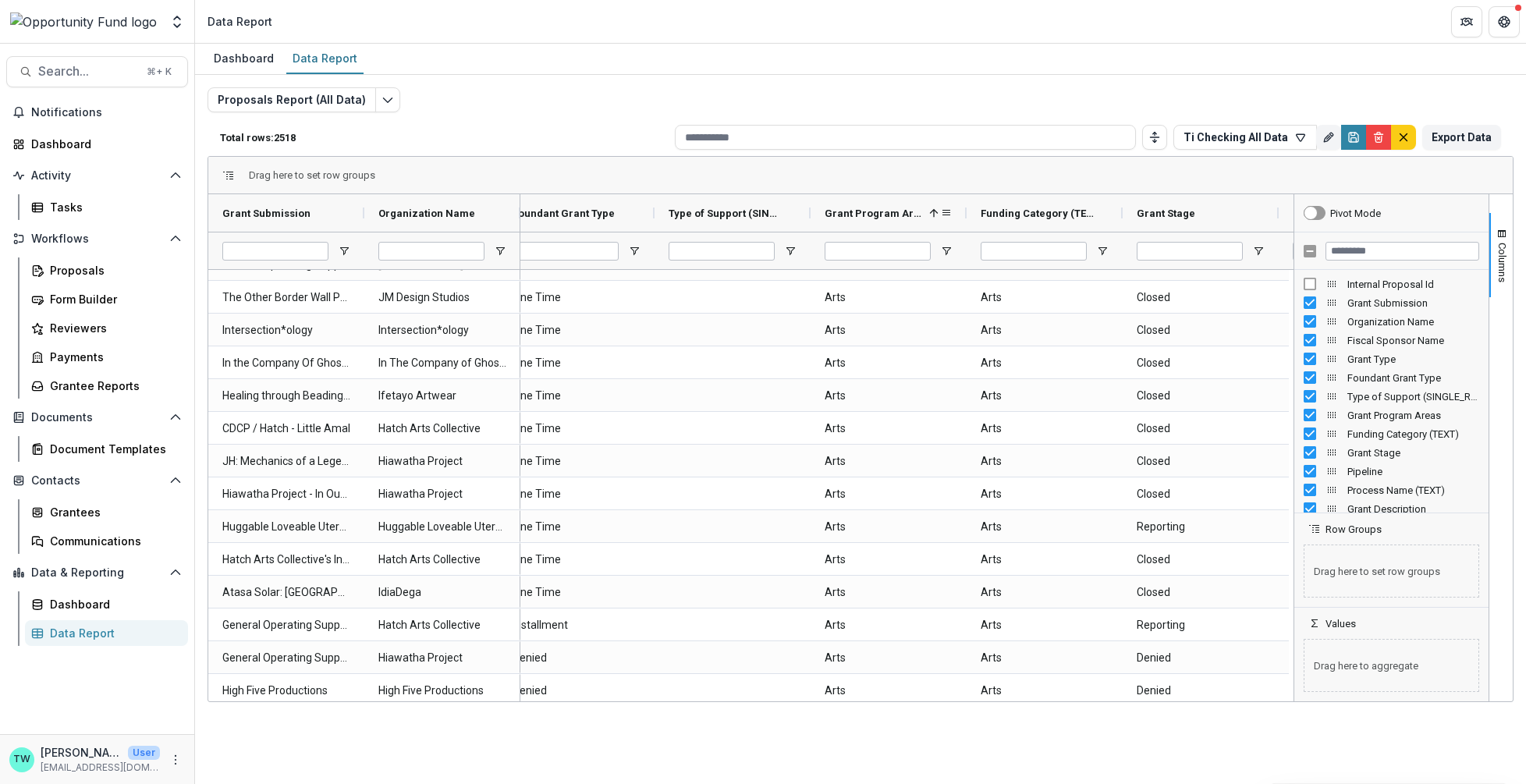
click at [901, 209] on span "Grant Program Areas" at bounding box center [873, 213] width 98 height 12
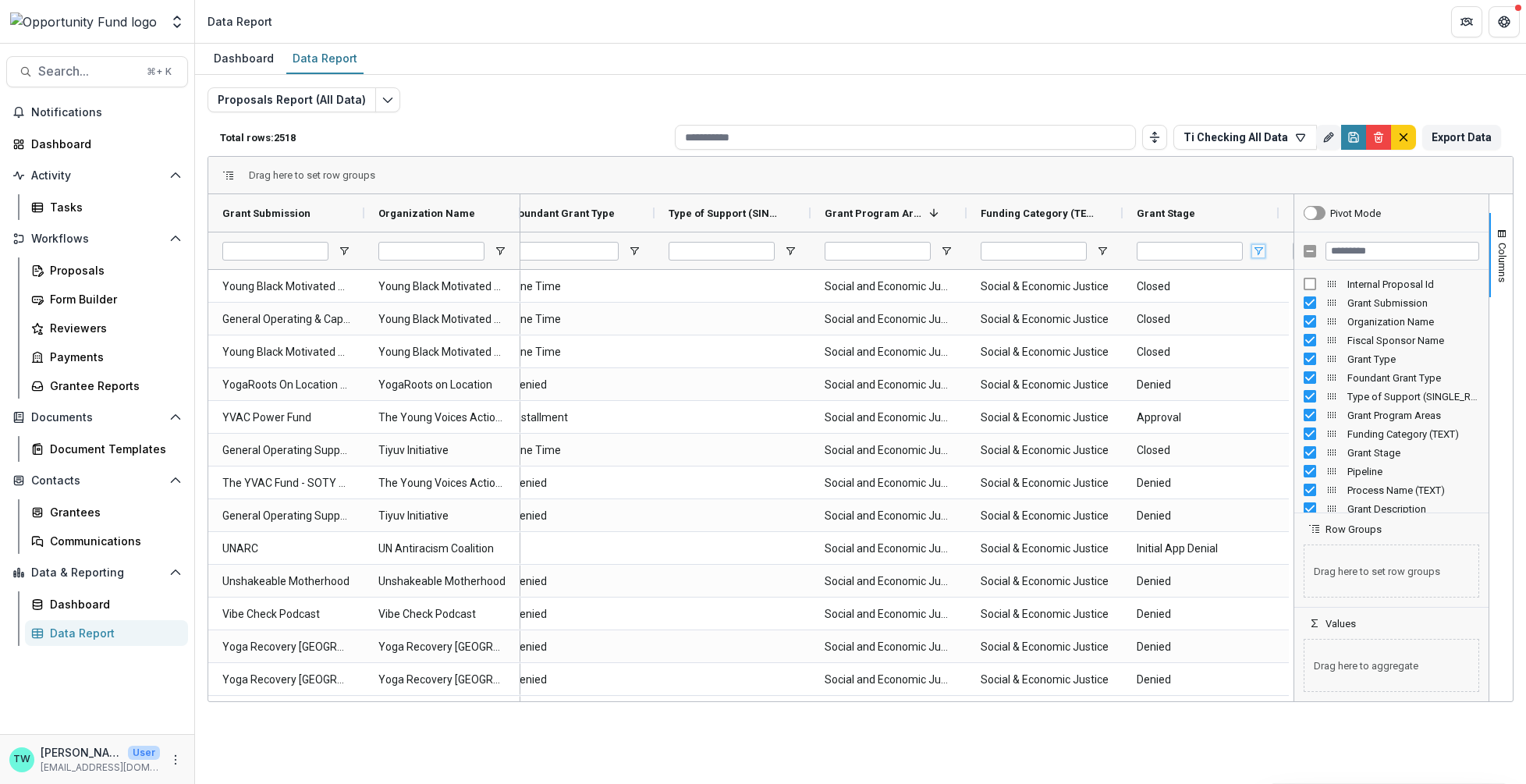
click at [1256, 249] on span "Open Filter Menu" at bounding box center [1258, 251] width 13 height 13
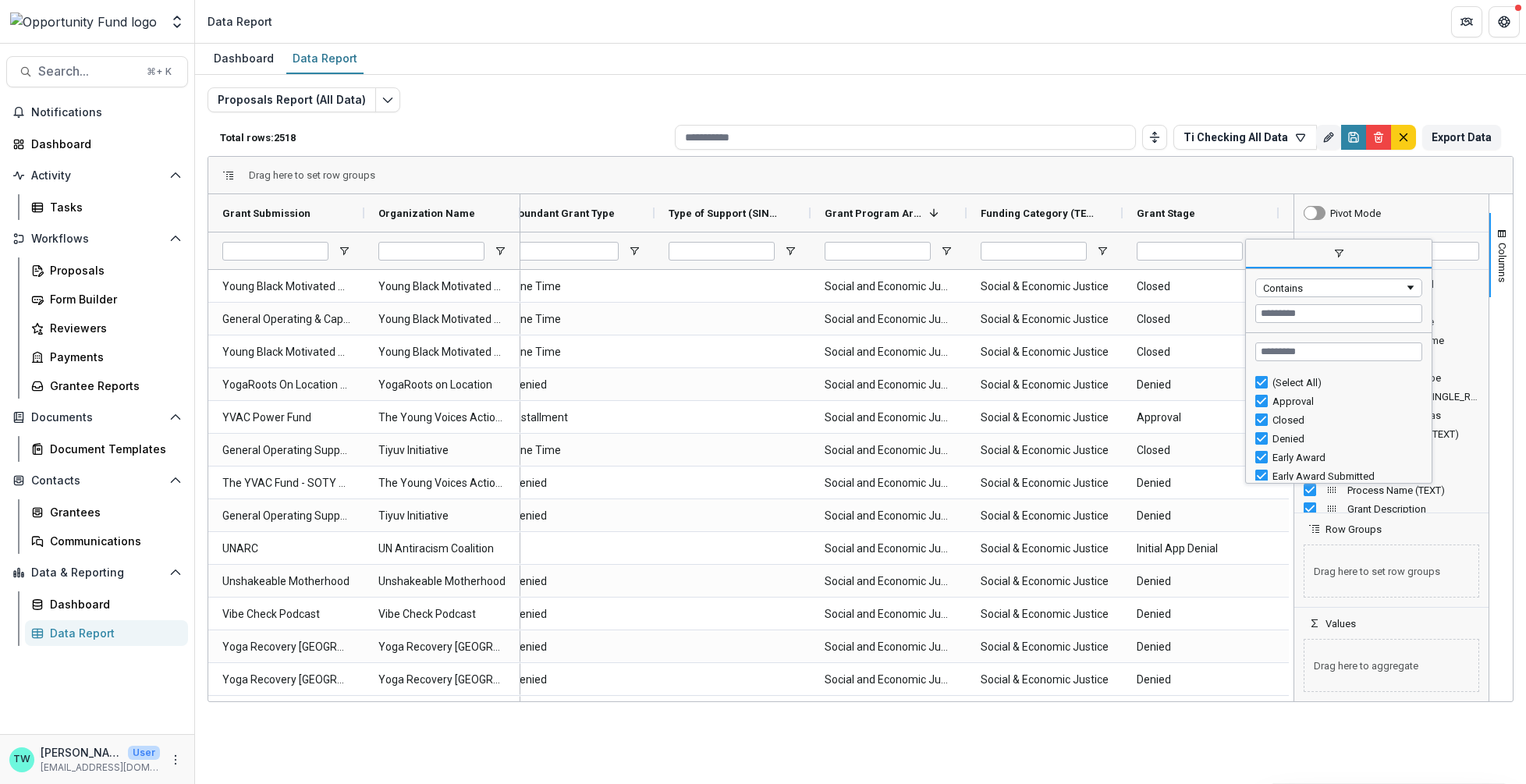
click at [1292, 382] on div "(Select All)" at bounding box center [1344, 382] width 145 height 12
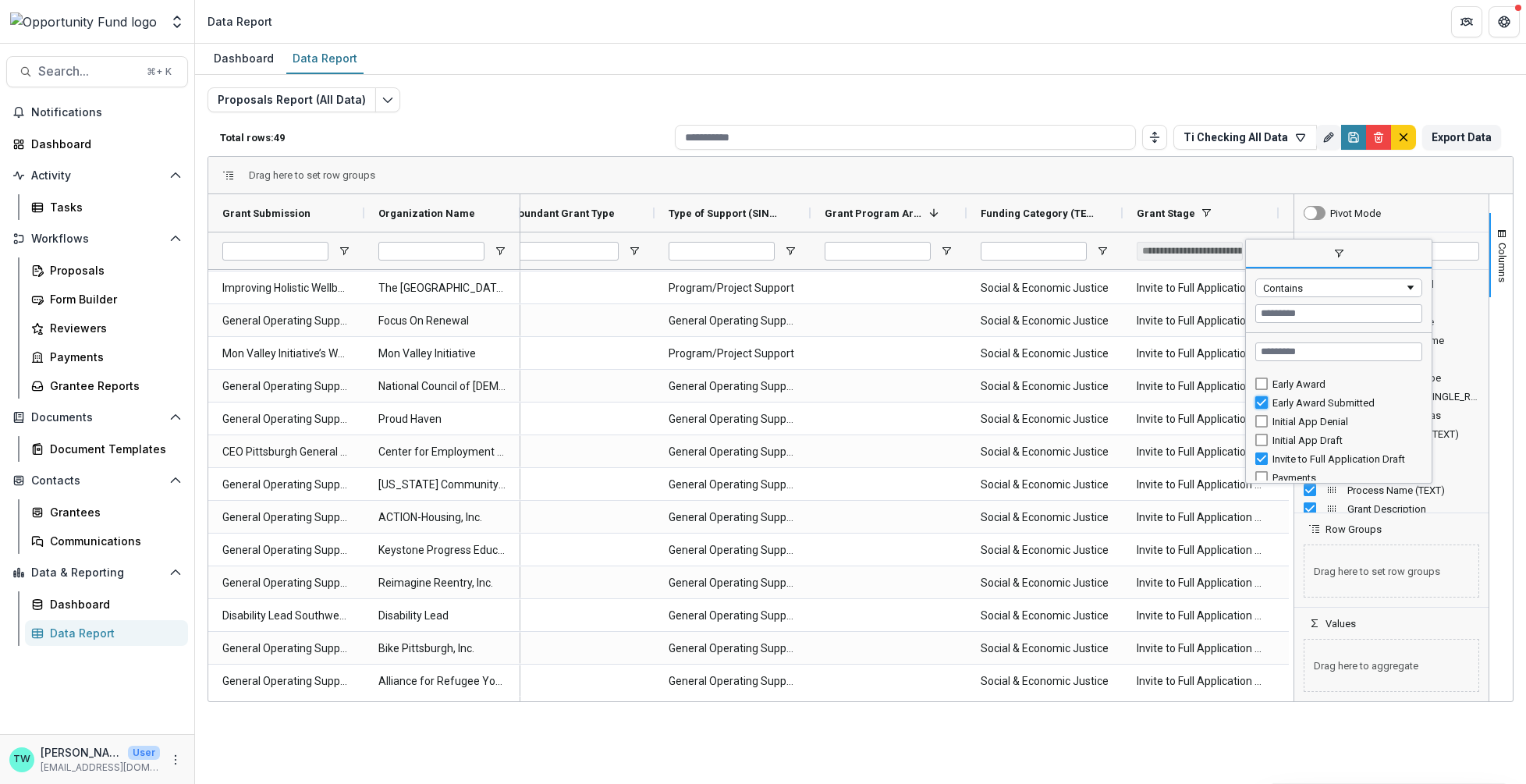
type input "**********"
click at [999, 75] on div "Proposals Report (All Data) Total rows: 47 Ti Checking All Data Personal Filter…" at bounding box center [861, 369] width 1331 height 590
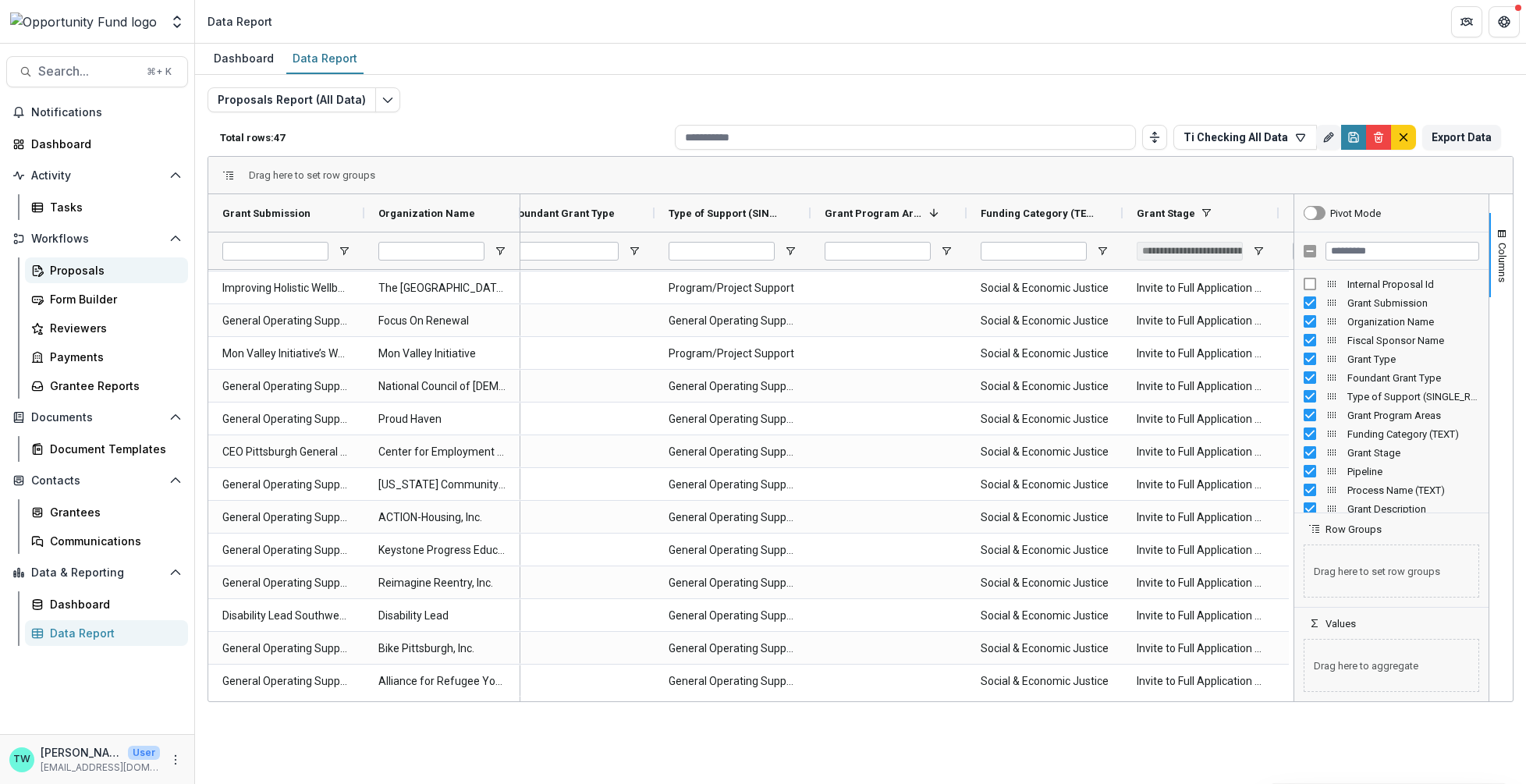
click at [90, 262] on div "Proposals" at bounding box center [113, 270] width 126 height 17
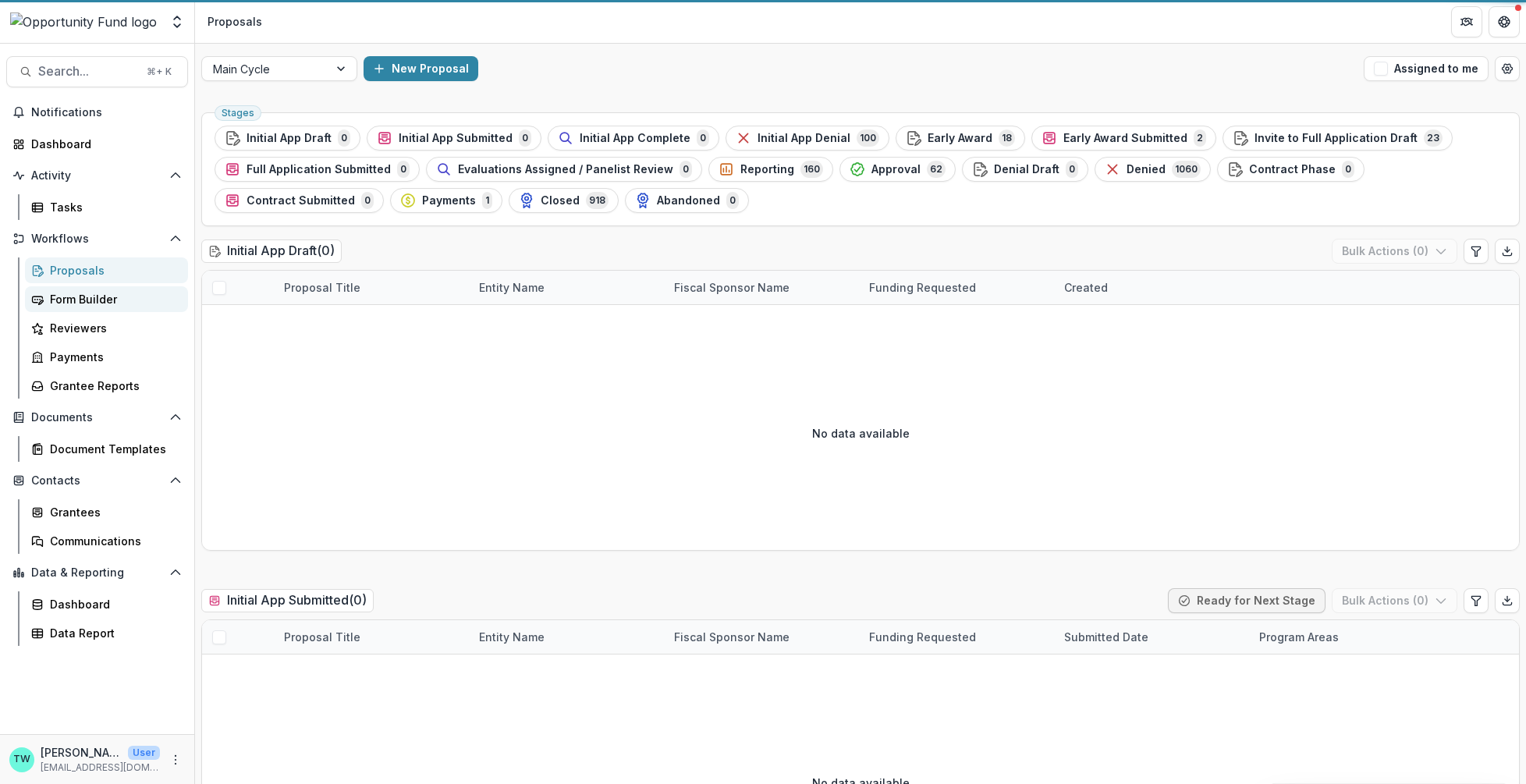
click at [75, 303] on div "Form Builder" at bounding box center [113, 300] width 126 height 17
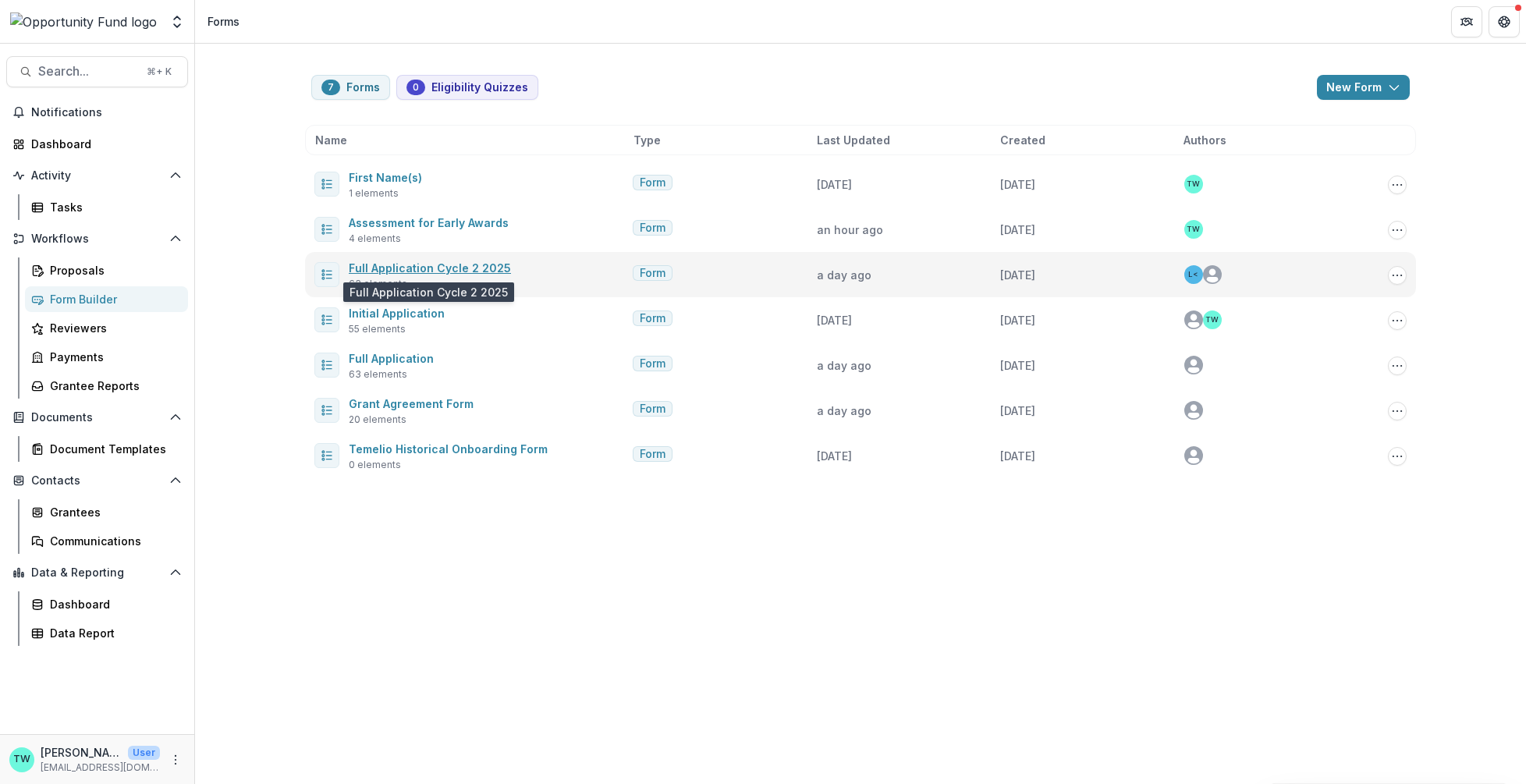
click at [416, 267] on link "Full Application Cycle 2 2025" at bounding box center [430, 268] width 162 height 13
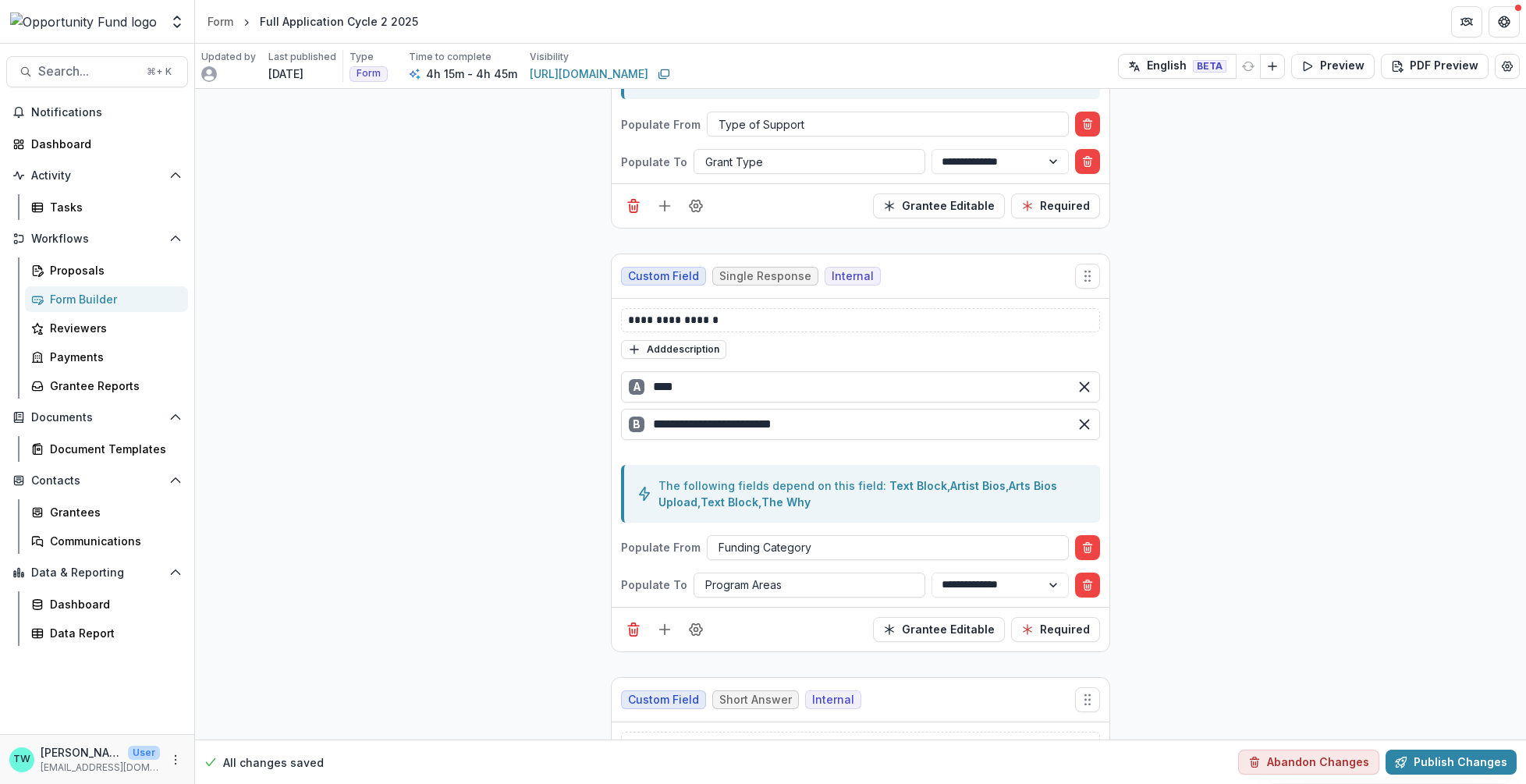
click at [100, 294] on div "Form Builder" at bounding box center [113, 300] width 126 height 17
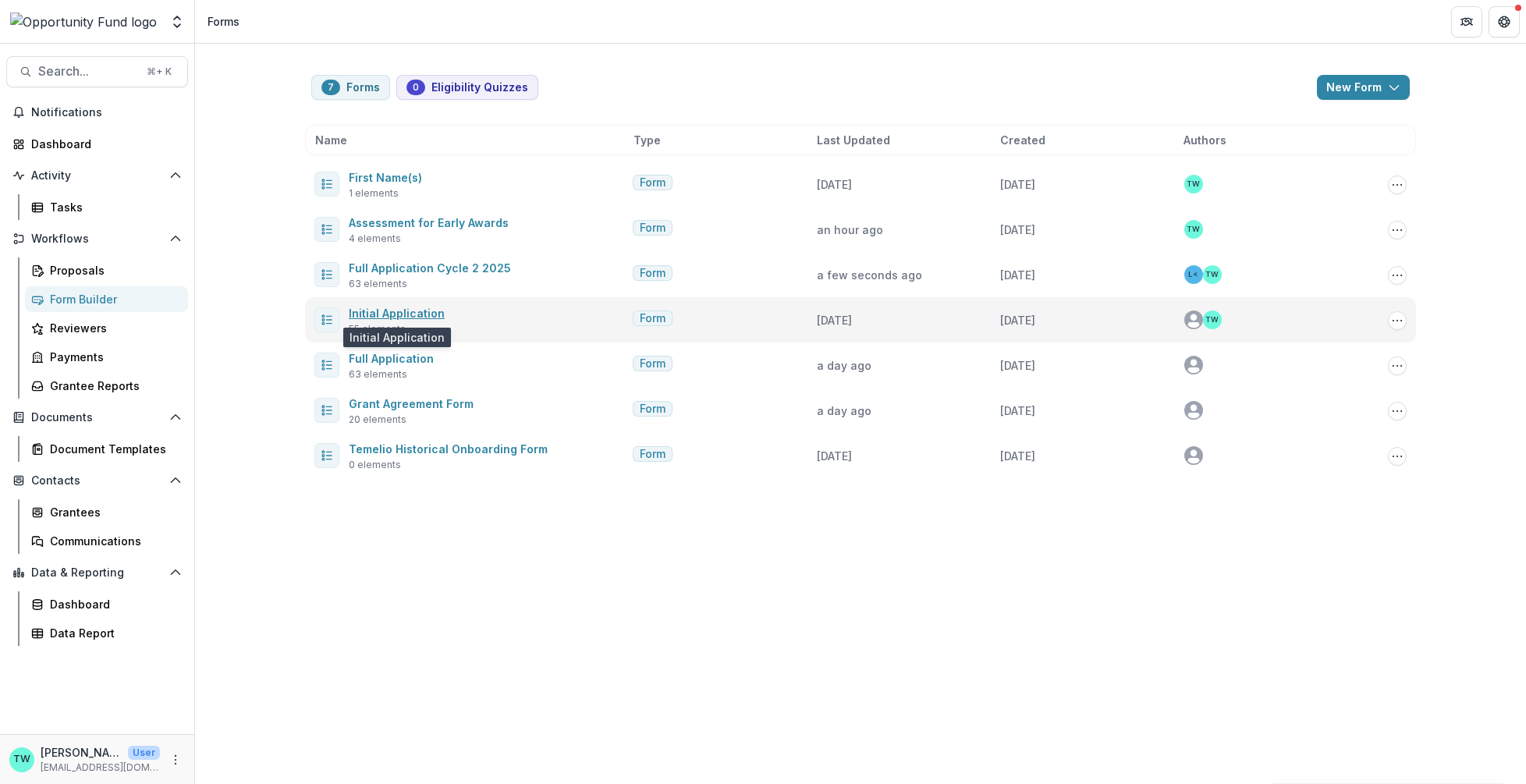
click at [395, 310] on link "Initial Application" at bounding box center [397, 313] width 96 height 13
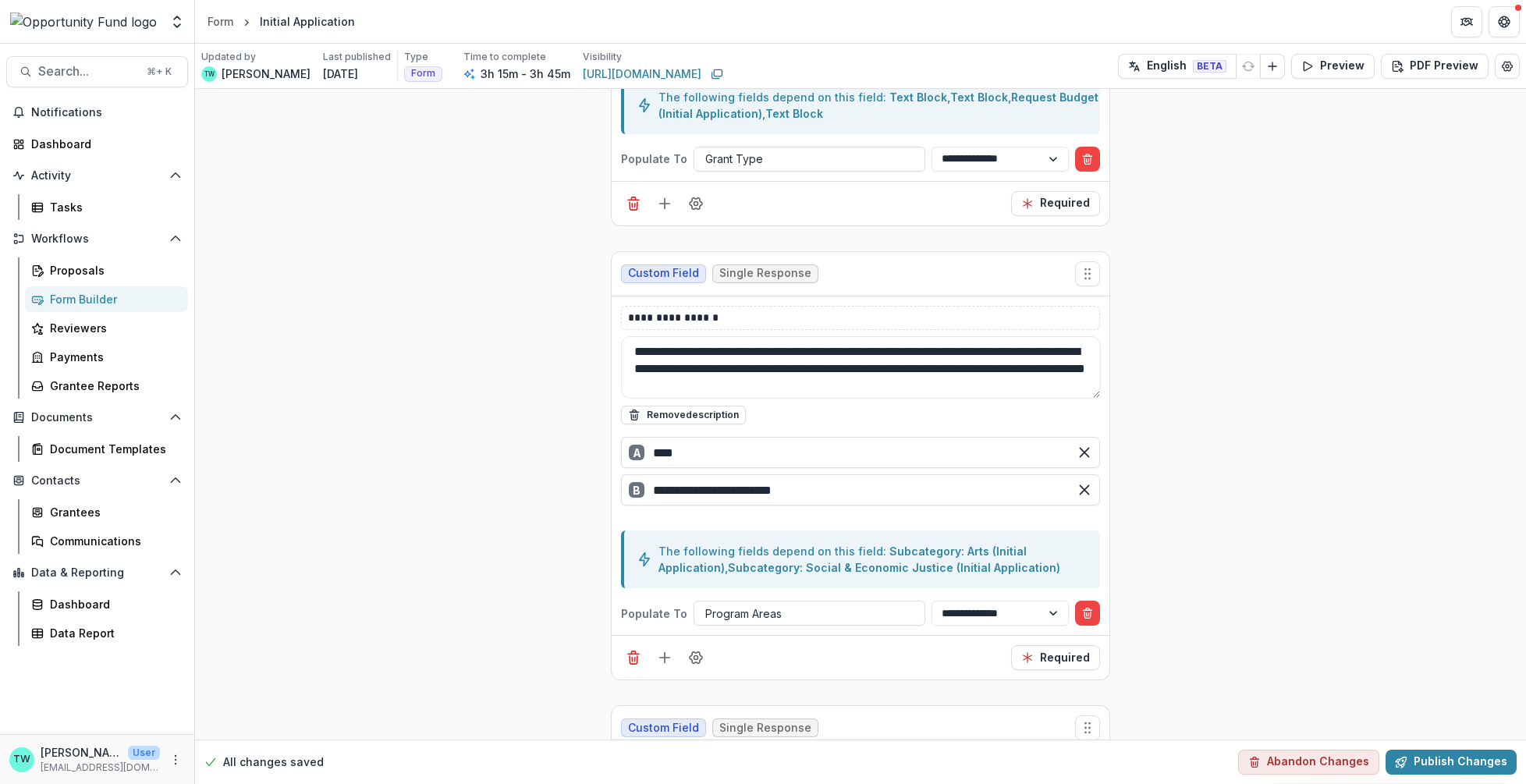
scroll to position [5349, 0]
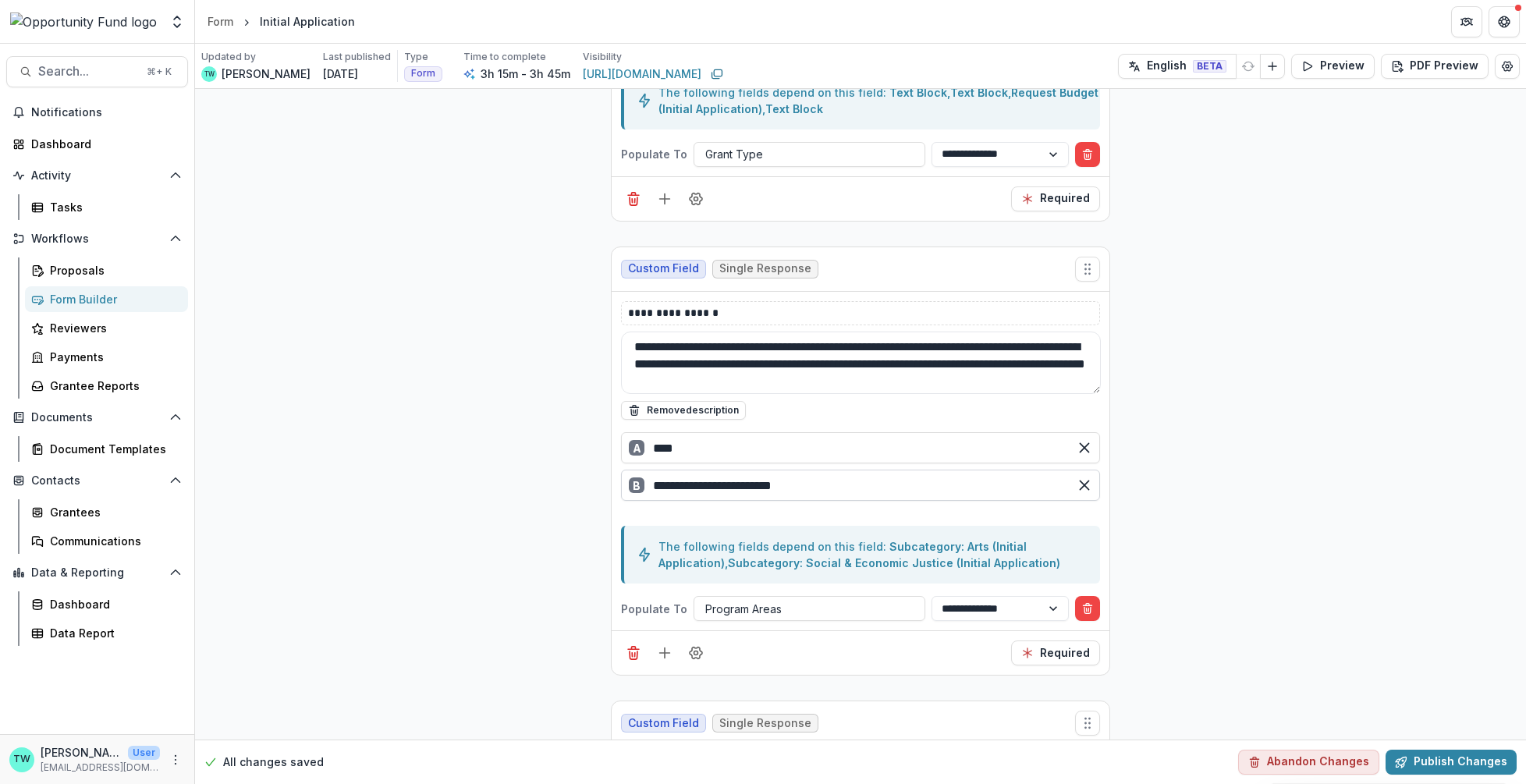
click at [820, 469] on input "**********" at bounding box center [861, 484] width 479 height 31
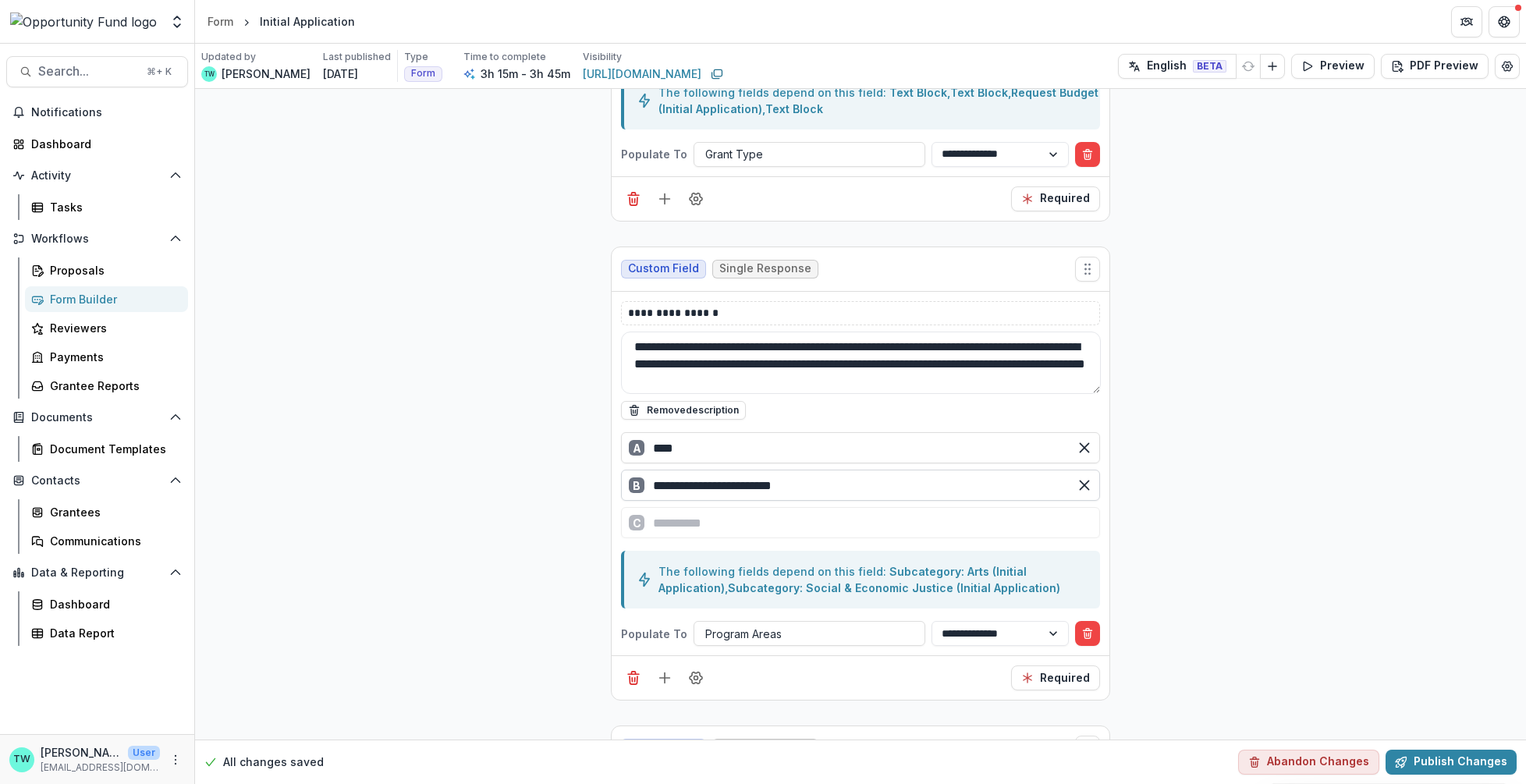
click at [696, 469] on input "**********" at bounding box center [861, 484] width 479 height 31
type input "**********"
click at [1419, 766] on button "Publish Changes" at bounding box center [1451, 762] width 131 height 25
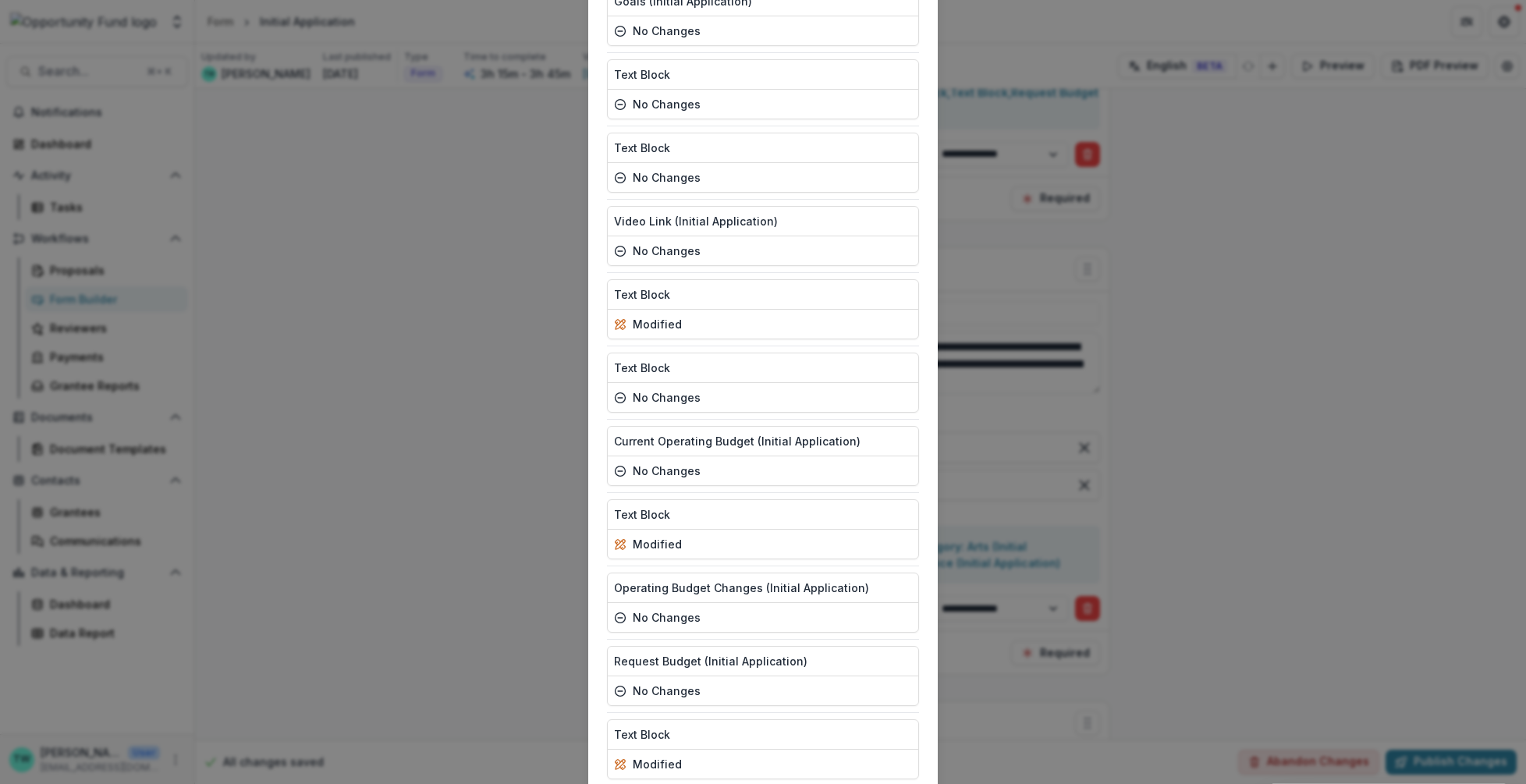
scroll to position [3494, 0]
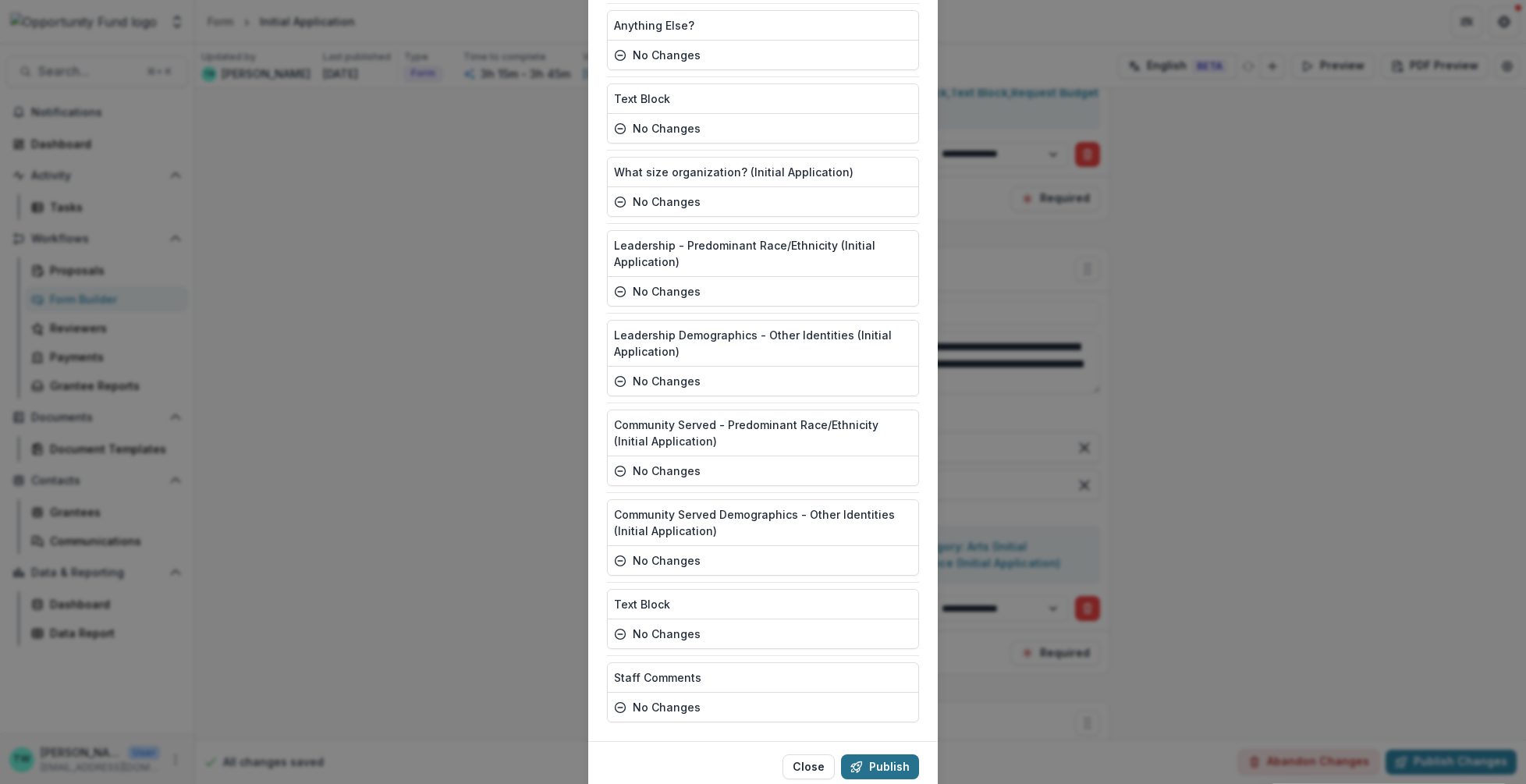
click at [881, 754] on button "Publish" at bounding box center [880, 766] width 78 height 25
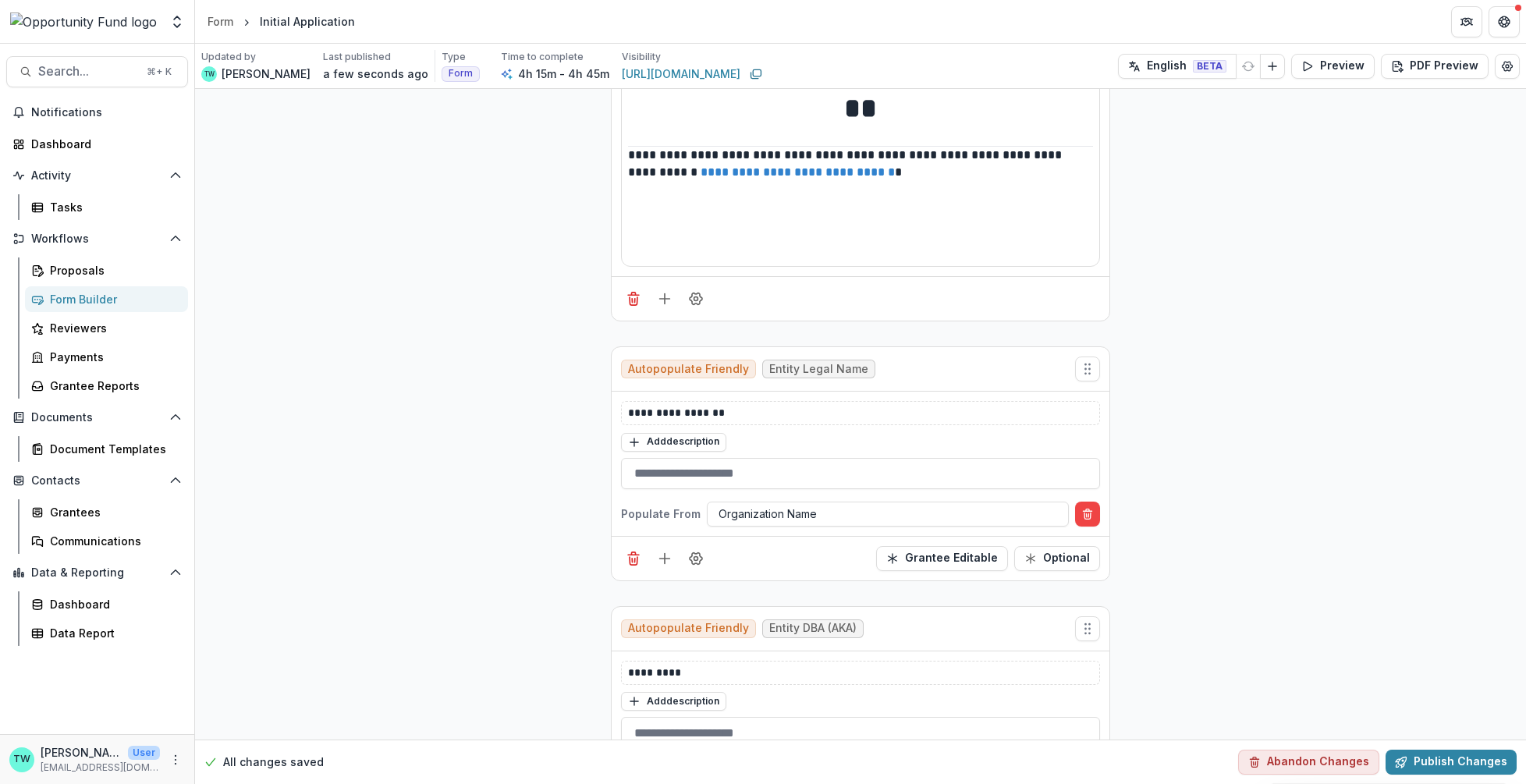
scroll to position [0, 0]
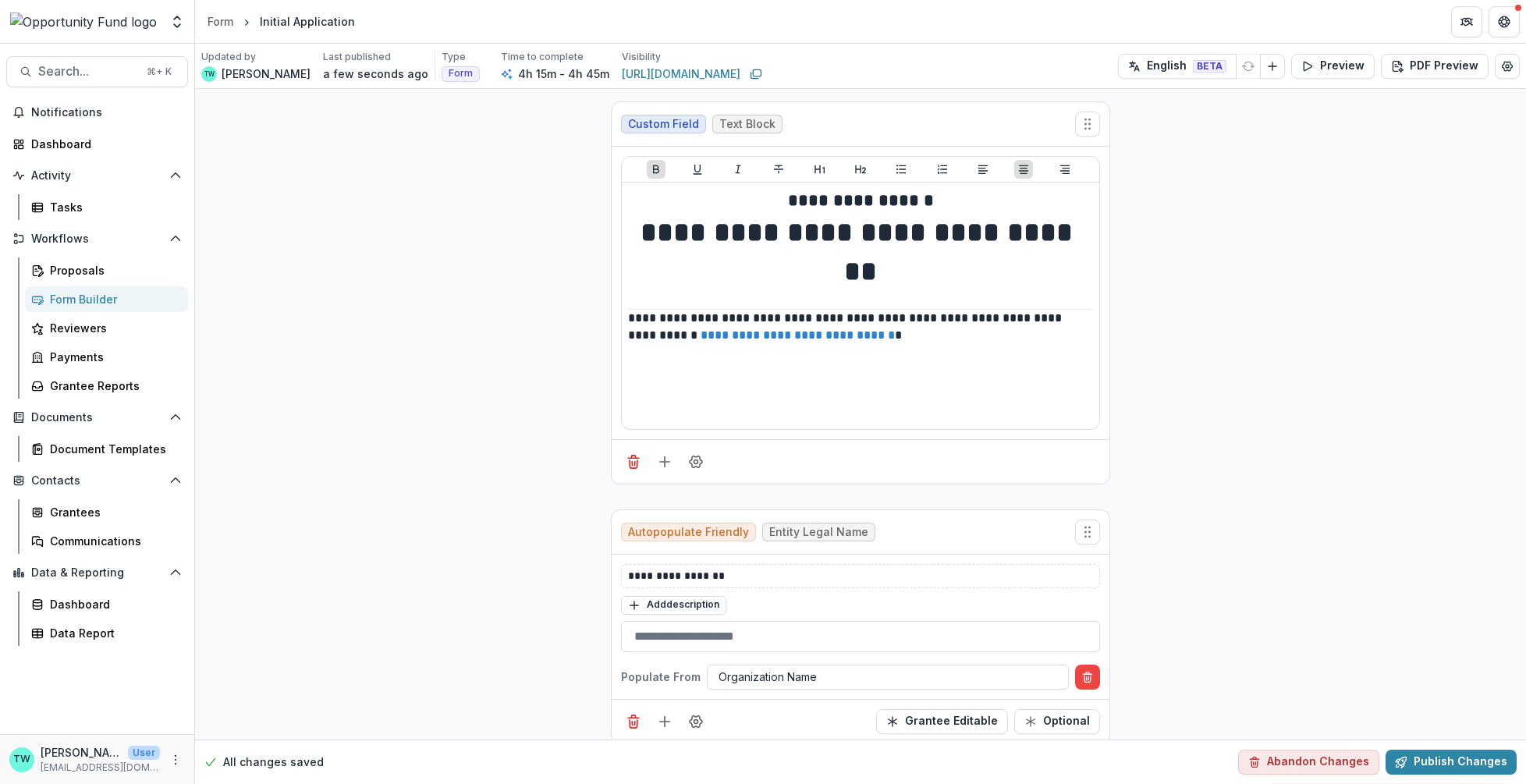
click at [79, 299] on div "Form Builder" at bounding box center [113, 300] width 126 height 17
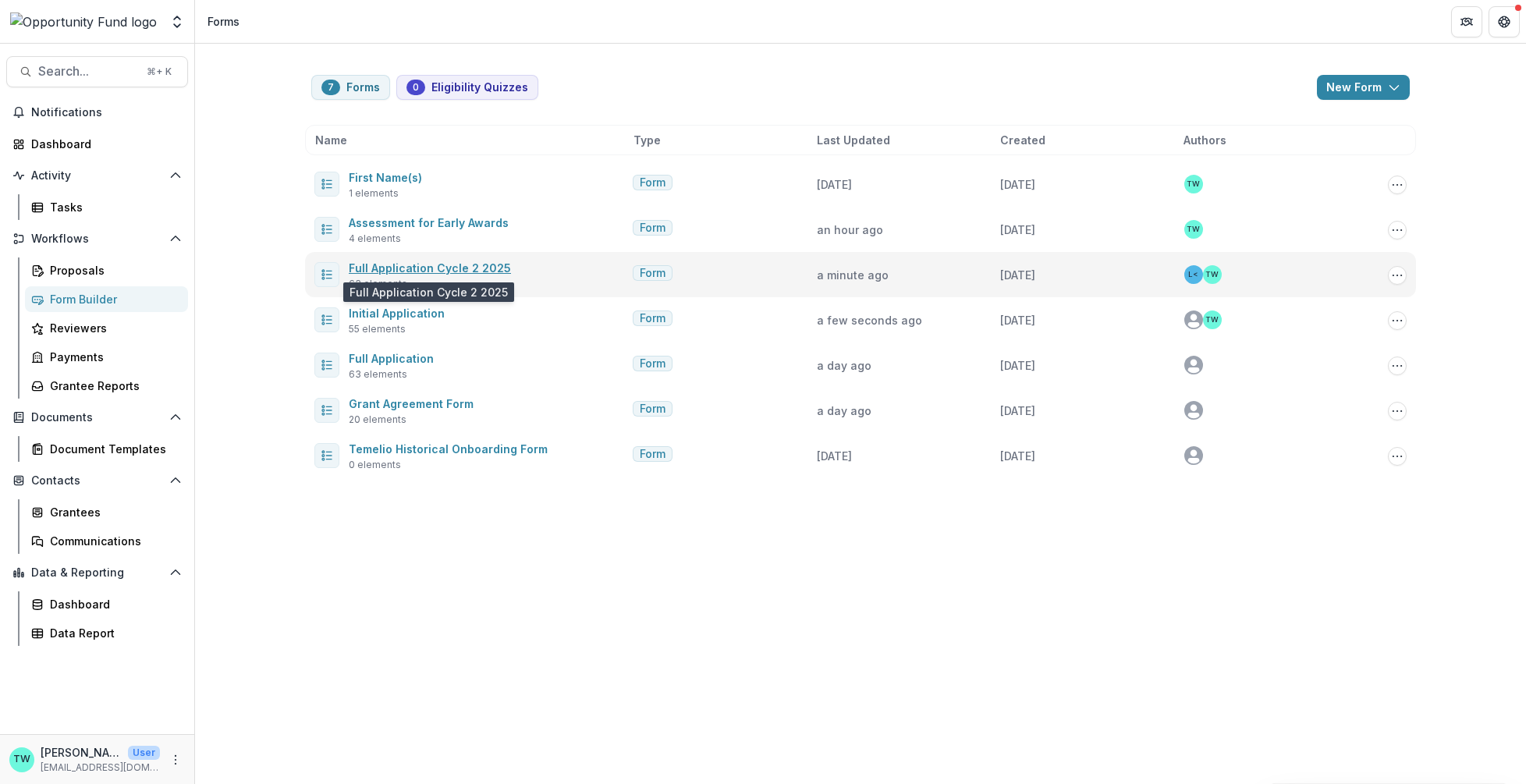
click at [376, 266] on link "Full Application Cycle 2 2025" at bounding box center [430, 268] width 162 height 13
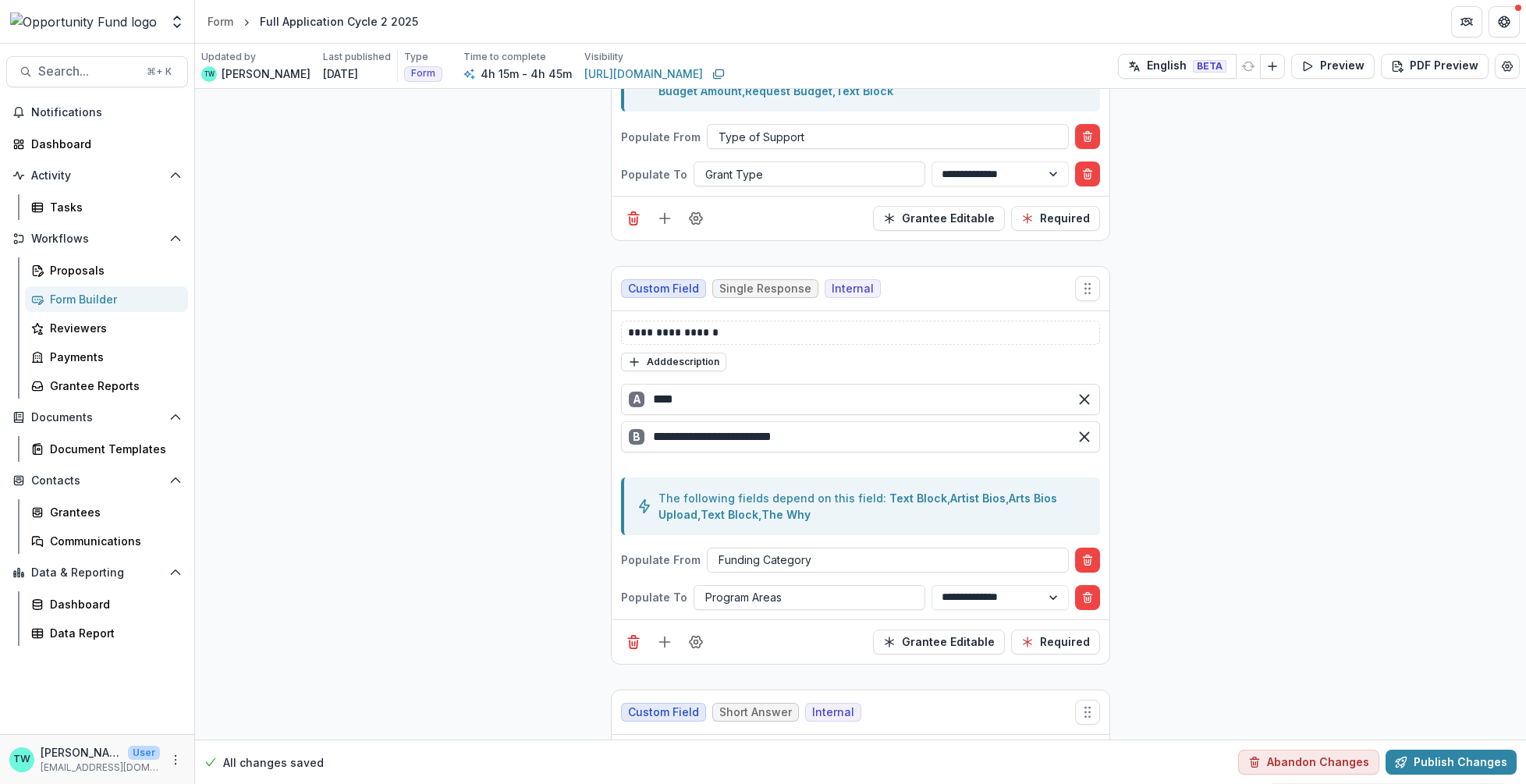
scroll to position [3025, 0]
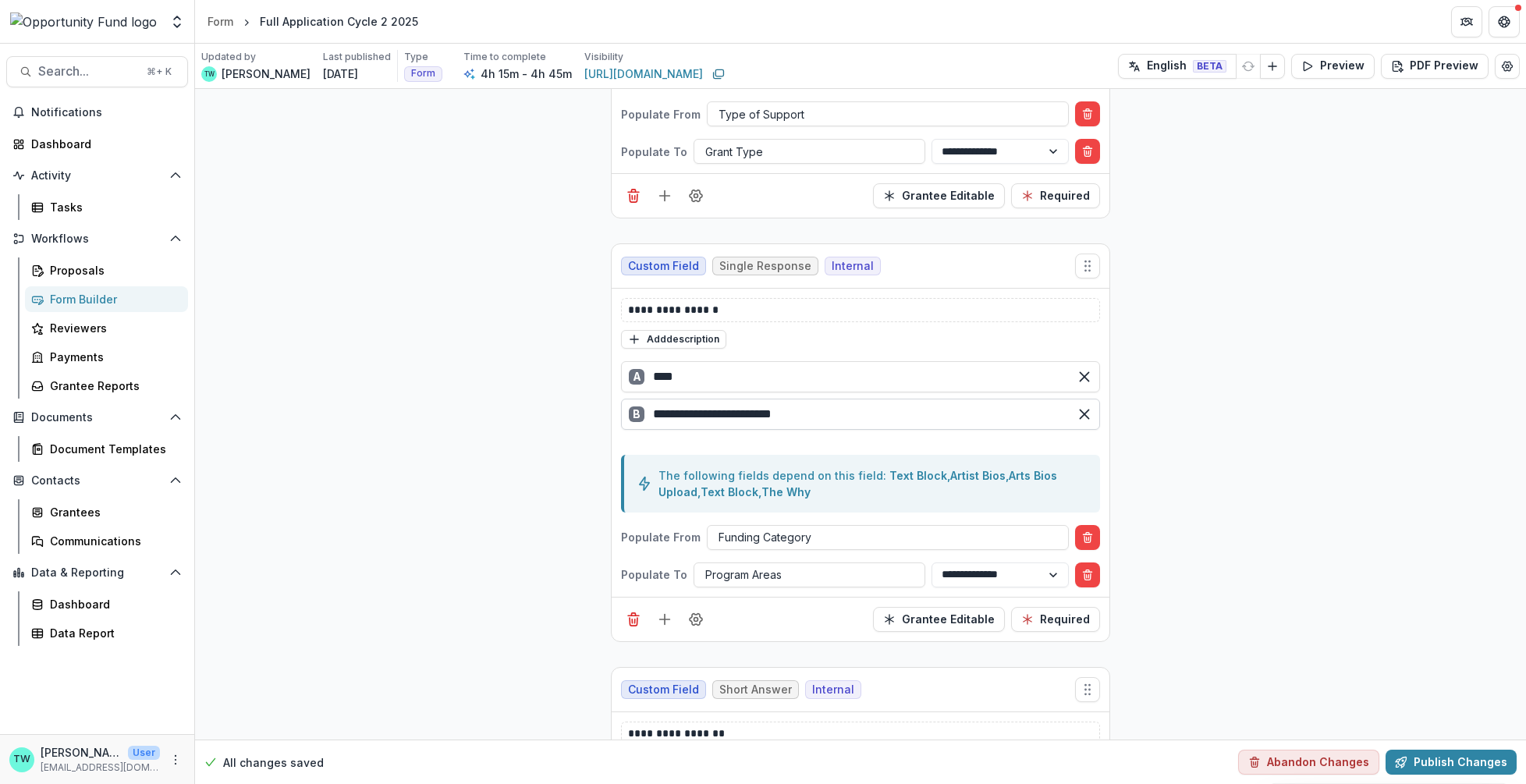
click at [786, 398] on input "**********" at bounding box center [861, 413] width 479 height 31
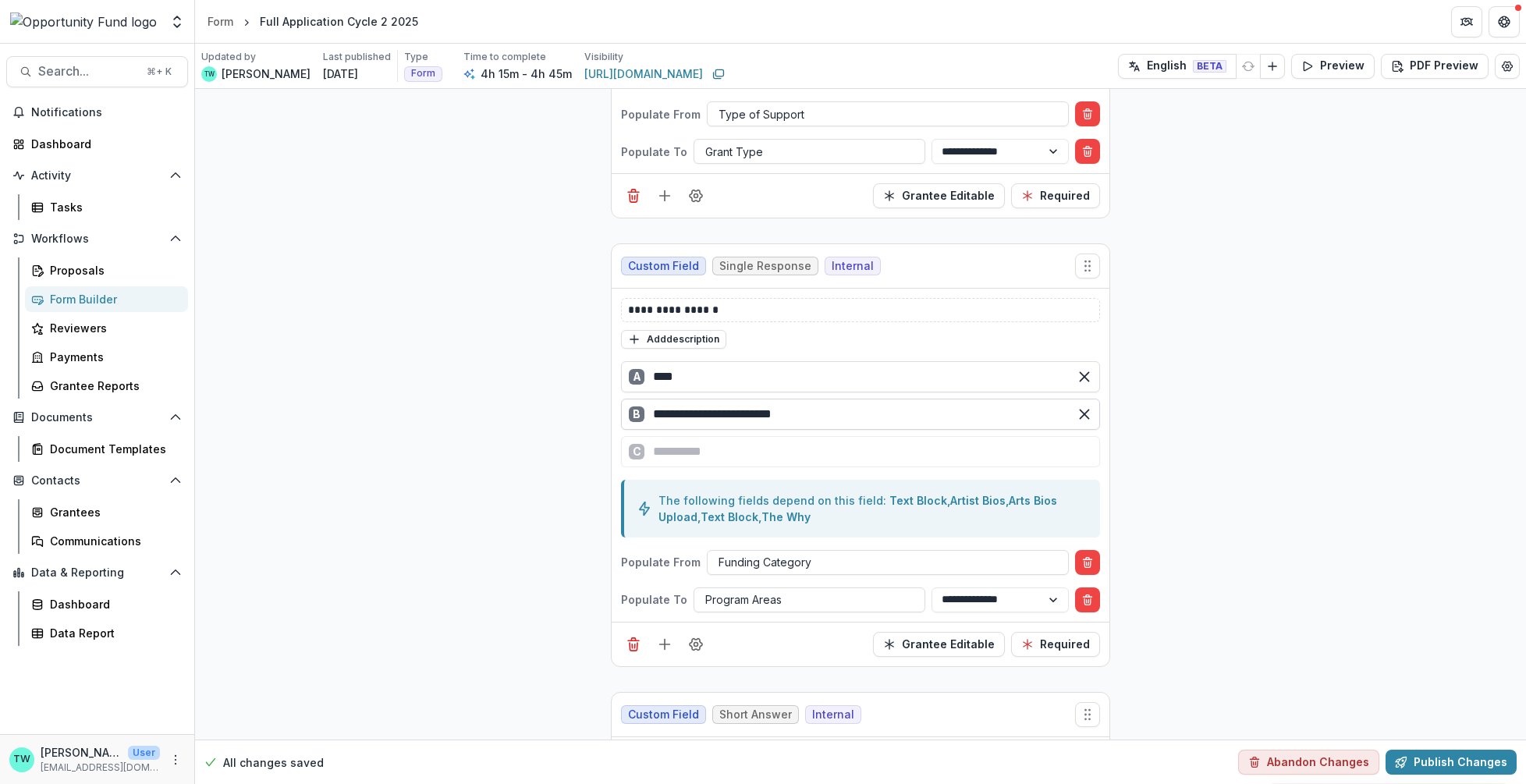
click at [696, 398] on input "**********" at bounding box center [861, 413] width 479 height 31
type input "**********"
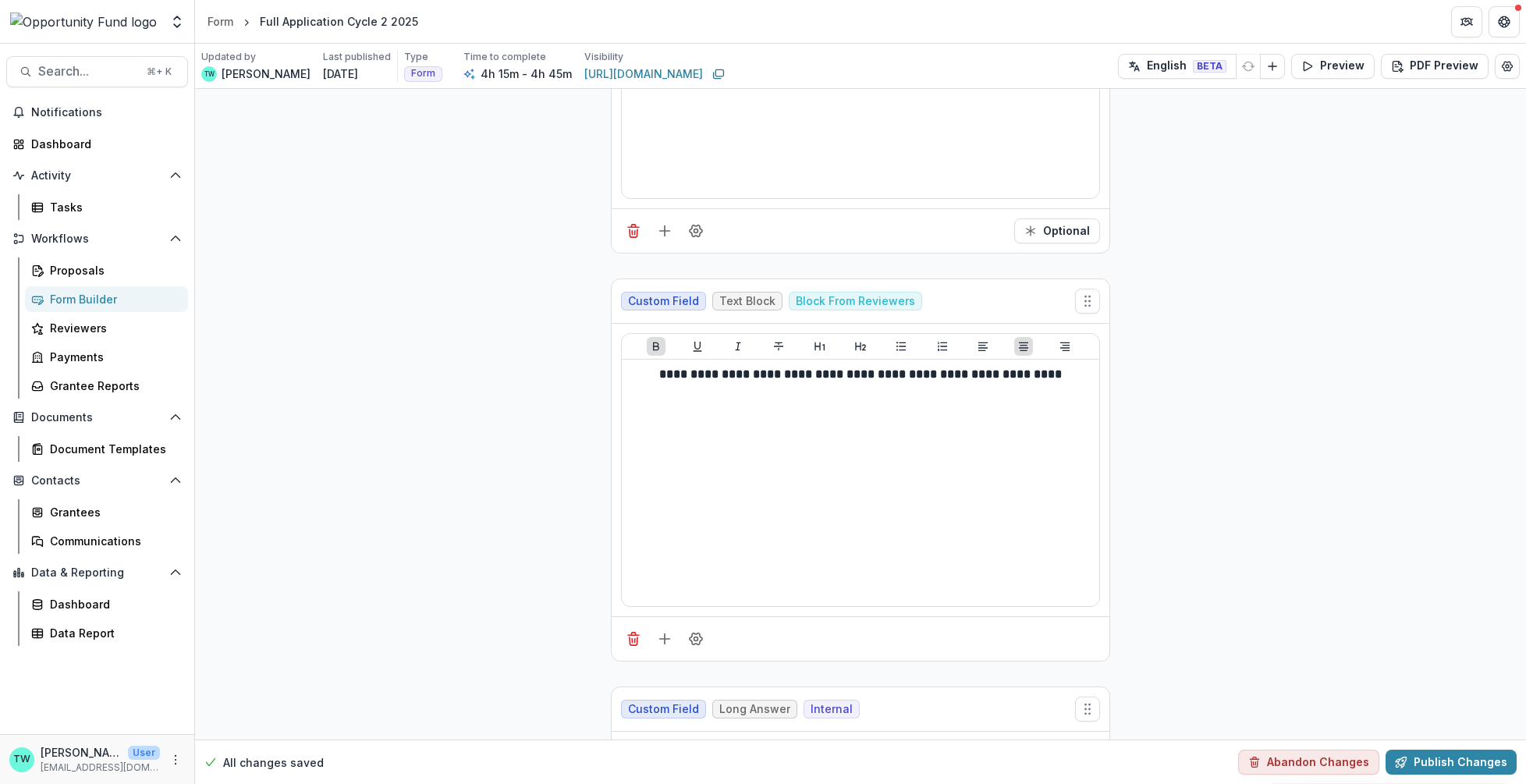
scroll to position [27066, 0]
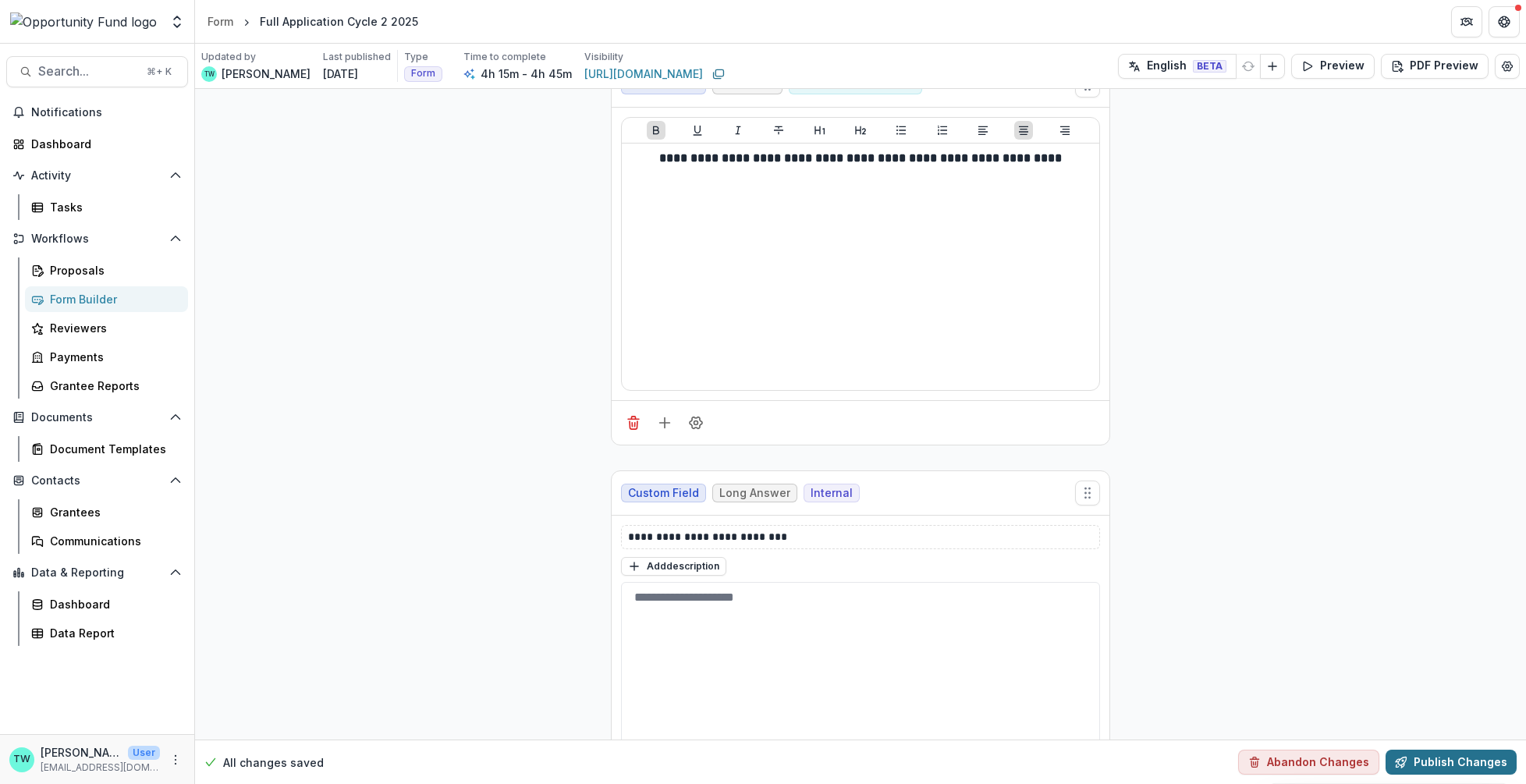
click at [1422, 761] on button "Publish Changes" at bounding box center [1451, 762] width 131 height 25
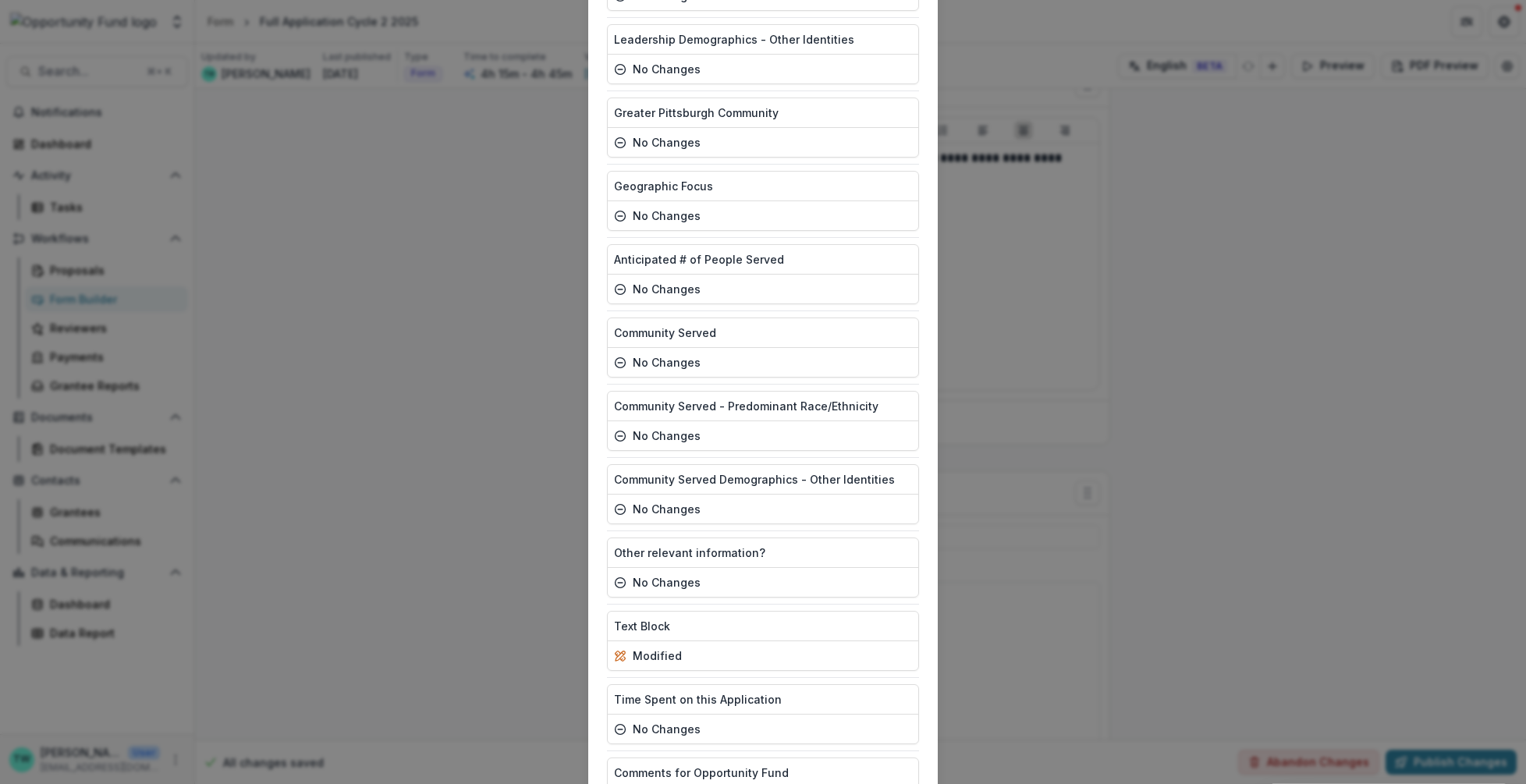
scroll to position [3990, 0]
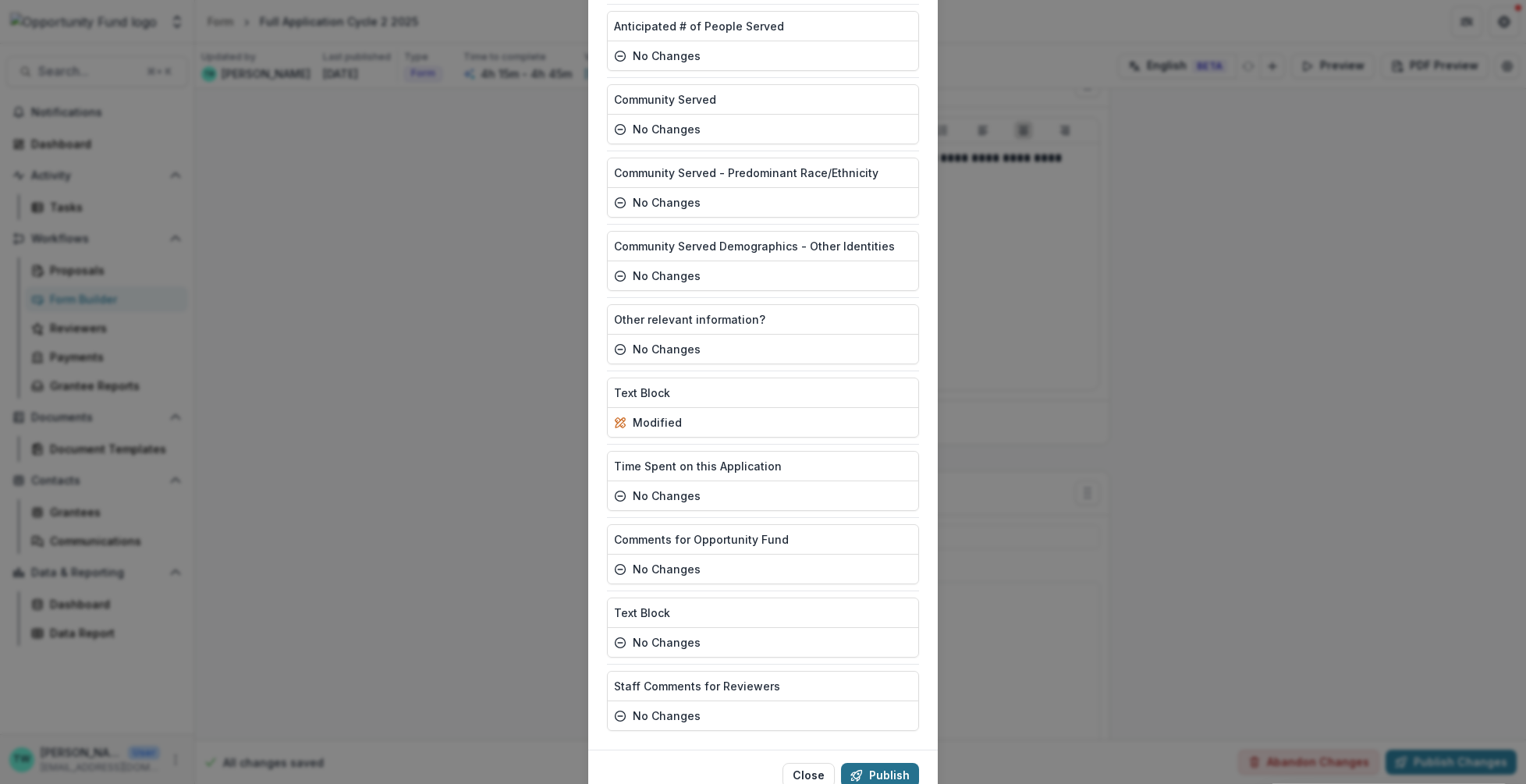
click at [874, 763] on button "Publish" at bounding box center [880, 776] width 78 height 25
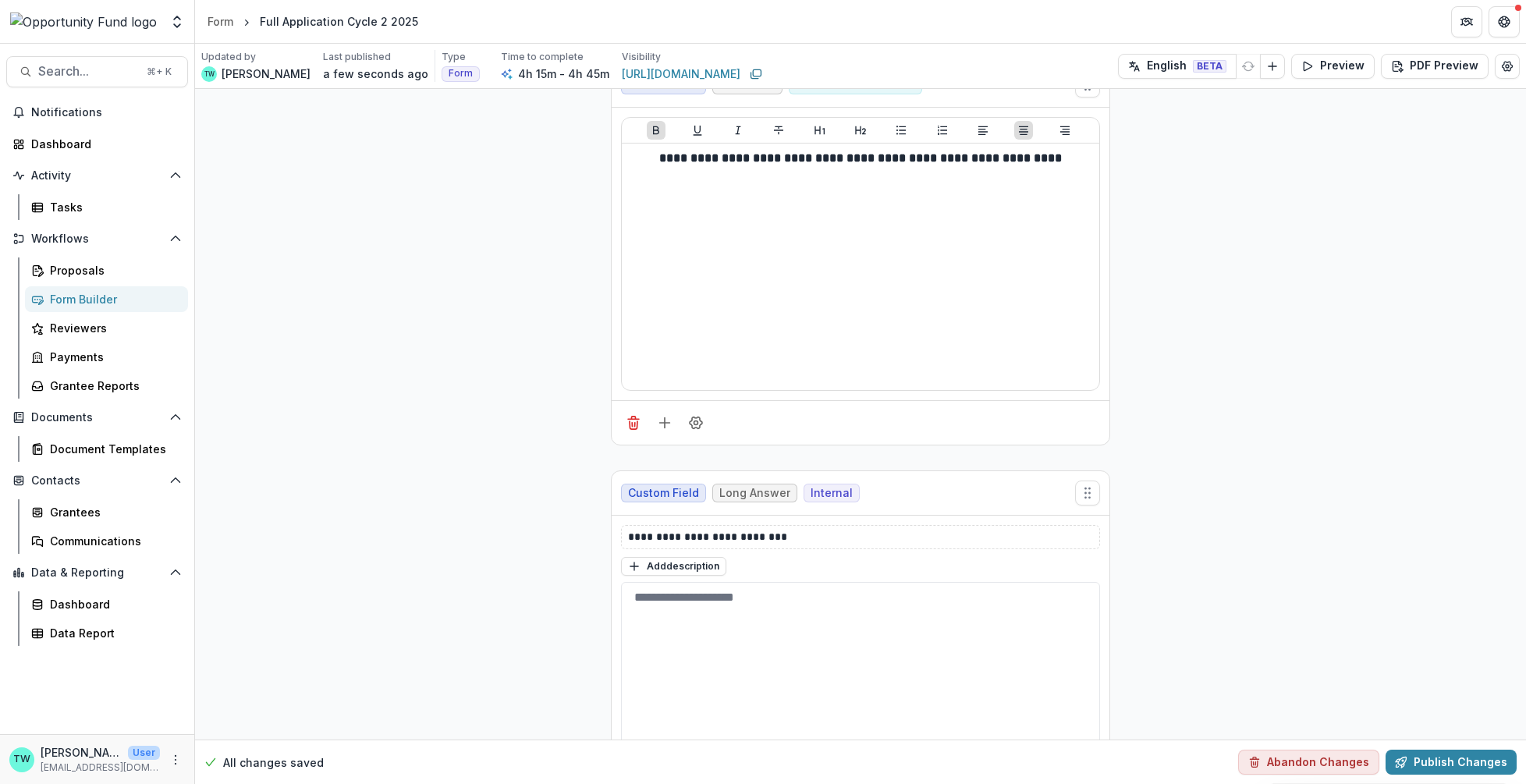
click at [80, 302] on div "Form Builder" at bounding box center [113, 300] width 126 height 17
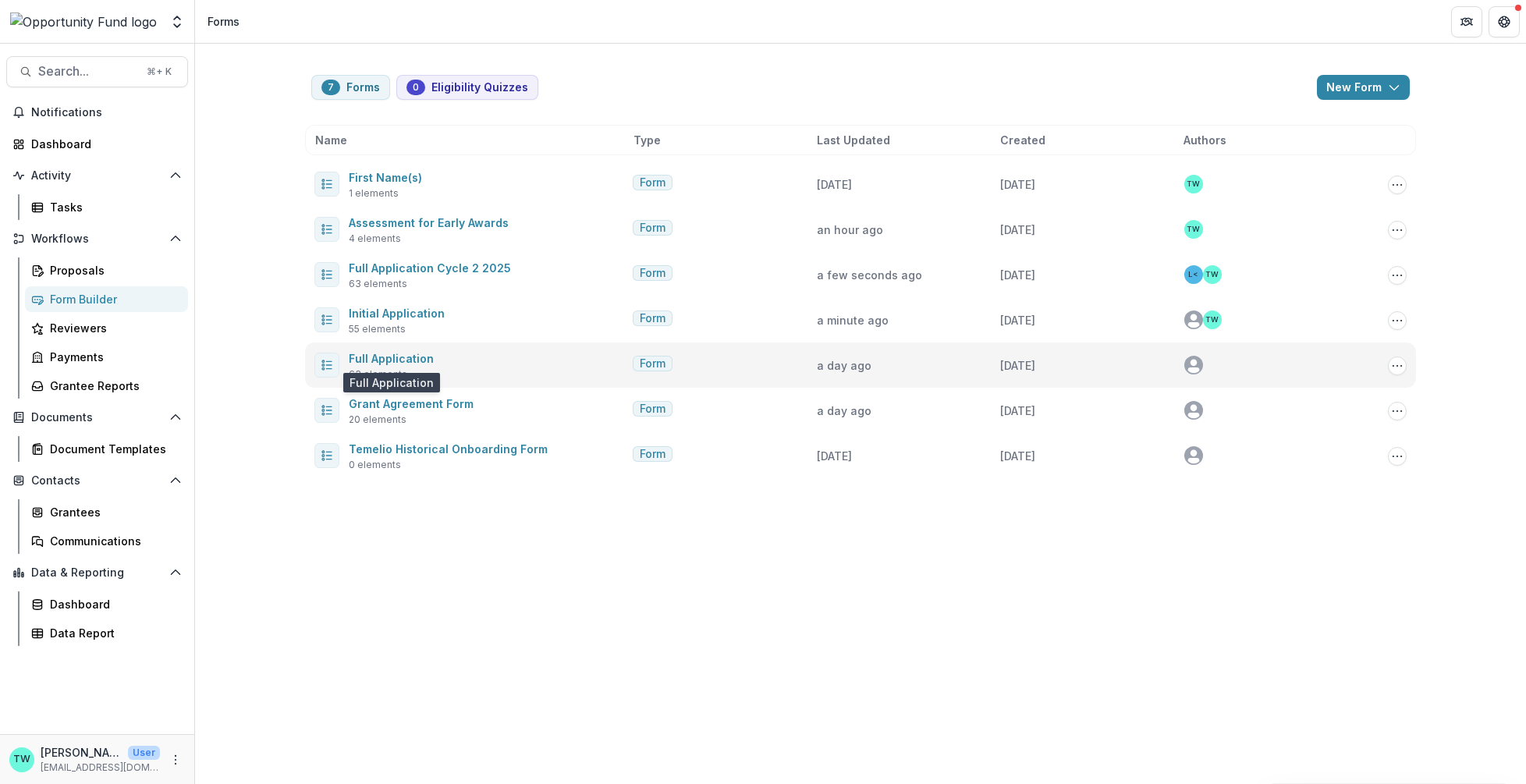
click at [384, 364] on span "Full Application" at bounding box center [392, 358] width 85 height 18
click at [383, 356] on link "Full Application" at bounding box center [392, 358] width 85 height 13
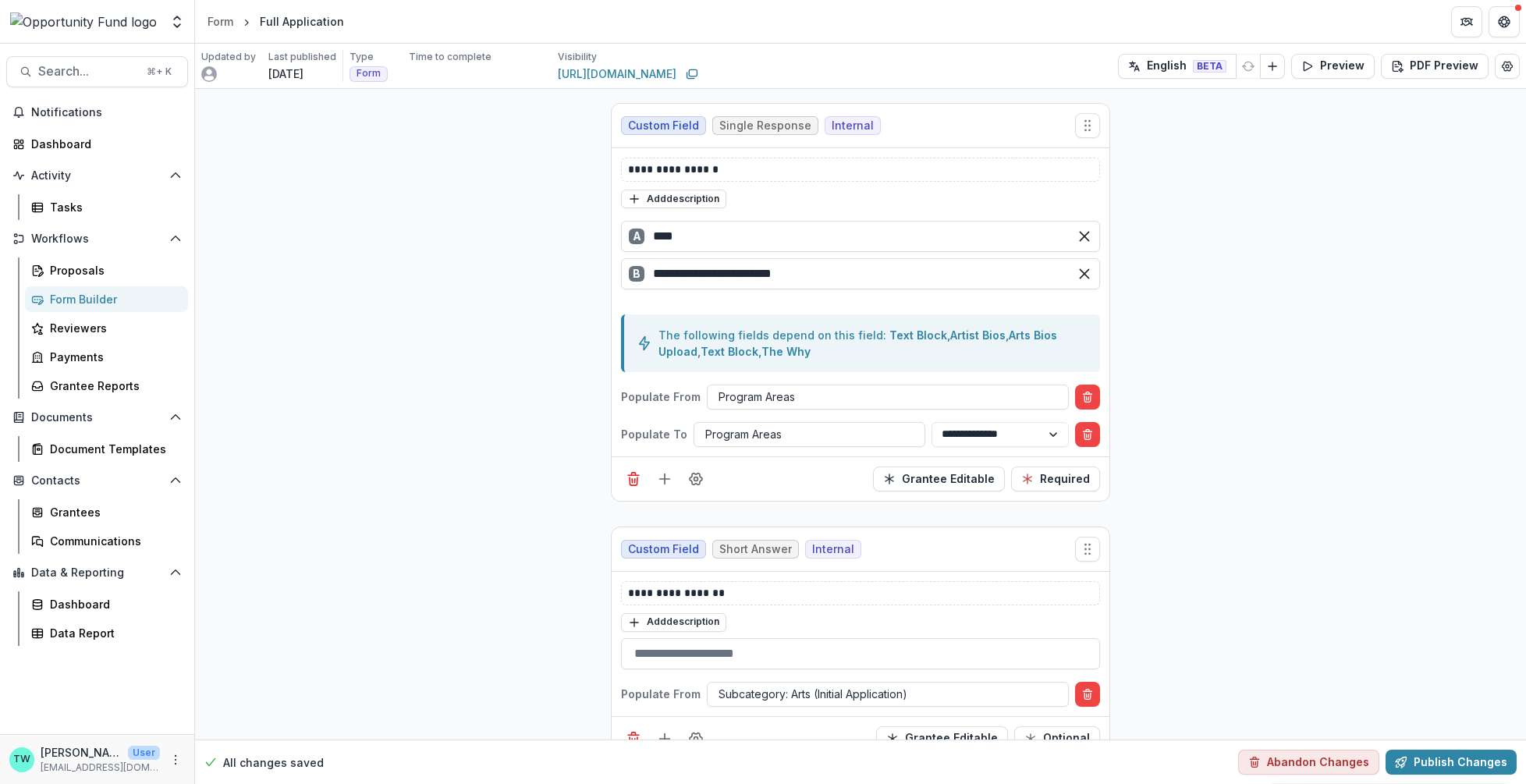
scroll to position [3146, 0]
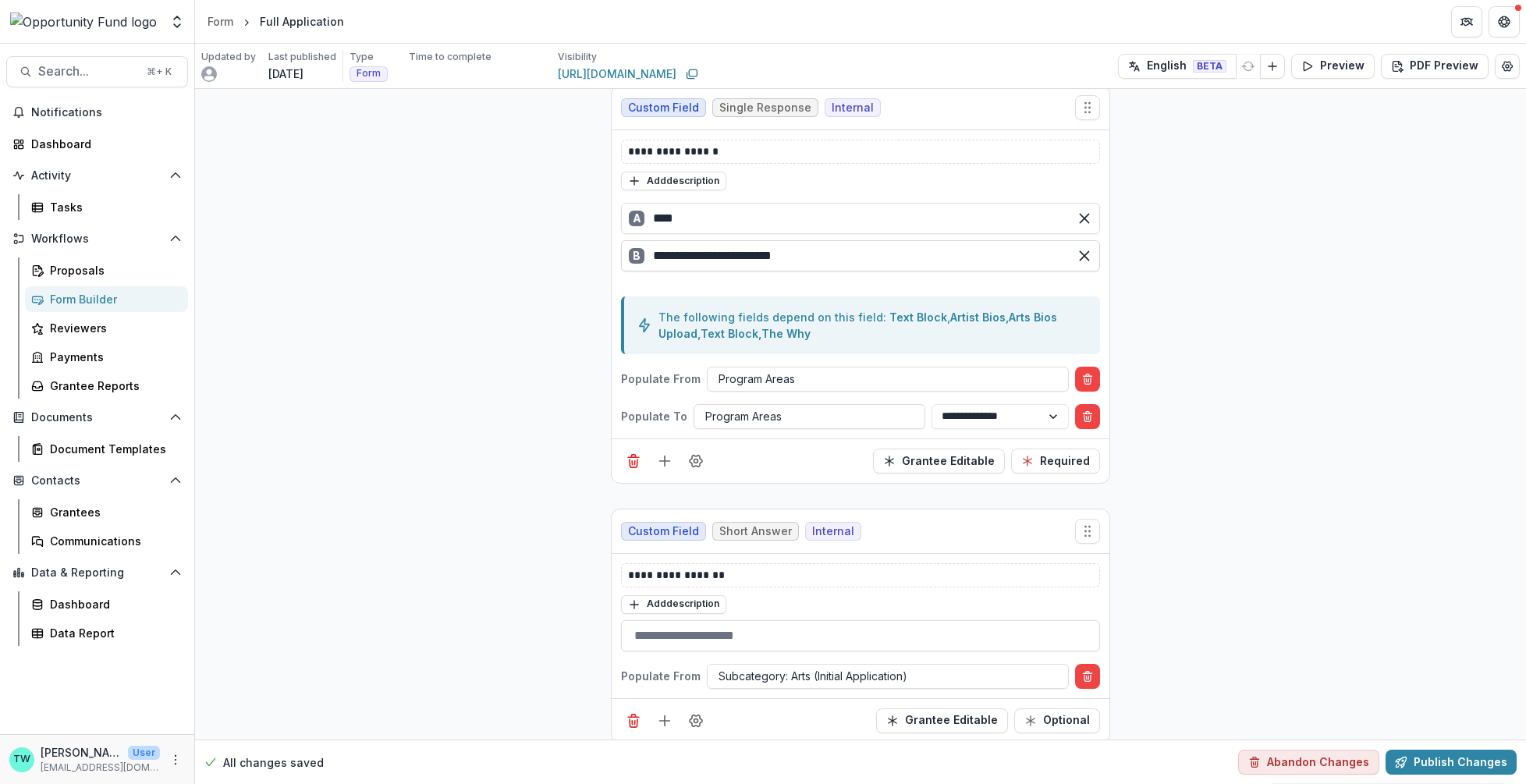
click at [696, 240] on input "**********" at bounding box center [861, 255] width 479 height 31
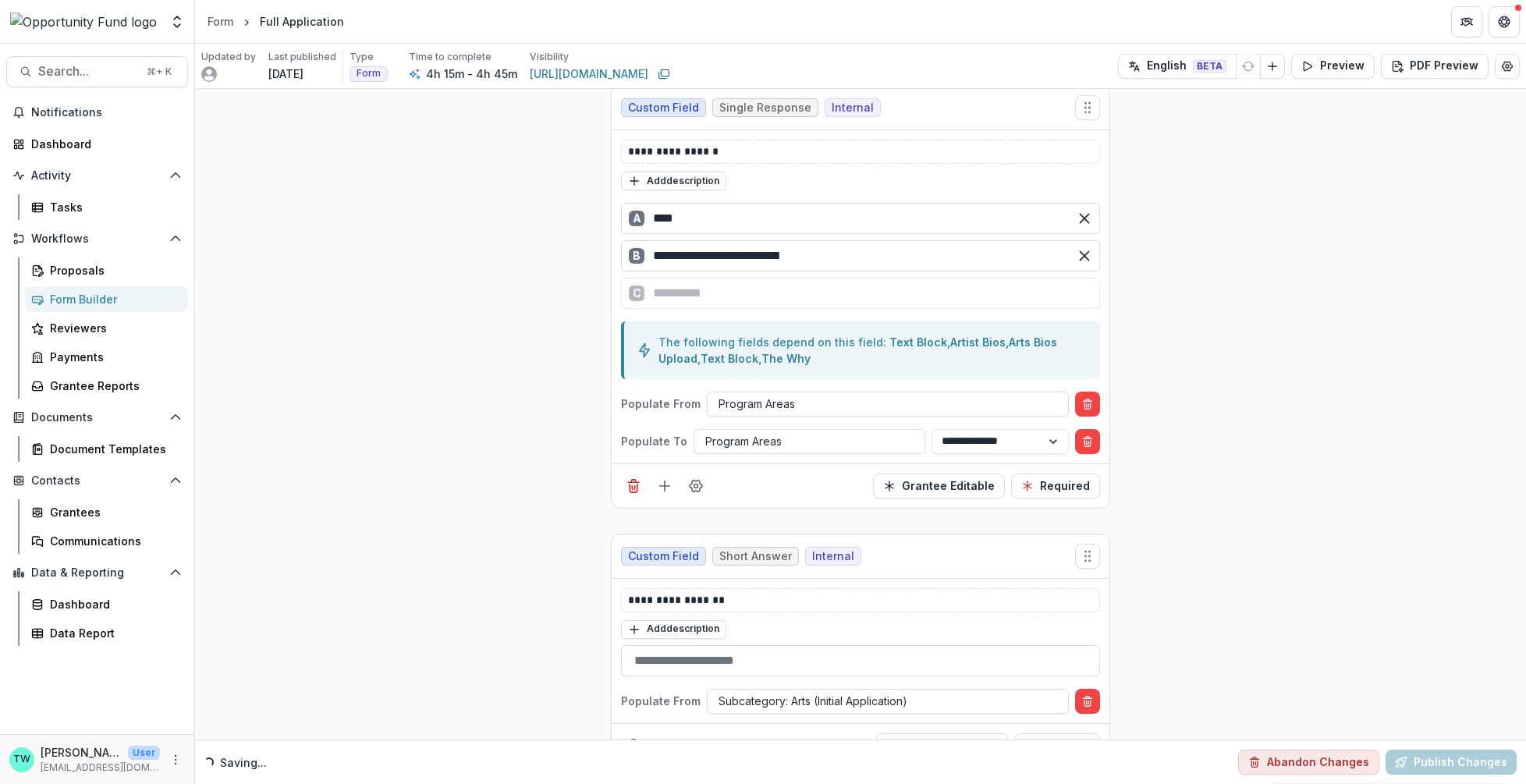
type input "**********"
click at [1423, 766] on button "Publish Changes" at bounding box center [1451, 762] width 131 height 25
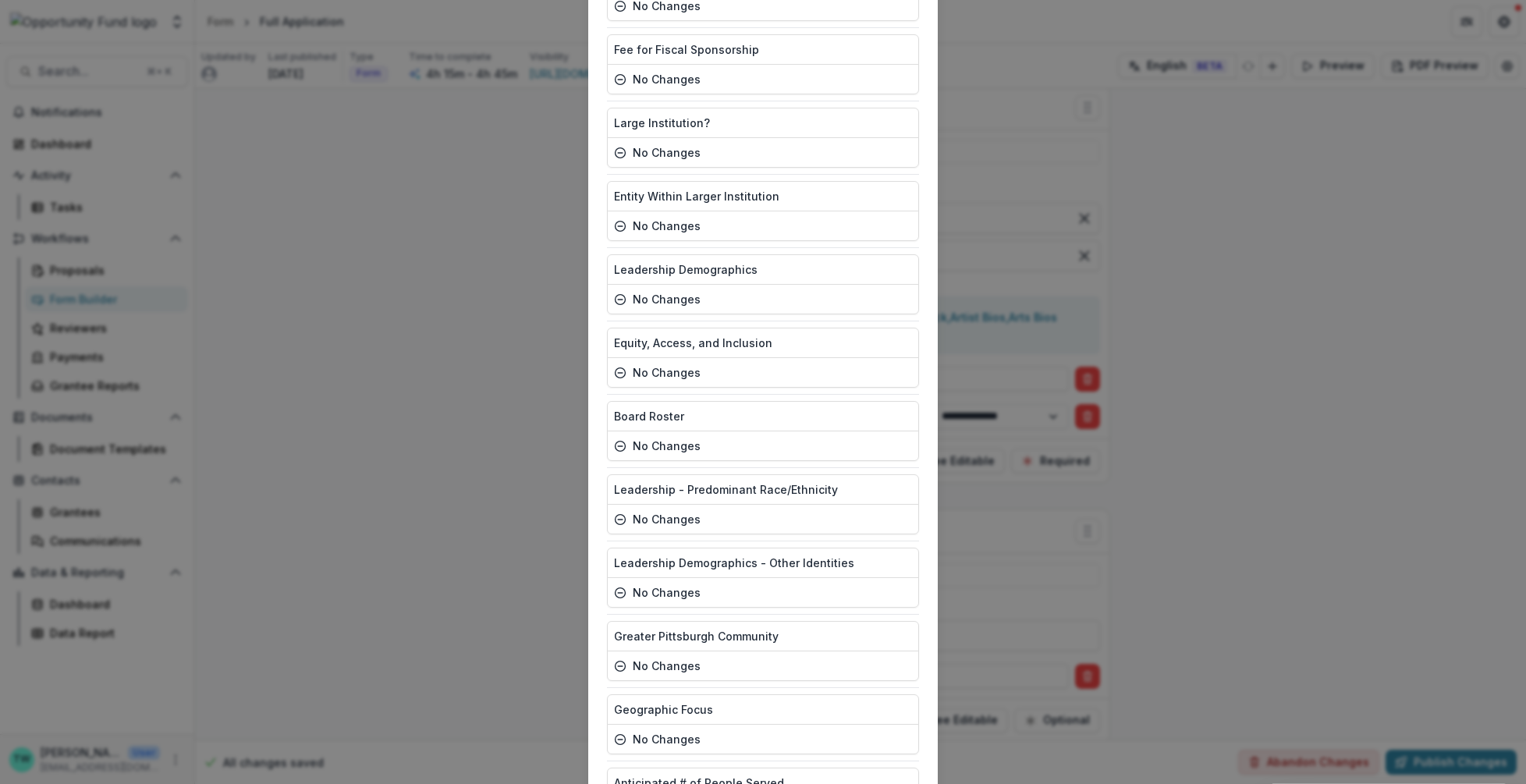
scroll to position [3990, 0]
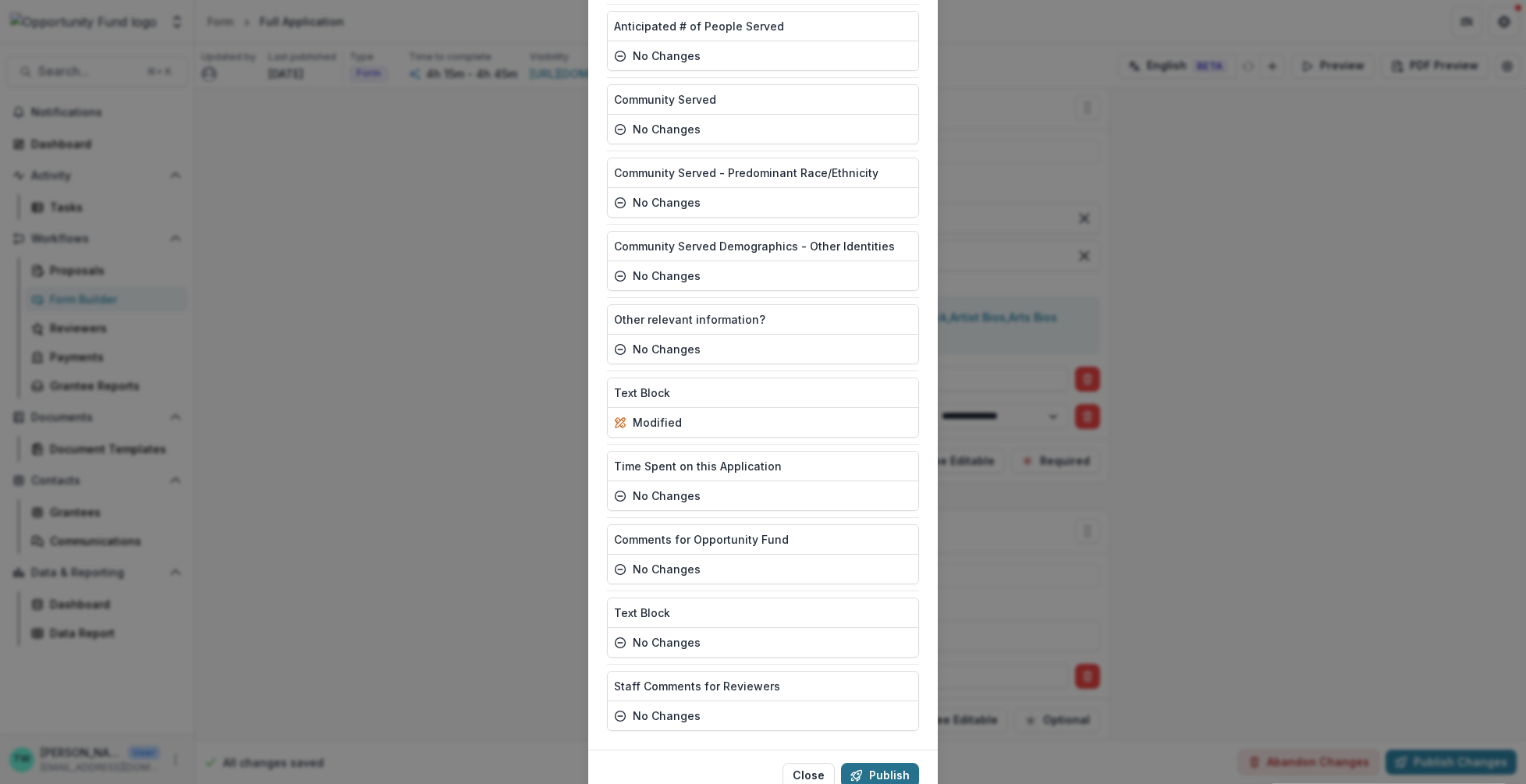
click at [869, 763] on button "Publish" at bounding box center [880, 776] width 78 height 25
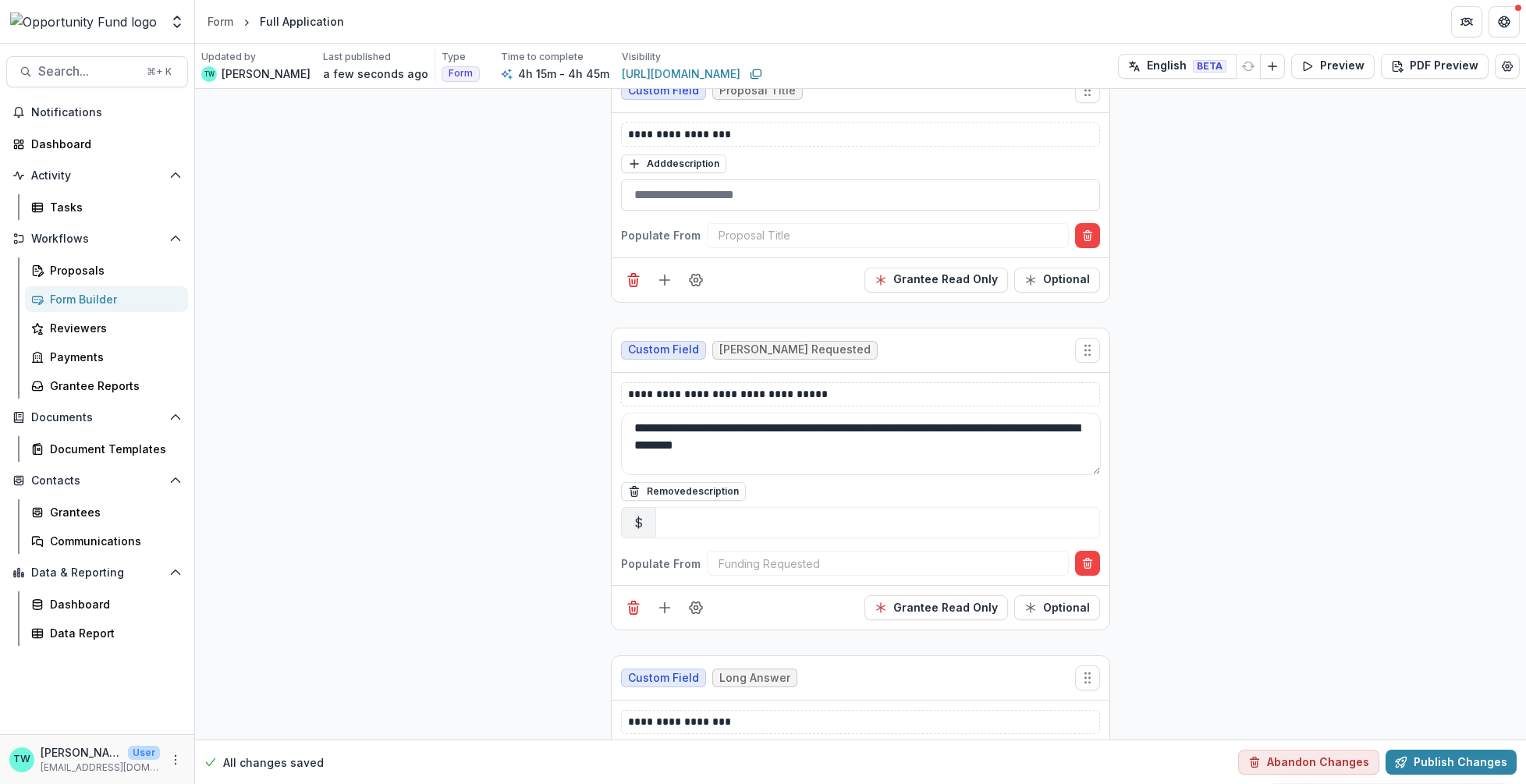
scroll to position [849, 0]
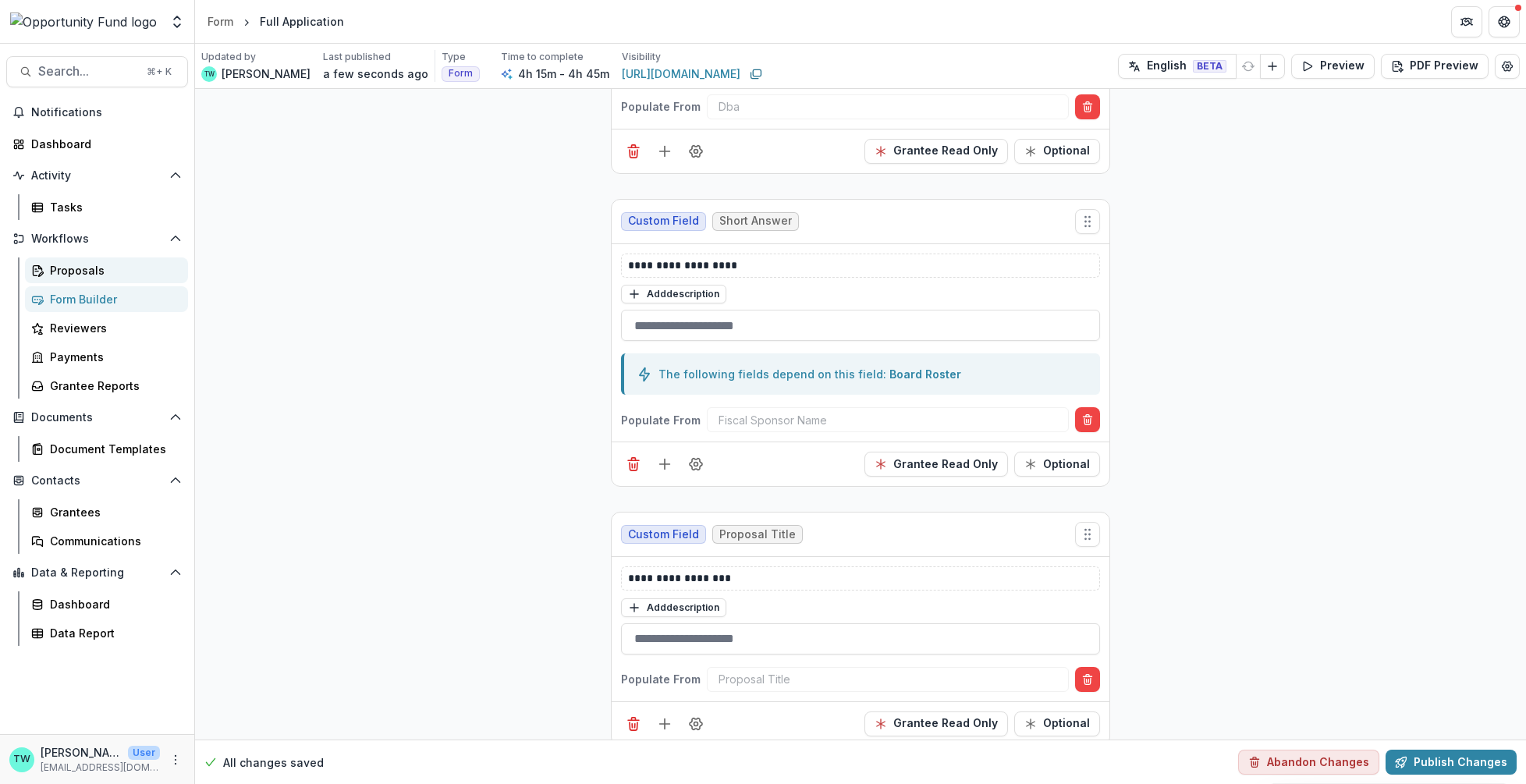
click at [79, 274] on div "Proposals" at bounding box center [113, 270] width 126 height 17
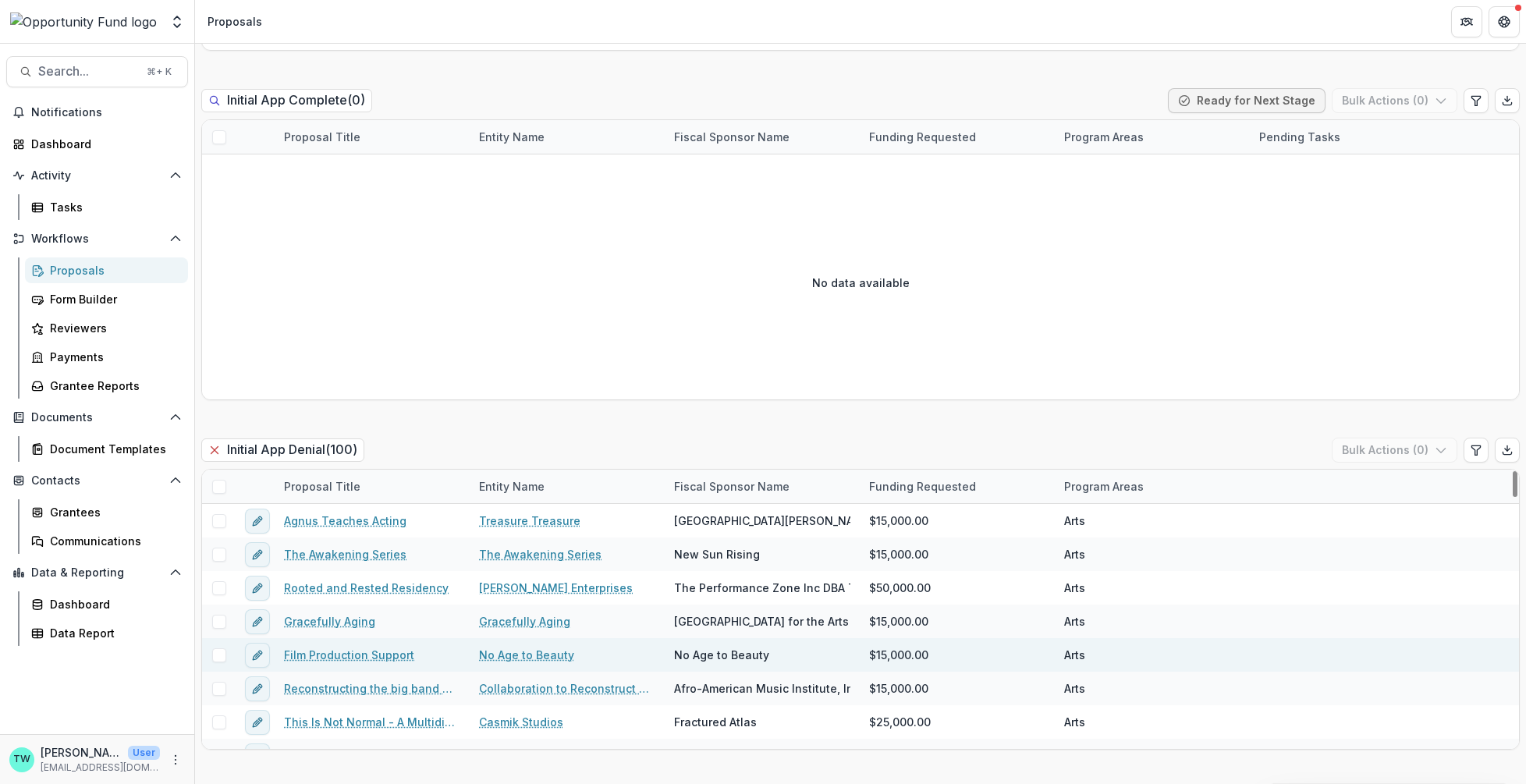
click at [340, 653] on link "Film Production Support" at bounding box center [349, 655] width 131 height 17
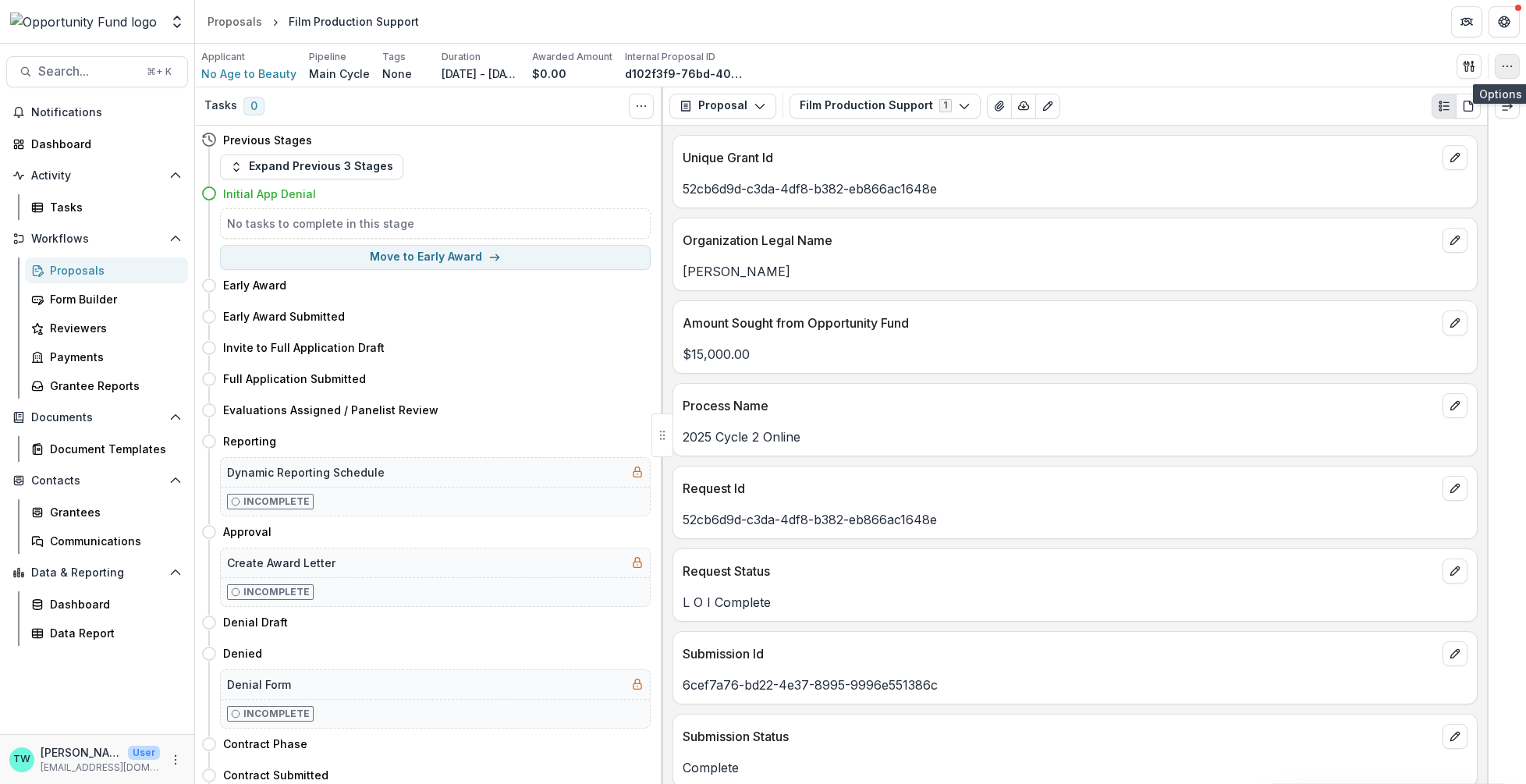
click at [1509, 66] on icon "button" at bounding box center [1508, 66] width 13 height 13
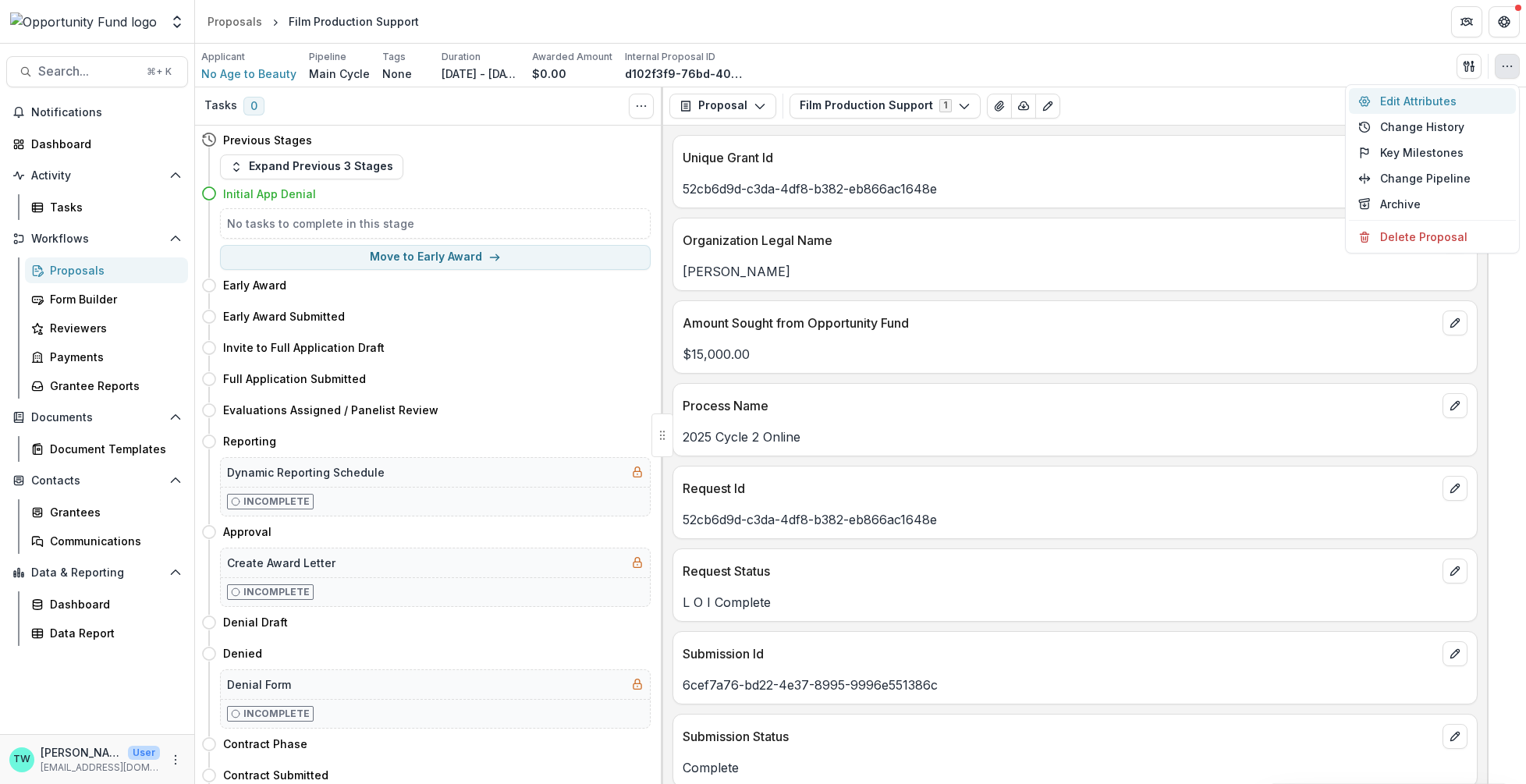
click at [1432, 105] on button "Edit Attributes" at bounding box center [1432, 100] width 167 height 26
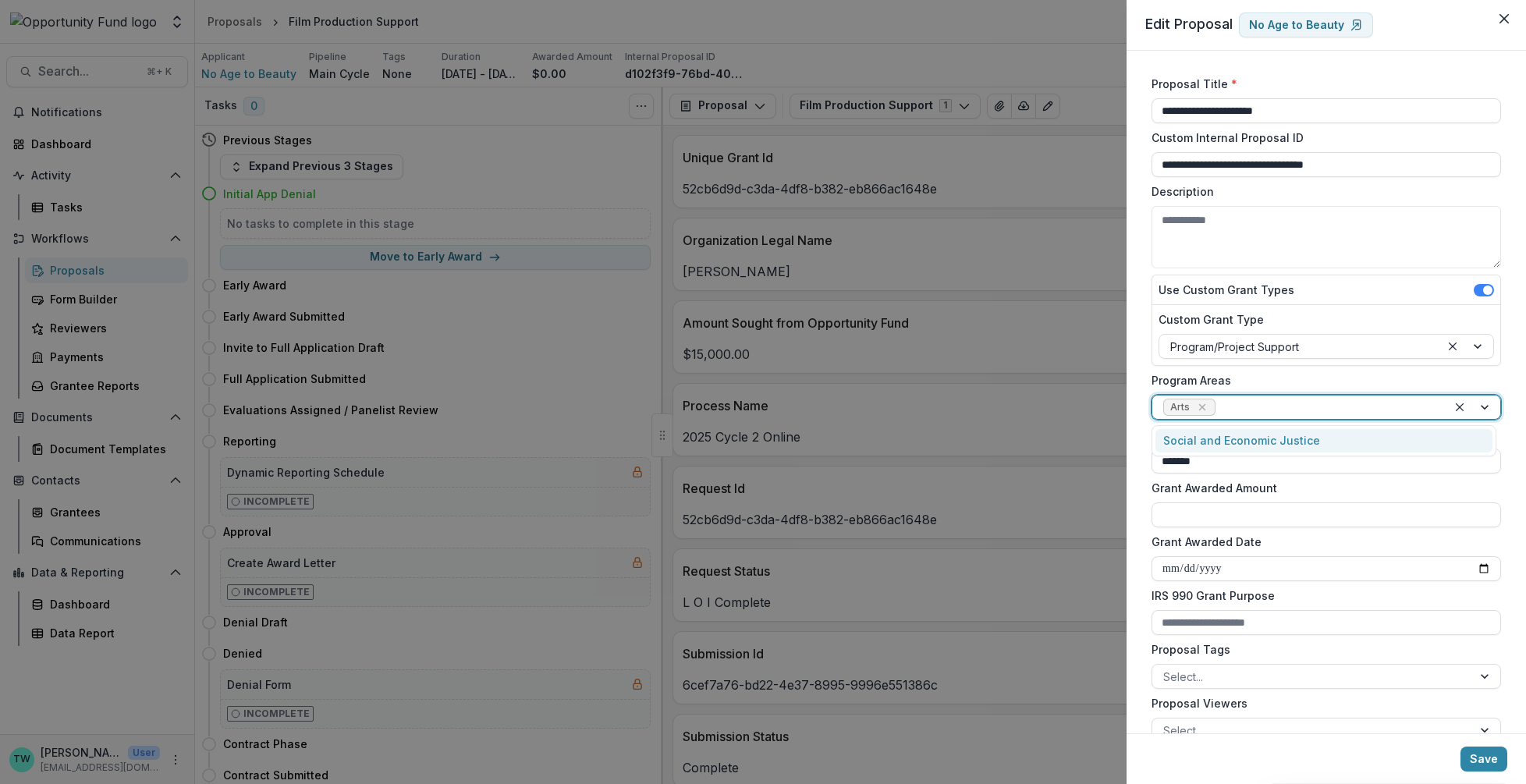
click at [1269, 408] on div at bounding box center [1328, 407] width 218 height 19
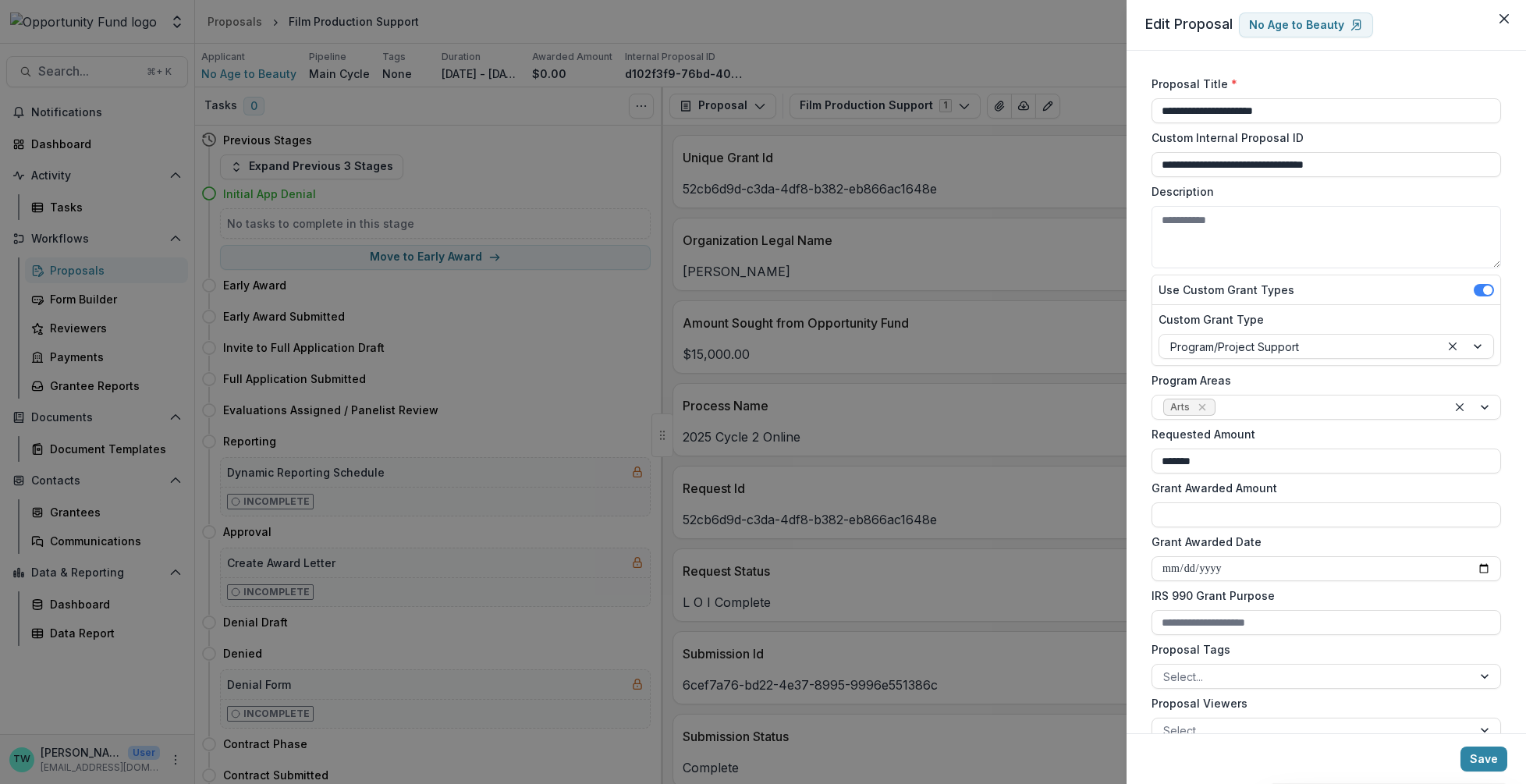
click at [966, 50] on div "**********" at bounding box center [763, 392] width 1526 height 784
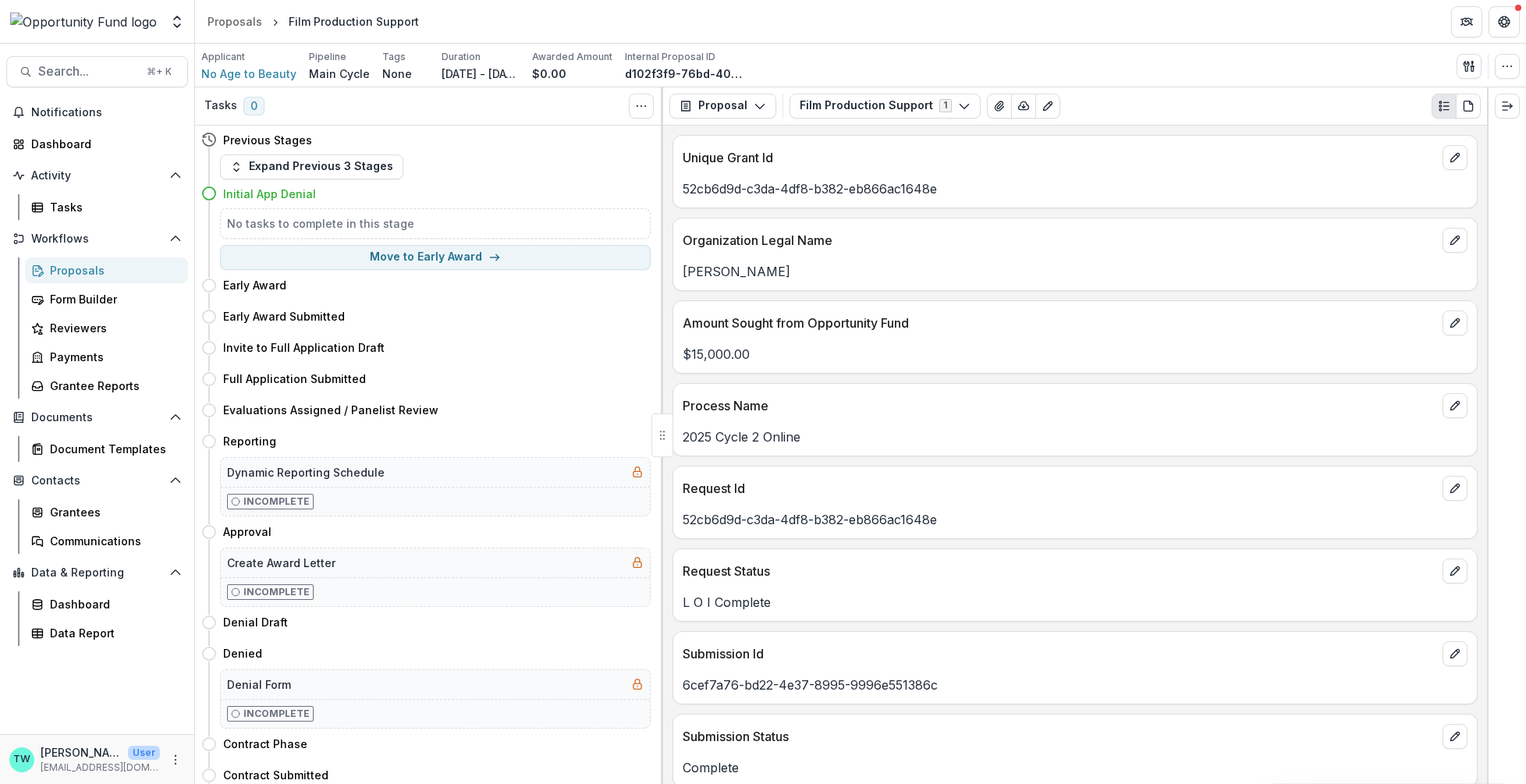
click at [85, 273] on div "Proposals" at bounding box center [113, 270] width 126 height 17
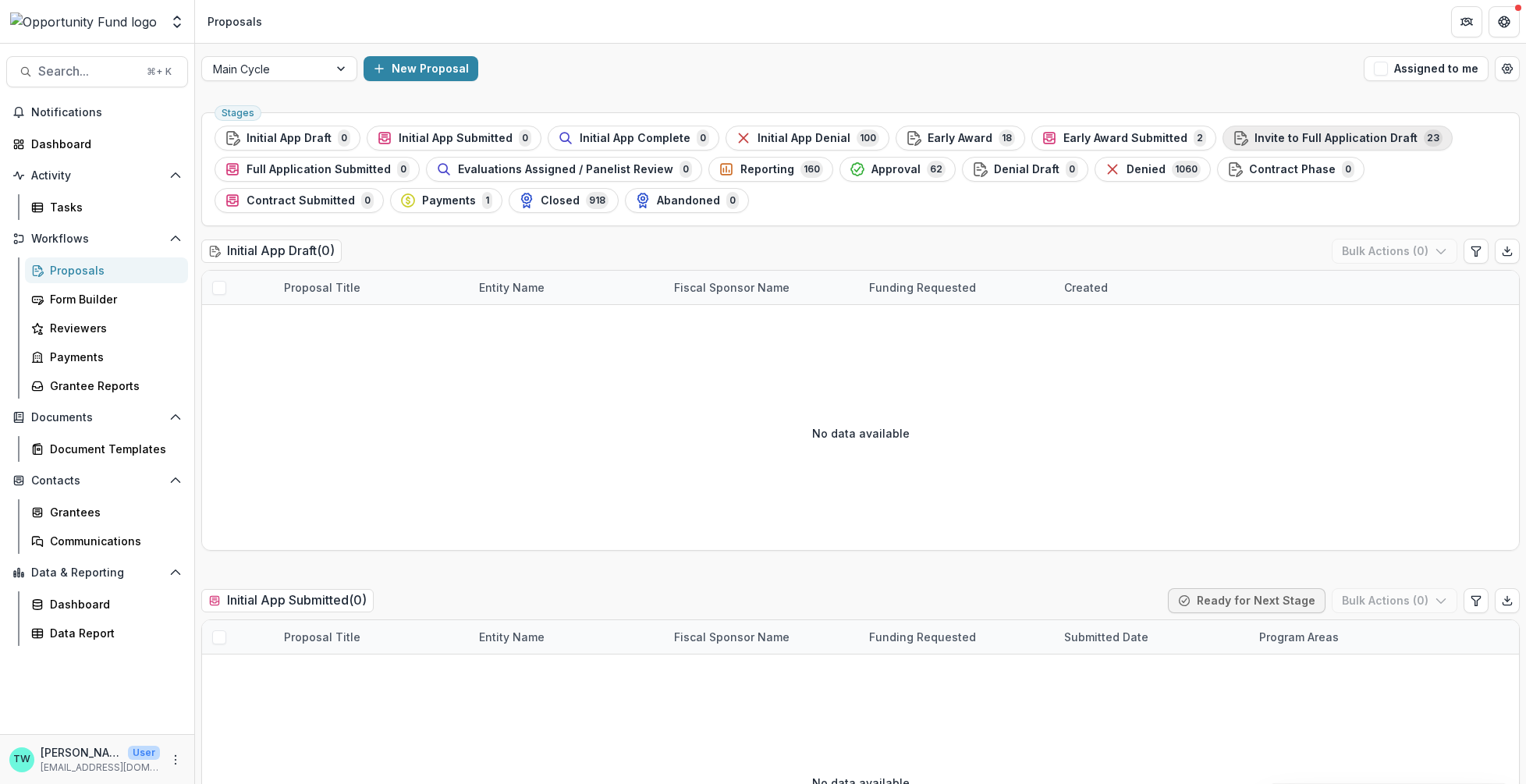
click at [1355, 138] on span "Invite to Full Application Draft" at bounding box center [1336, 139] width 163 height 13
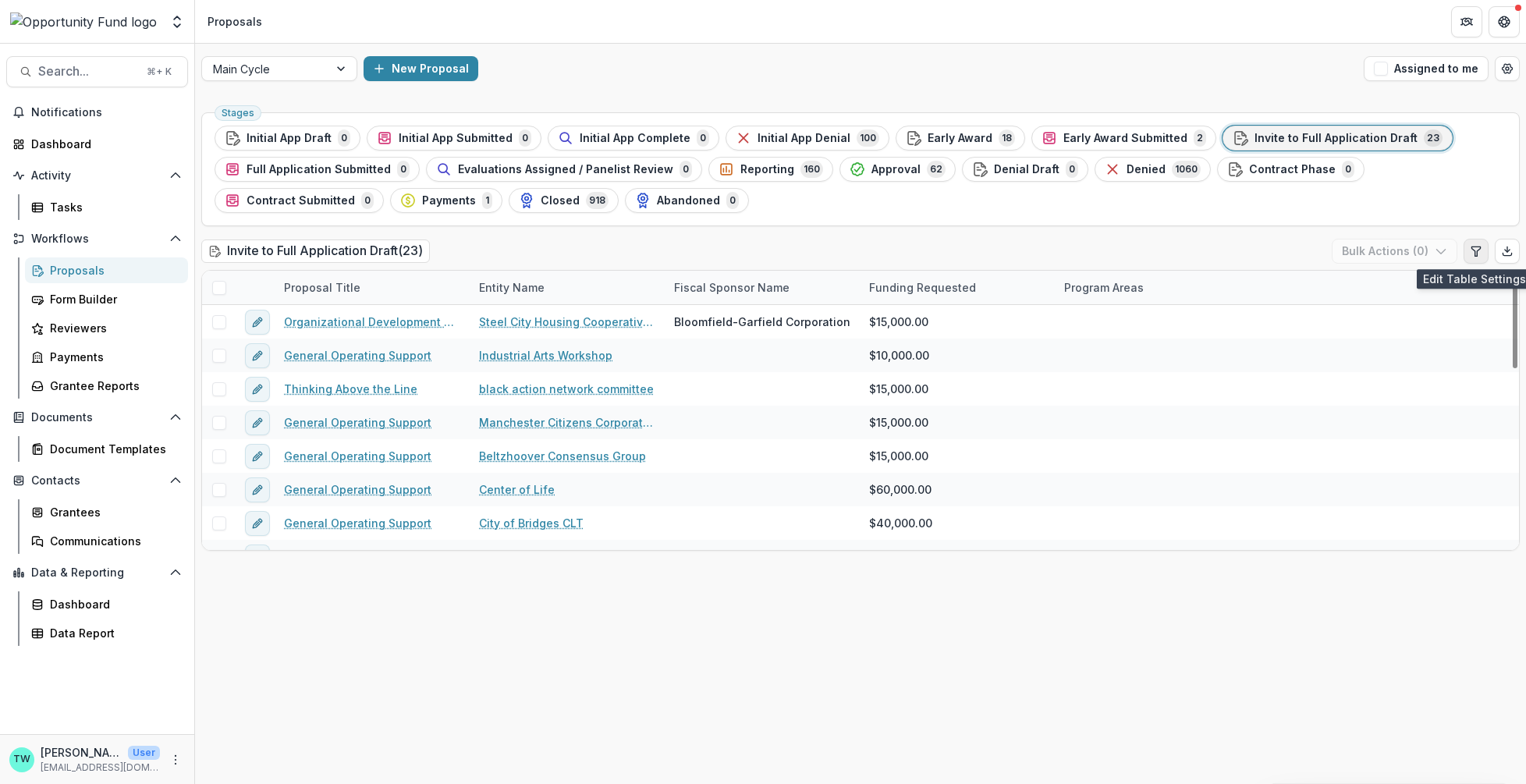
click at [1480, 250] on icon "Edit table settings" at bounding box center [1476, 251] width 13 height 13
select select "******"
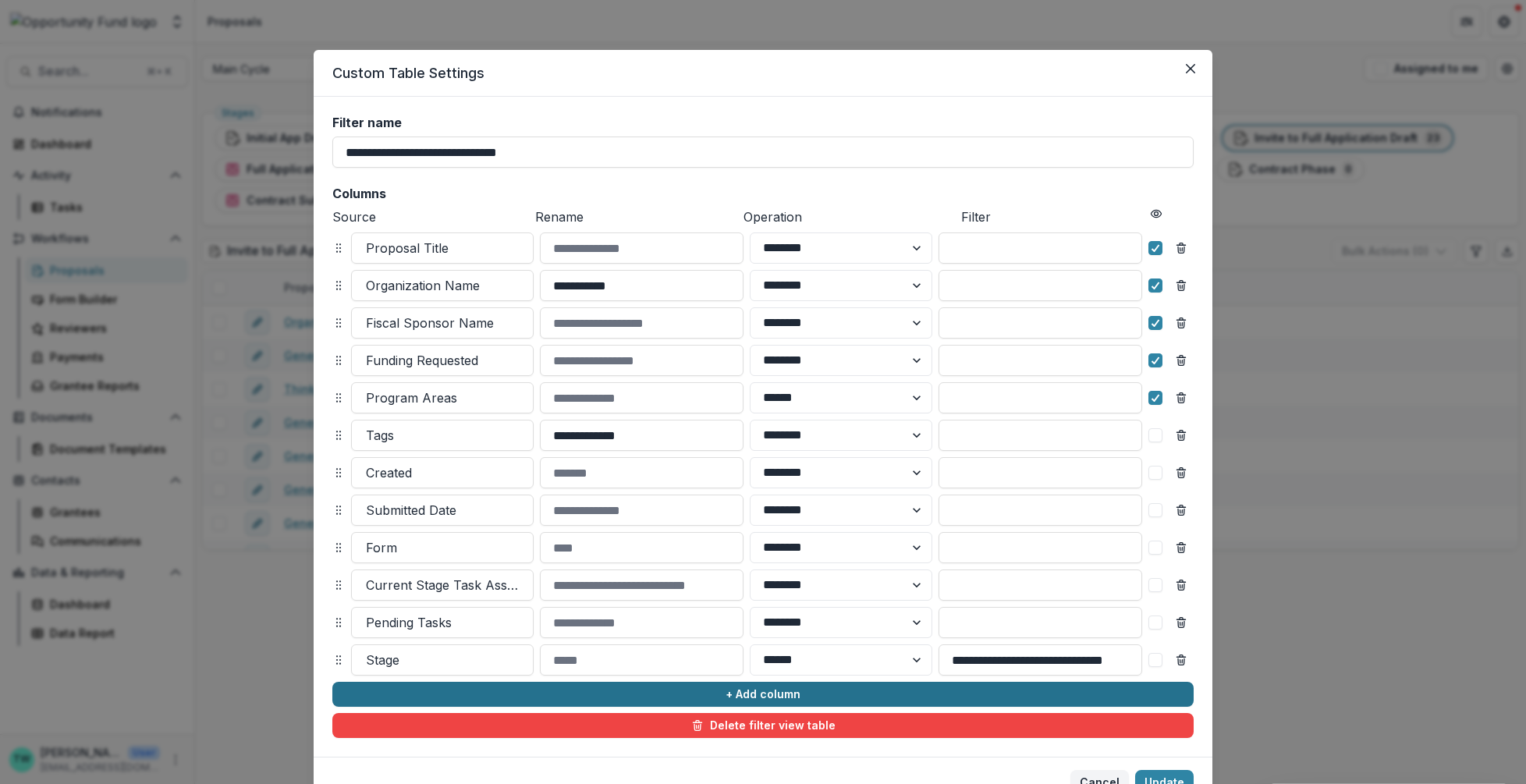
click at [404, 690] on button "+ Add column" at bounding box center [763, 694] width 861 height 25
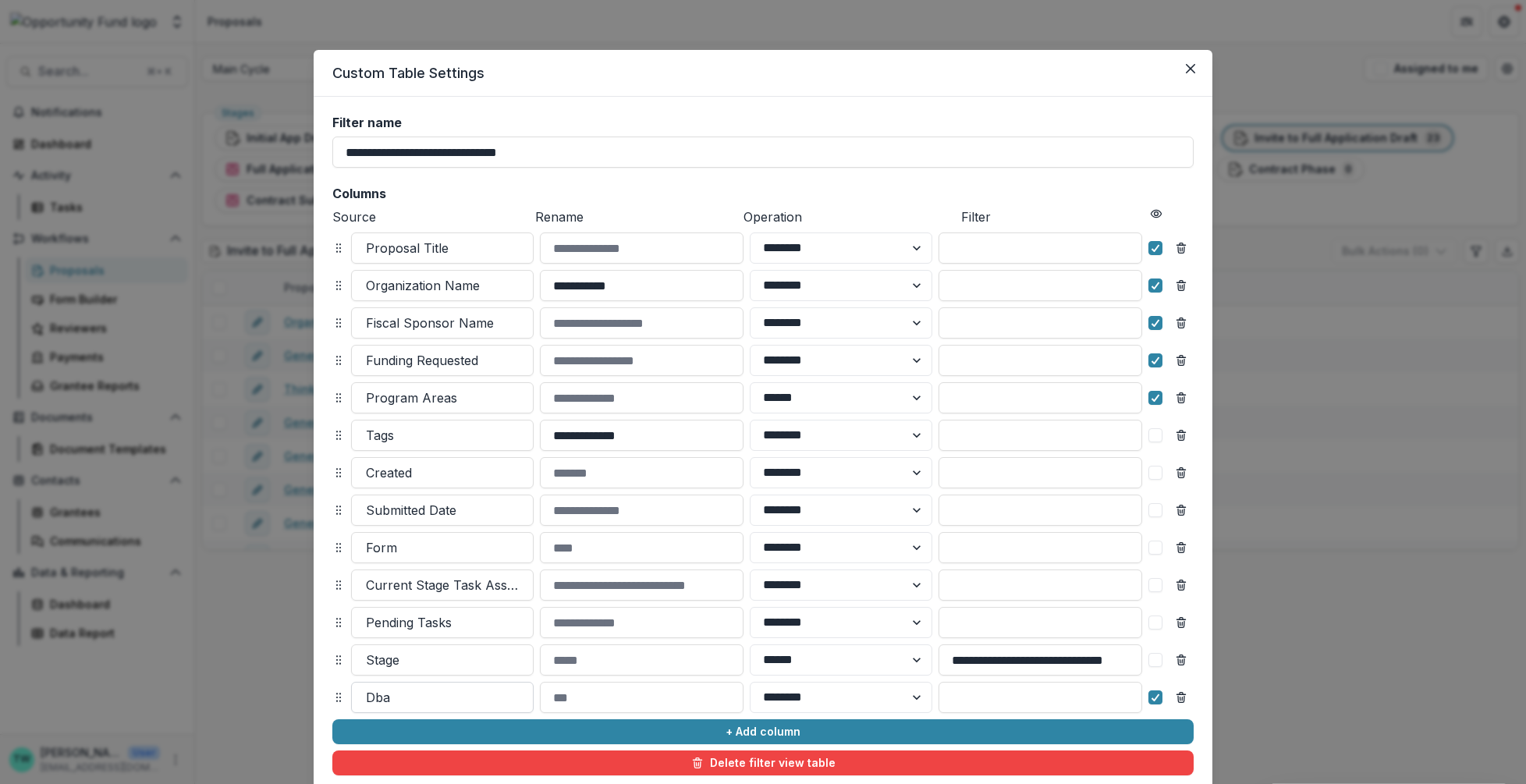
click at [415, 692] on div at bounding box center [442, 697] width 153 height 22
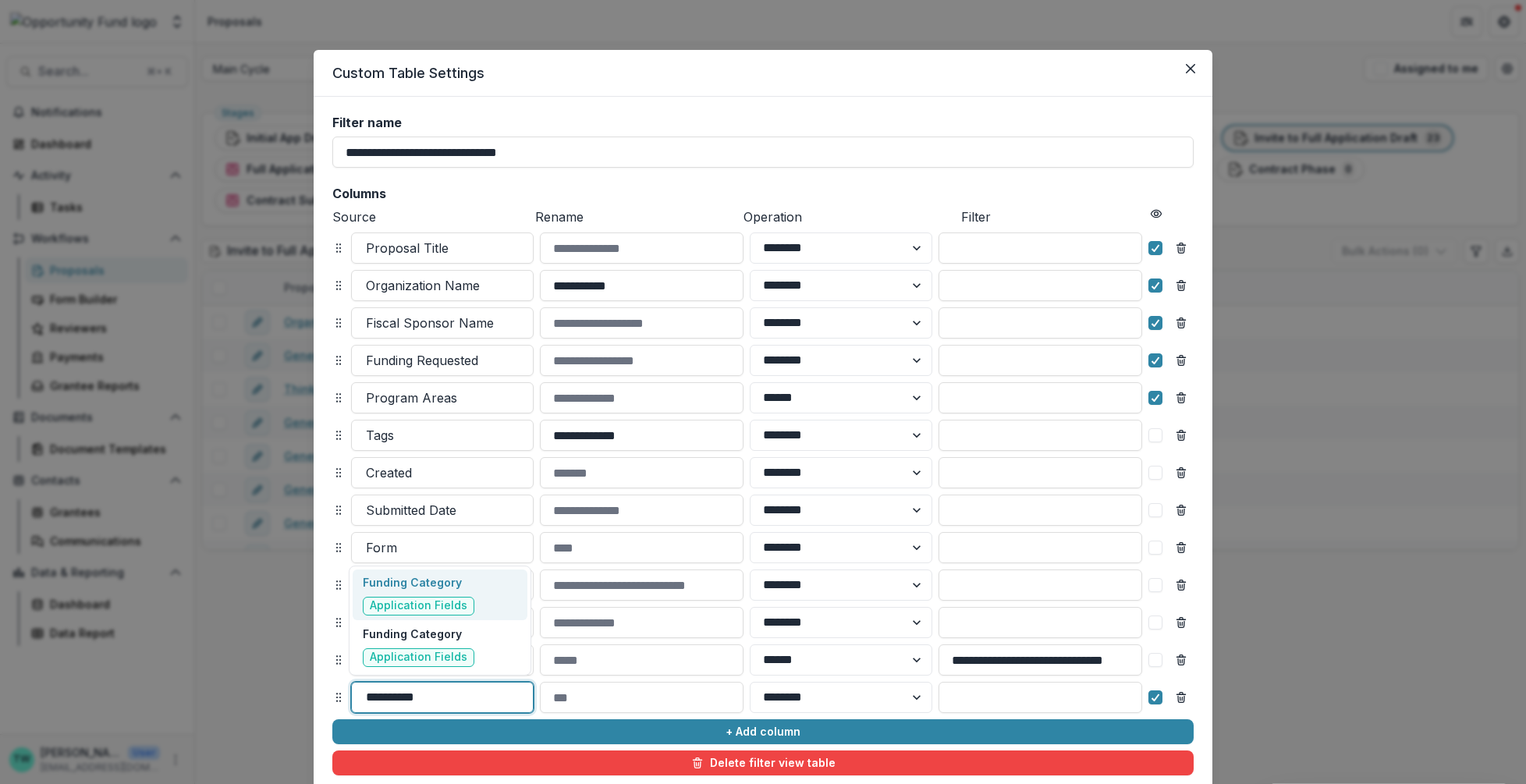
type input "**********"
click at [406, 587] on p "Funding Category" at bounding box center [418, 582] width 111 height 17
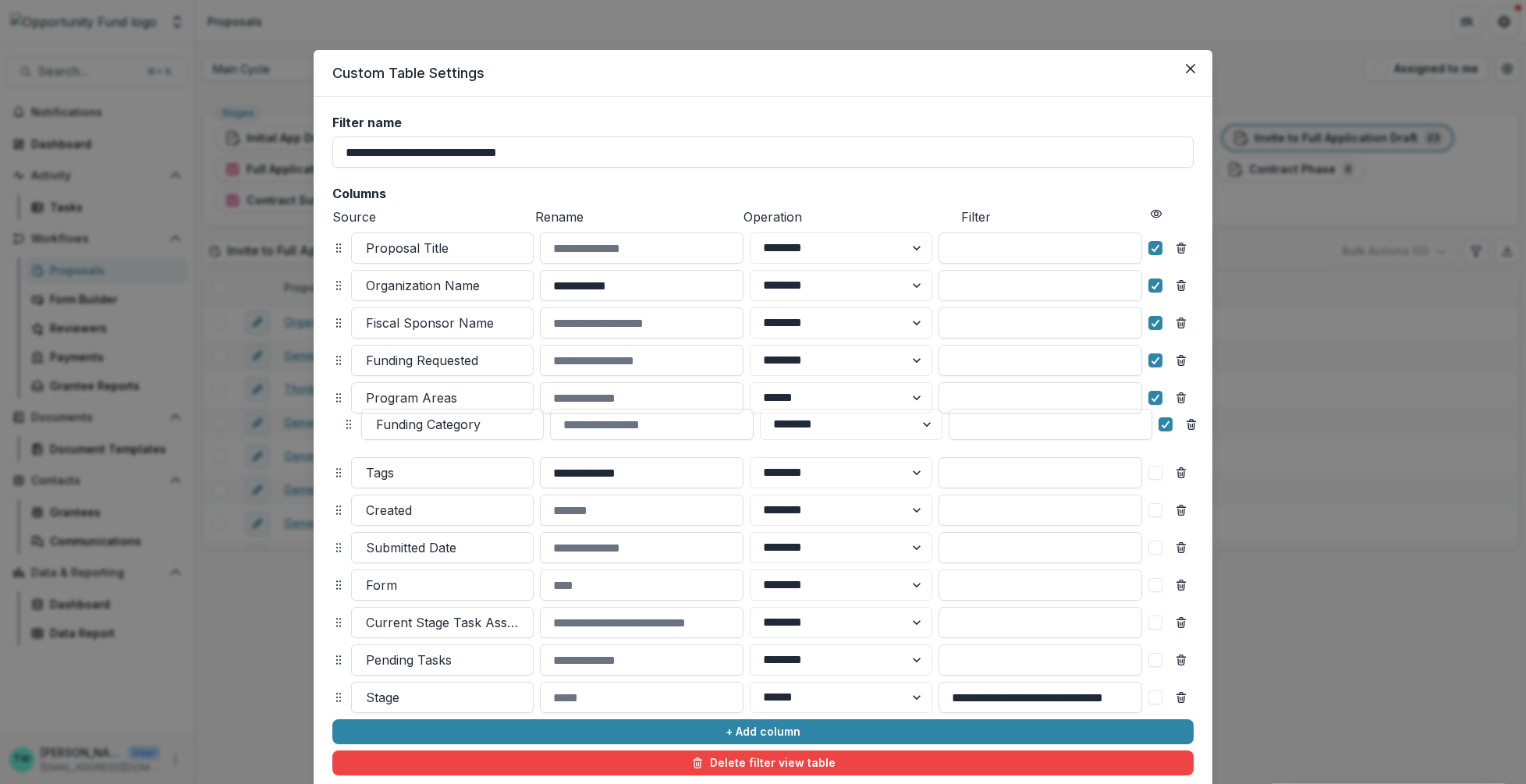
drag, startPoint x: 337, startPoint y: 694, endPoint x: 347, endPoint y: 421, distance: 273.2
click at [347, 421] on icon at bounding box center [348, 424] width 13 height 13
select select "******"
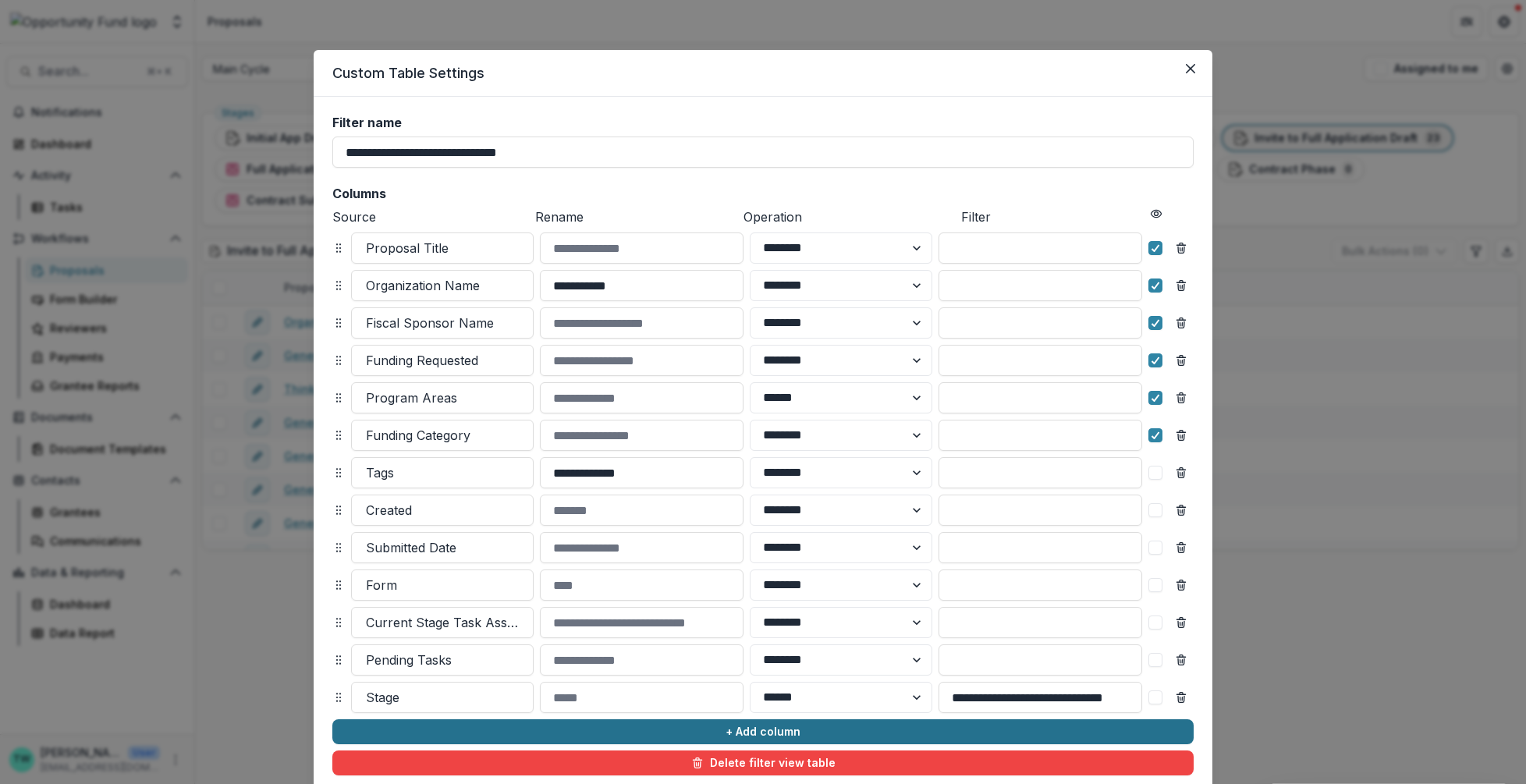
click at [432, 735] on button "+ Add column" at bounding box center [763, 732] width 861 height 25
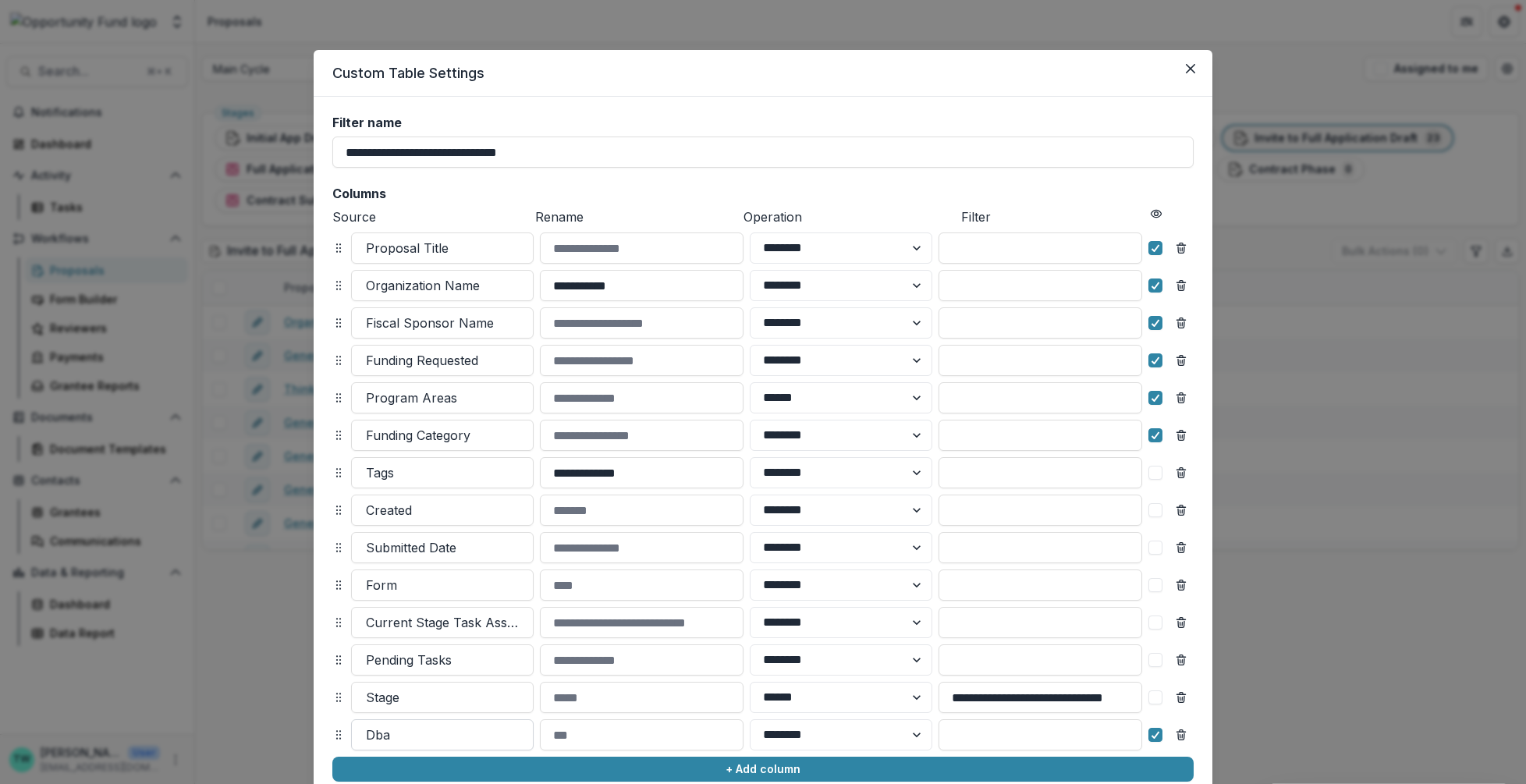
click at [427, 738] on div at bounding box center [442, 735] width 153 height 22
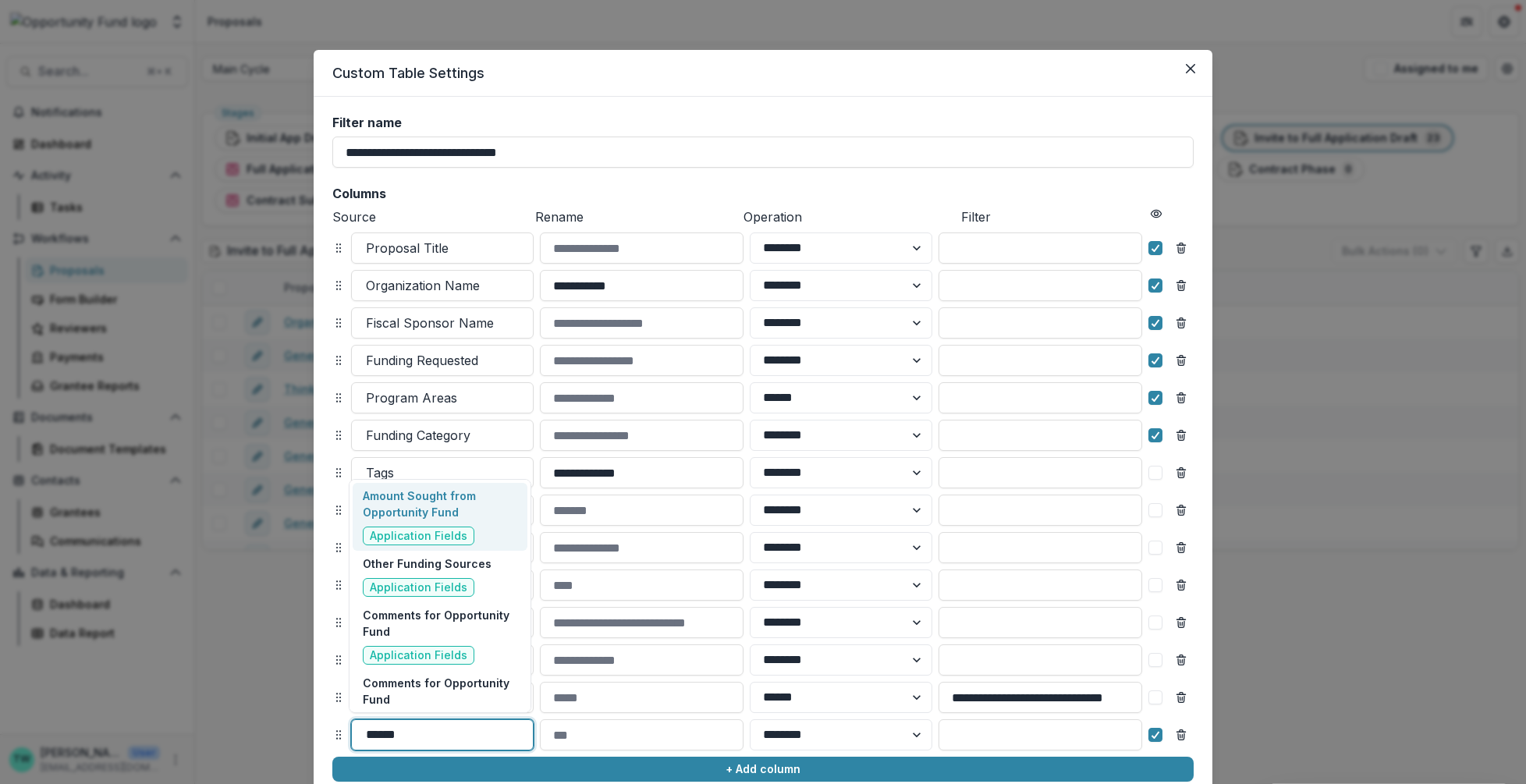
type input "*******"
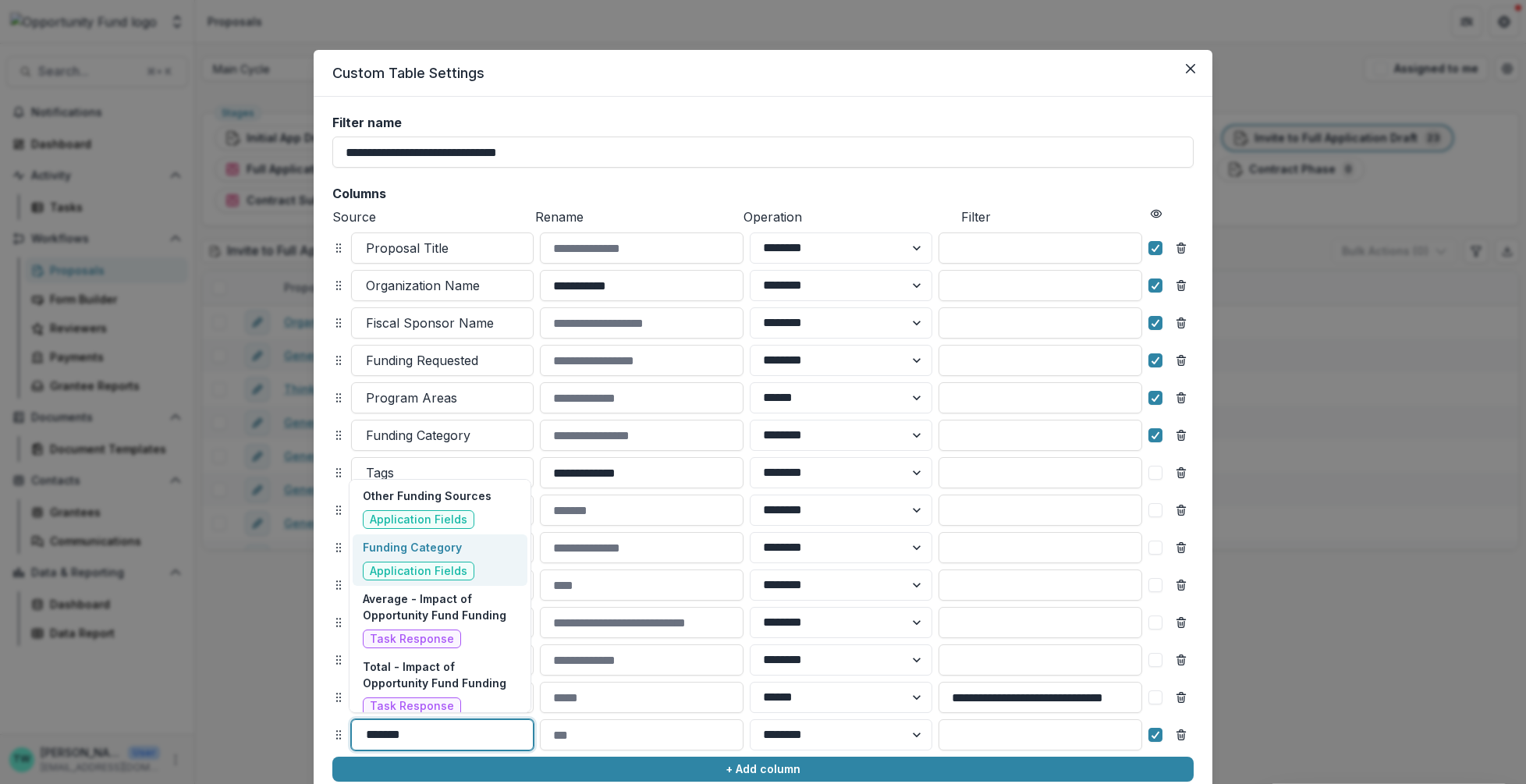
click at [461, 556] on div "Funding Category Application Fields" at bounding box center [418, 559] width 111 height 41
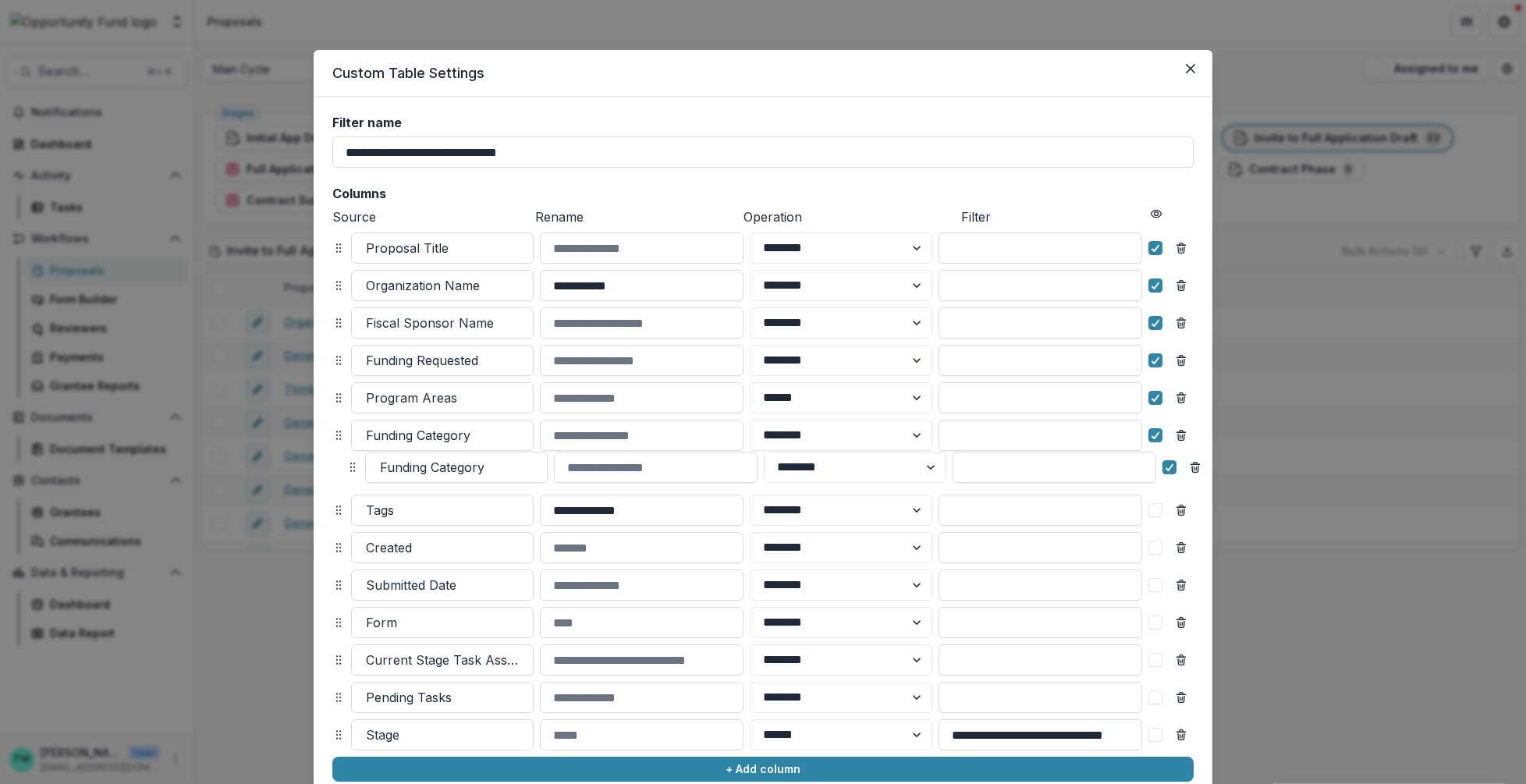
drag, startPoint x: 336, startPoint y: 735, endPoint x: 350, endPoint y: 467, distance: 268.4
click at [350, 467] on icon at bounding box center [352, 467] width 13 height 13
select select "******"
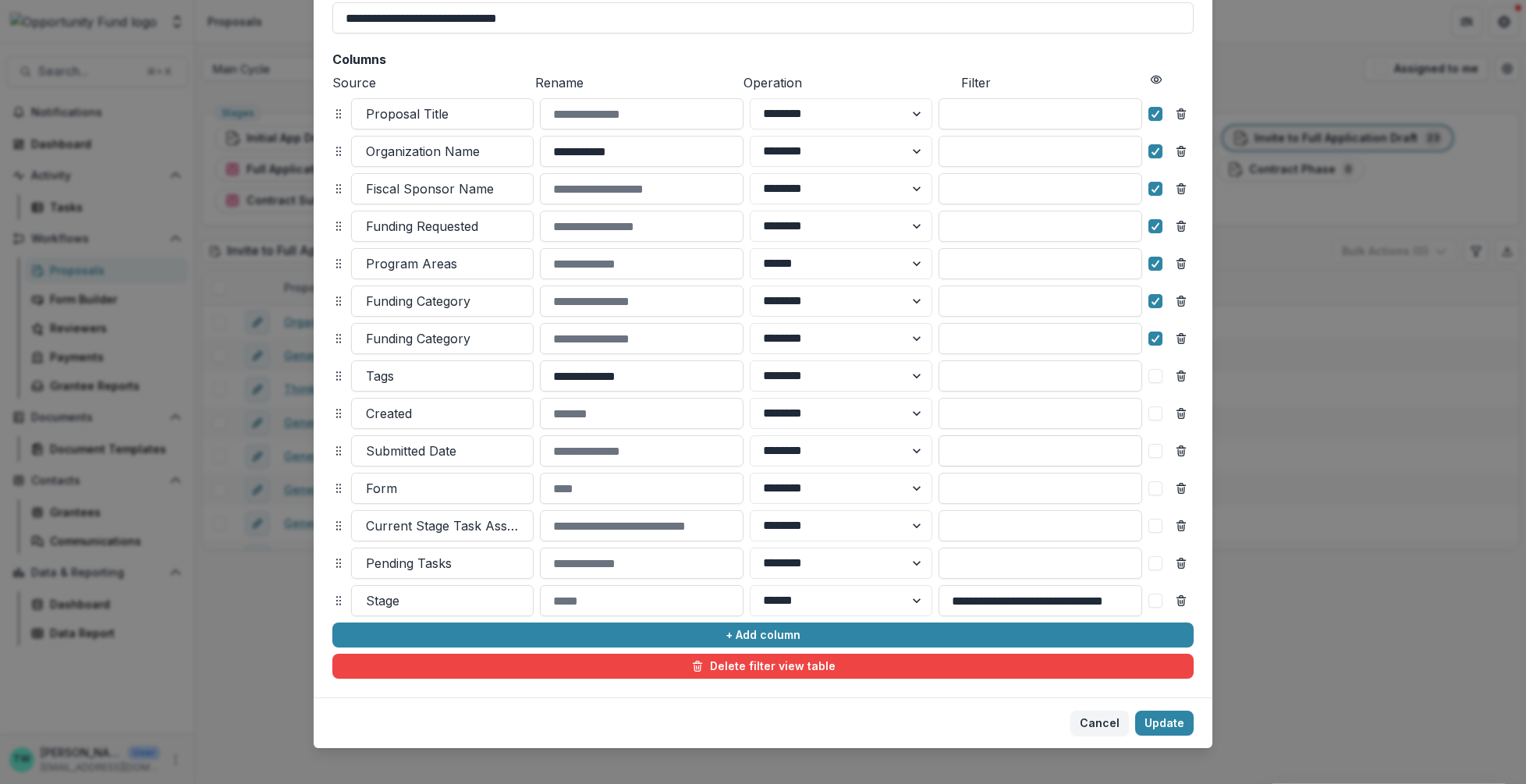
scroll to position [147, 0]
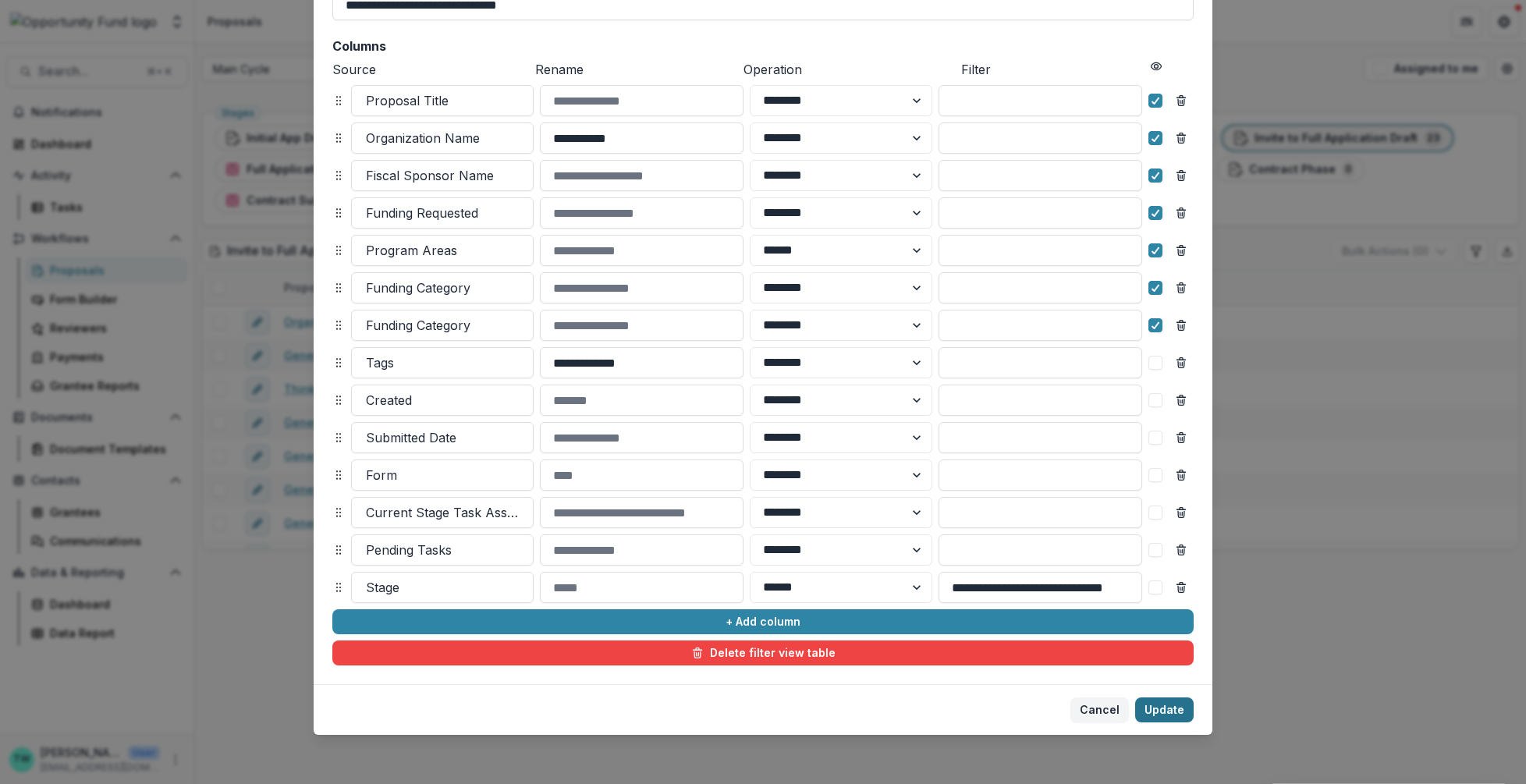
click at [1161, 708] on button "Update" at bounding box center [1164, 710] width 59 height 25
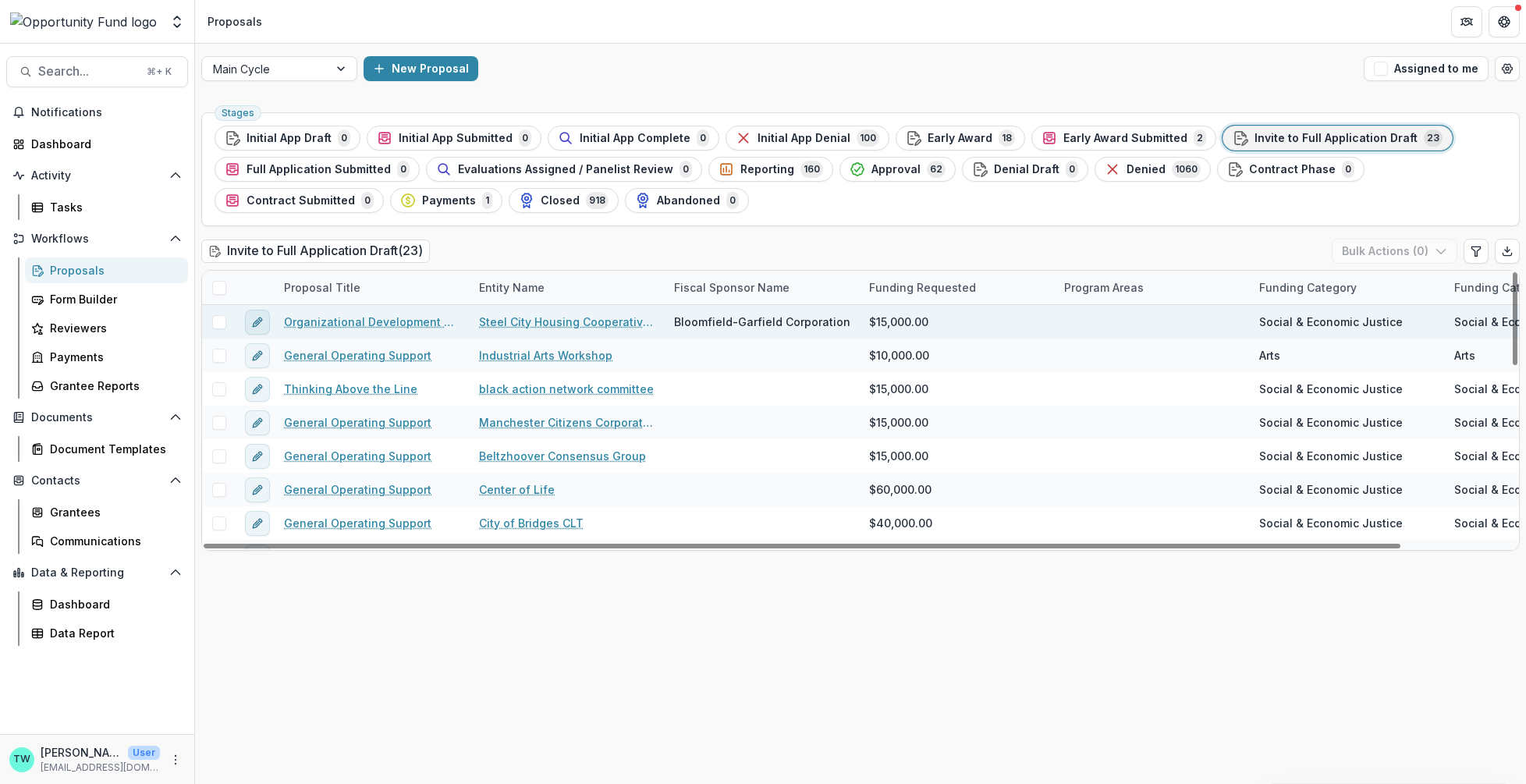
click at [266, 319] on button "edit" at bounding box center [258, 322] width 25 height 25
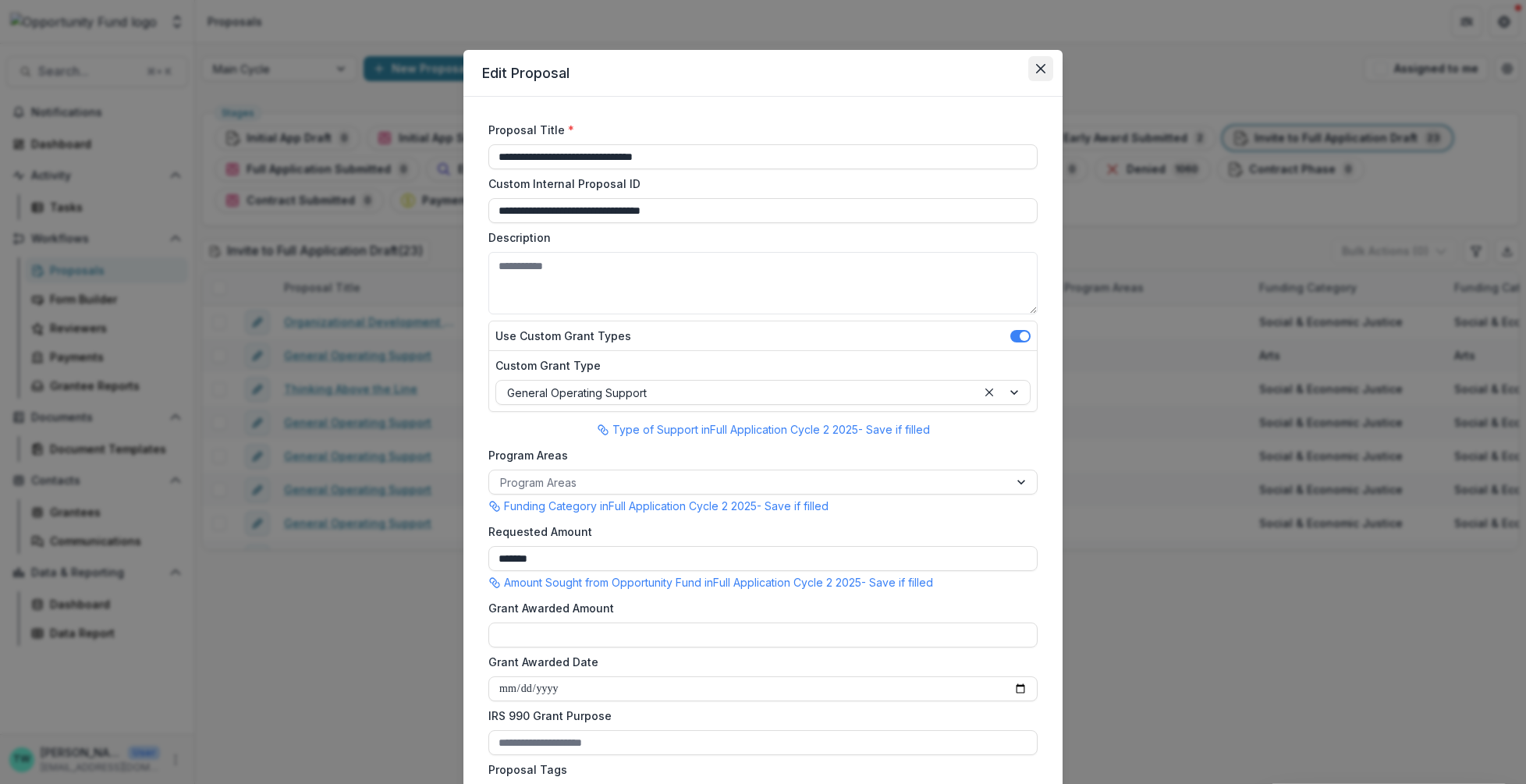
click at [1038, 71] on icon "Close" at bounding box center [1040, 68] width 9 height 9
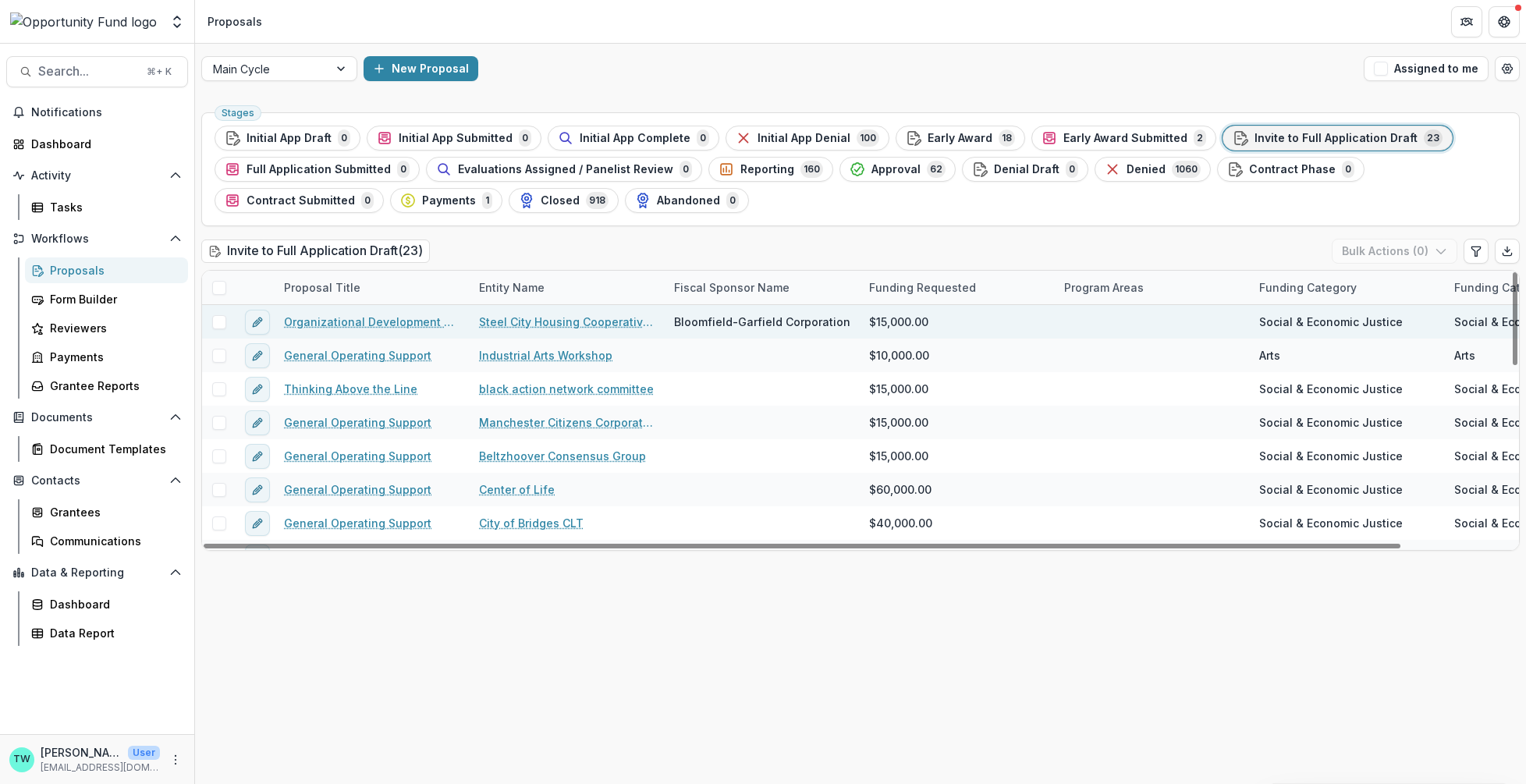
click at [364, 320] on link "Organizational Development Support" at bounding box center [372, 322] width 177 height 17
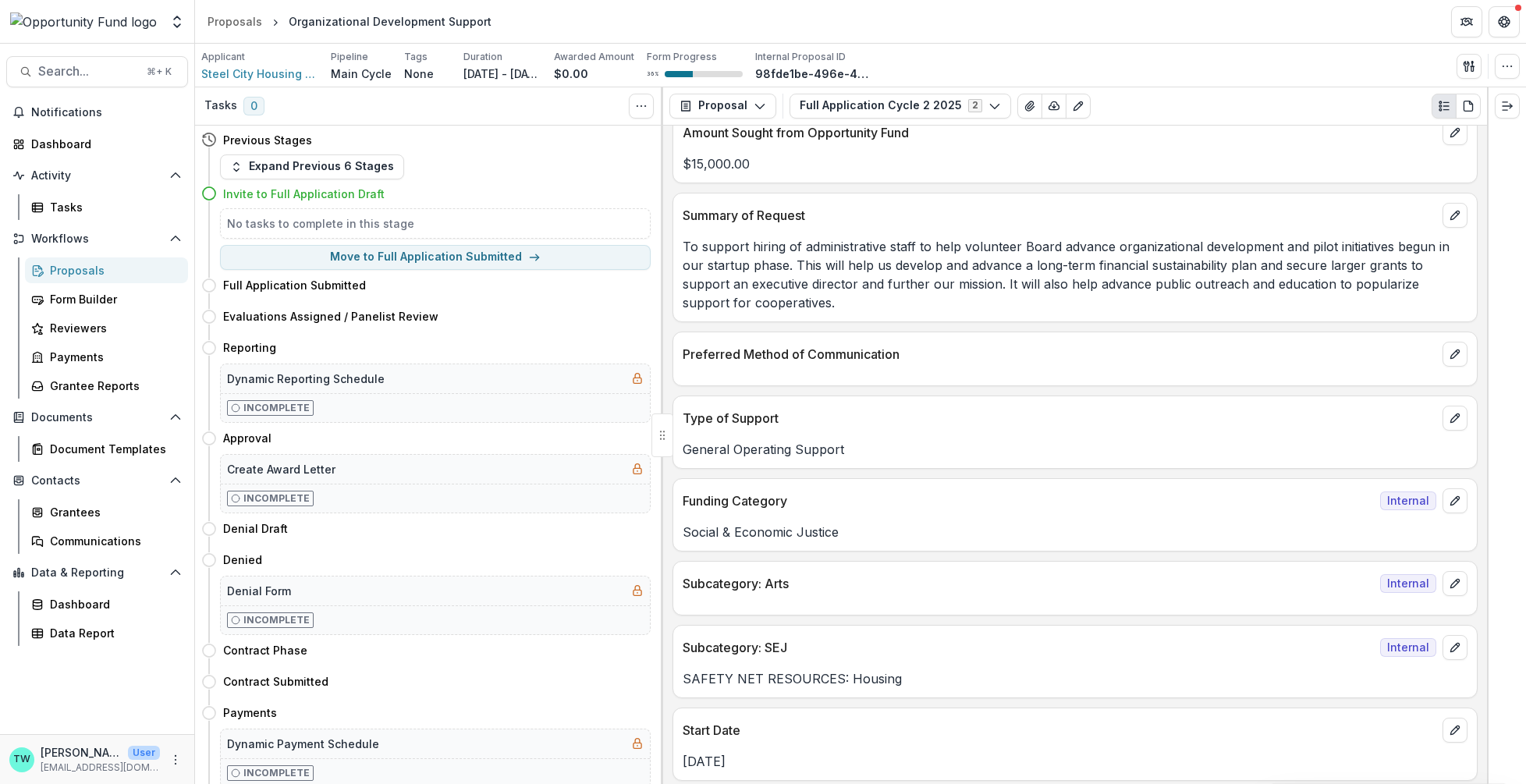
scroll to position [587, 0]
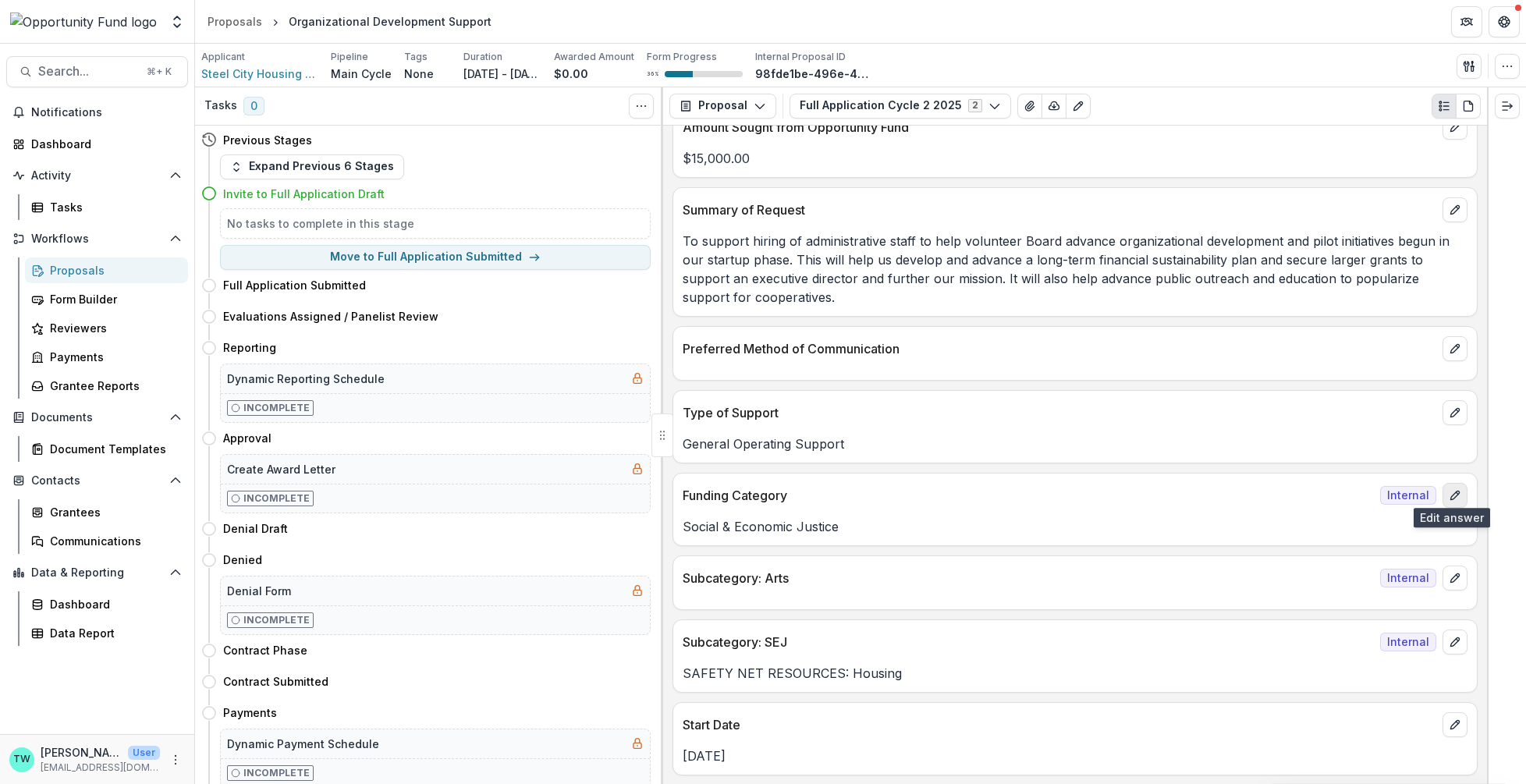
click at [1449, 495] on button "edit" at bounding box center [1456, 495] width 25 height 25
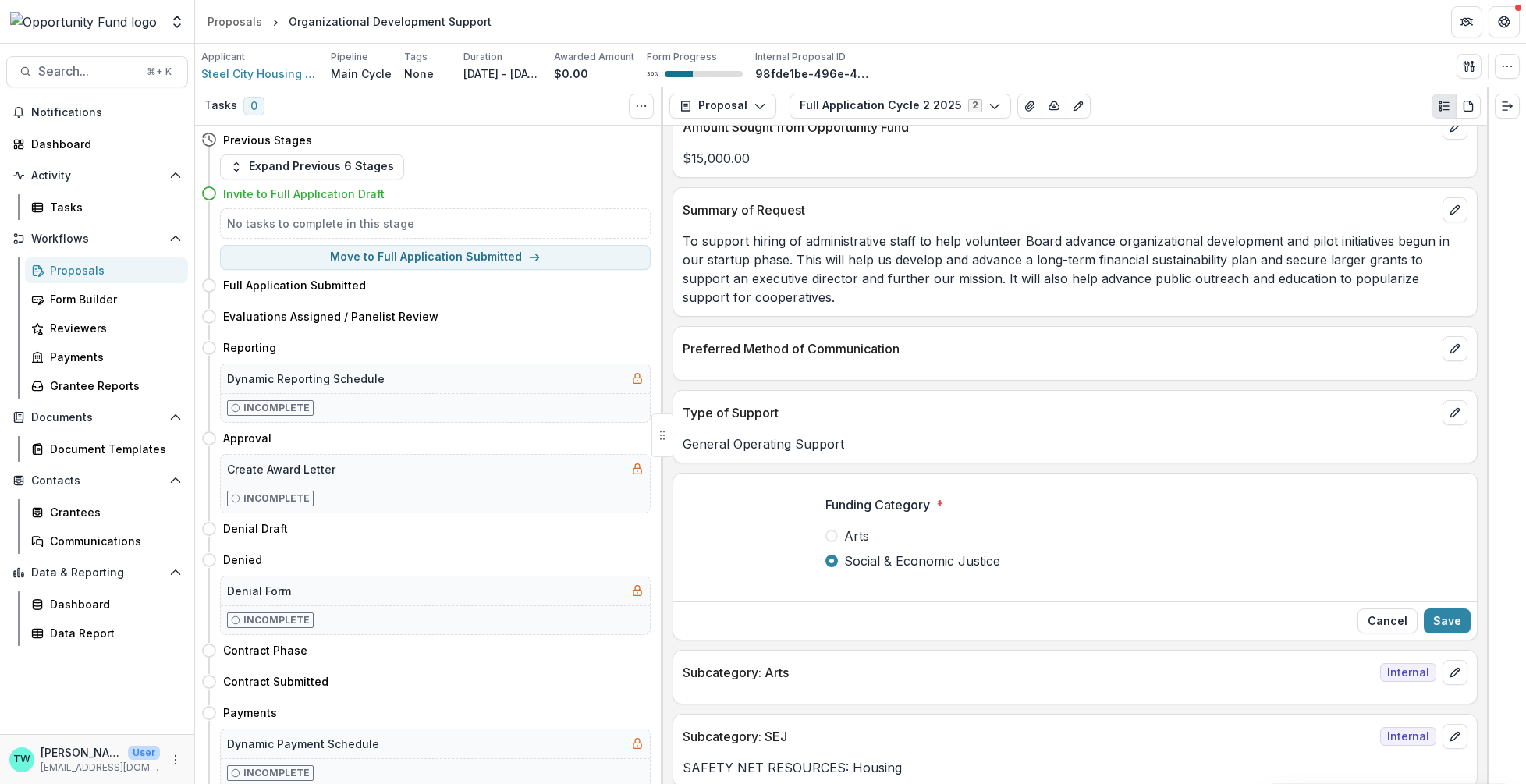
click at [891, 553] on span "Social & Economic Justice" at bounding box center [922, 561] width 156 height 18
click at [1397, 612] on button "Cancel" at bounding box center [1388, 621] width 60 height 25
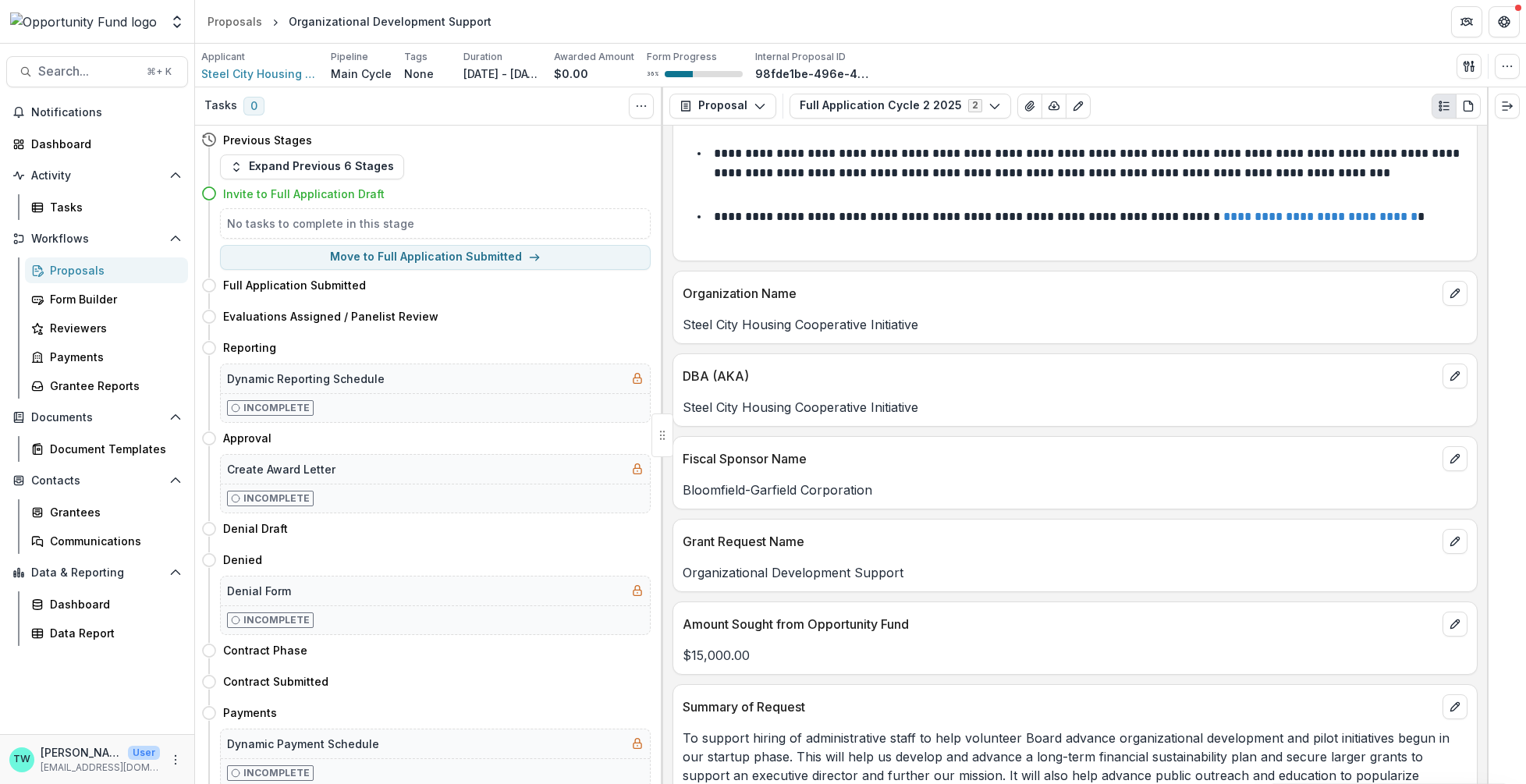
scroll to position [0, 0]
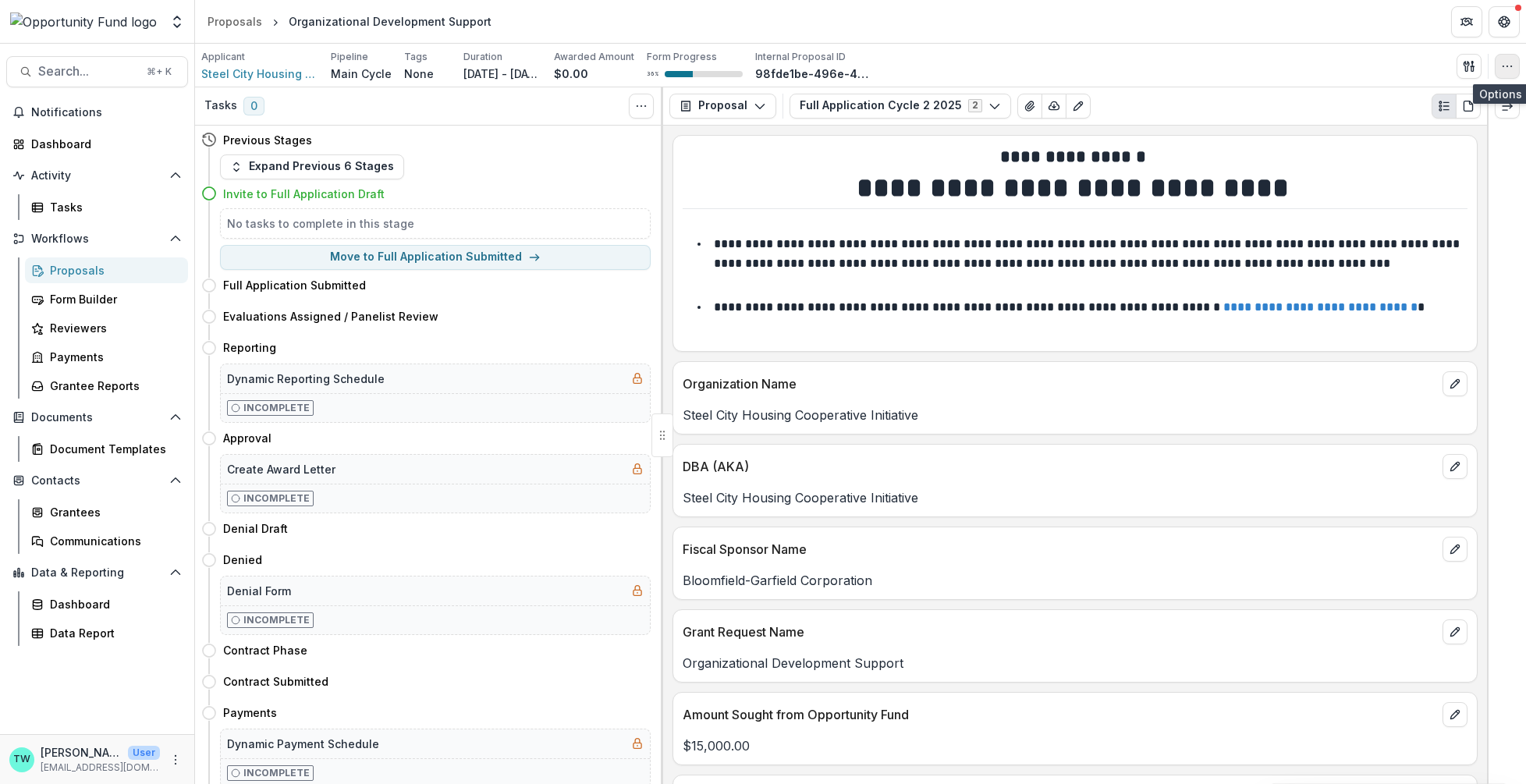
click at [1505, 71] on icon "button" at bounding box center [1508, 66] width 13 height 13
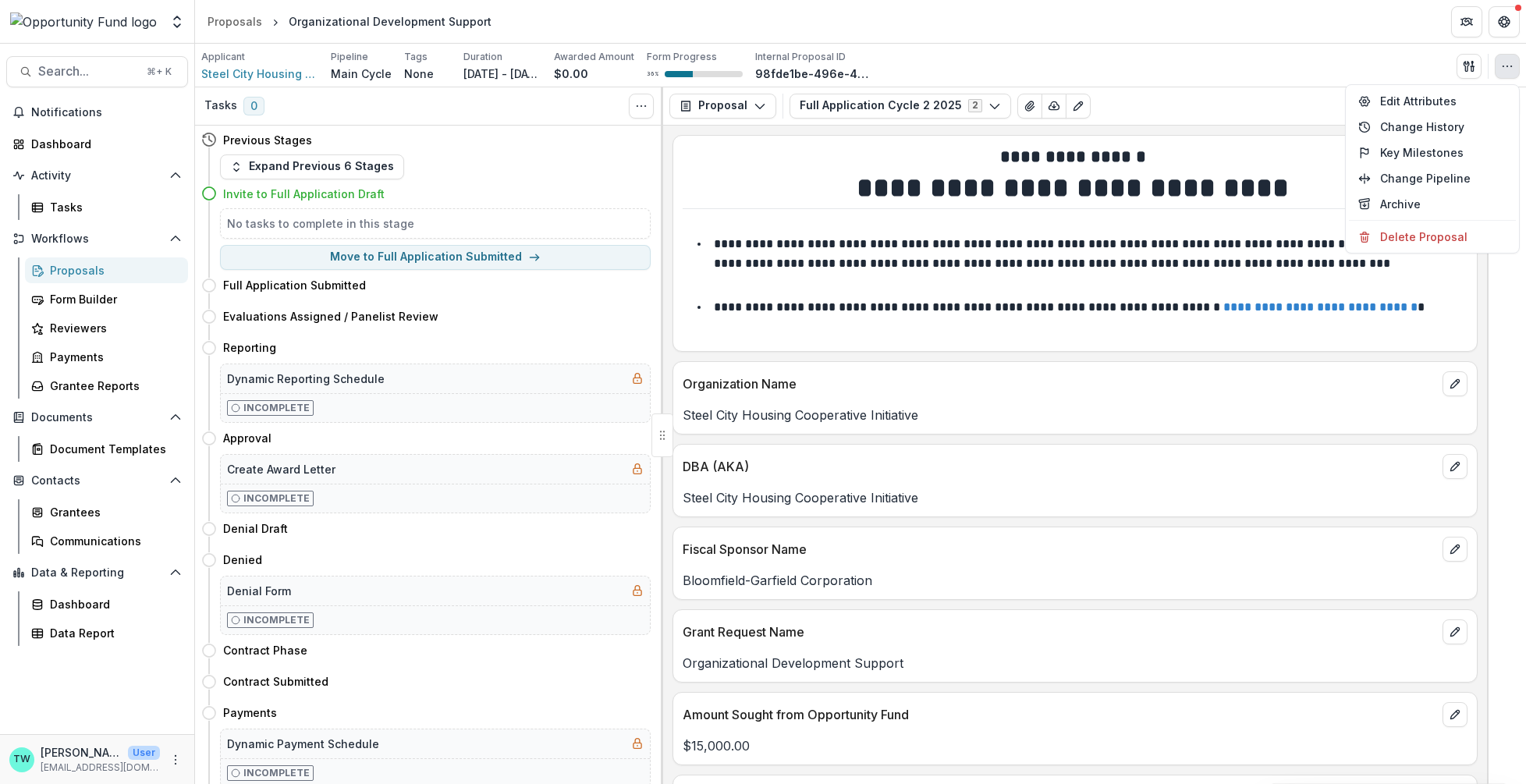
click at [1297, 58] on div "Applicant Steel City Housing Cooperative Initiative Pipeline Main Cycle Tags No…" at bounding box center [861, 66] width 1318 height 32
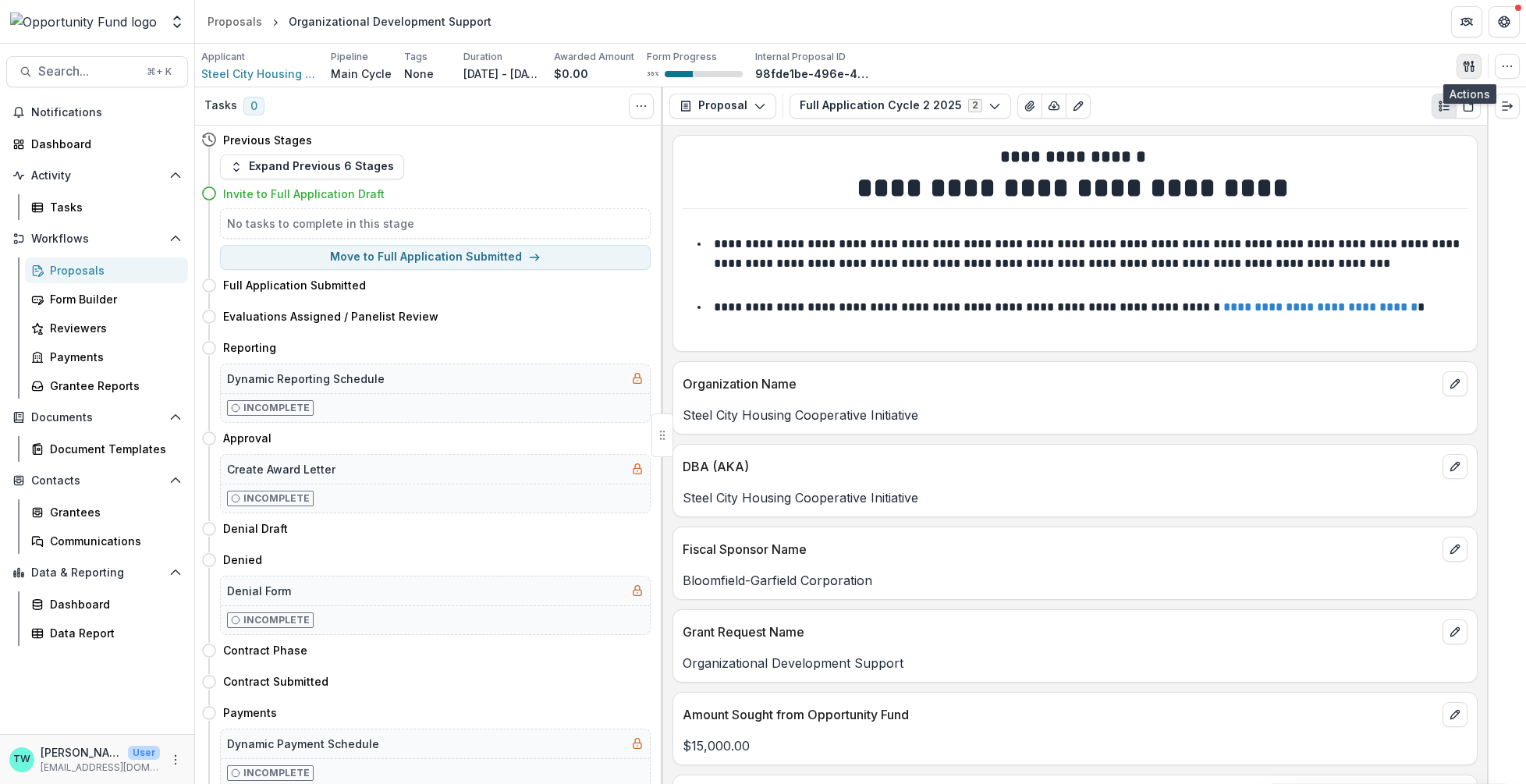
click at [1469, 64] on icon "button" at bounding box center [1469, 66] width 13 height 13
click at [1405, 126] on button "Proposal Files" at bounding box center [1394, 126] width 167 height 26
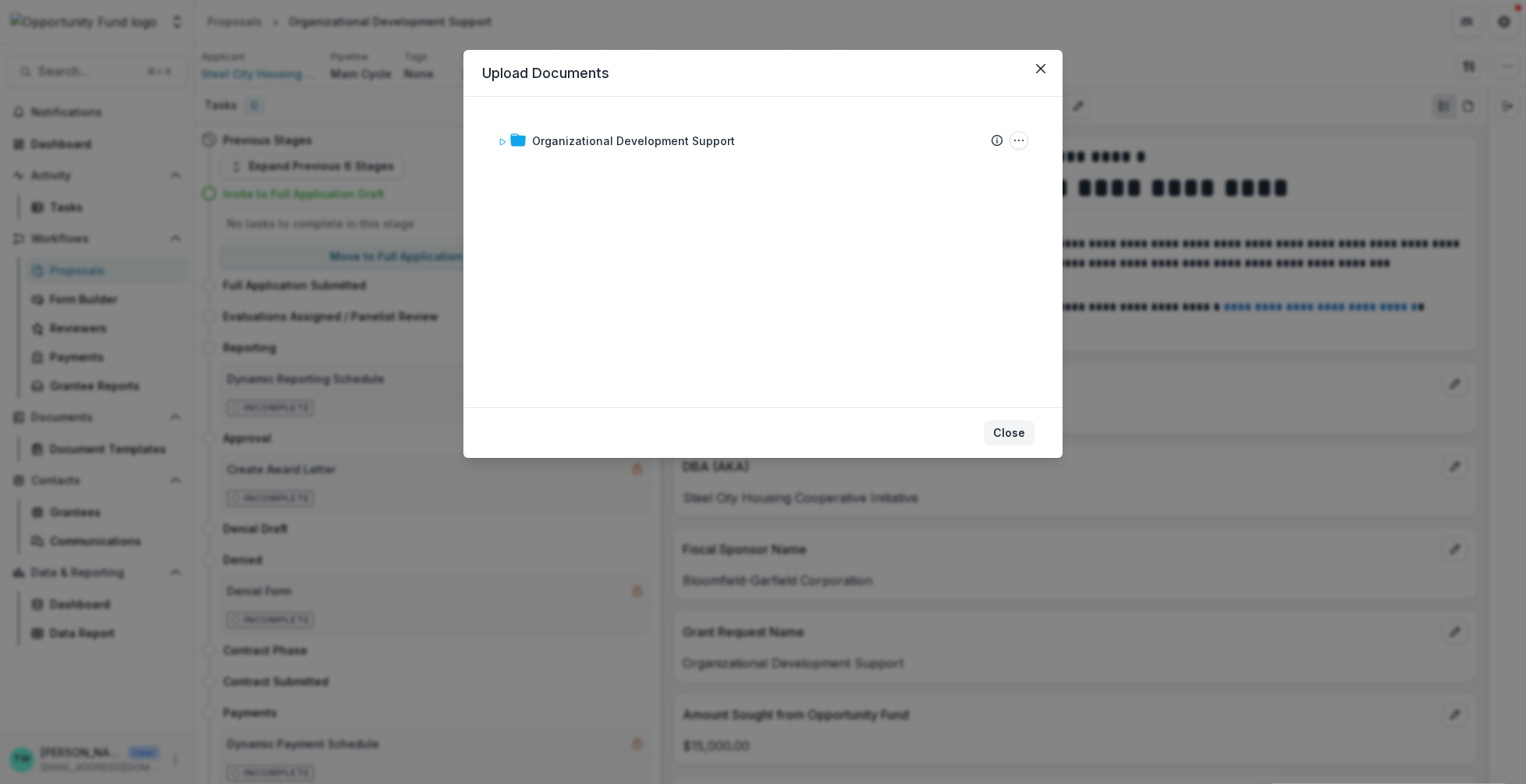
click at [1001, 443] on button "Close" at bounding box center [1010, 433] width 51 height 25
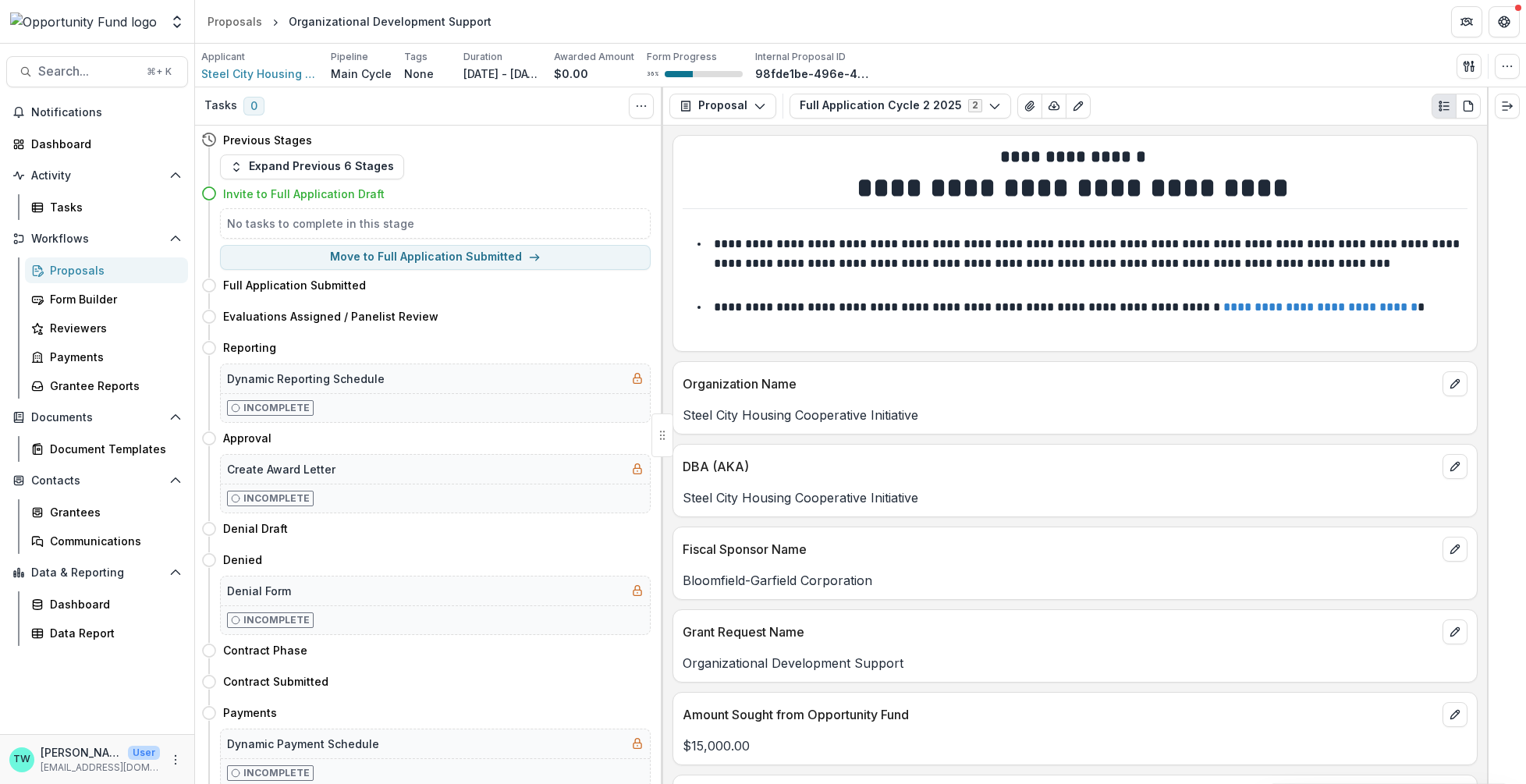
click at [1180, 52] on div "Applicant Steel City Housing Cooperative Initiative Pipeline Main Cycle Tags No…" at bounding box center [861, 66] width 1318 height 32
click at [1008, 59] on div "Applicant Steel City Housing Cooperative Initiative Pipeline Main Cycle Tags No…" at bounding box center [861, 66] width 1318 height 32
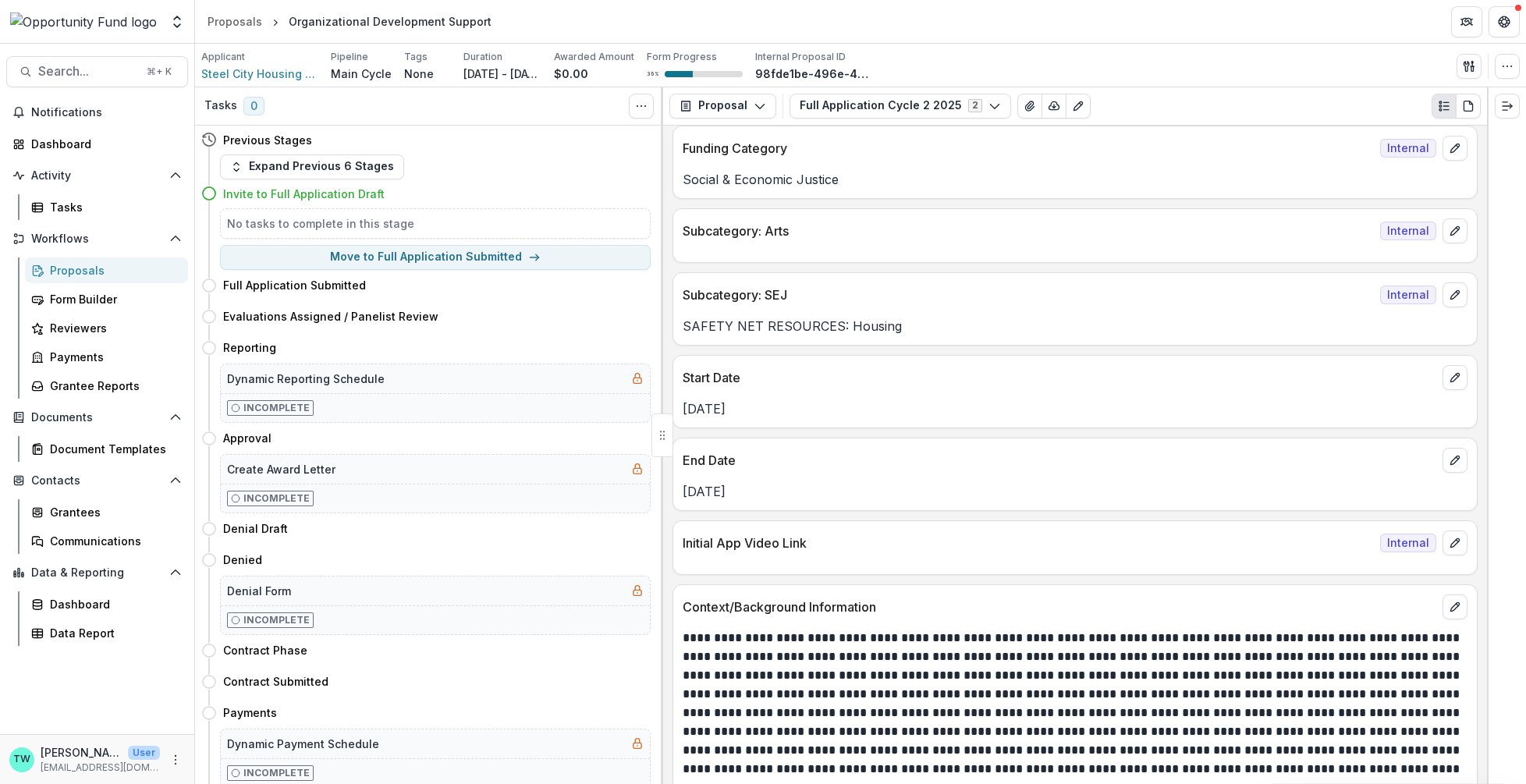
scroll to position [937, 0]
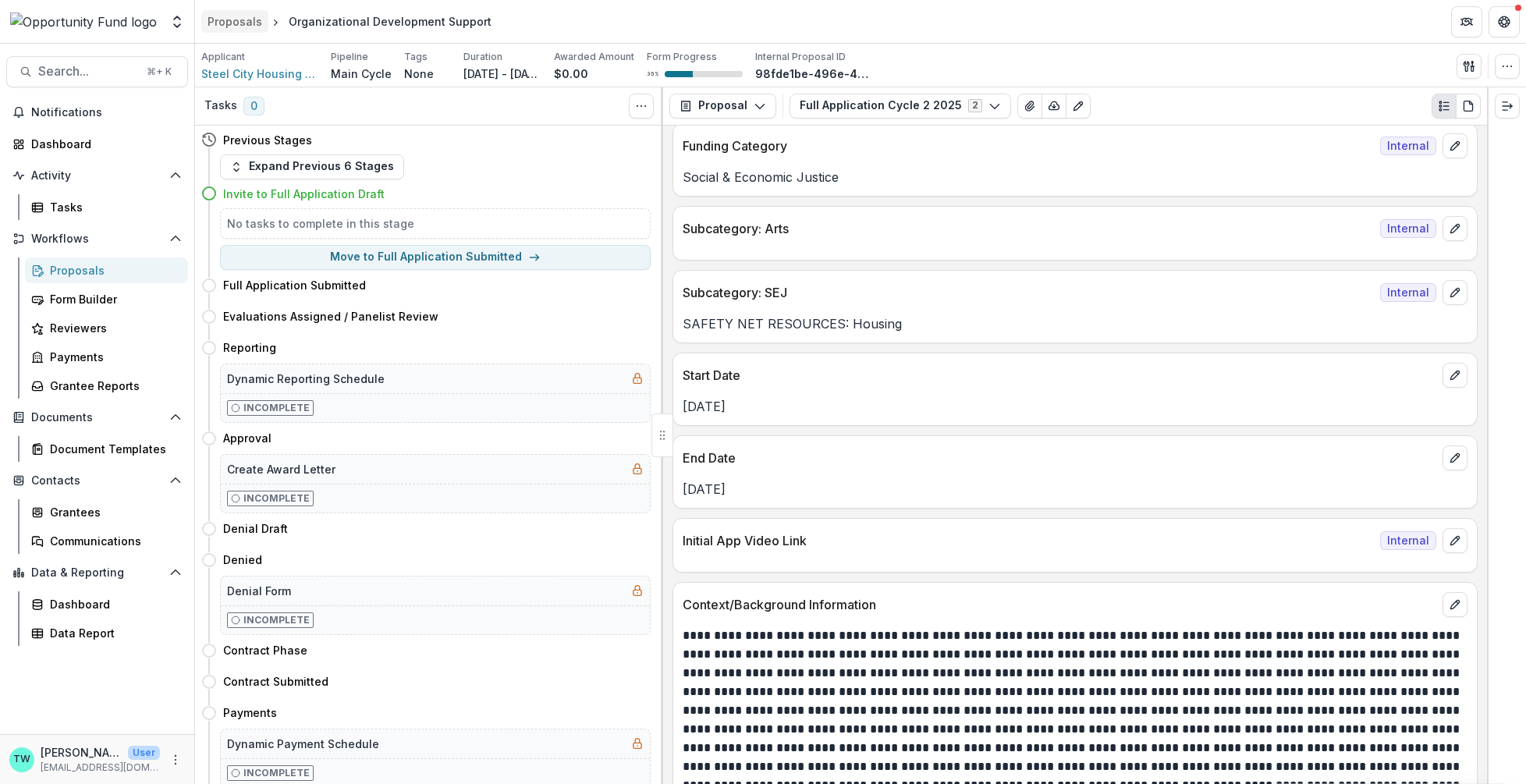
click at [240, 21] on div "Proposals" at bounding box center [234, 22] width 54 height 17
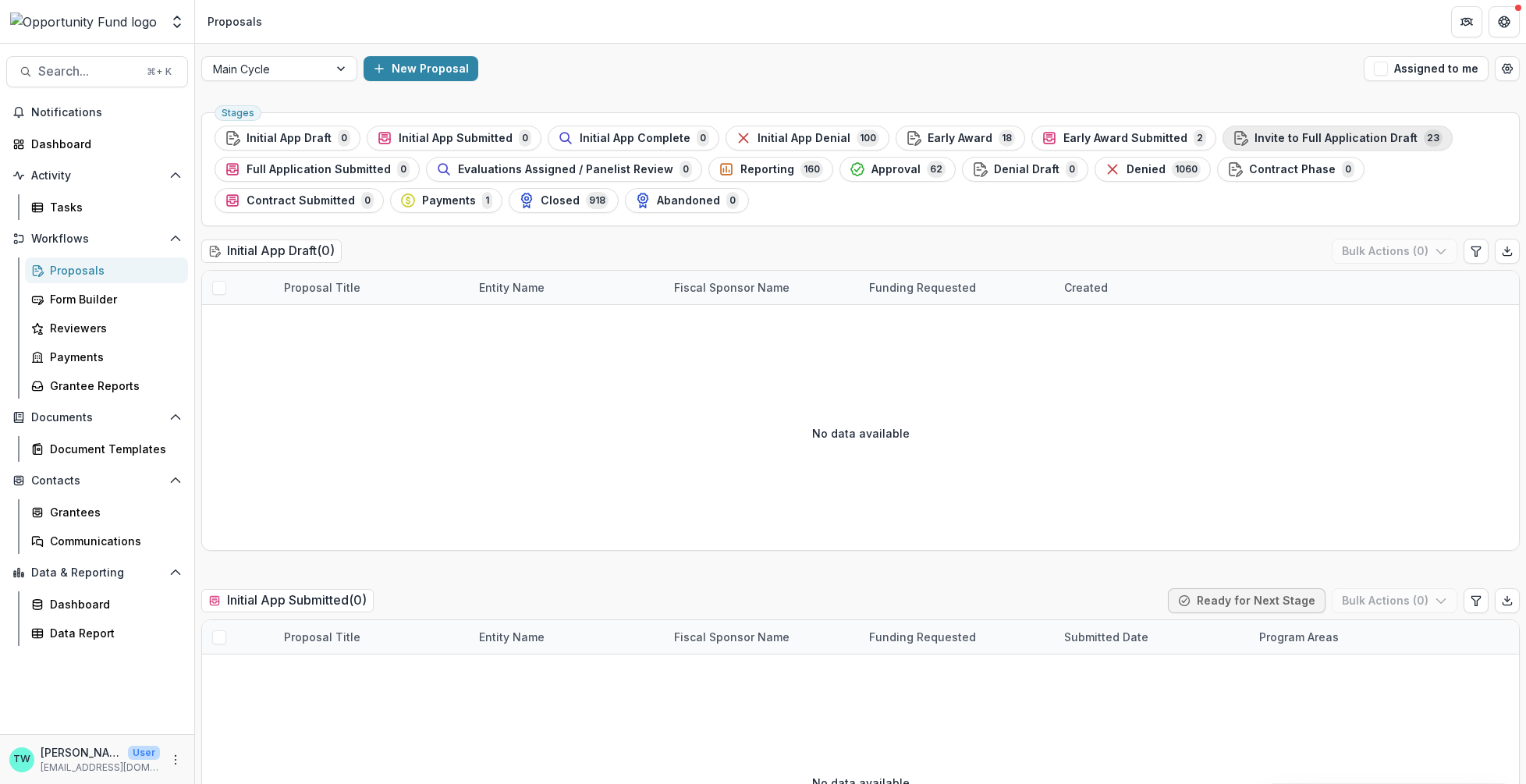
click at [1270, 140] on span "Invite to Full Application Draft" at bounding box center [1336, 139] width 163 height 13
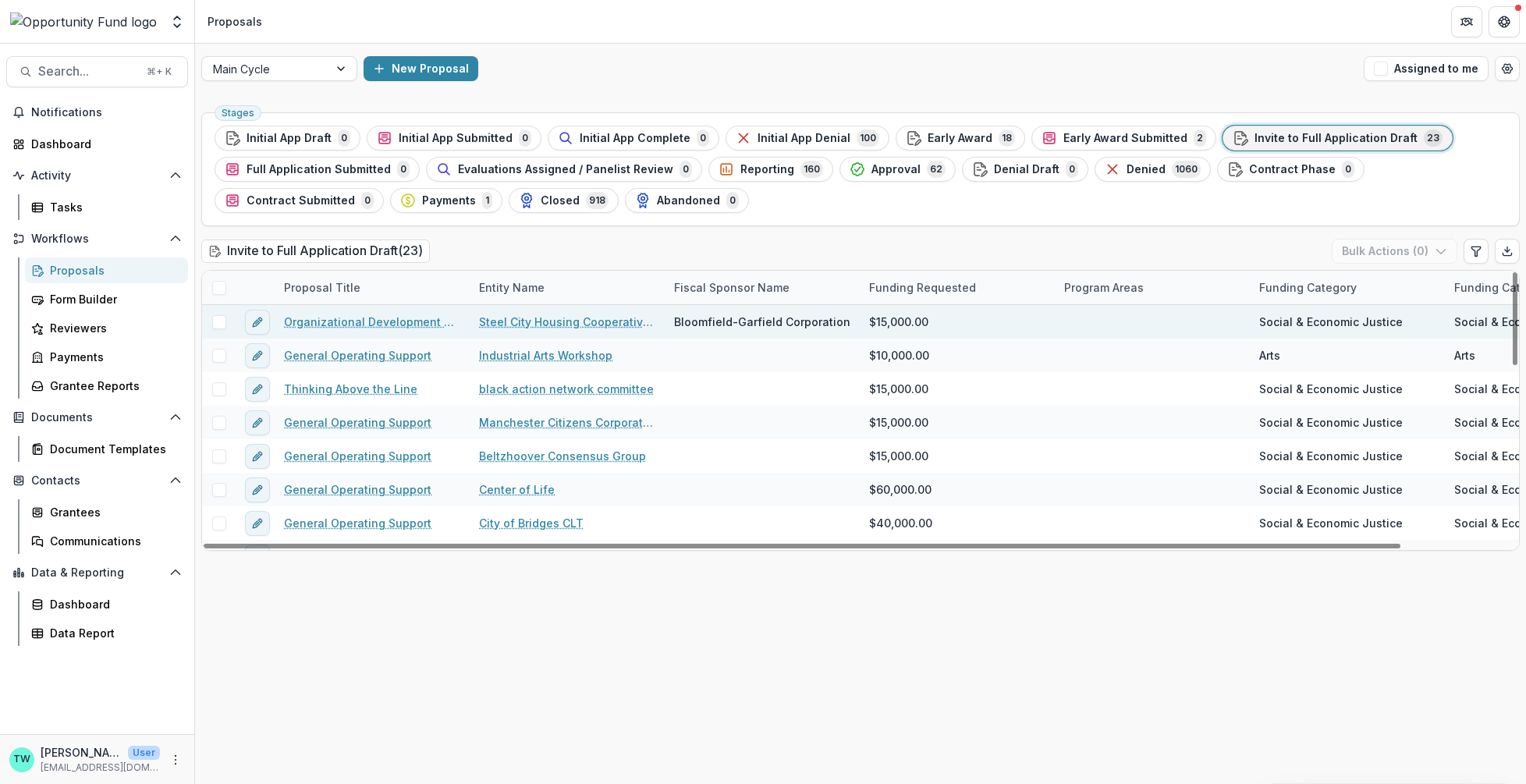
click at [218, 324] on span at bounding box center [219, 322] width 14 height 14
click at [1405, 251] on button "Bulk Actions ( 1 )" at bounding box center [1396, 251] width 122 height 25
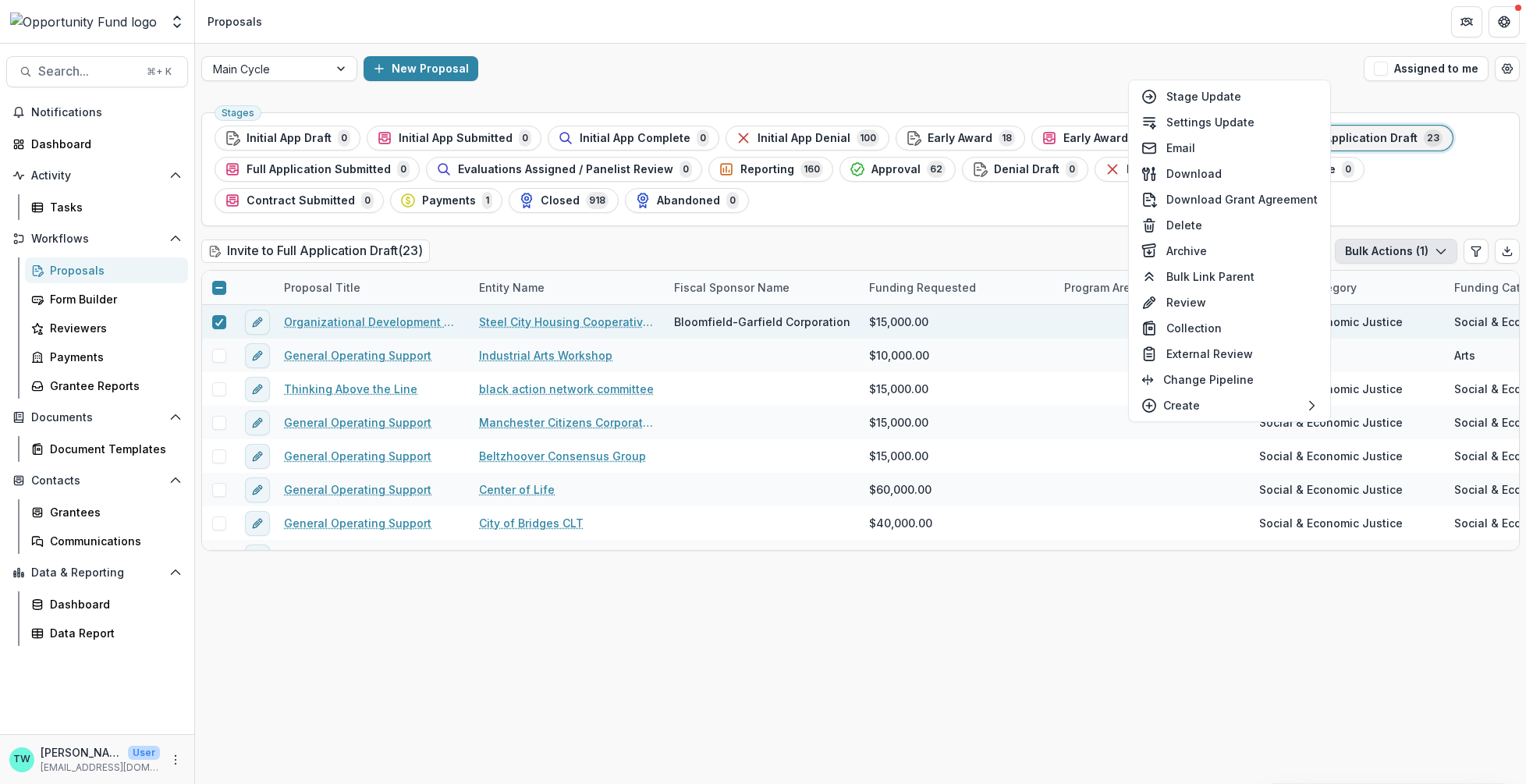
click at [1051, 77] on div "New Proposal" at bounding box center [861, 69] width 994 height 25
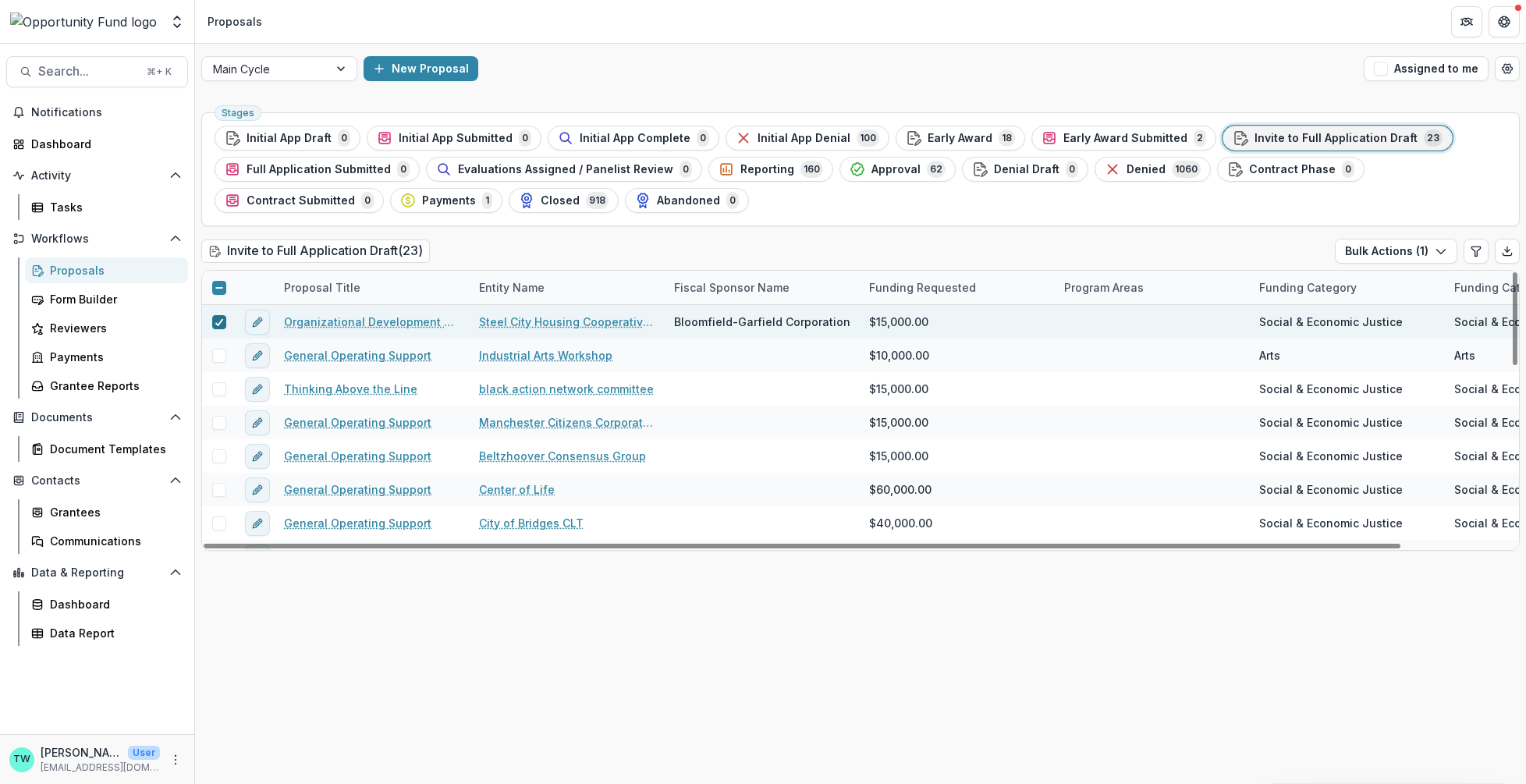
click at [218, 322] on polyline at bounding box center [218, 321] width 7 height 6
click at [878, 64] on div "New Proposal" at bounding box center [861, 69] width 994 height 25
